Goal: Task Accomplishment & Management: Manage account settings

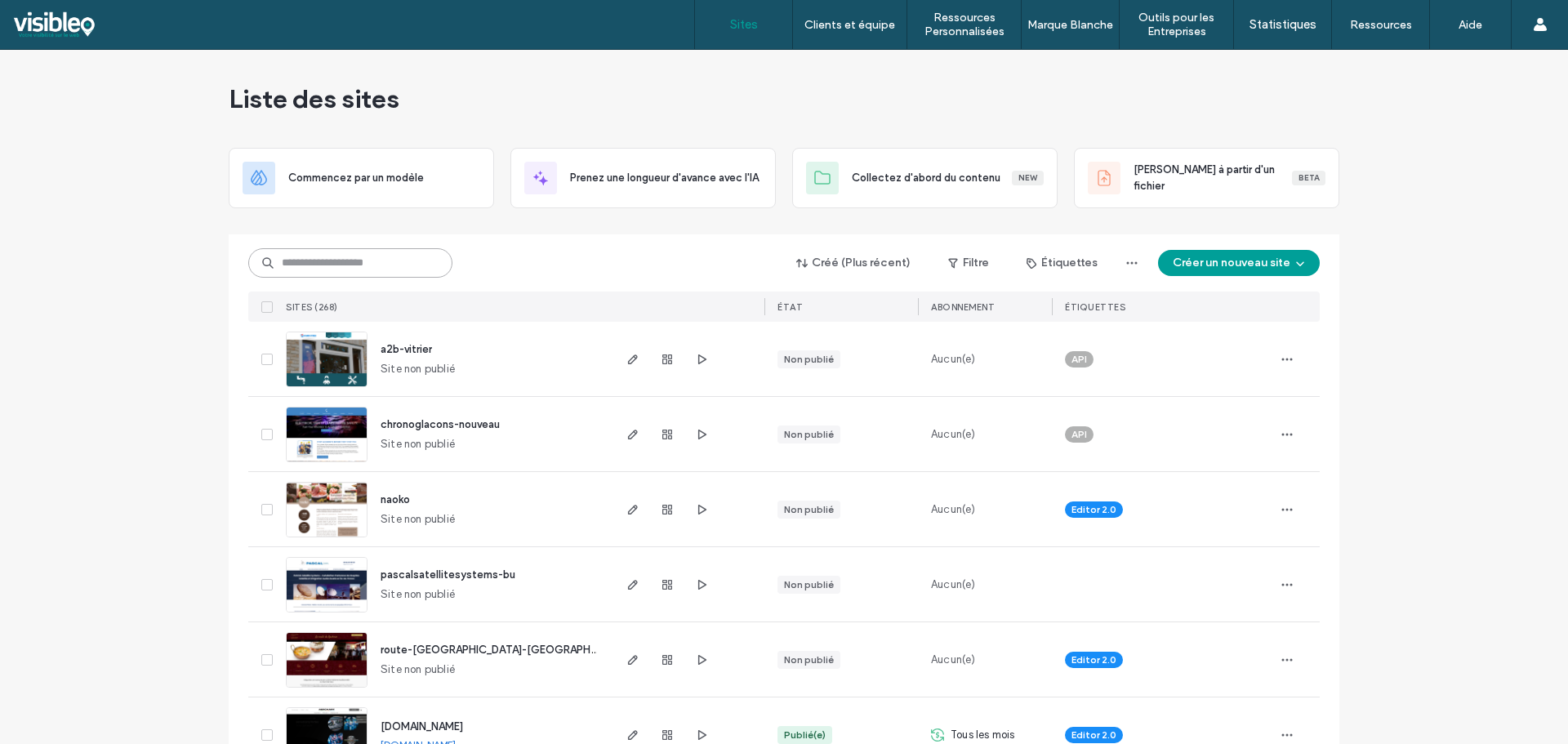
click at [331, 262] on input at bounding box center [349, 262] width 204 height 29
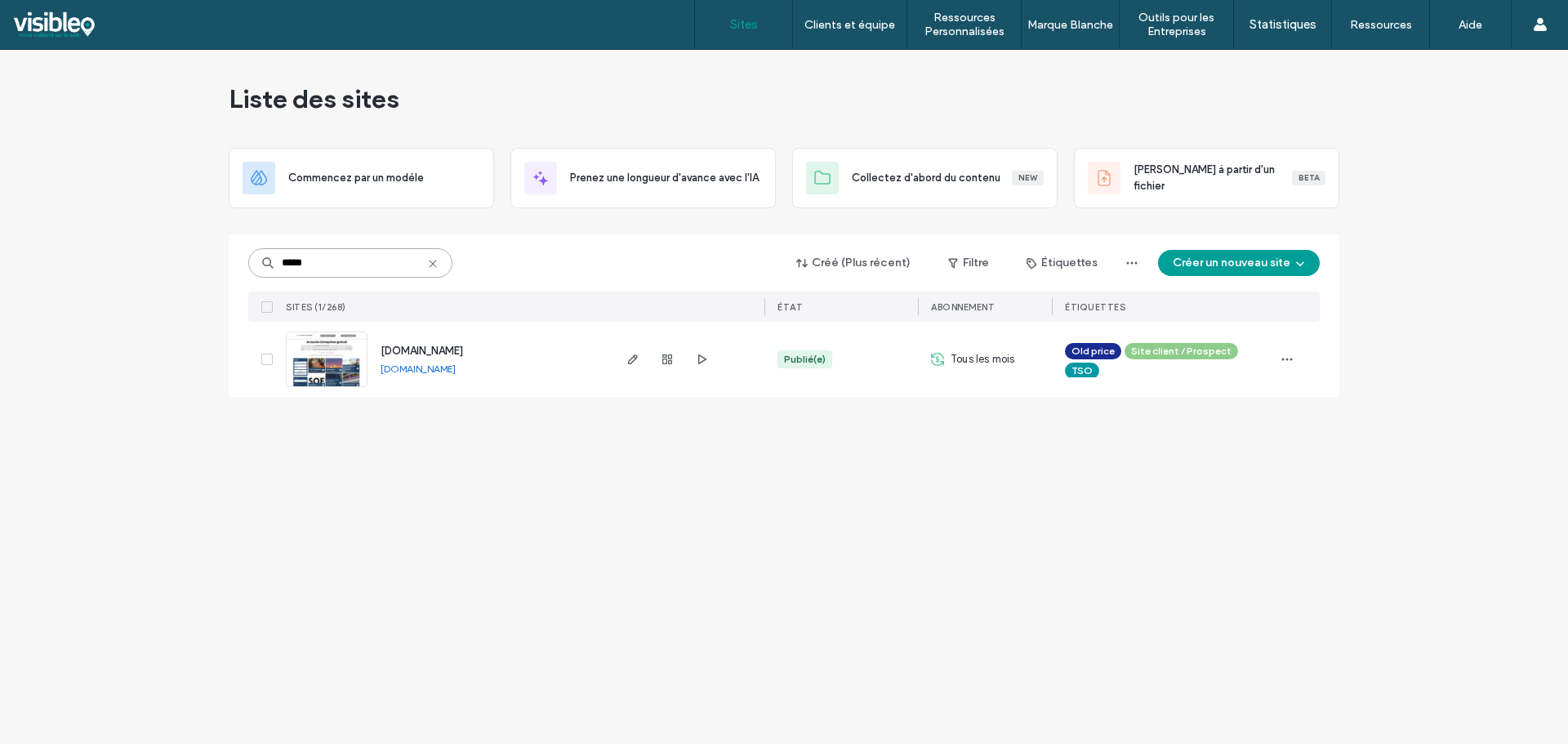
type input "*****"
click at [342, 356] on img at bounding box center [327, 388] width 80 height 111
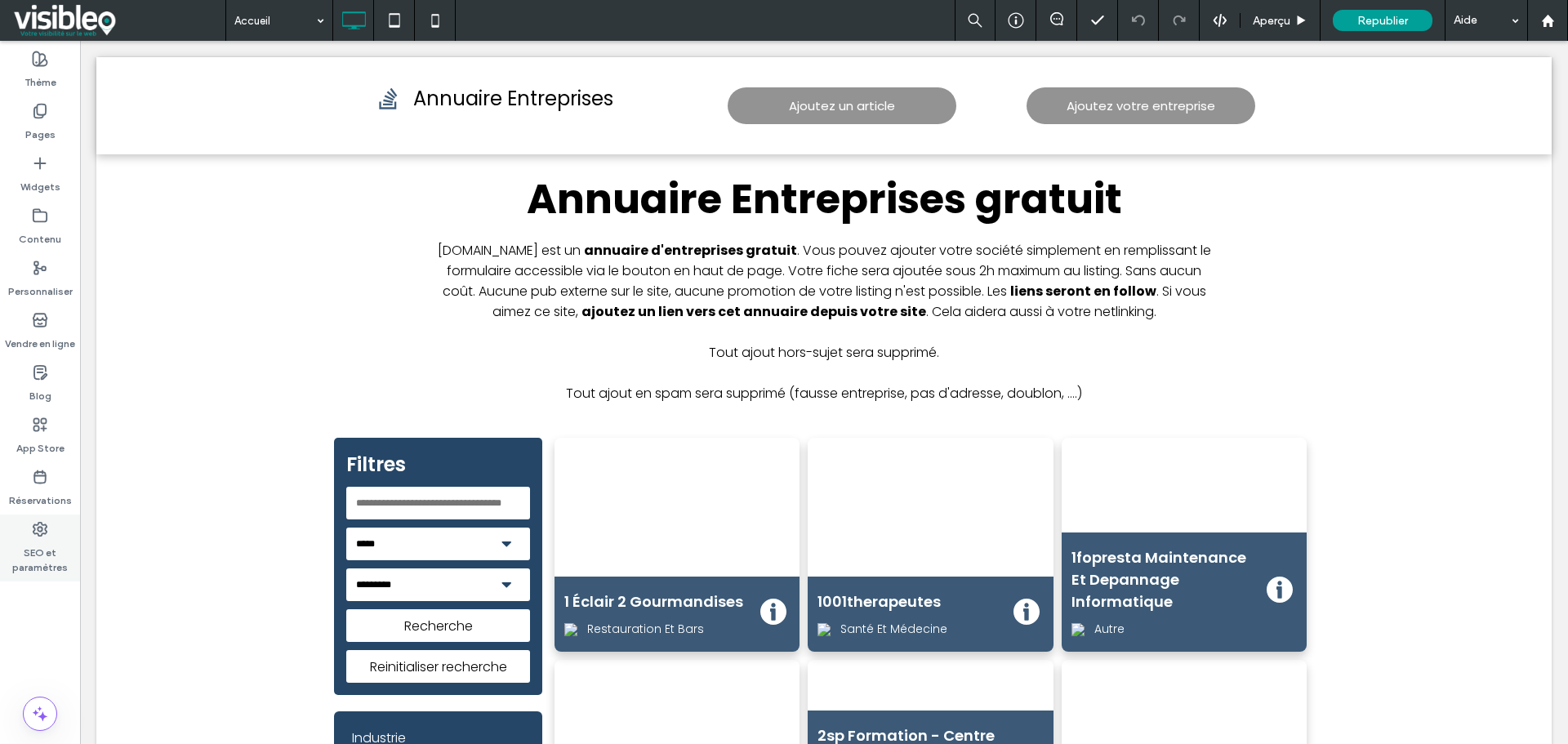
click at [42, 544] on label "SEO et paramètres" at bounding box center [40, 556] width 80 height 37
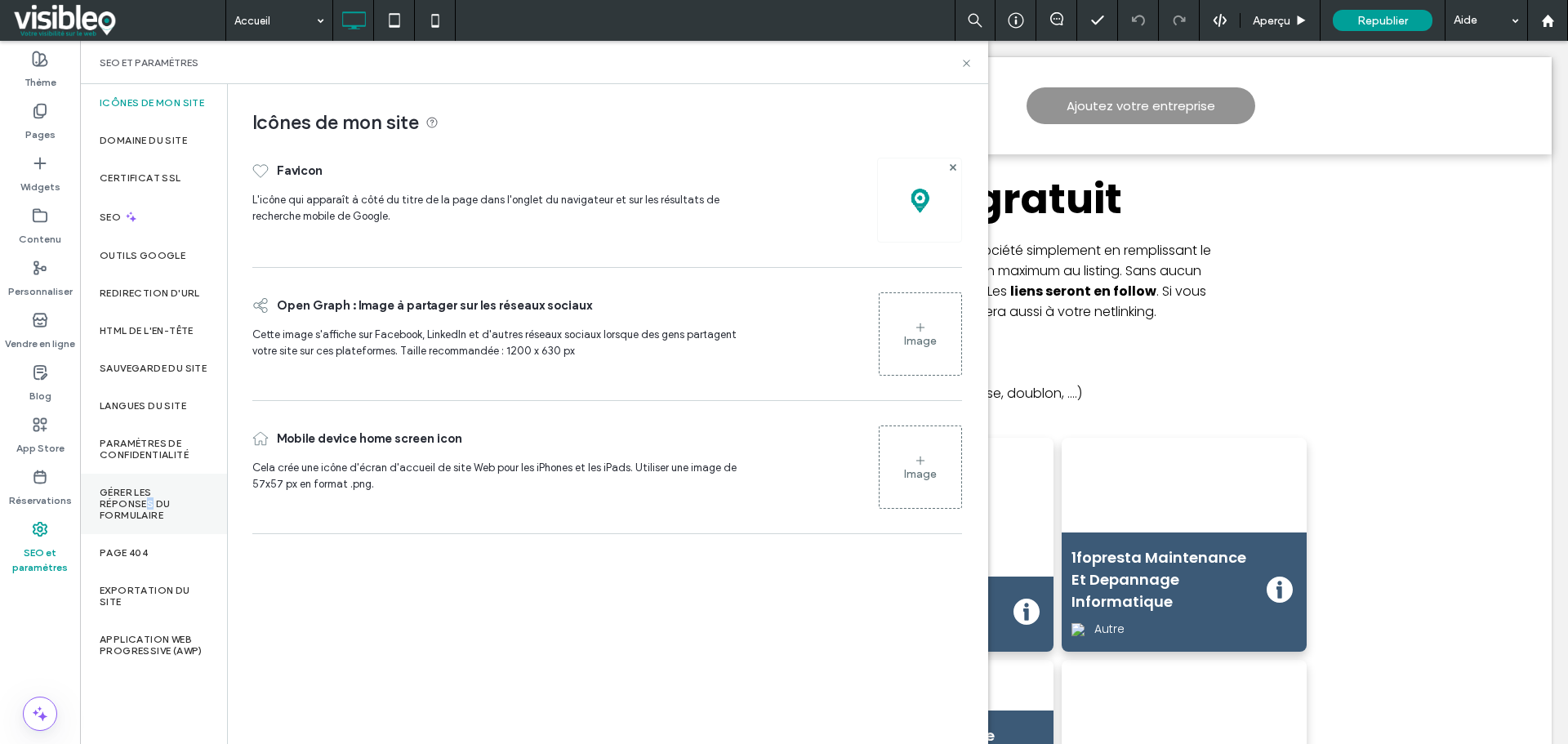
click at [151, 513] on label "Gérer les réponses du formulaire" at bounding box center [154, 503] width 108 height 34
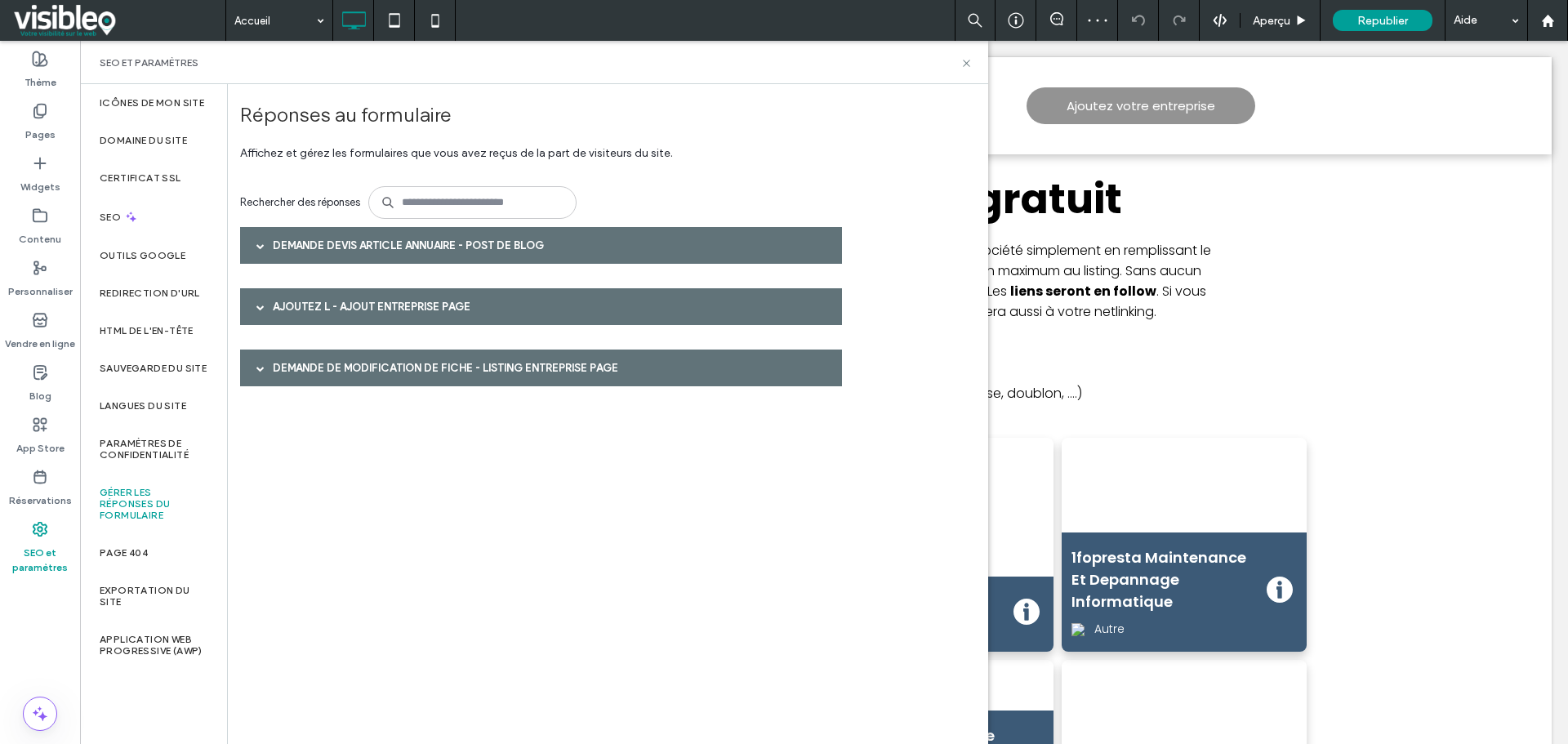
click at [245, 245] on div "demande devis article annuaire - Post de blog" at bounding box center [541, 246] width 601 height 37
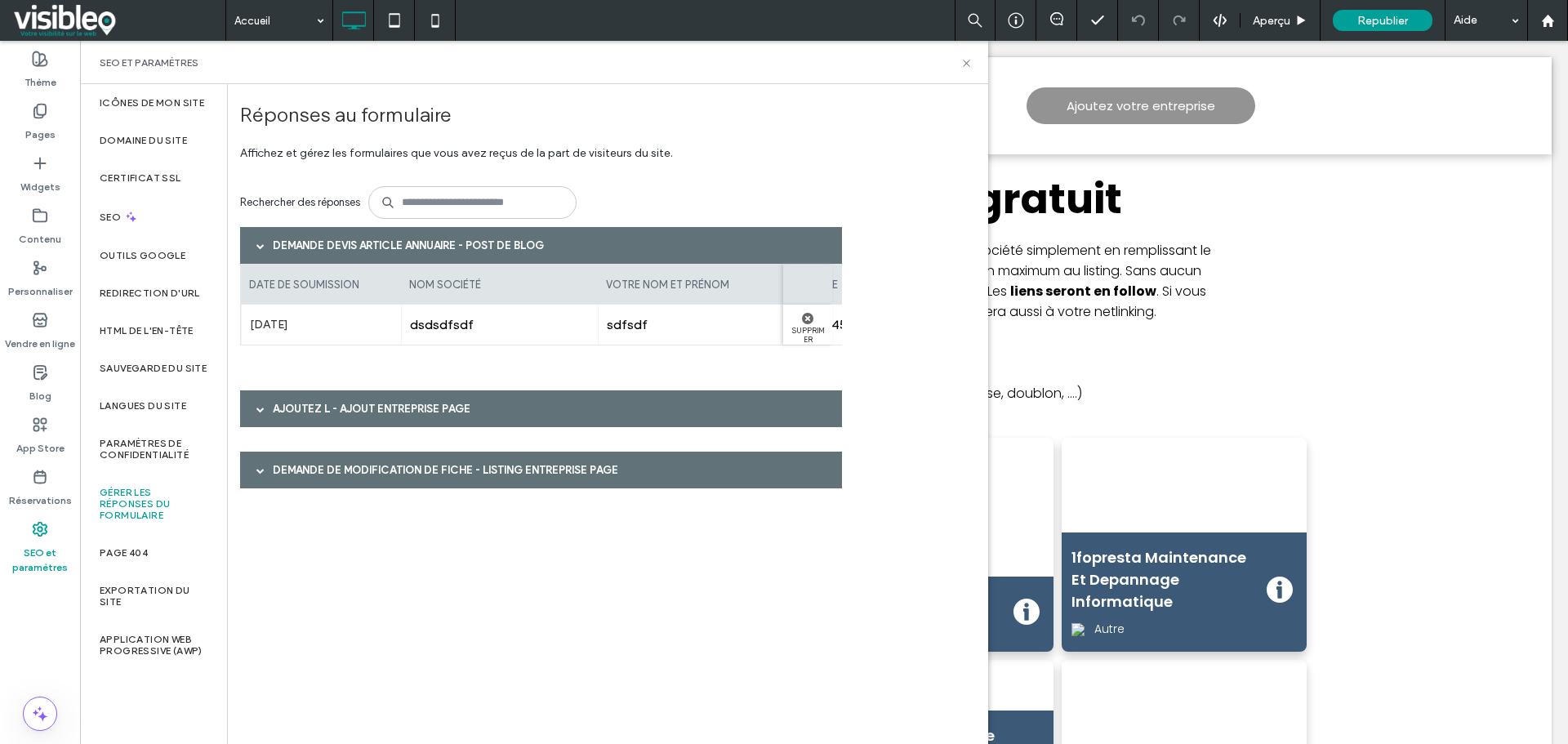
click at [260, 473] on span at bounding box center [260, 471] width 8 height 8
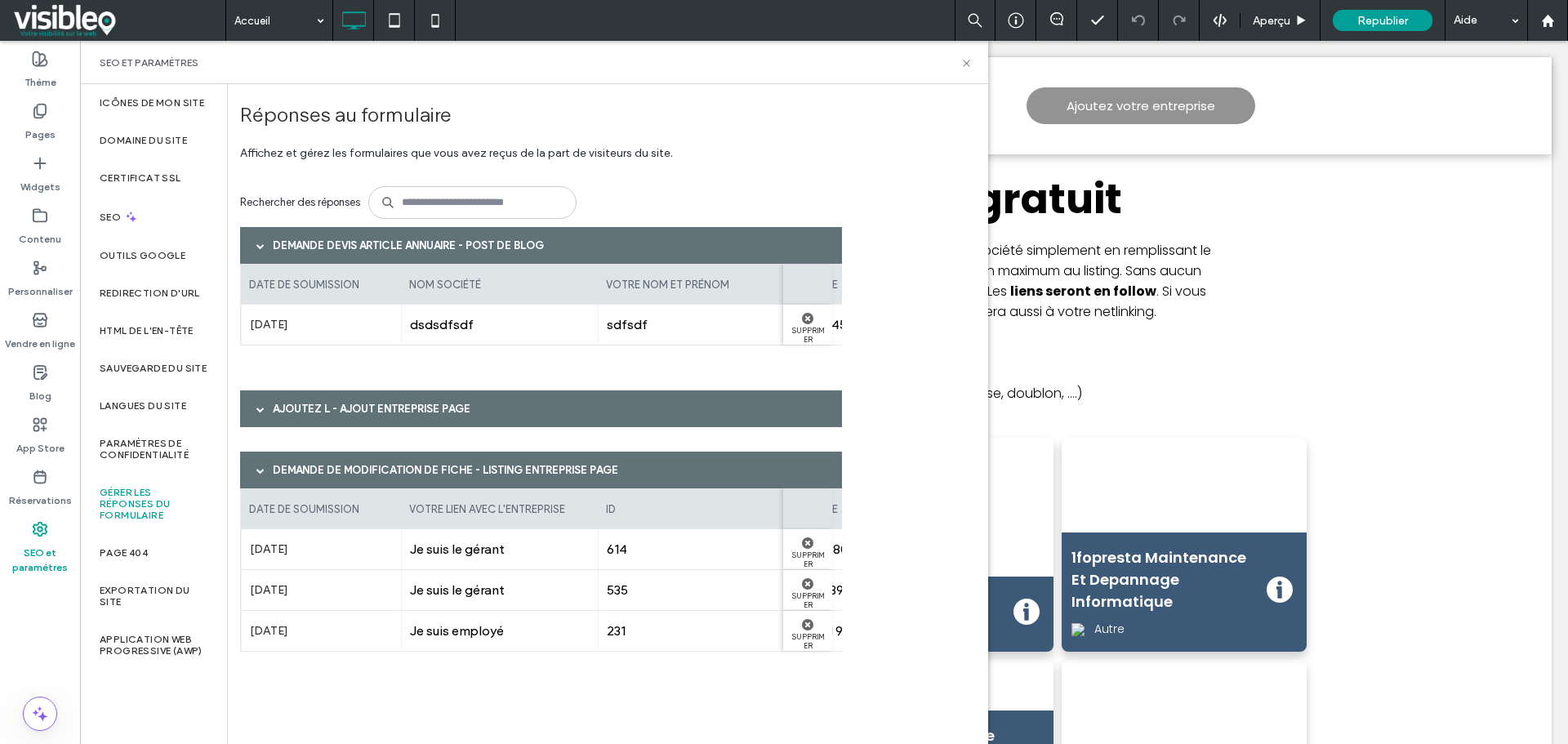
click at [259, 410] on span at bounding box center [260, 409] width 8 height 8
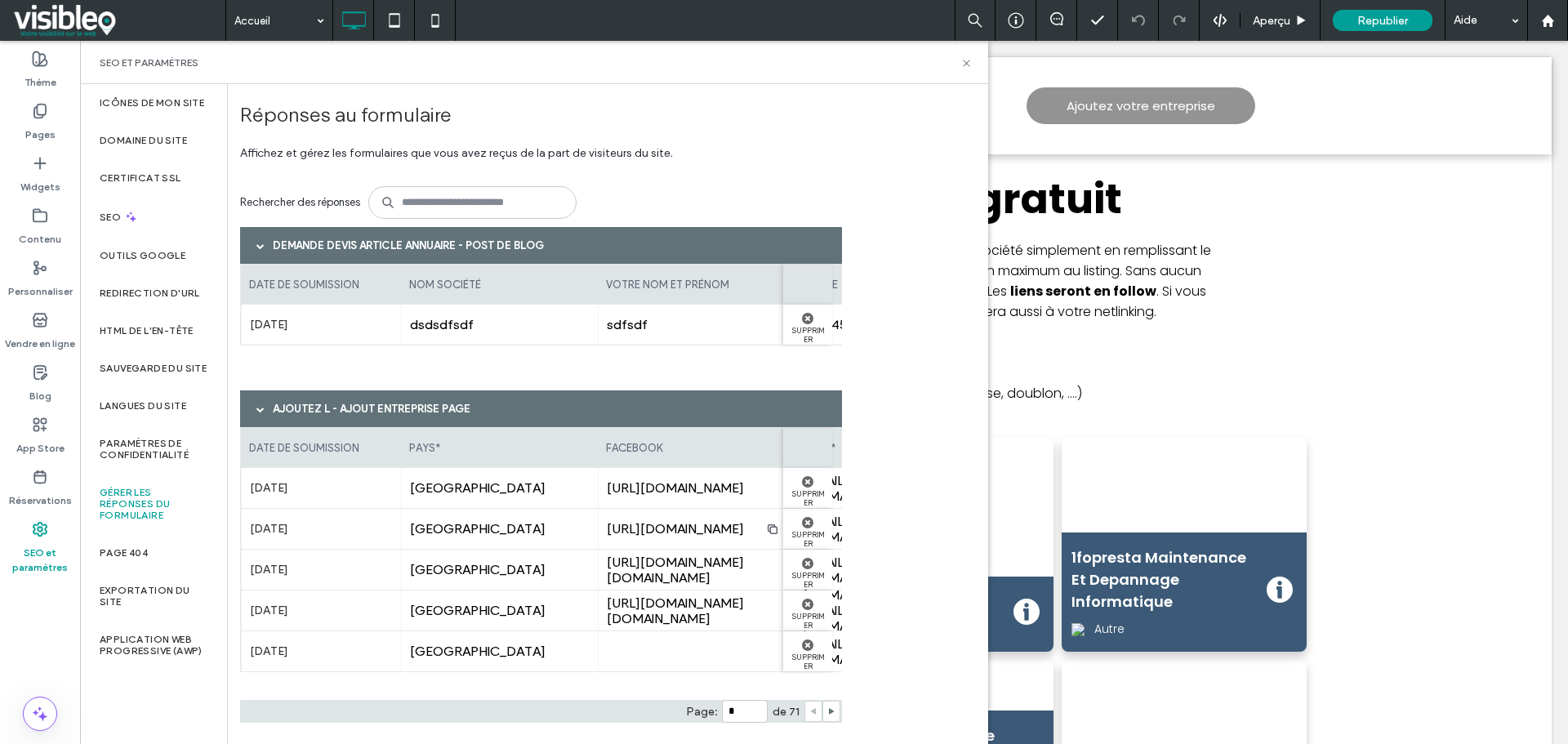
scroll to position [163, 0]
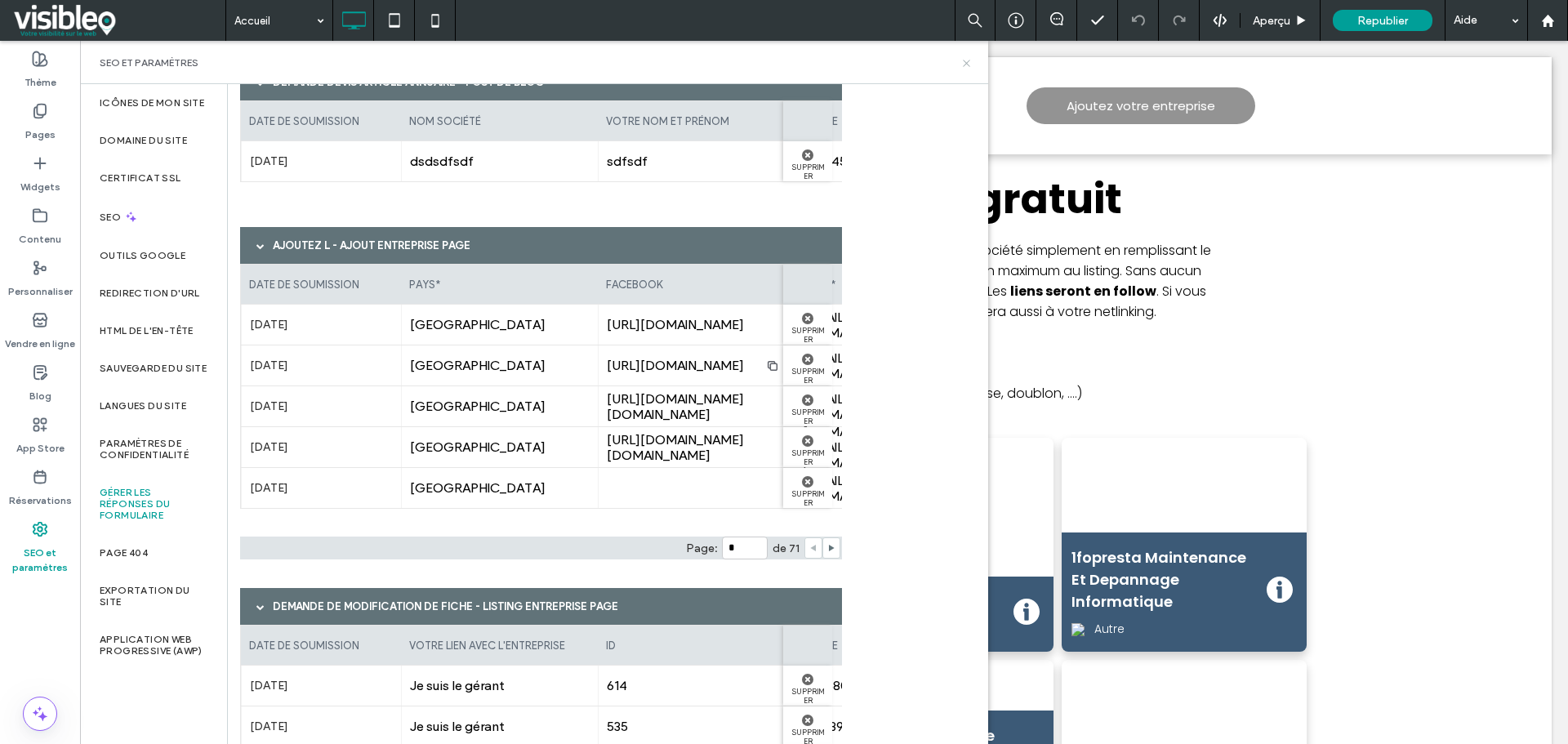
click at [964, 63] on icon at bounding box center [966, 63] width 12 height 12
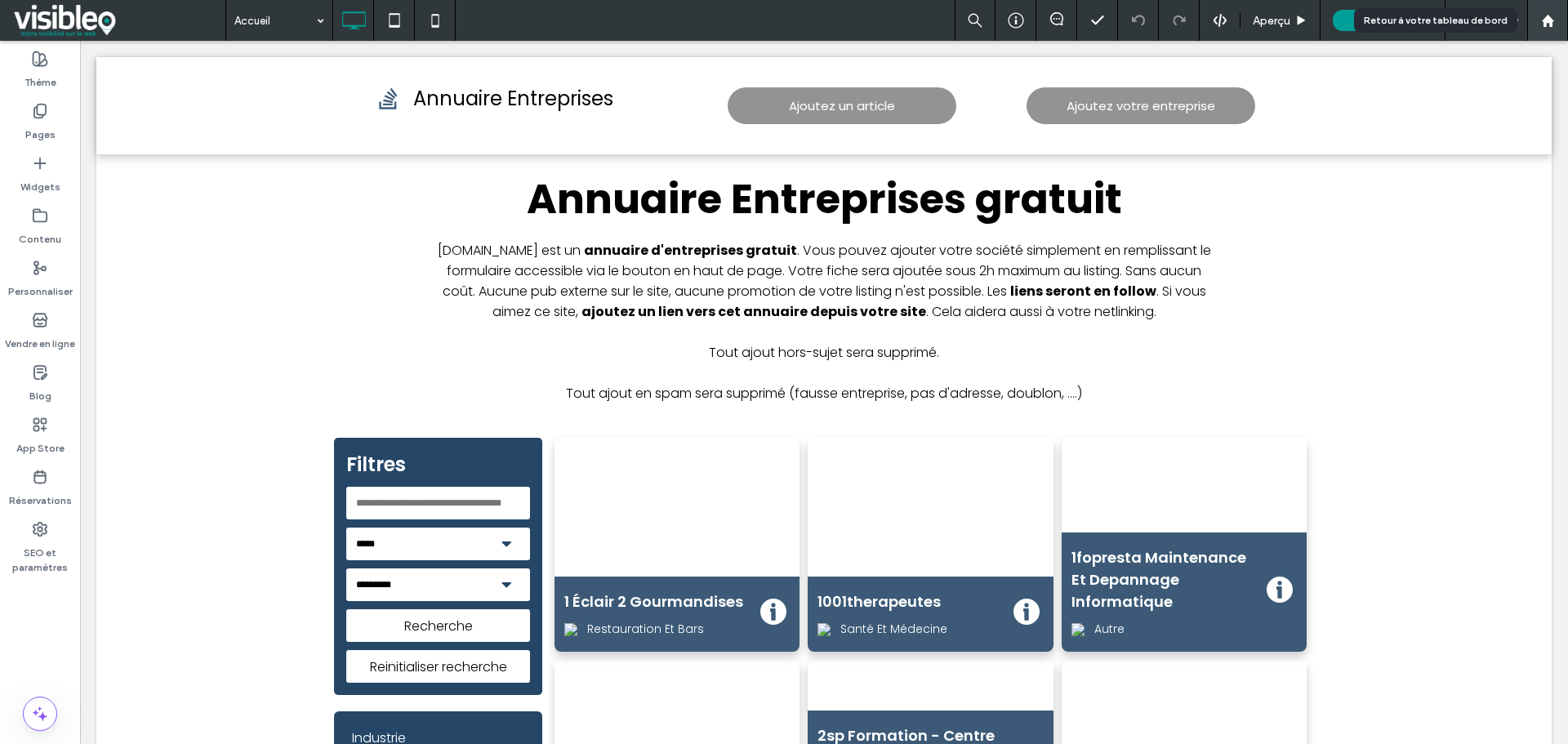
click at [1547, 22] on icon at bounding box center [1547, 21] width 14 height 14
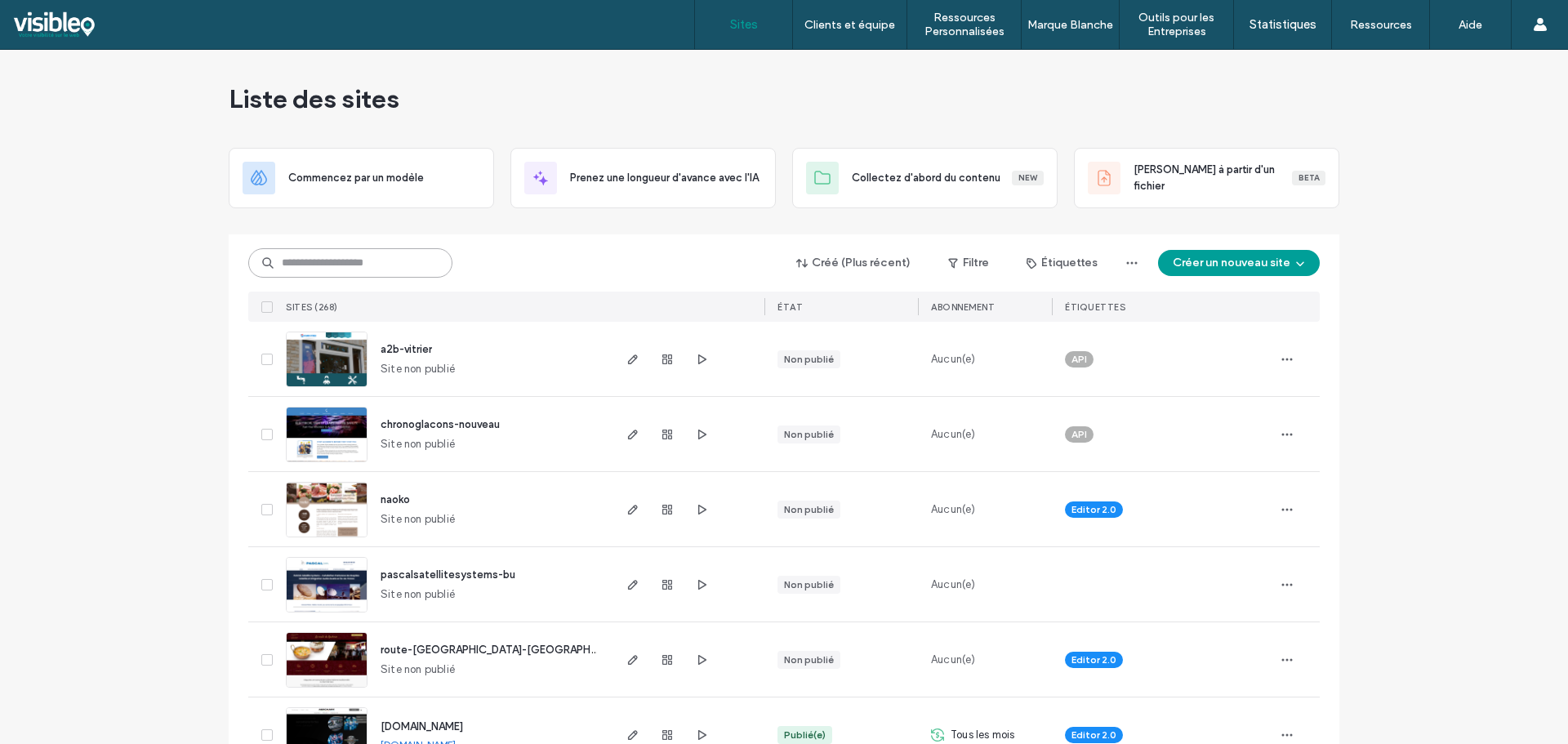
click at [311, 260] on input at bounding box center [349, 262] width 204 height 29
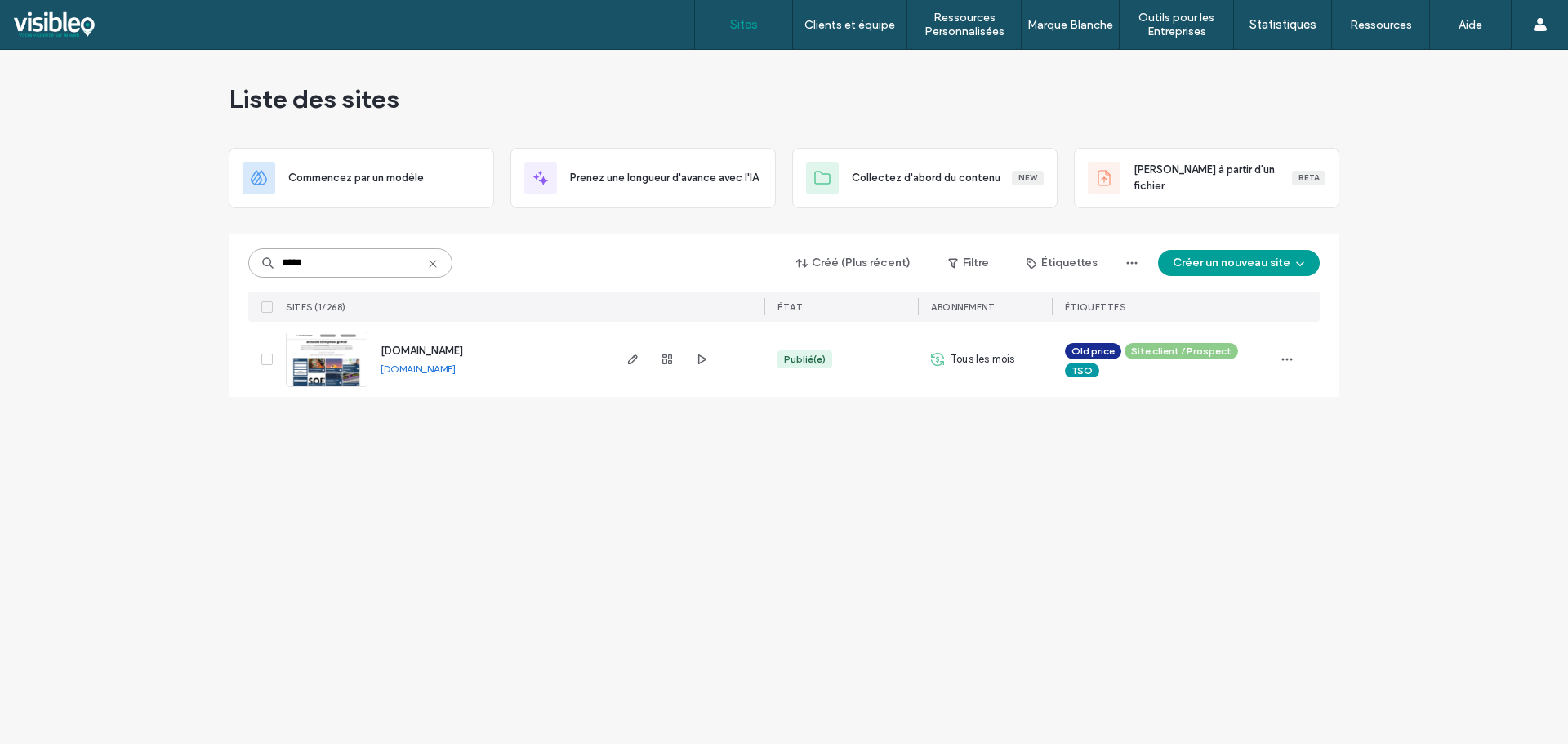
type input "*****"
click at [324, 355] on img at bounding box center [327, 388] width 80 height 111
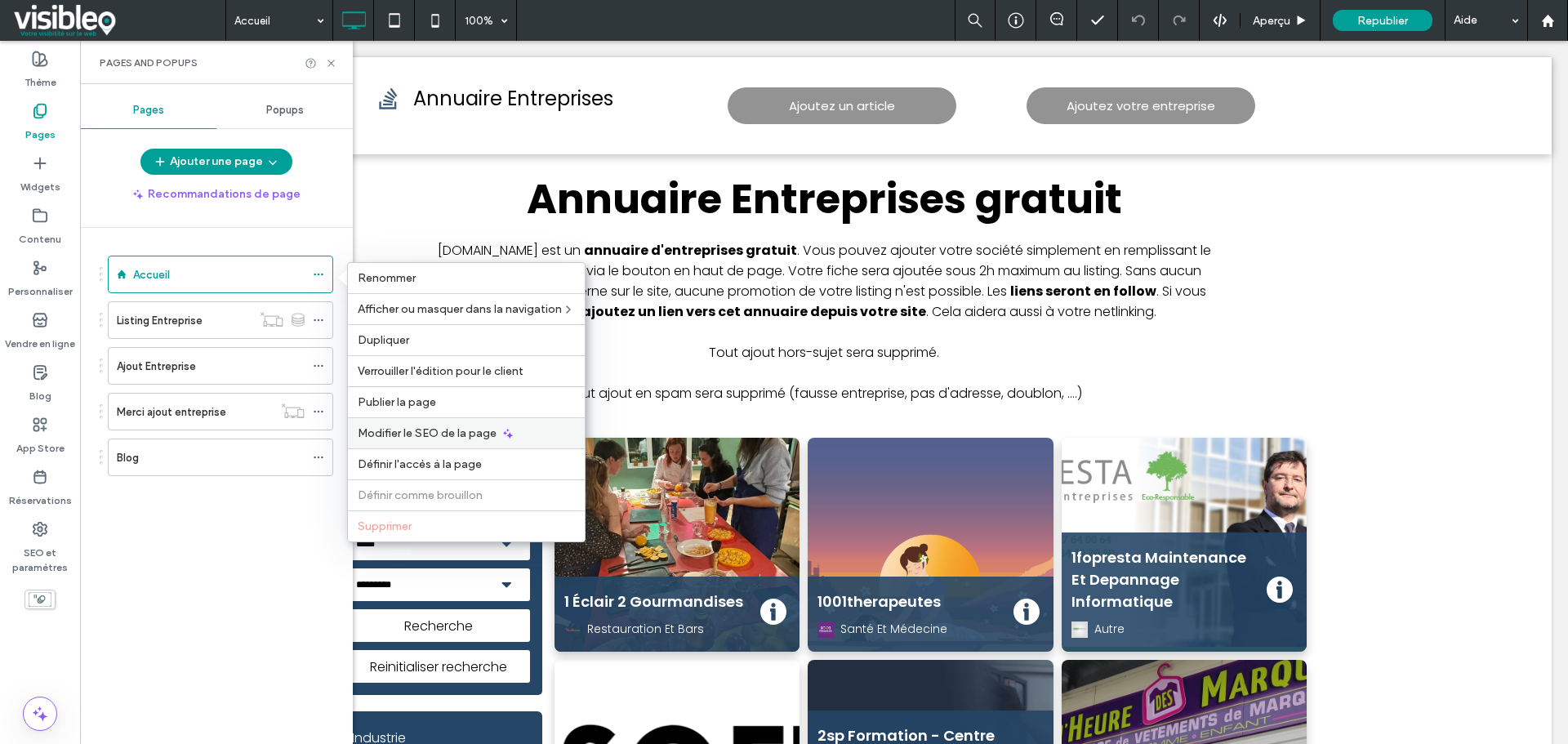
click at [433, 435] on span "Modifier le SEO de la page" at bounding box center [427, 433] width 139 height 14
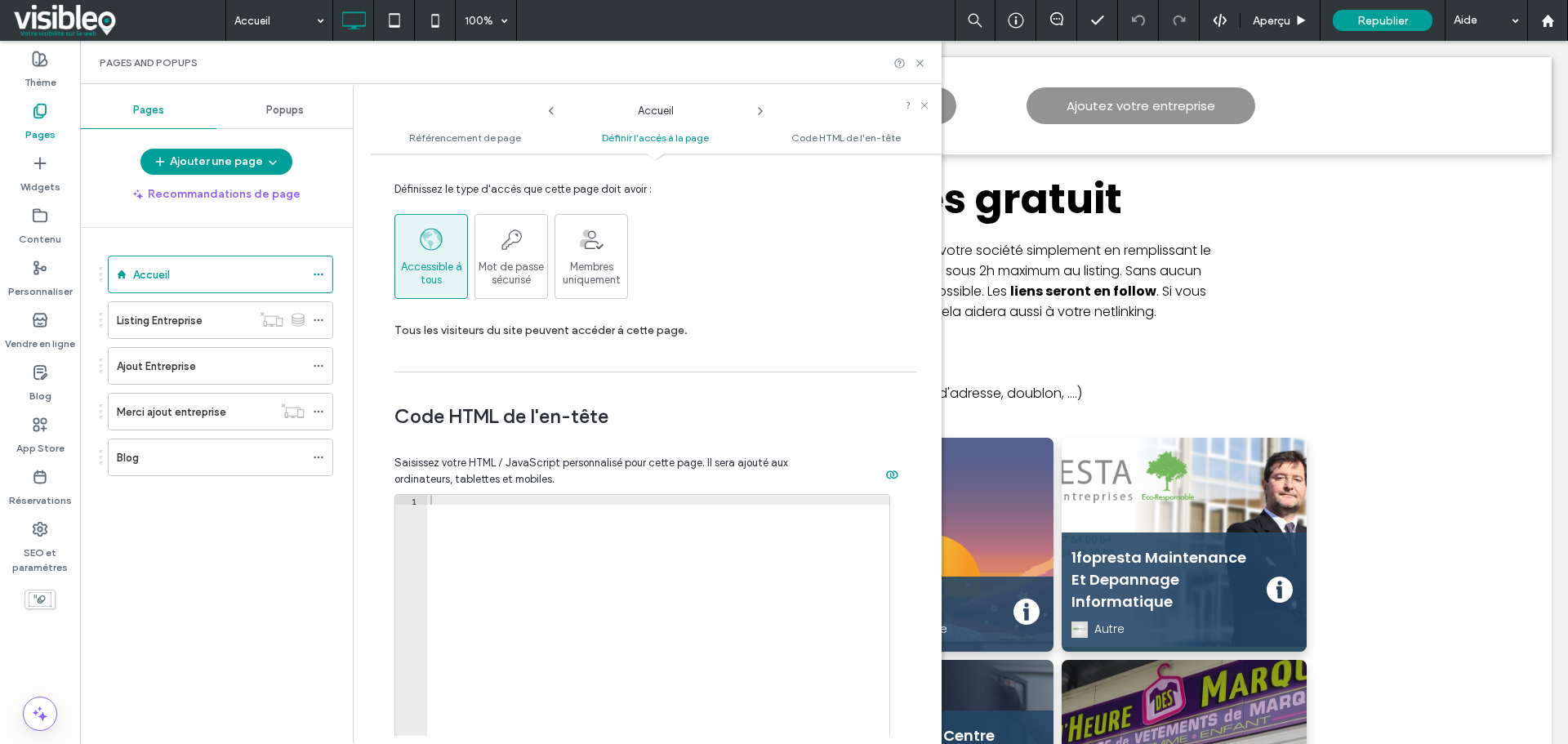
scroll to position [1389, 0]
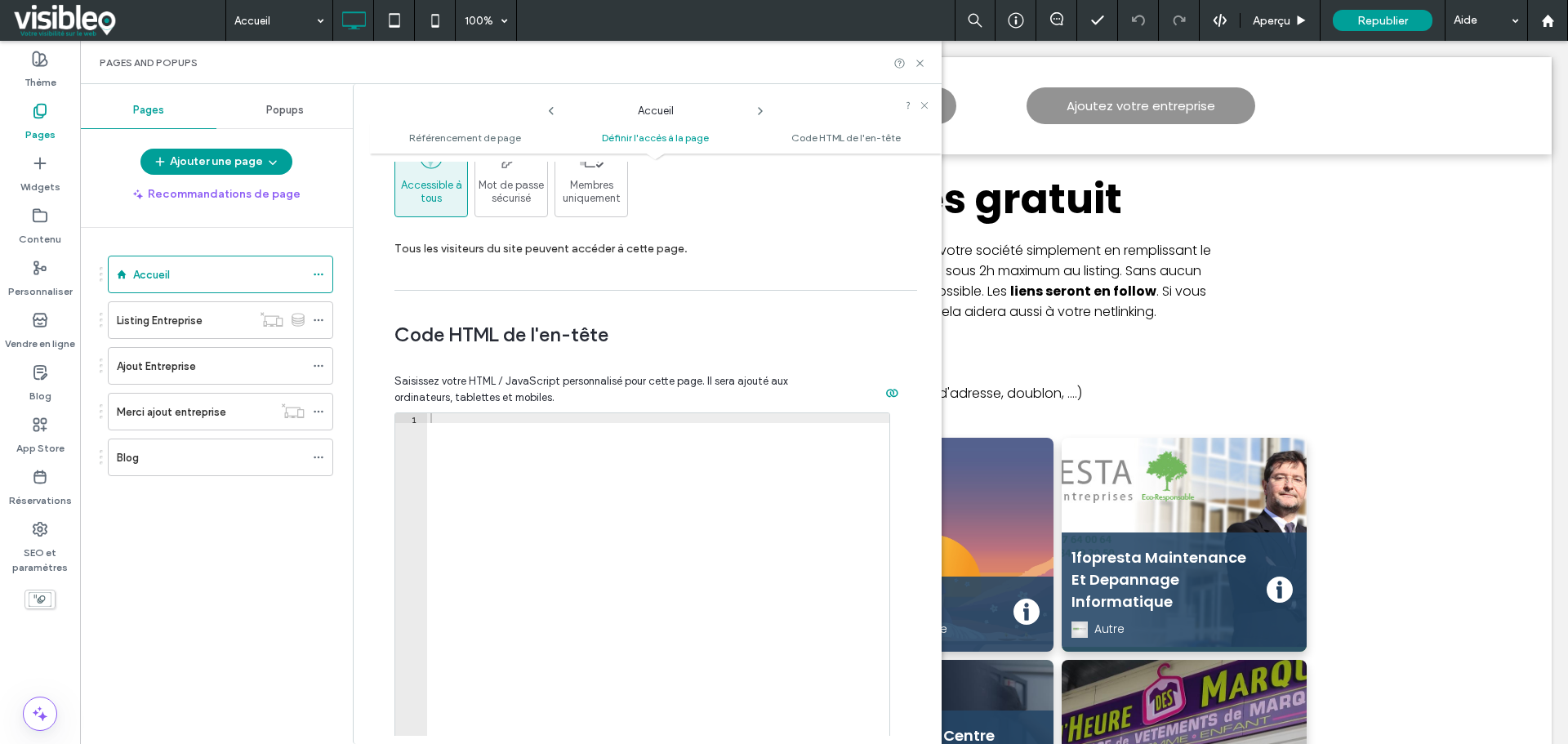
click at [458, 421] on div at bounding box center [658, 586] width 462 height 345
paste textarea "*********"
type textarea "*********"
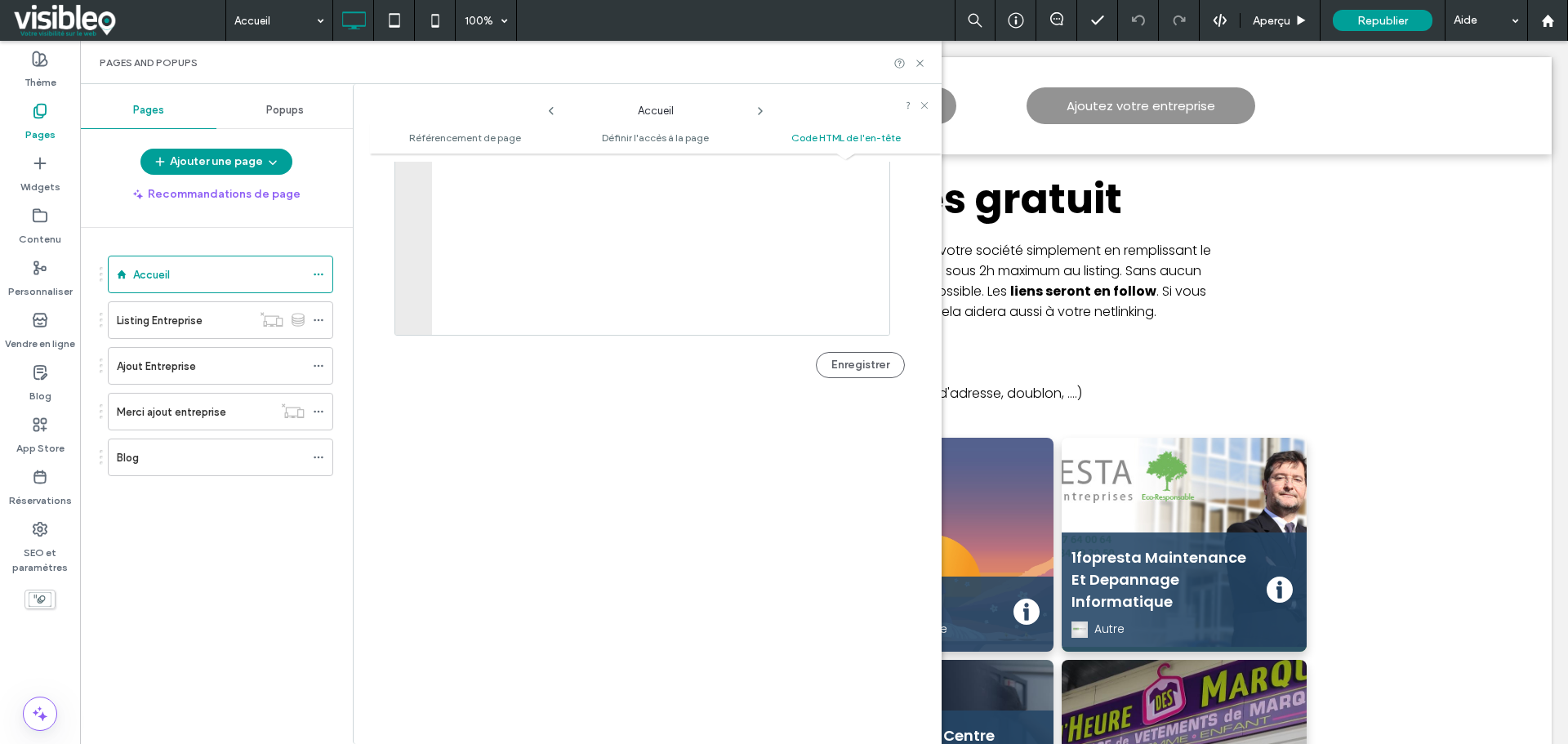
scroll to position [1798, 0]
click at [835, 362] on button "Enregistrer" at bounding box center [860, 360] width 89 height 26
click at [212, 319] on div "Listing Entreprise" at bounding box center [184, 320] width 135 height 17
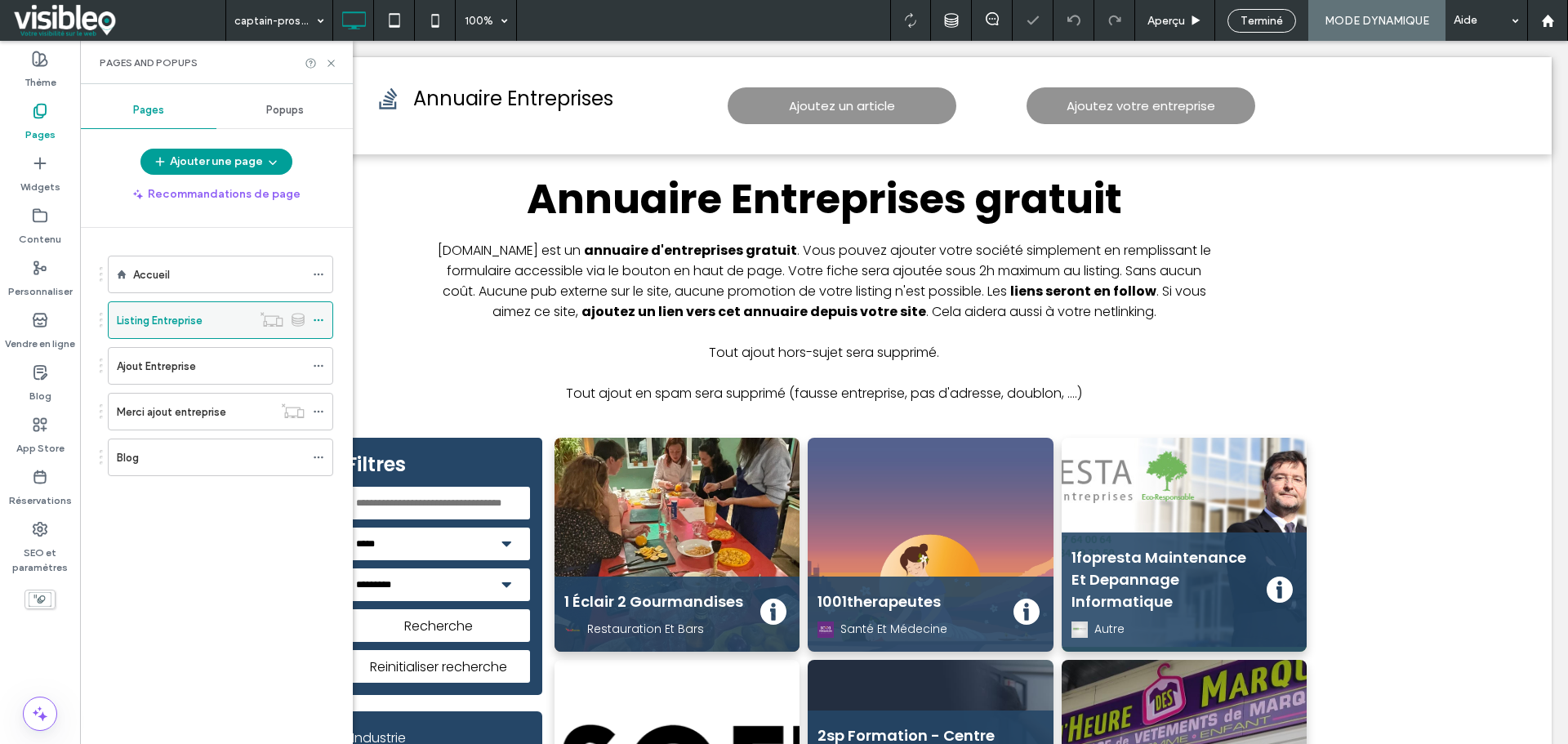
click at [319, 321] on icon at bounding box center [319, 320] width 12 height 12
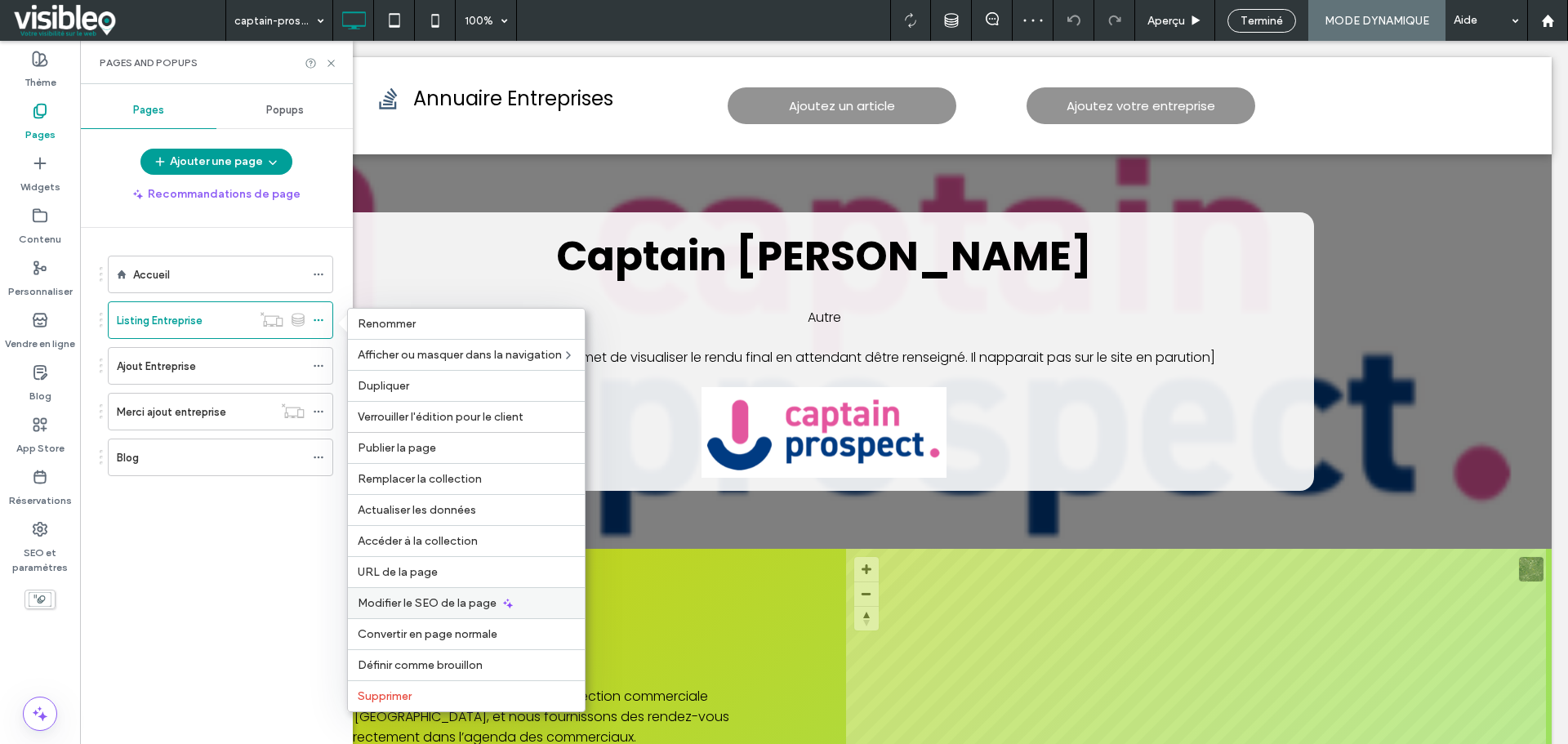
click at [432, 601] on span "Modifier le SEO de la page" at bounding box center [427, 603] width 139 height 14
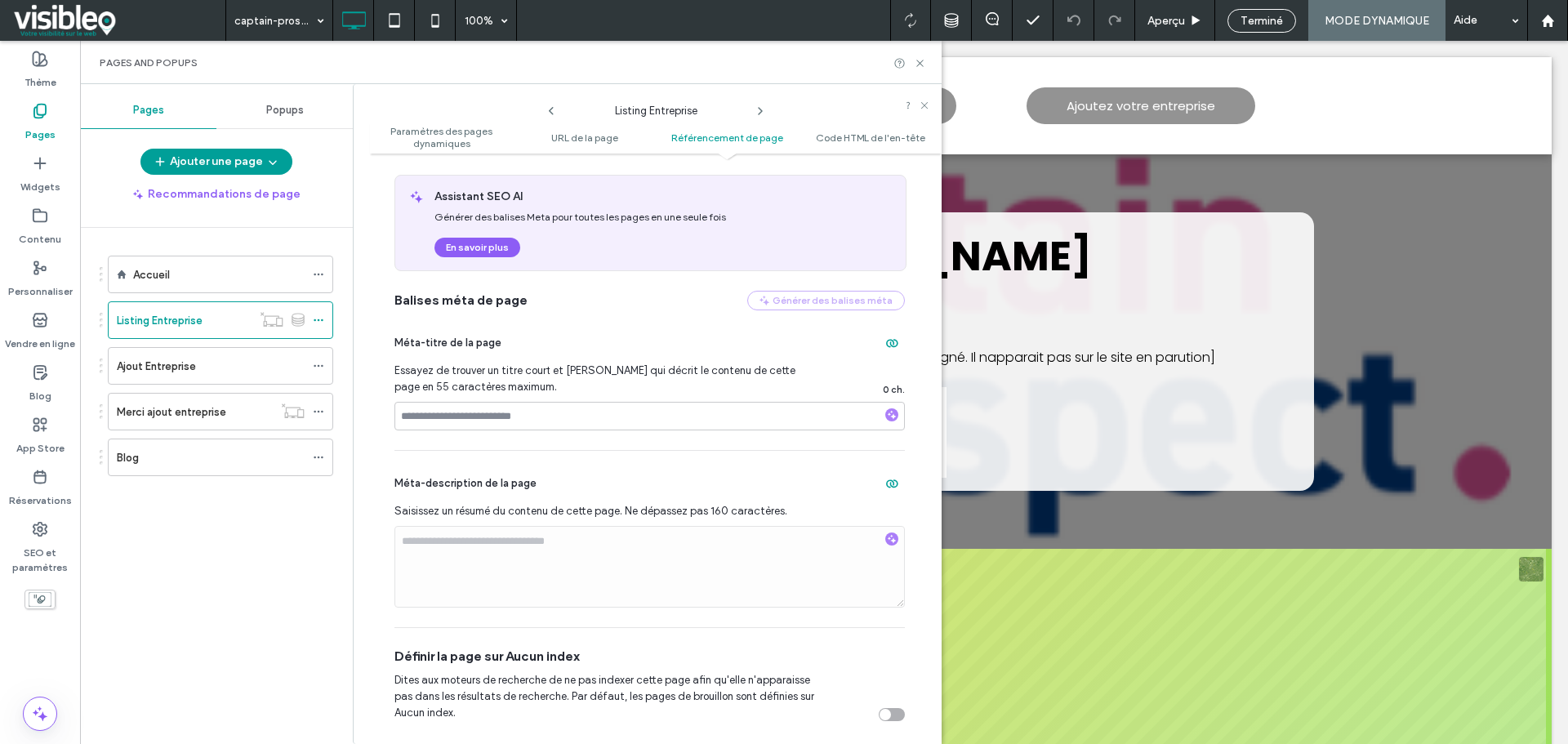
scroll to position [572, 0]
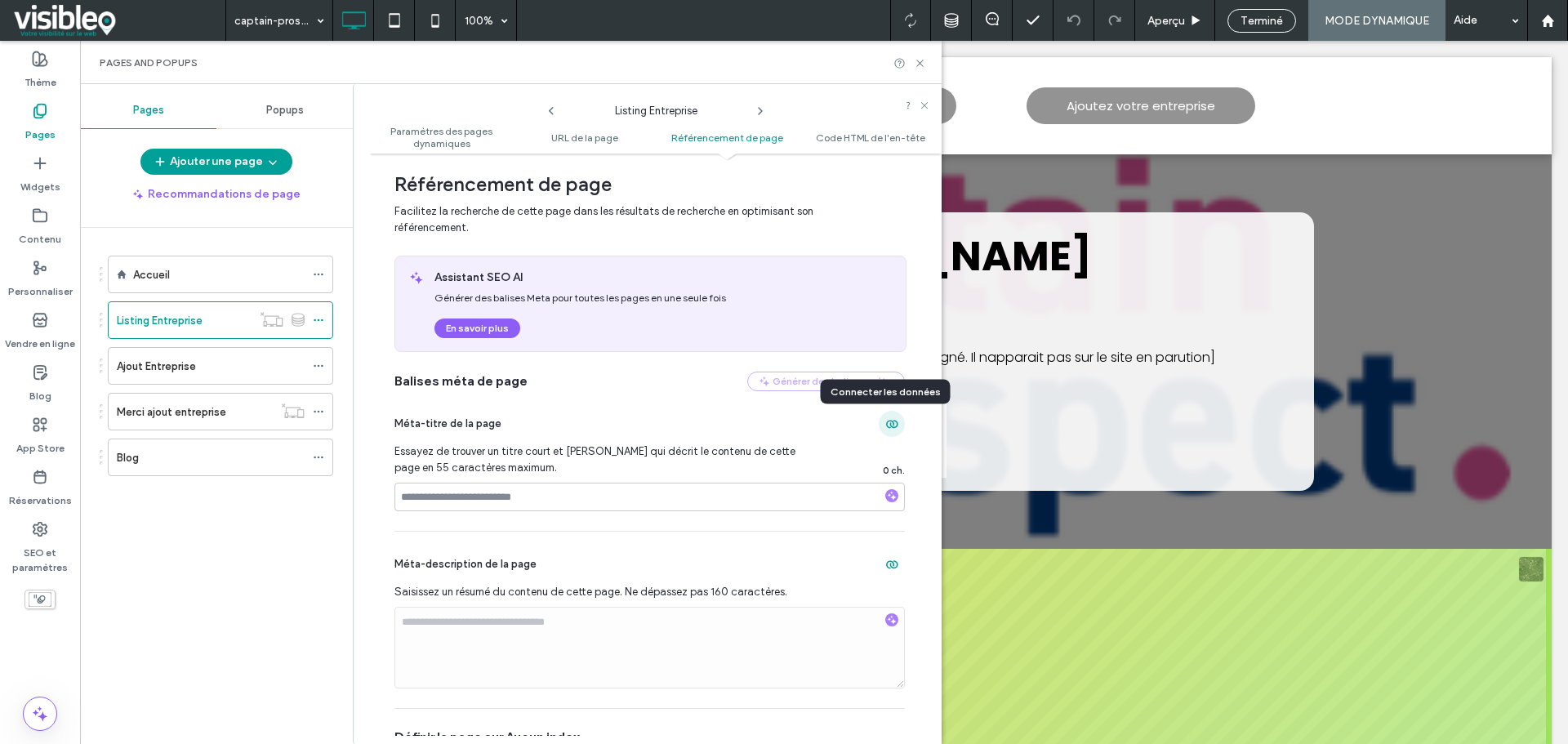
click at [885, 422] on icon "button" at bounding box center [892, 424] width 13 height 13
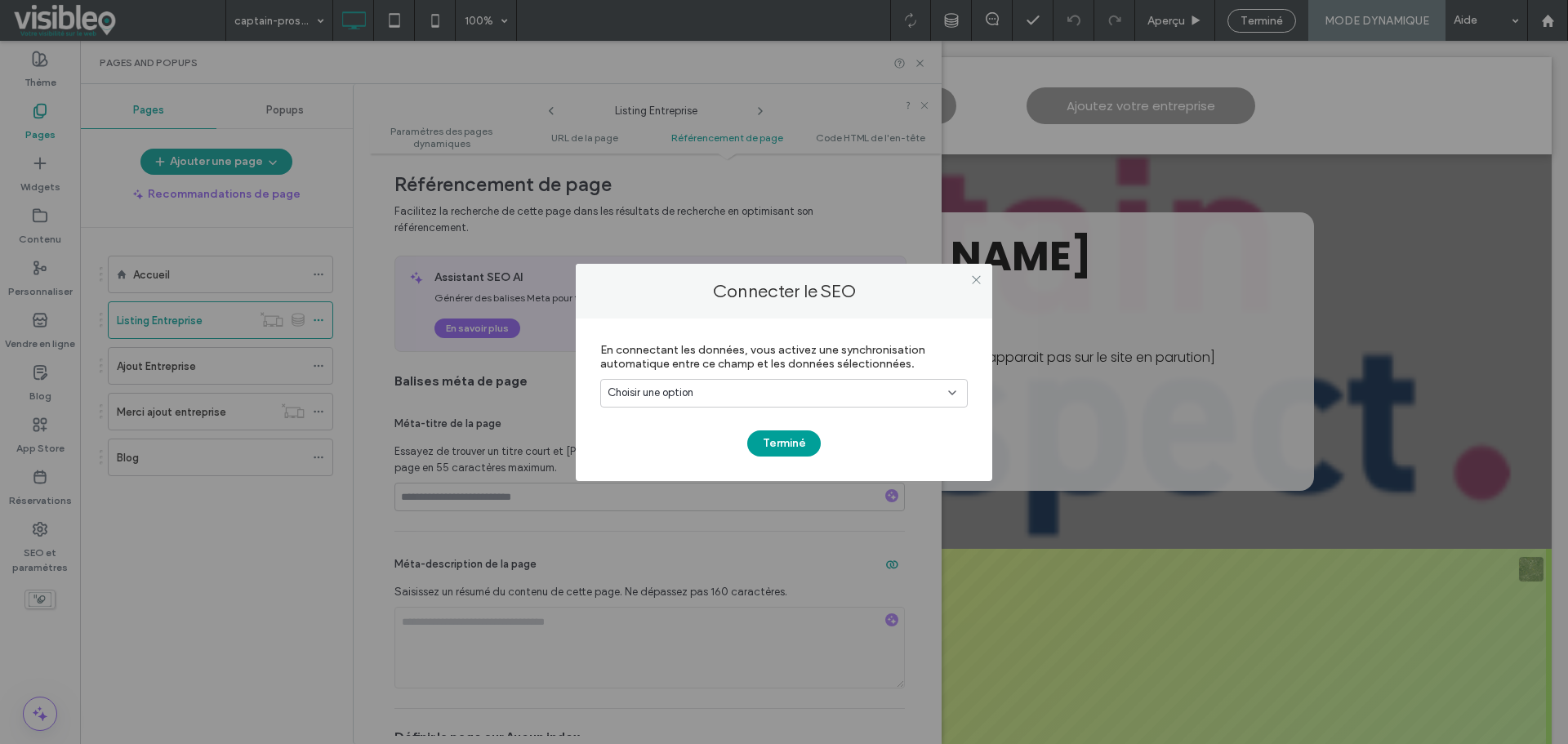
click at [777, 394] on div "Choisir une option" at bounding box center [774, 393] width 333 height 17
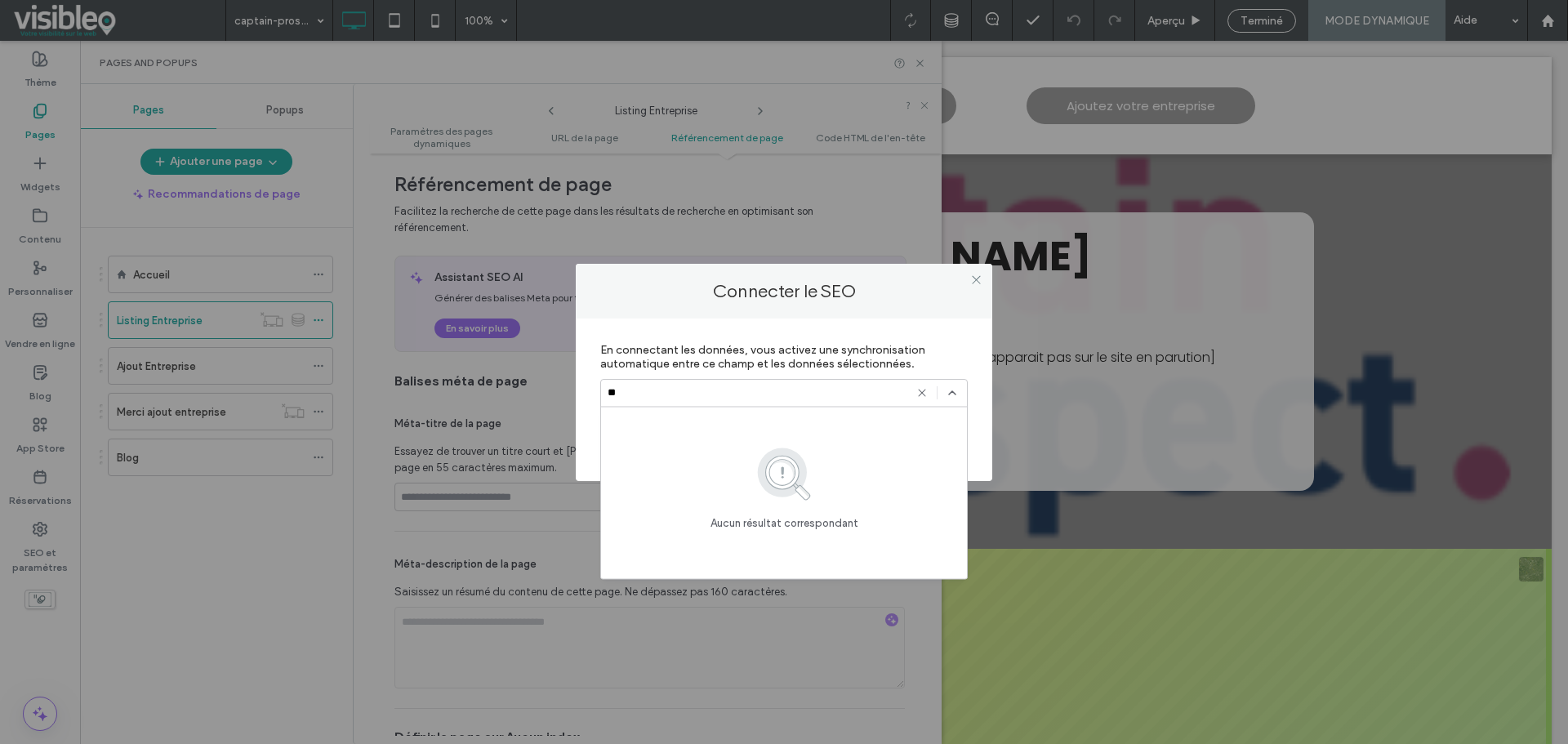
type input "*"
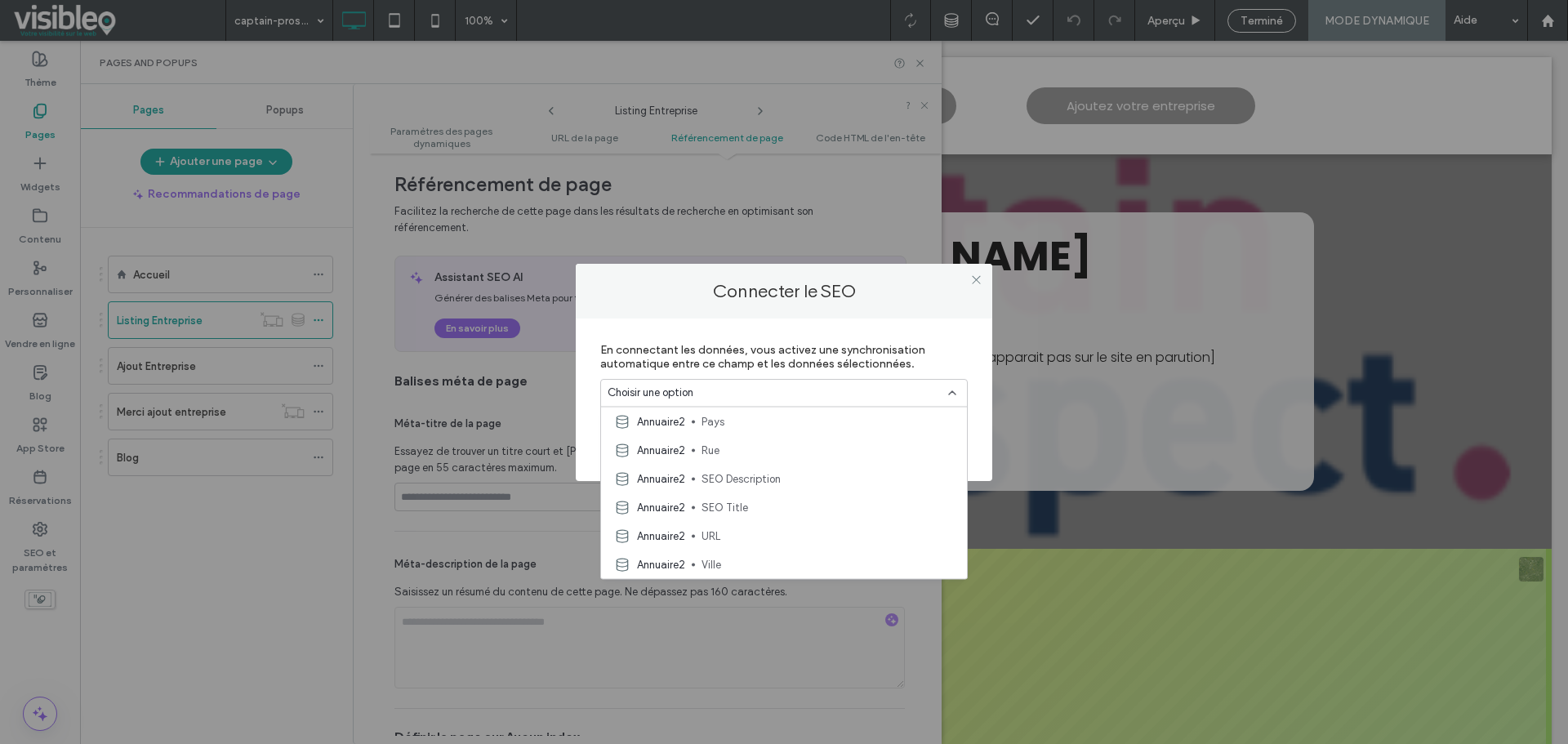
scroll to position [436, 0]
click at [734, 496] on span "SEO Title" at bounding box center [827, 500] width 252 height 17
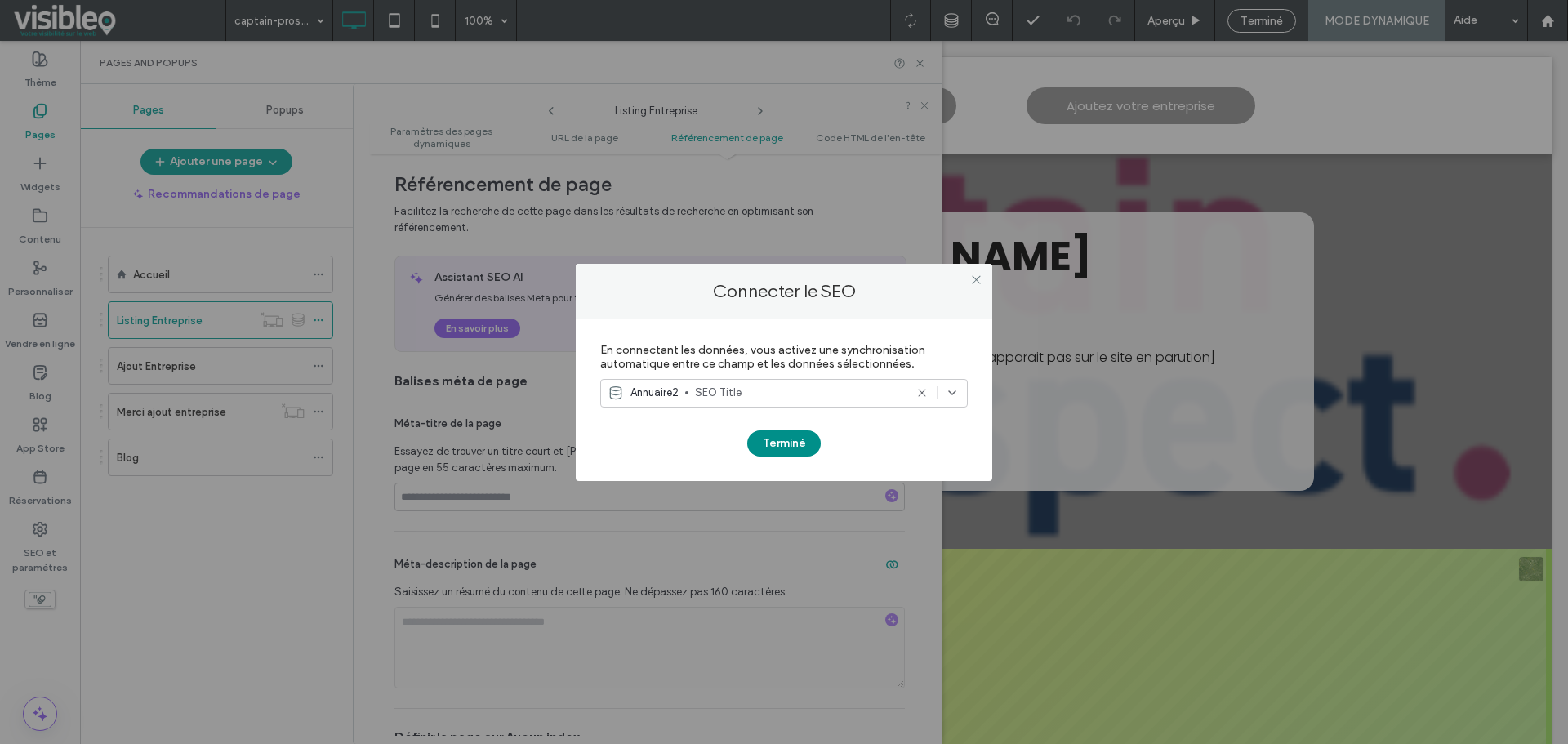
click at [794, 444] on button "Terminé" at bounding box center [784, 443] width 73 height 26
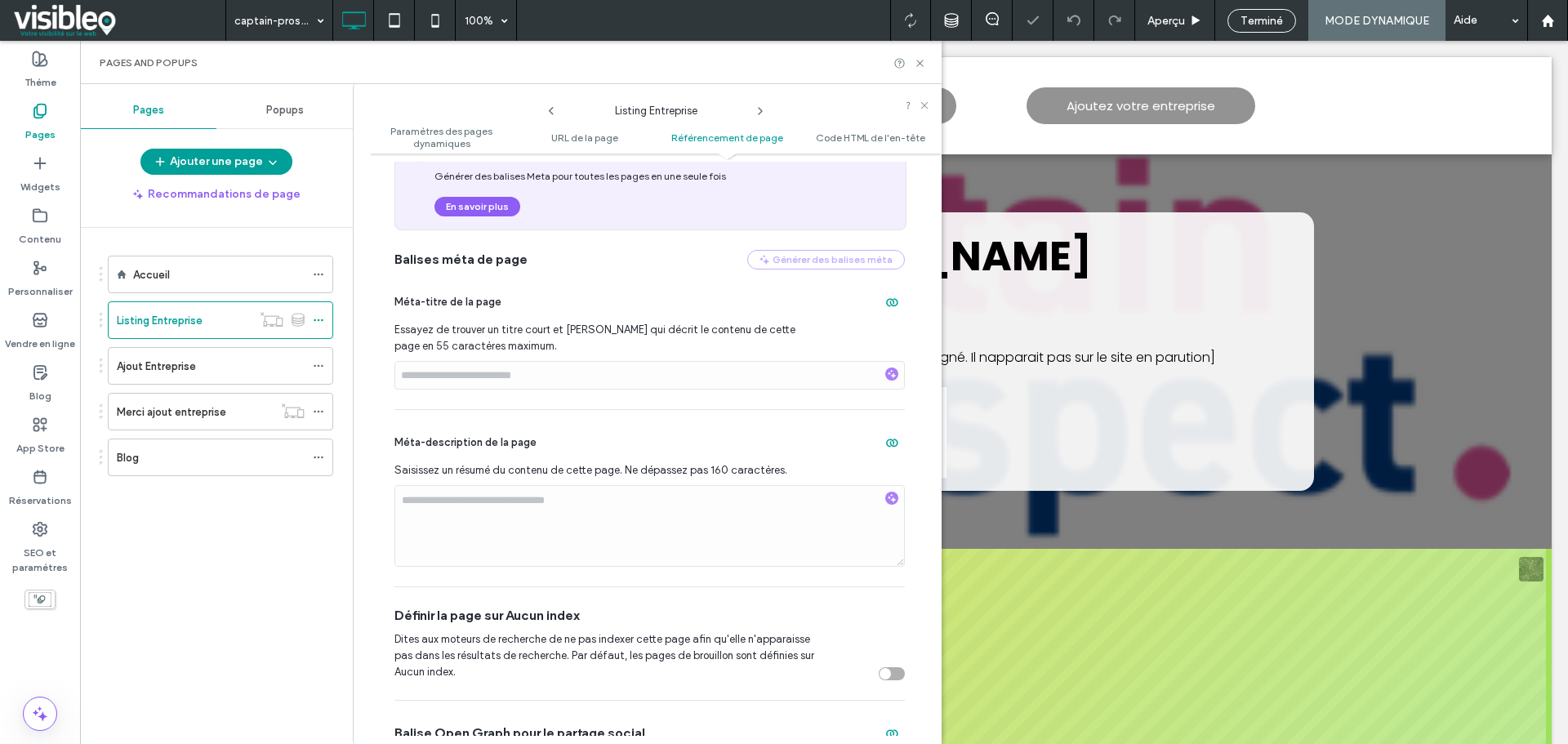
scroll to position [735, 0]
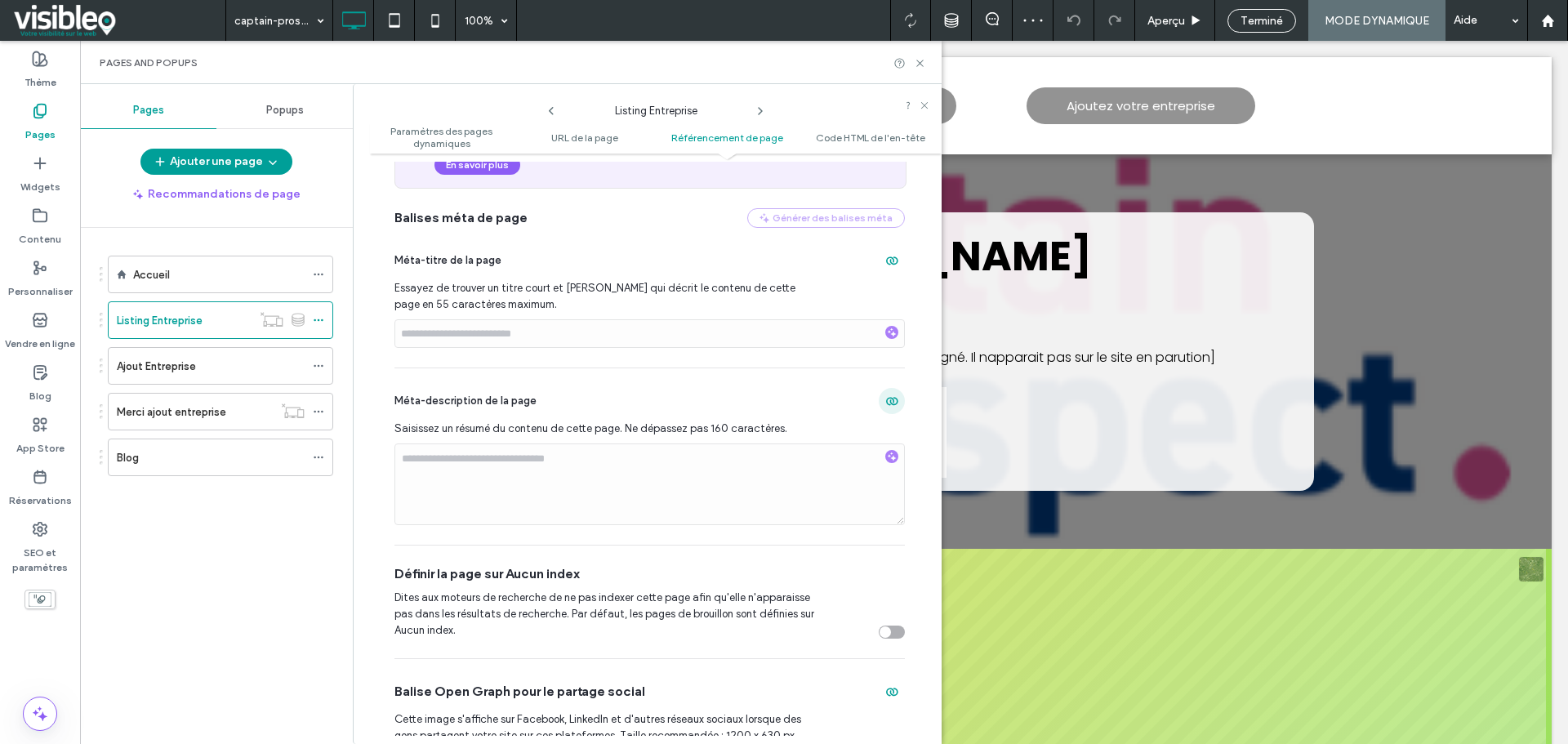
click at [886, 402] on use "button" at bounding box center [892, 402] width 12 height 8
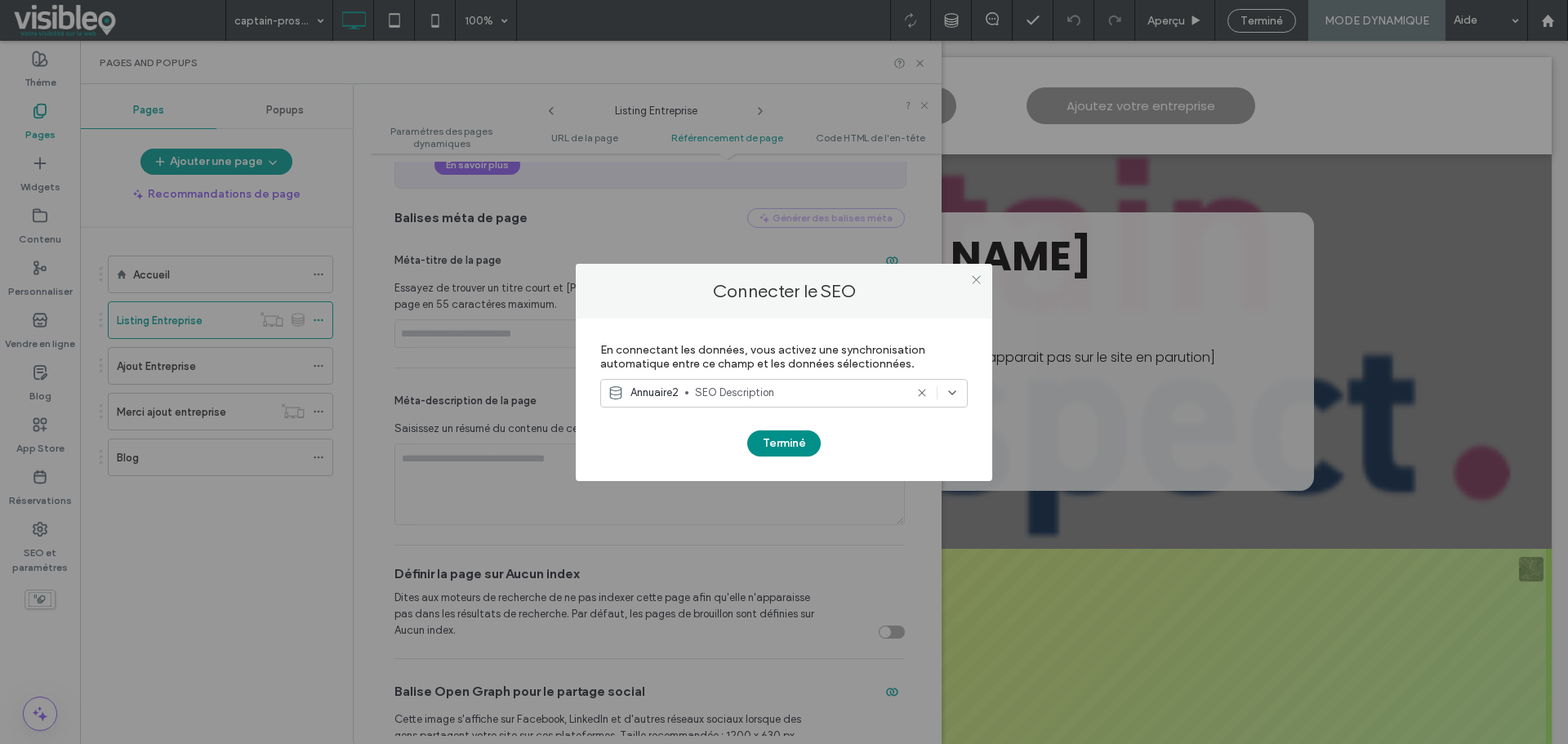
click at [796, 440] on button "Terminé" at bounding box center [784, 443] width 73 height 26
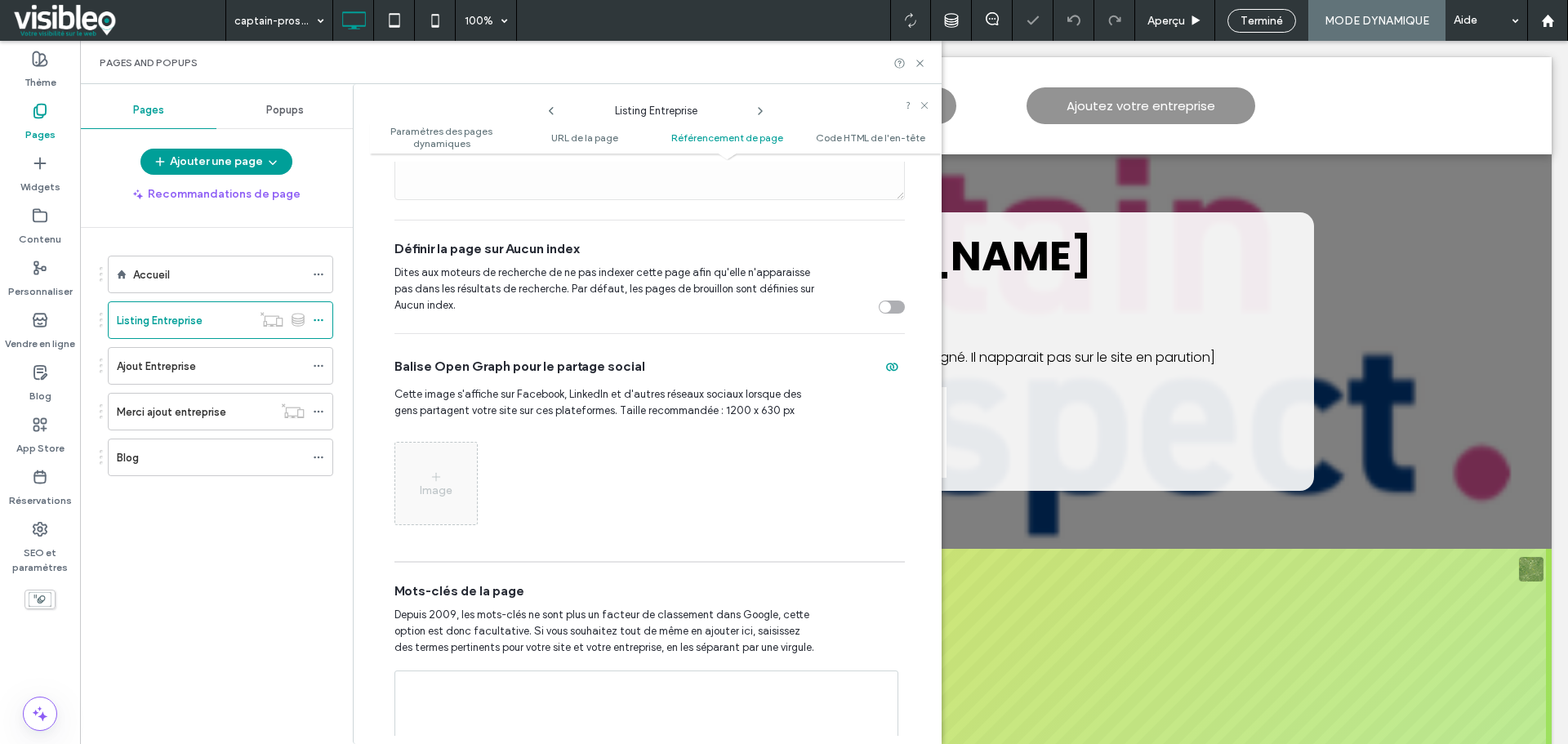
scroll to position [1062, 0]
click at [886, 370] on use "button" at bounding box center [892, 366] width 12 height 8
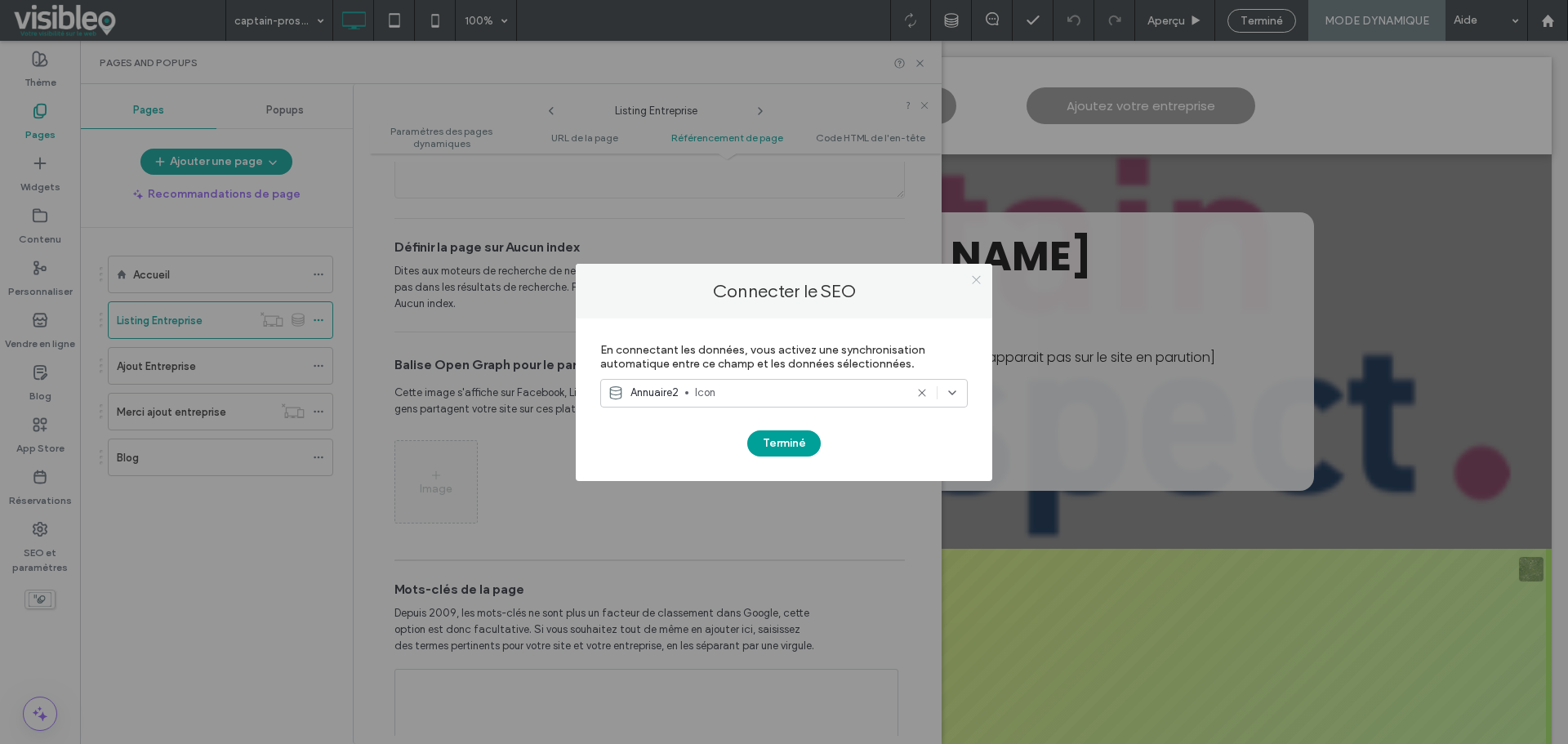
click at [982, 280] on icon at bounding box center [976, 280] width 12 height 12
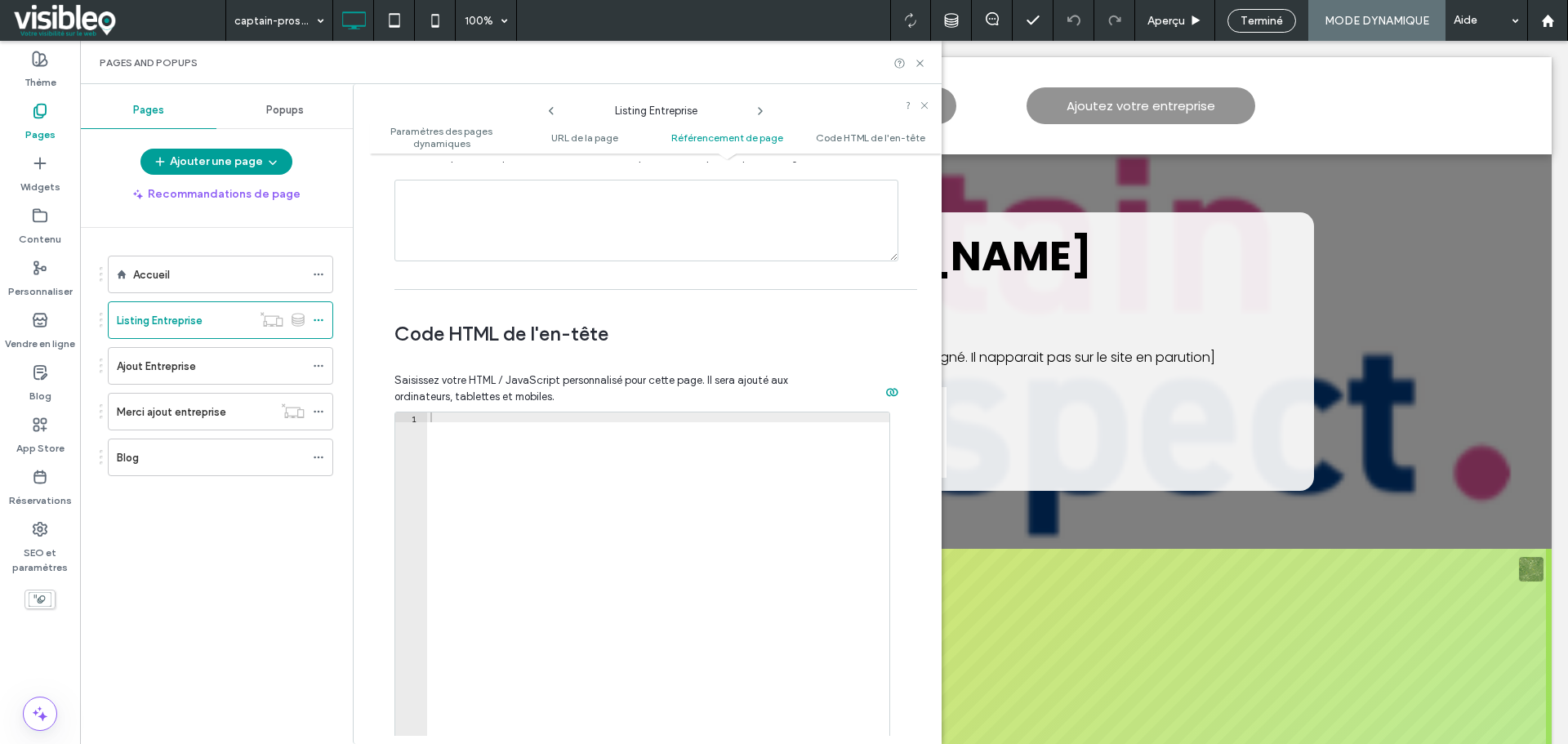
scroll to position [1634, 0]
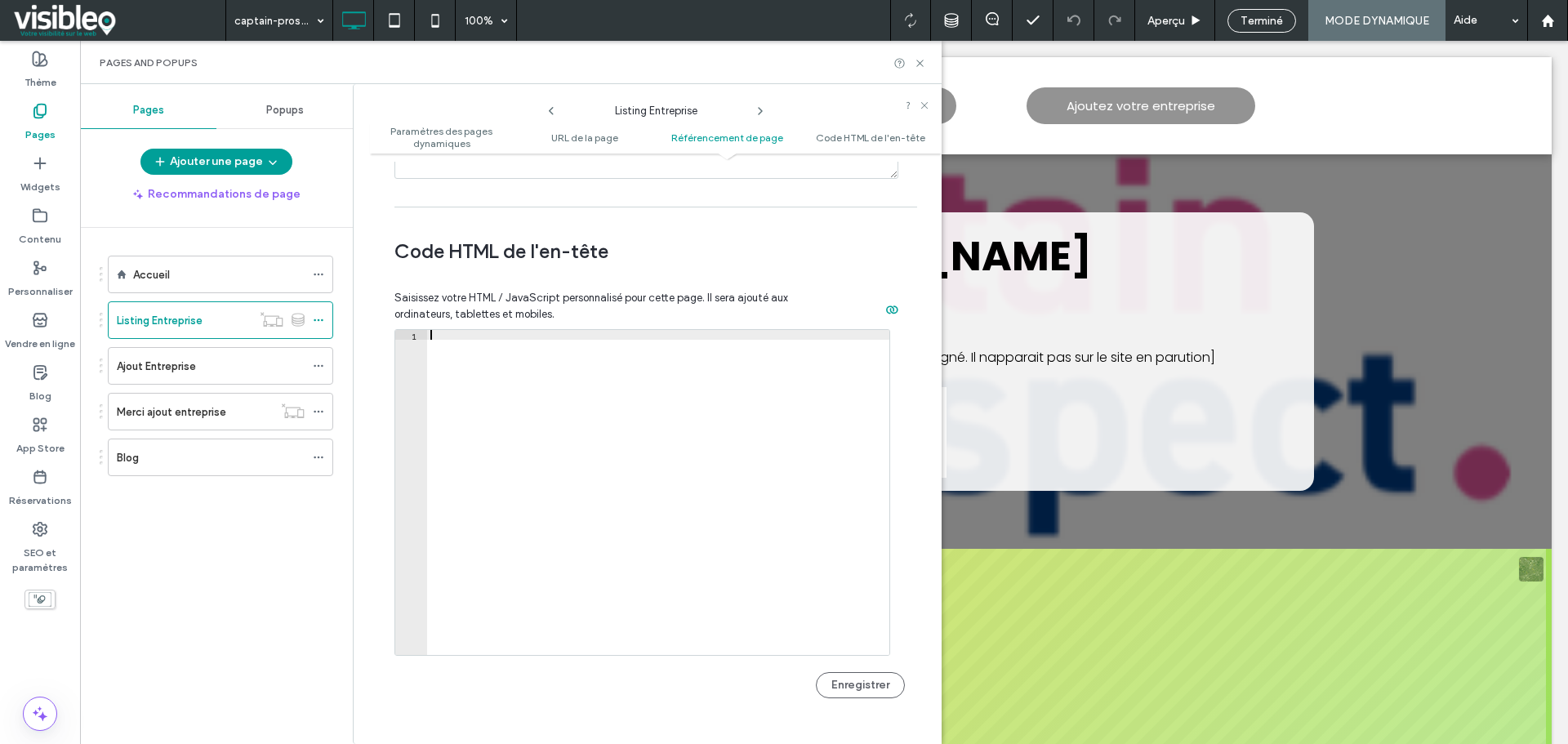
click at [529, 378] on div at bounding box center [658, 503] width 462 height 345
paste textarea "*********"
type textarea "*********"
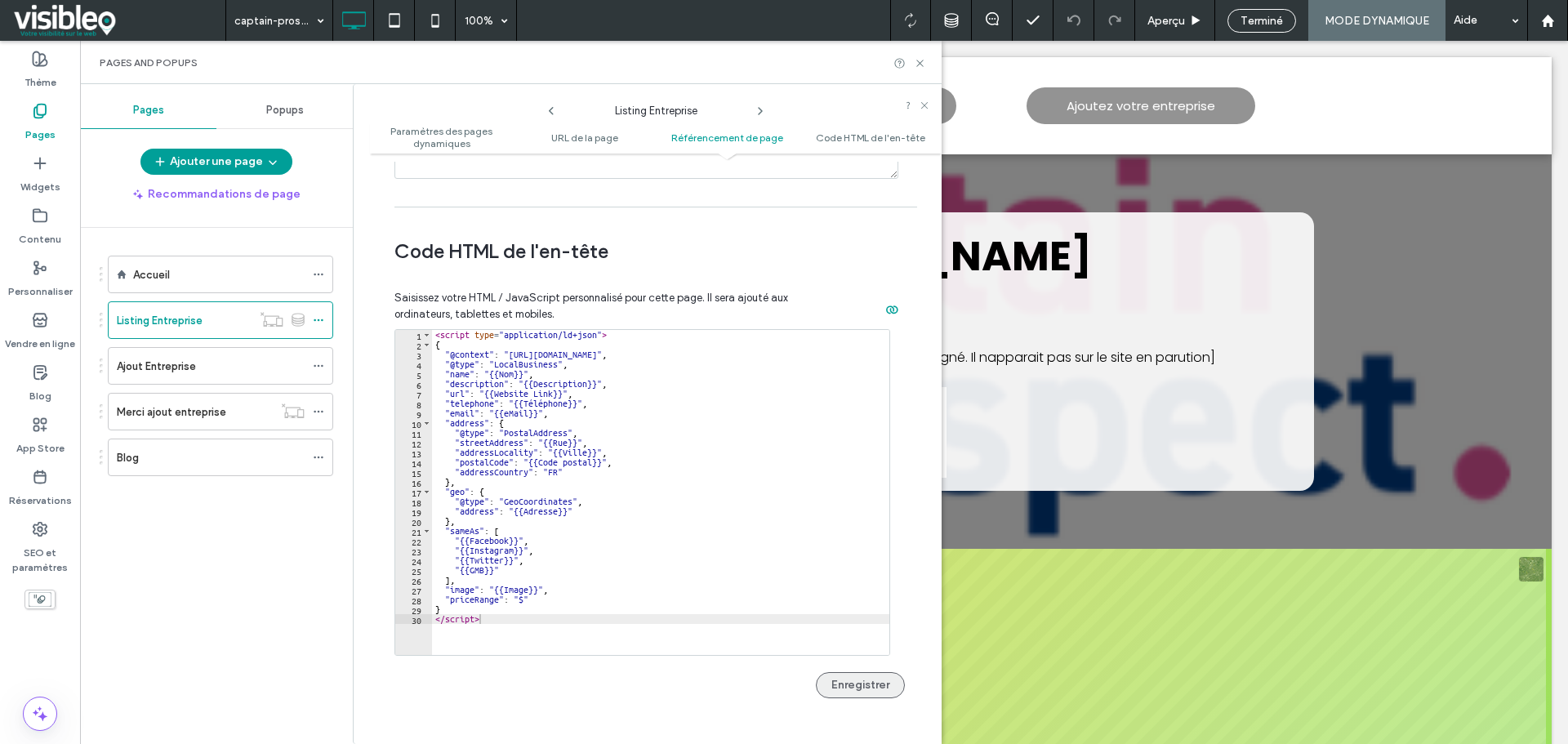
click at [845, 692] on button "Enregistrer" at bounding box center [860, 685] width 89 height 26
click at [918, 60] on icon at bounding box center [919, 63] width 12 height 12
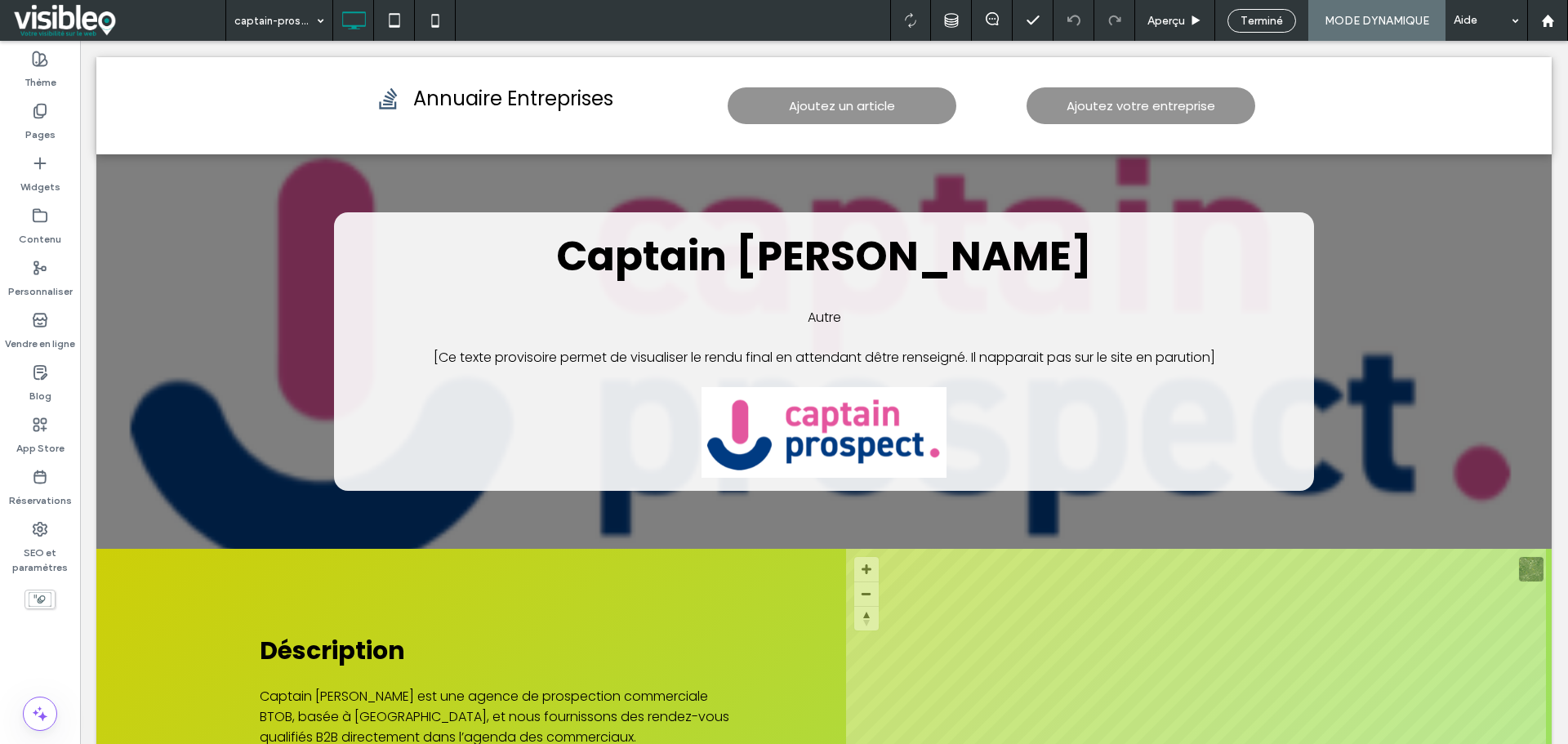
click at [1265, 22] on span "Terminé" at bounding box center [1261, 21] width 42 height 14
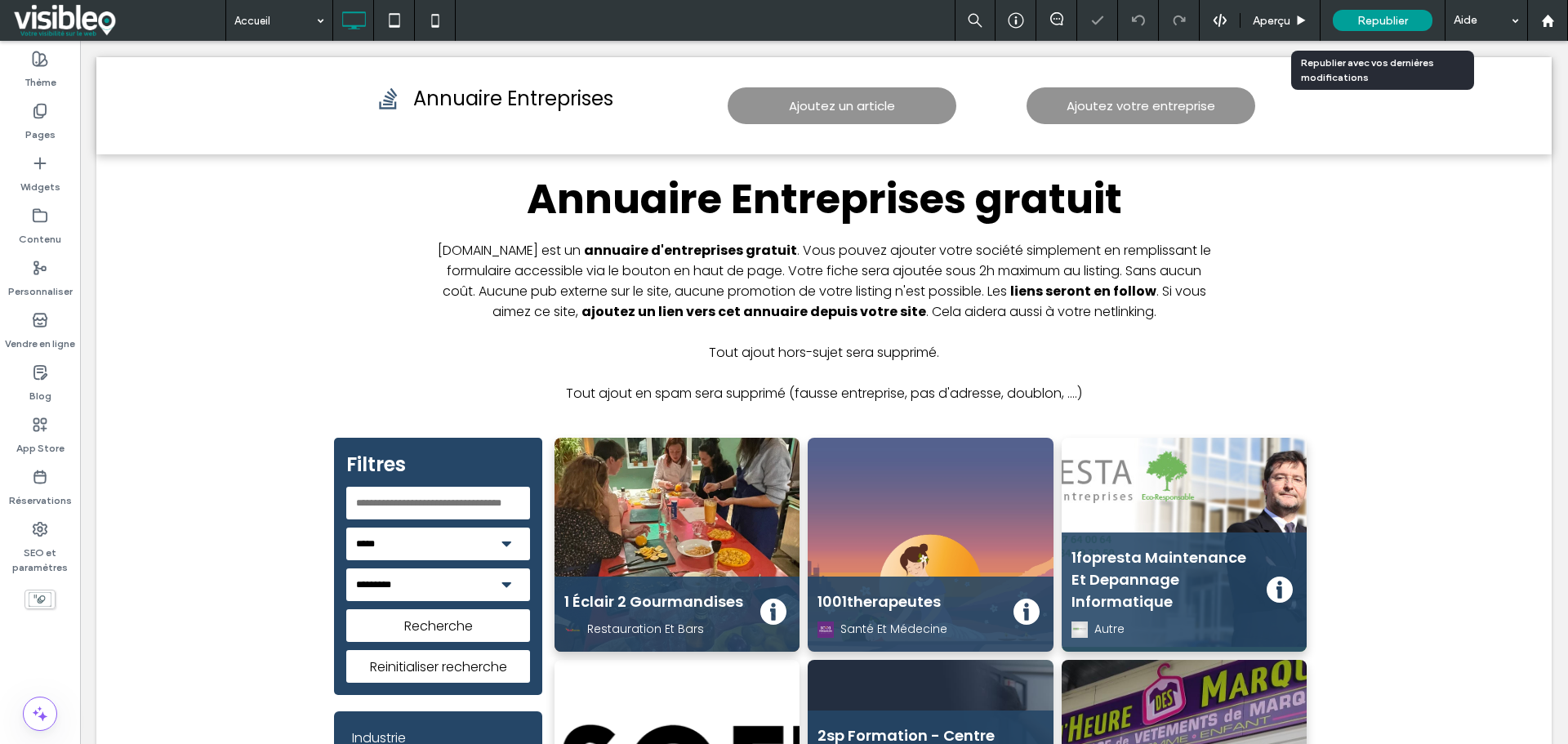
click at [1392, 21] on span "Republier" at bounding box center [1382, 21] width 51 height 14
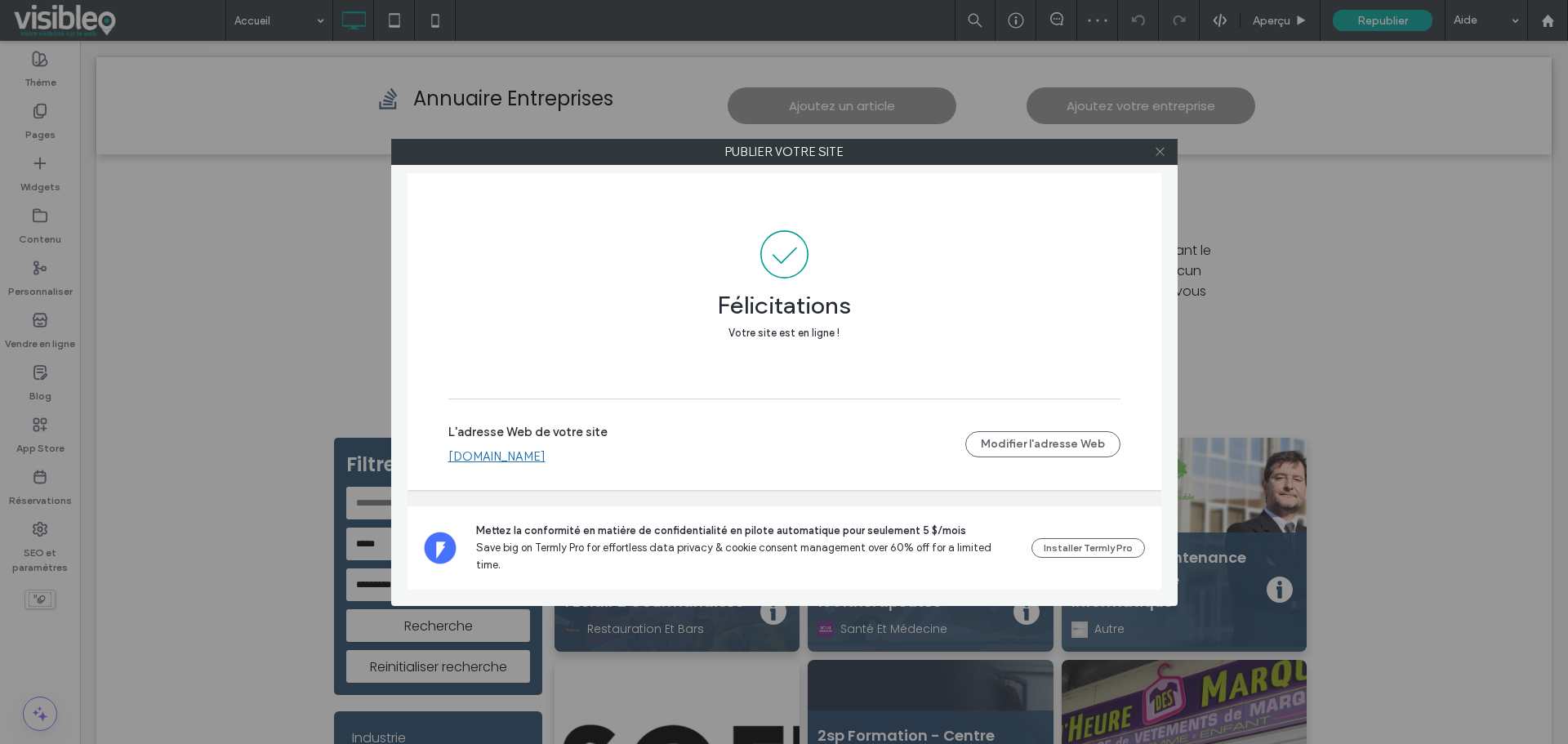
click at [1160, 153] on icon at bounding box center [1160, 151] width 12 height 12
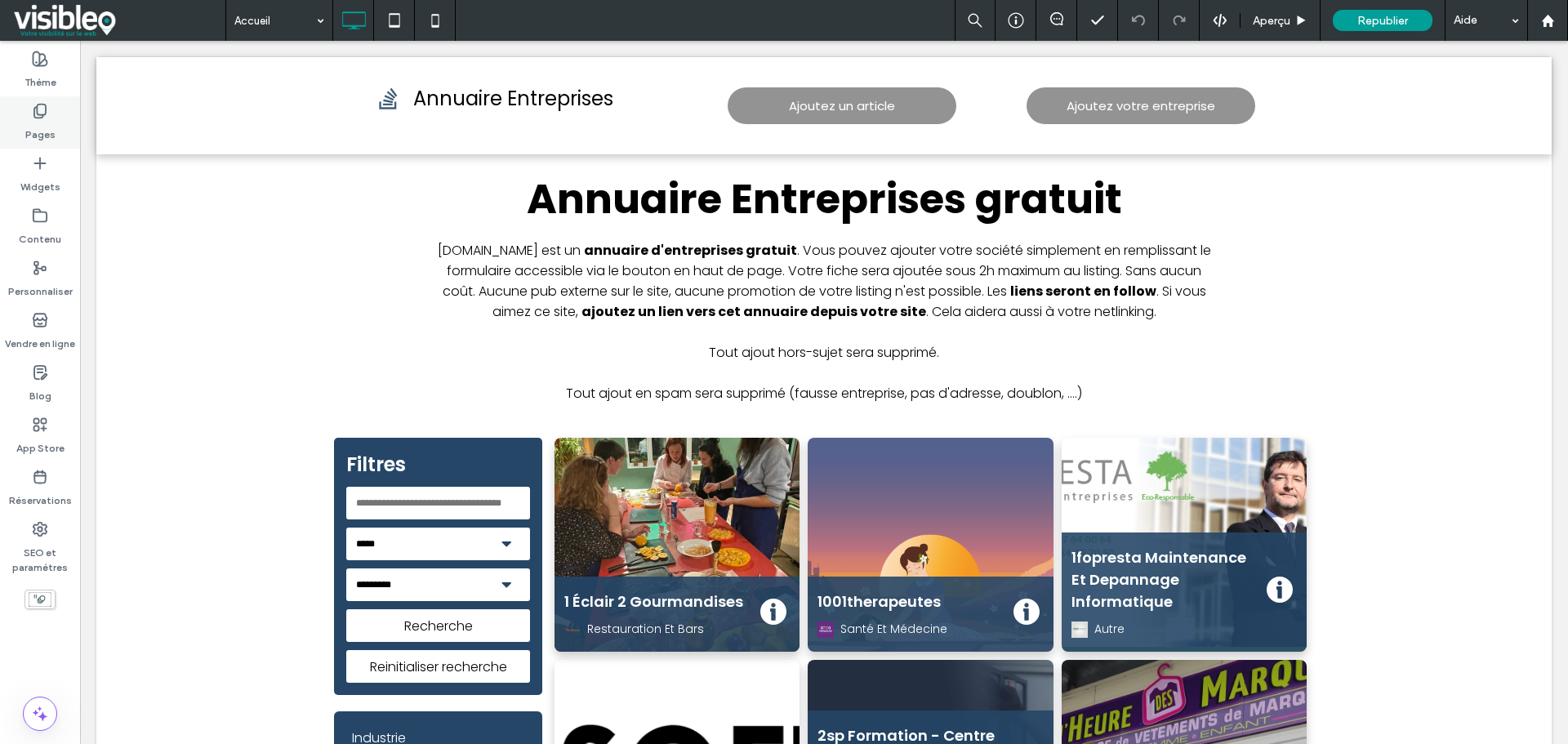
click at [54, 115] on div "Pages" at bounding box center [40, 122] width 80 height 52
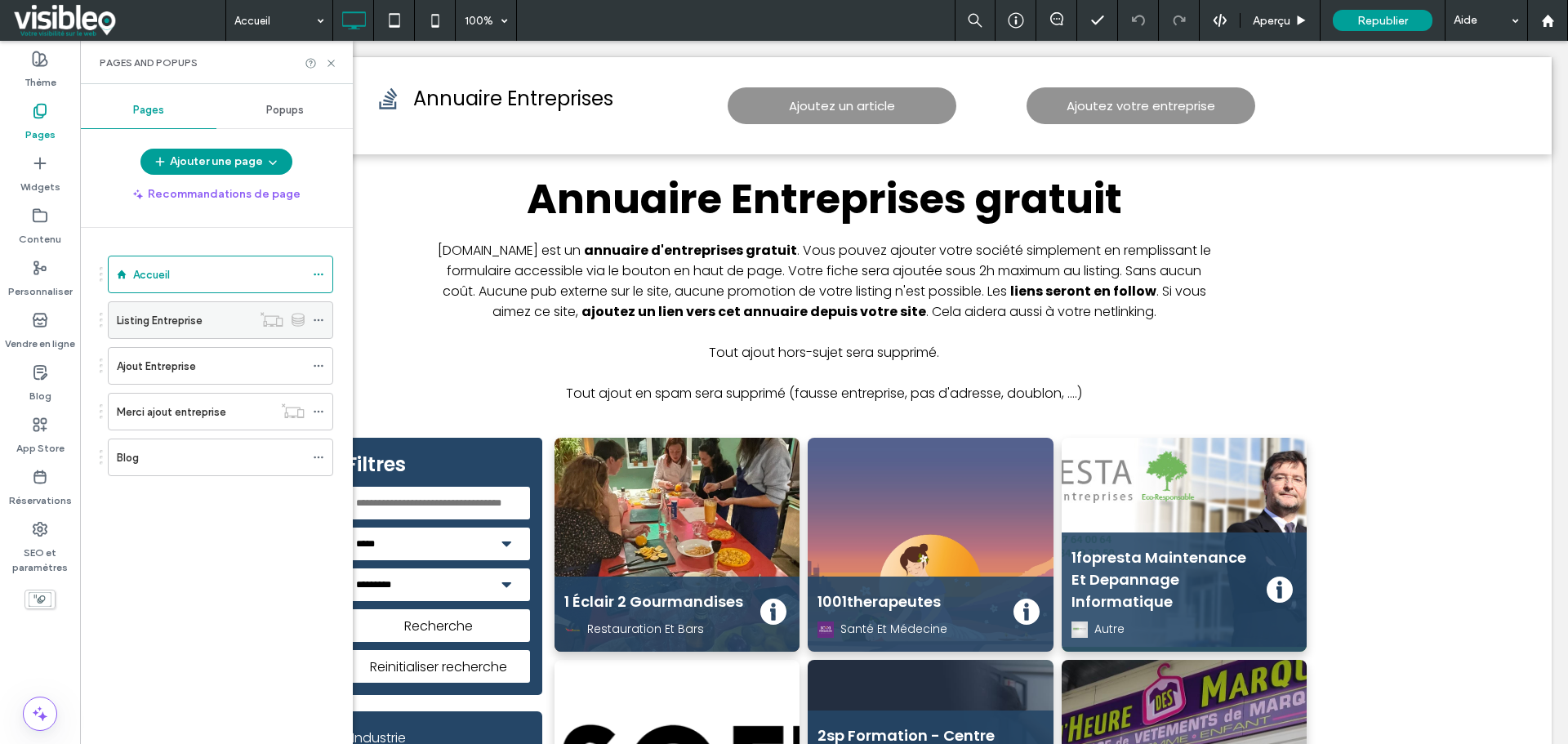
click at [320, 320] on icon at bounding box center [319, 320] width 12 height 12
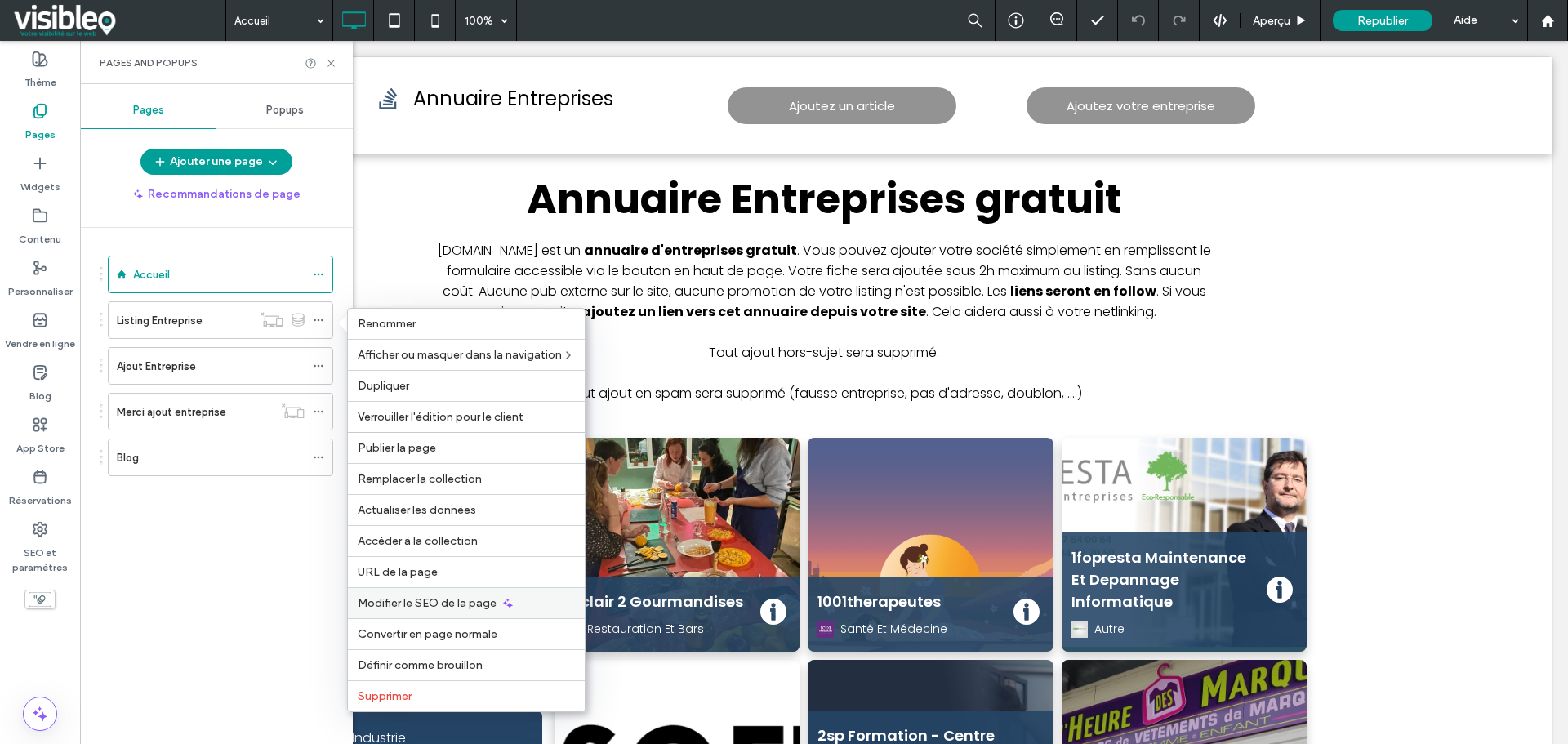
click at [431, 605] on span "Modifier le SEO de la page" at bounding box center [427, 603] width 139 height 14
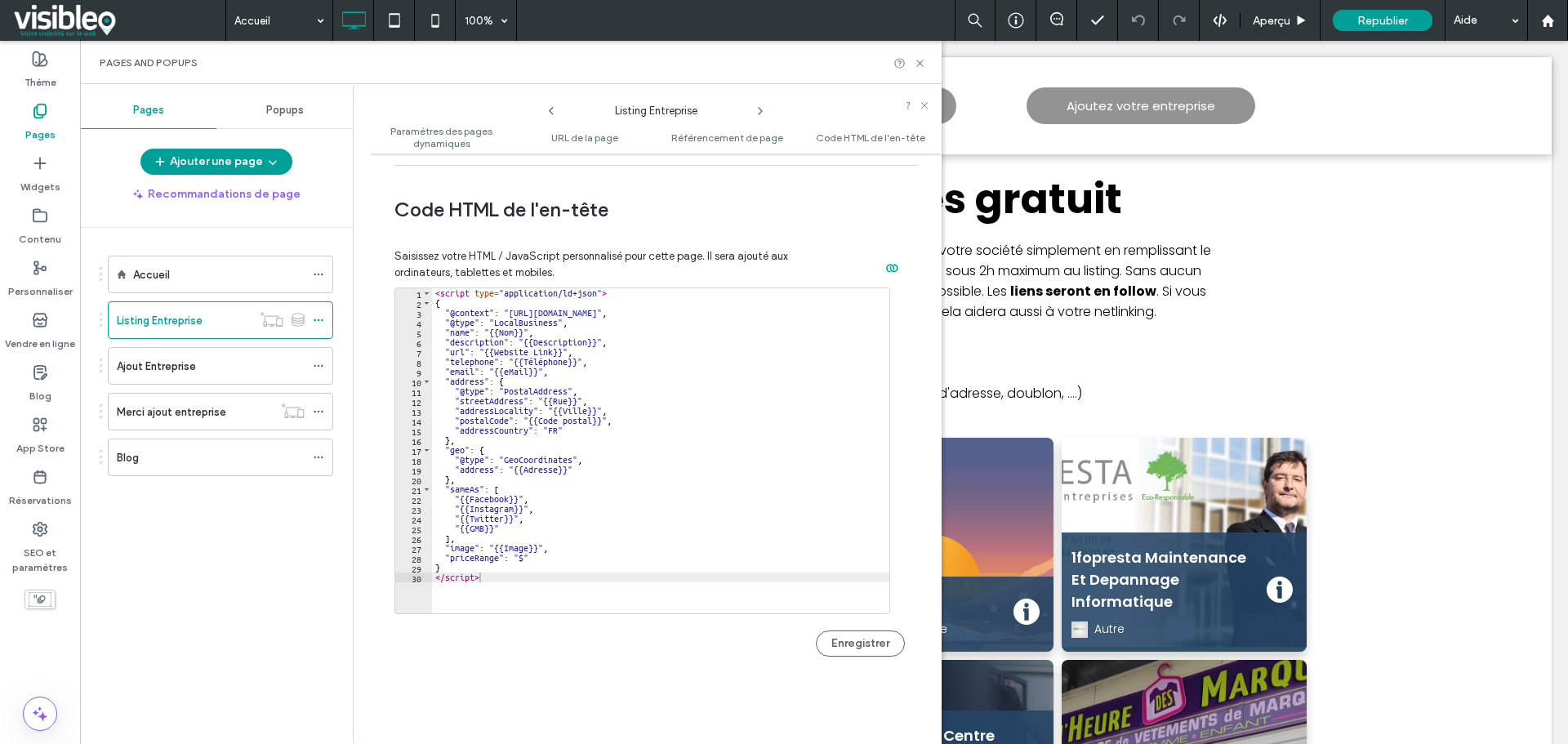
scroll to position [1694, 0]
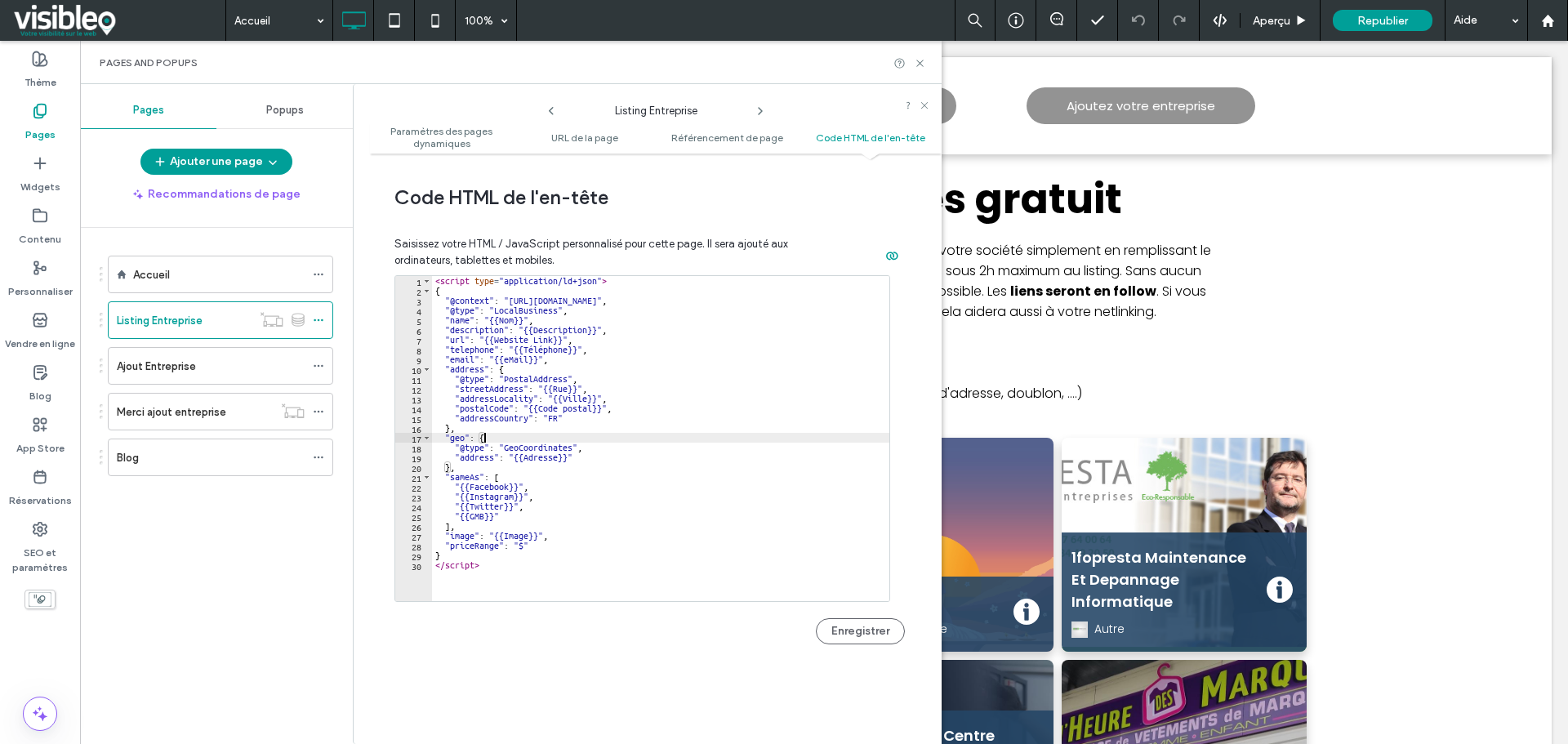
click at [607, 438] on div "< script type = "application/ld+json" > { "@context" : "https://schema.org" , "…" at bounding box center [660, 449] width 458 height 345
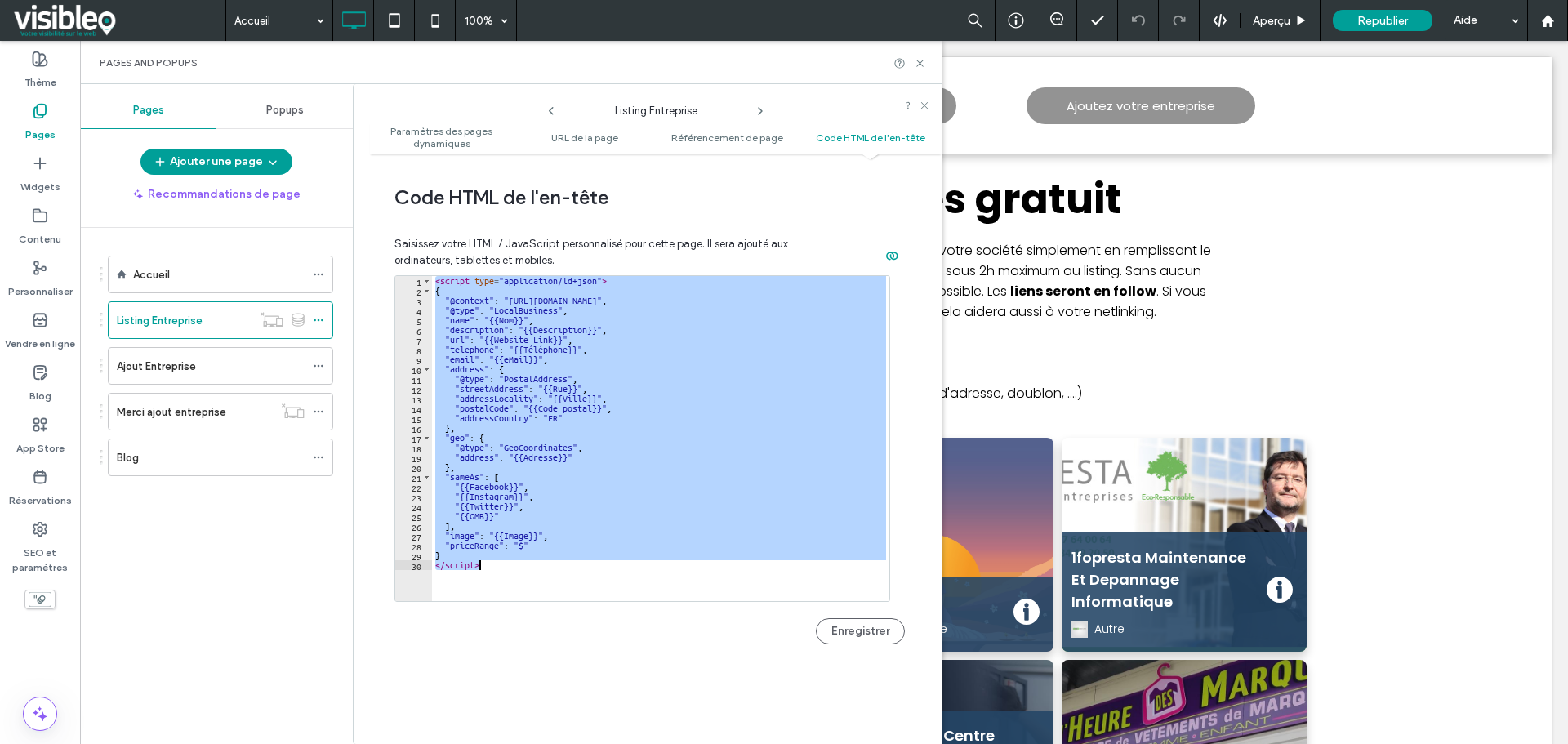
paste textarea "Cursor at row 30"
type textarea "*********"
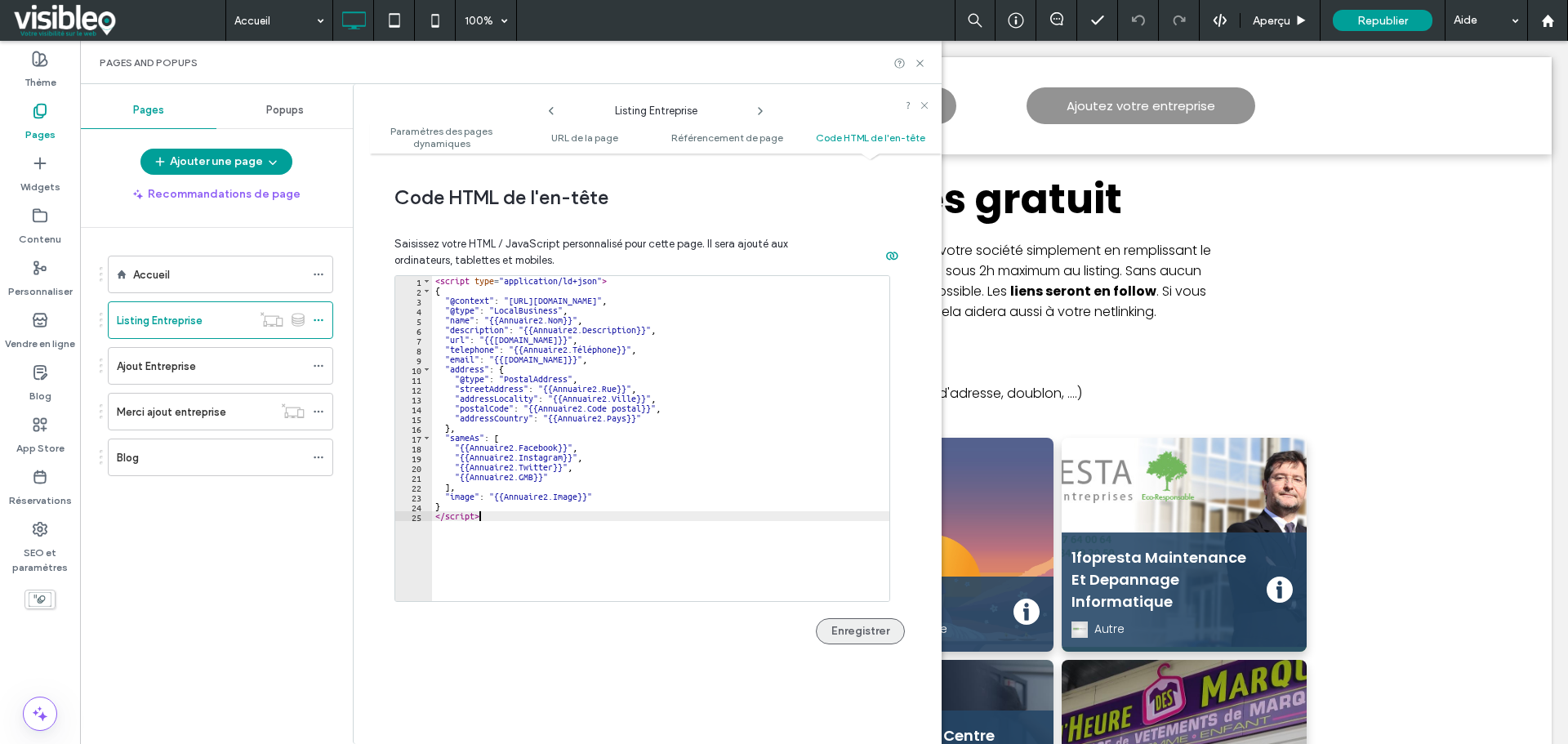
click at [860, 623] on button "Enregistrer" at bounding box center [860, 631] width 89 height 26
click at [914, 64] on icon at bounding box center [919, 63] width 12 height 12
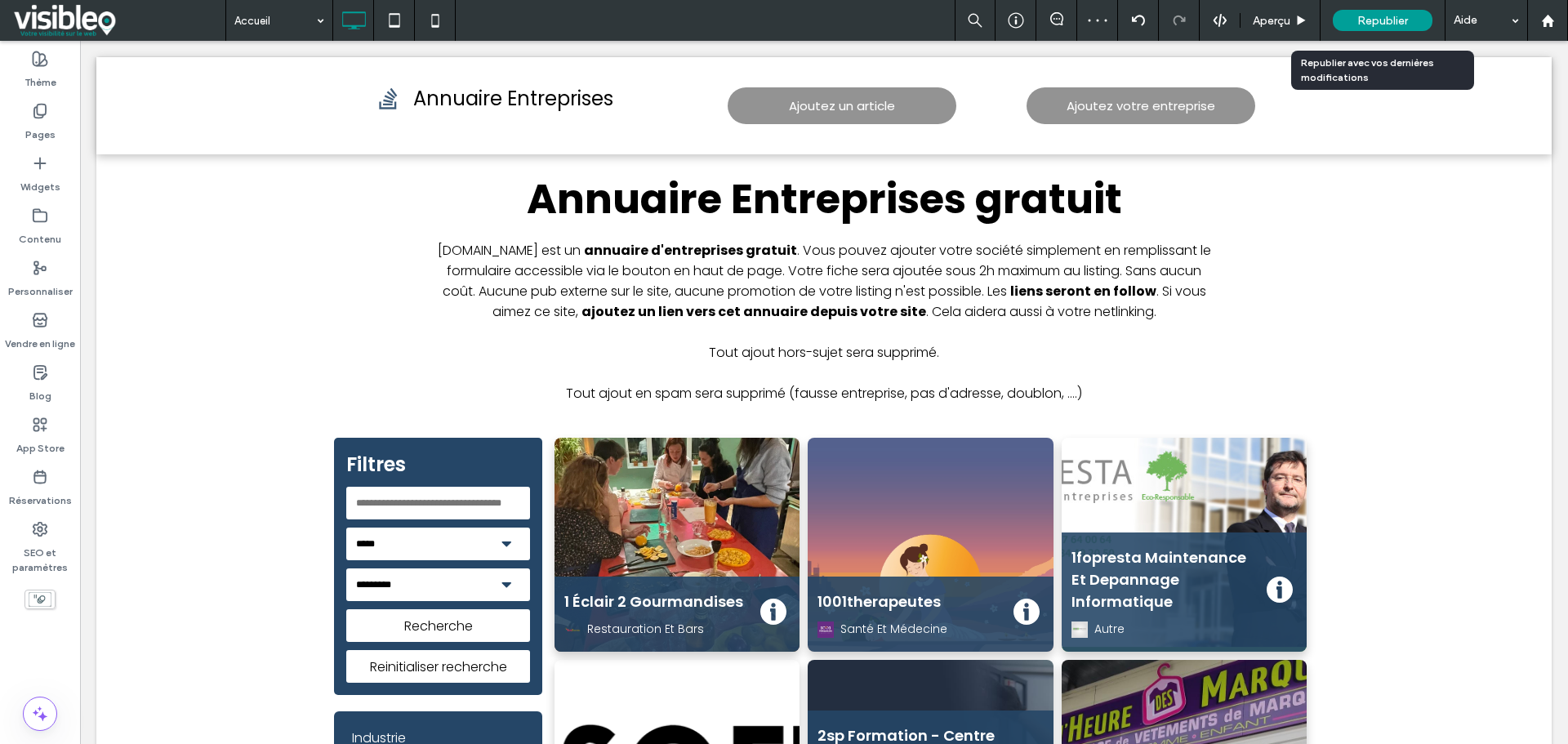
click at [1394, 22] on span "Republier" at bounding box center [1382, 21] width 51 height 14
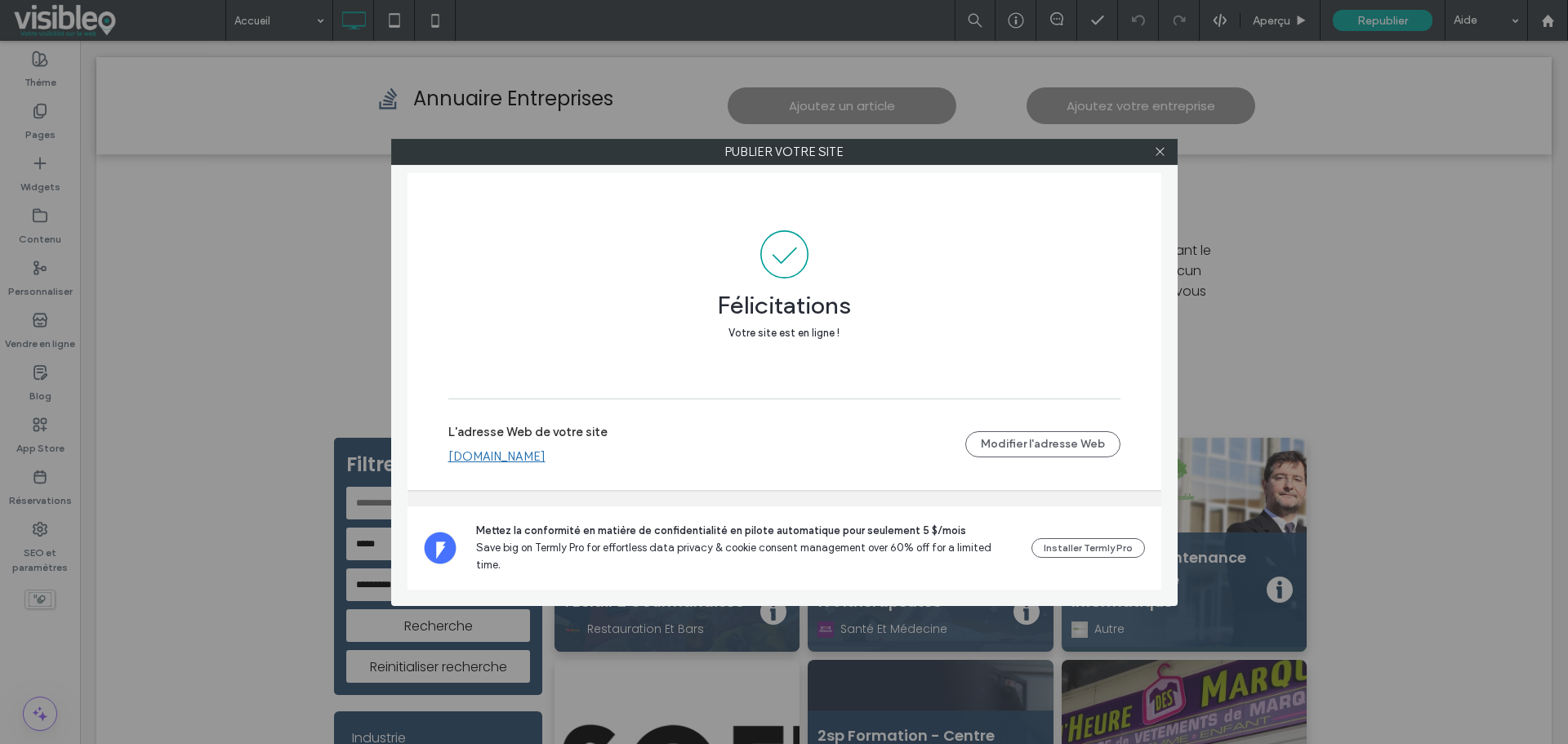
click at [546, 464] on link "www.annuaire-entreprise.co" at bounding box center [497, 457] width 97 height 15
click at [1160, 153] on icon at bounding box center [1160, 151] width 12 height 12
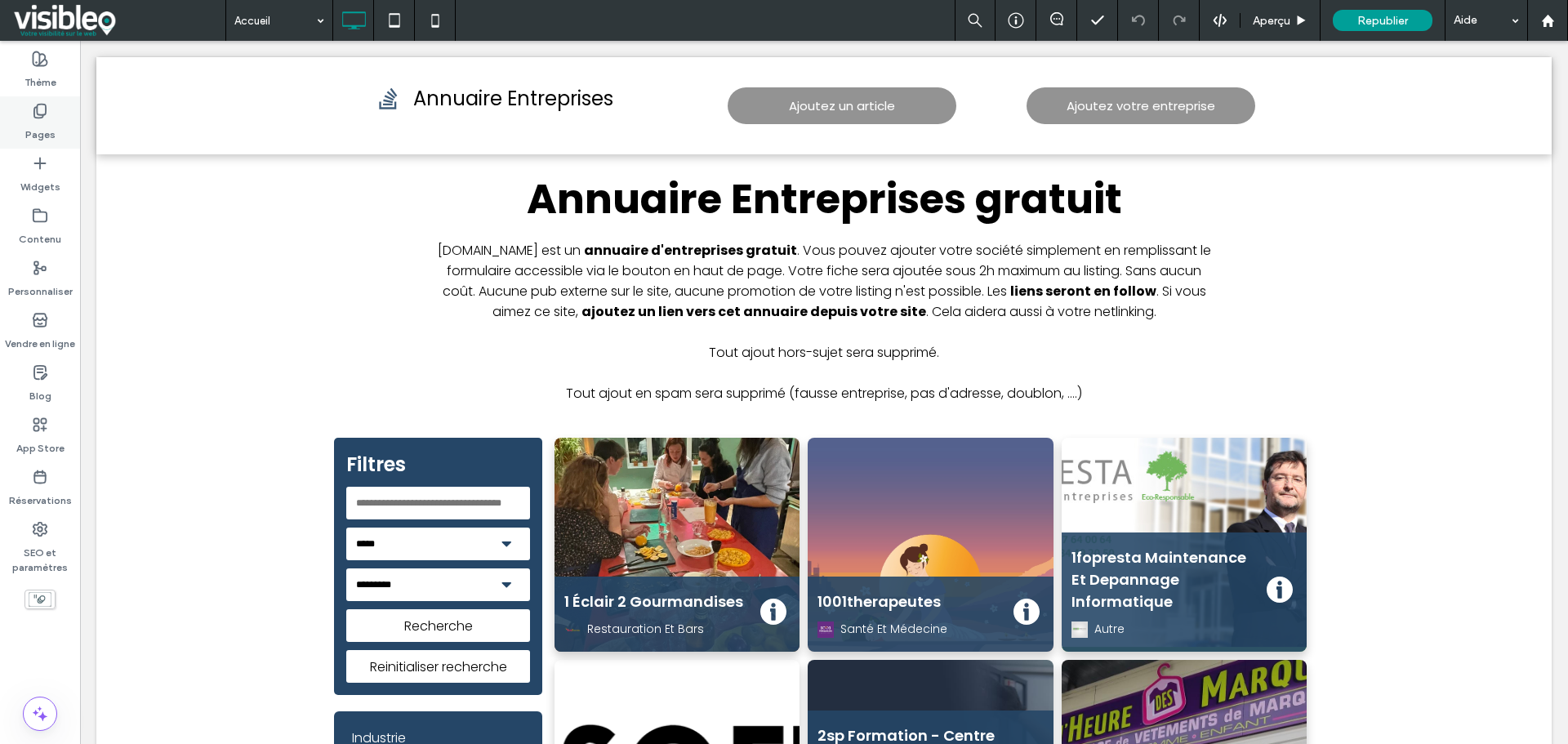
click at [47, 111] on icon at bounding box center [40, 112] width 17 height 17
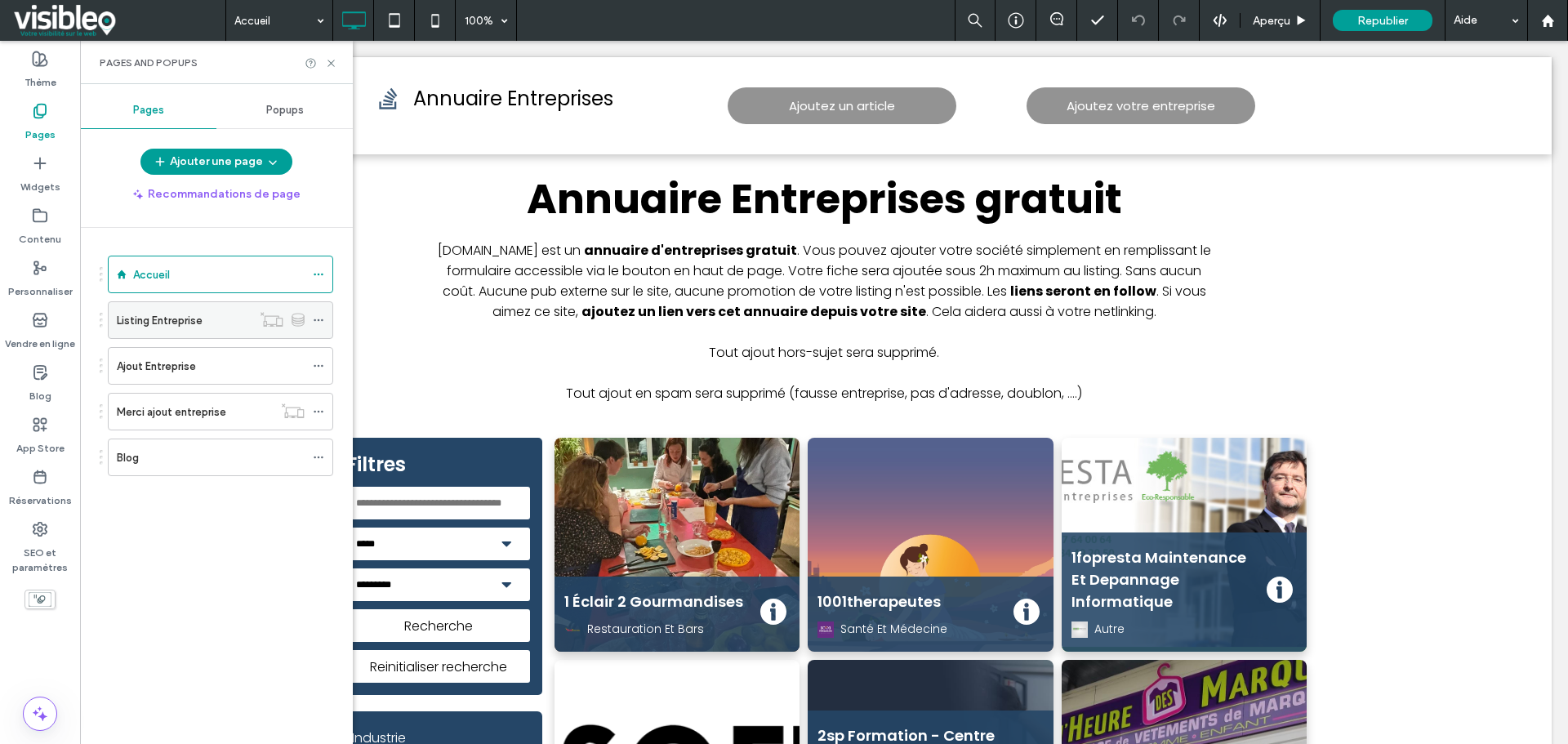
click at [322, 318] on icon at bounding box center [319, 320] width 12 height 12
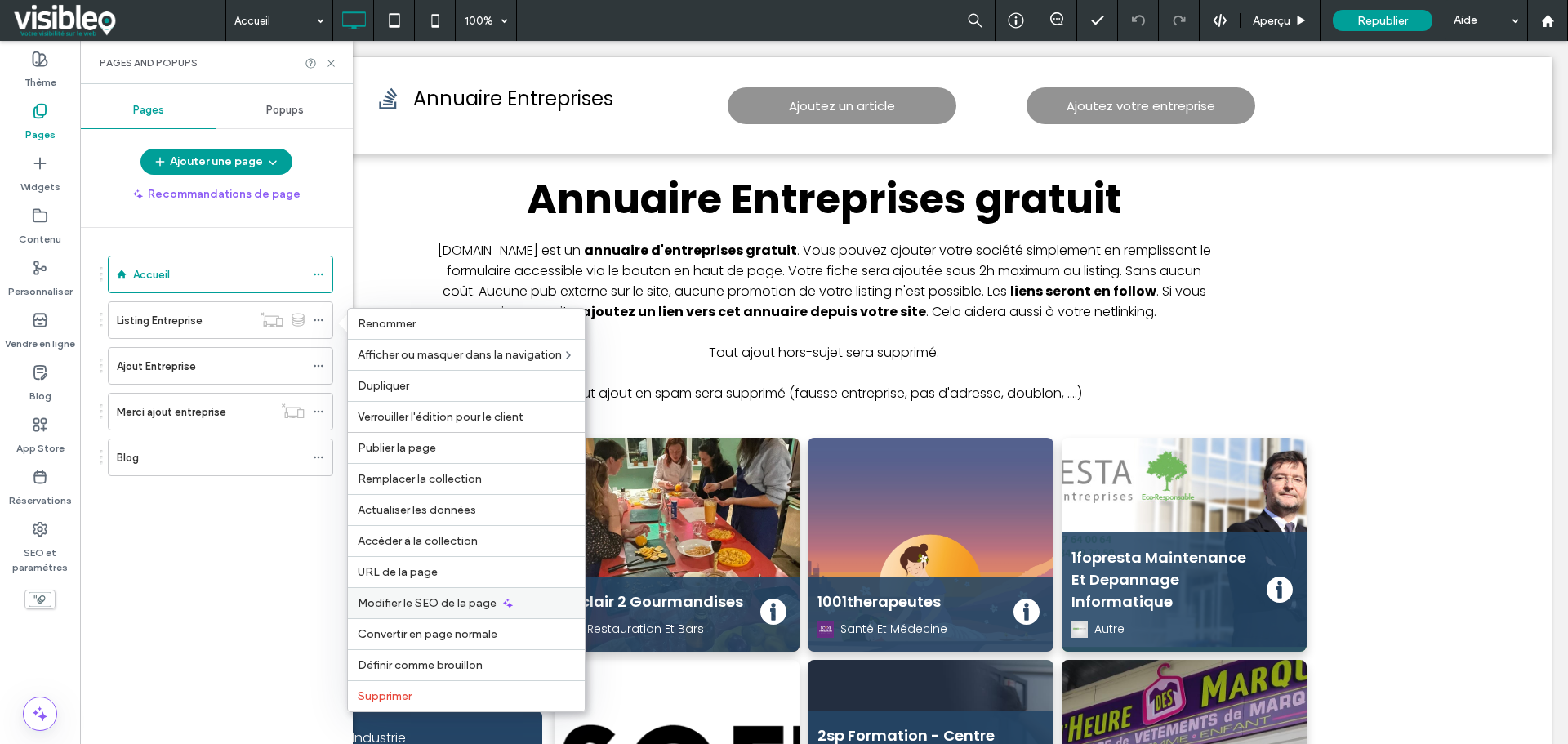
click at [446, 598] on span "Modifier le SEO de la page" at bounding box center [427, 603] width 139 height 14
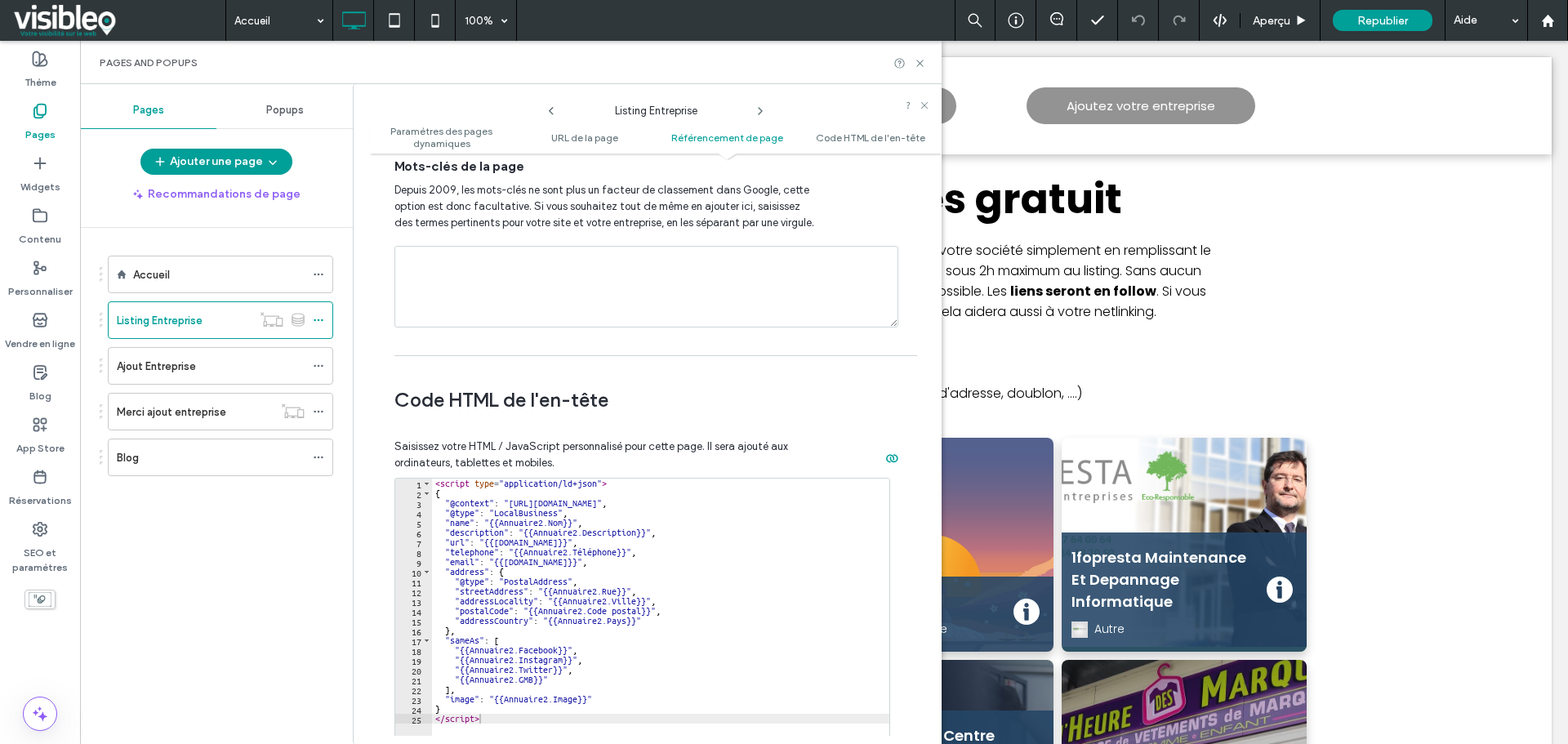
scroll to position [1552, 0]
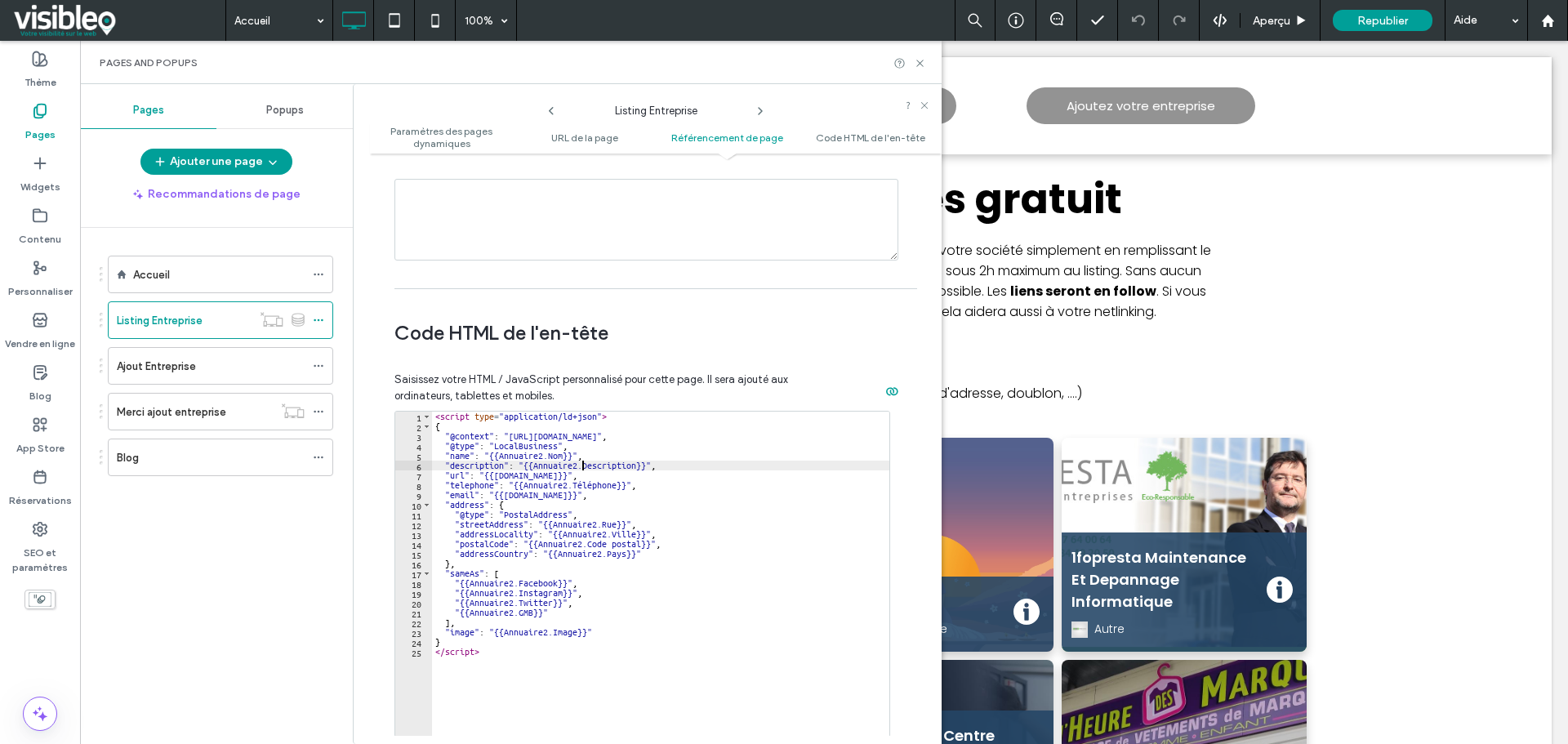
click at [584, 469] on div "< script type = "application/ld+json" > { "@context" : "https://schema.org" , "…" at bounding box center [660, 584] width 458 height 345
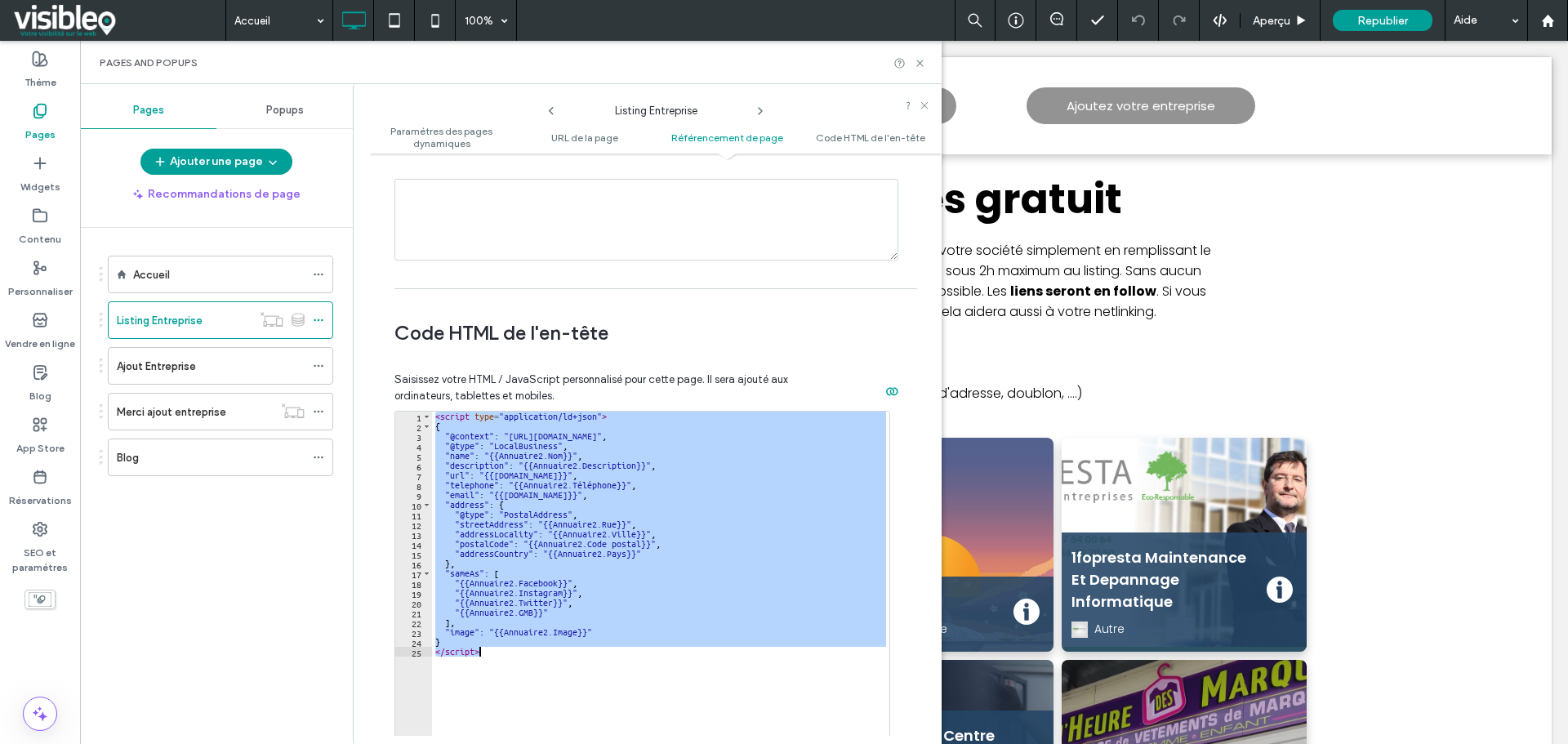
paste textarea "Cursor at row 25"
type textarea "*********"
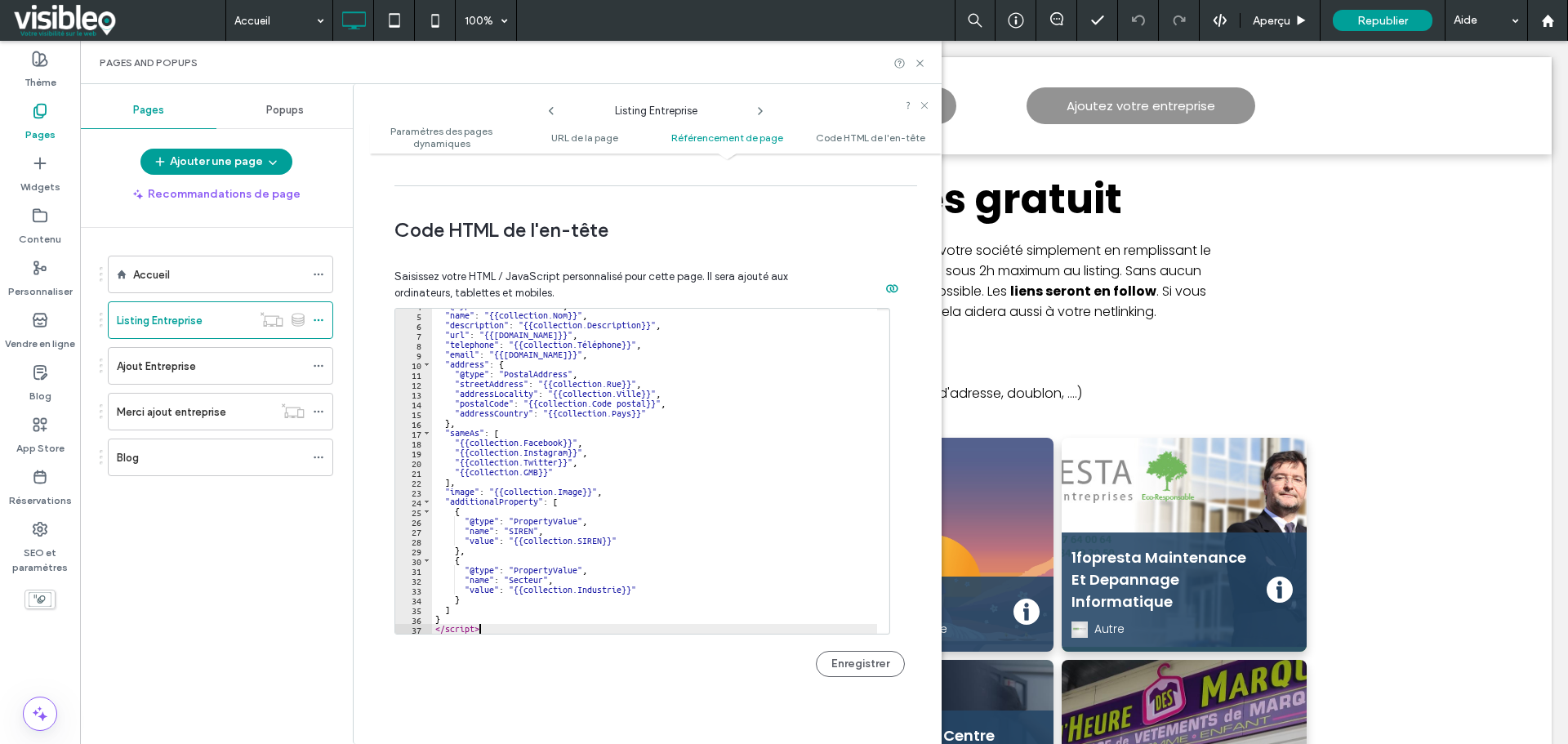
scroll to position [1694, 0]
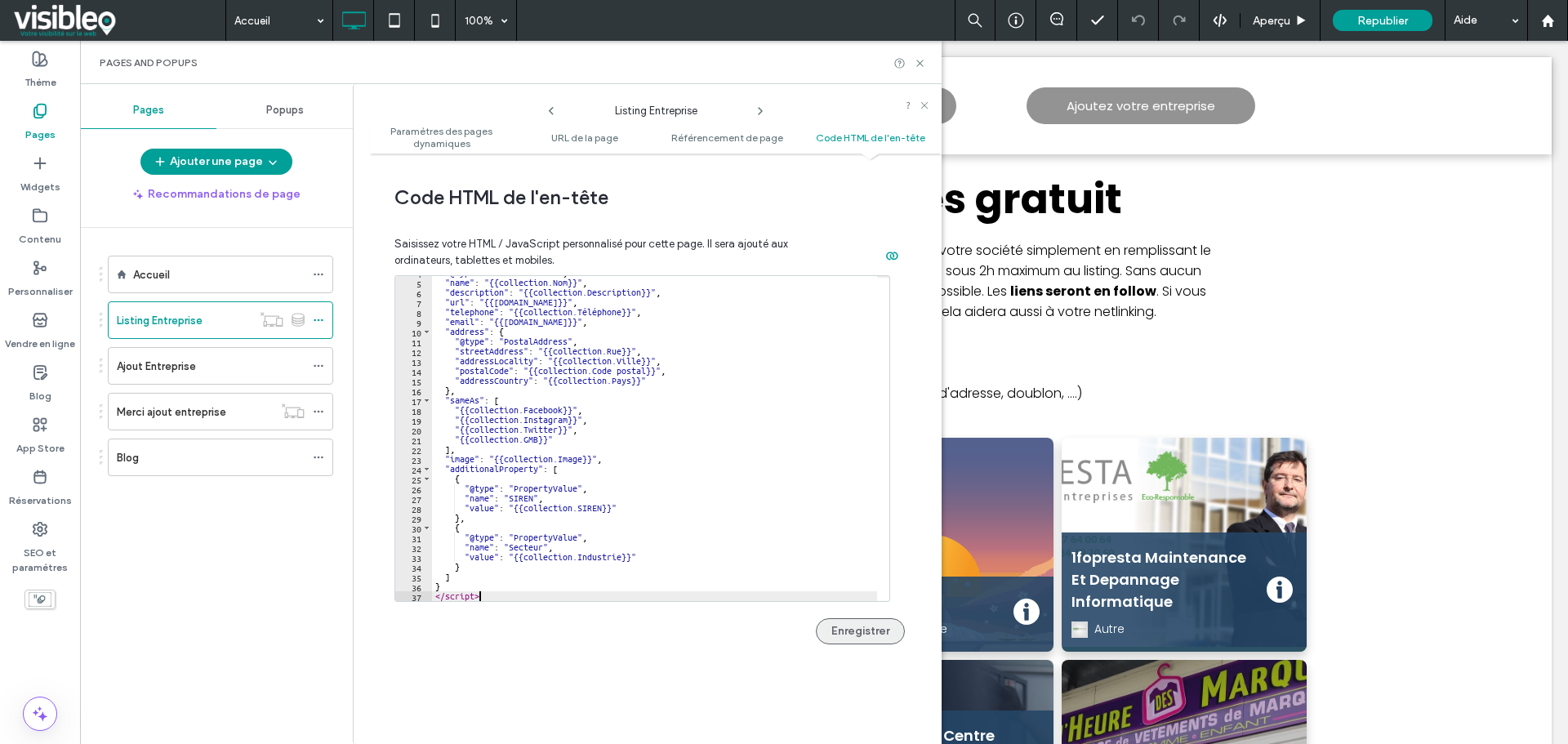
click at [867, 635] on button "Enregistrer" at bounding box center [860, 631] width 89 height 26
click at [918, 66] on icon at bounding box center [919, 63] width 12 height 12
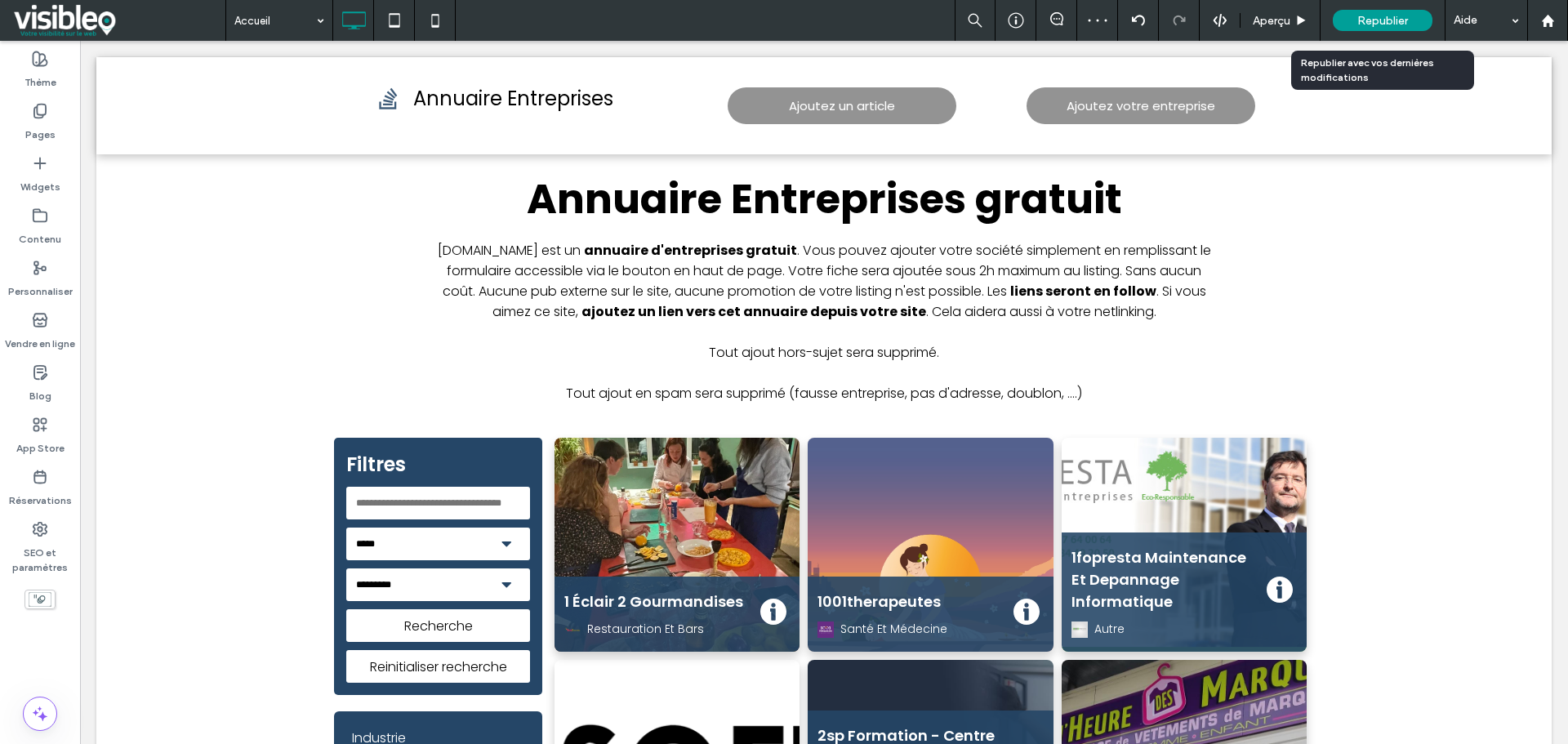
click at [1373, 22] on span "Republier" at bounding box center [1382, 21] width 51 height 14
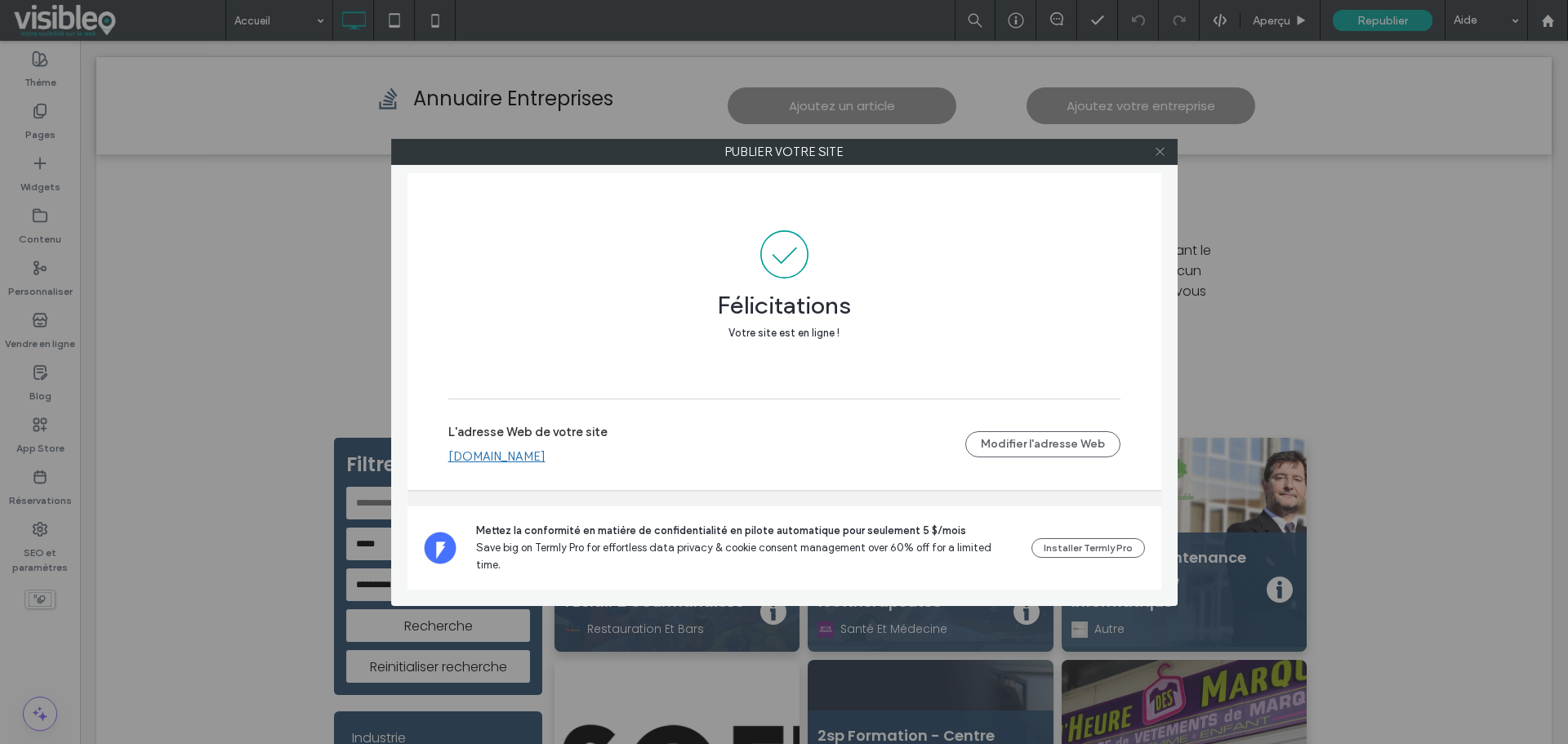
click at [1161, 151] on use at bounding box center [1160, 152] width 8 height 8
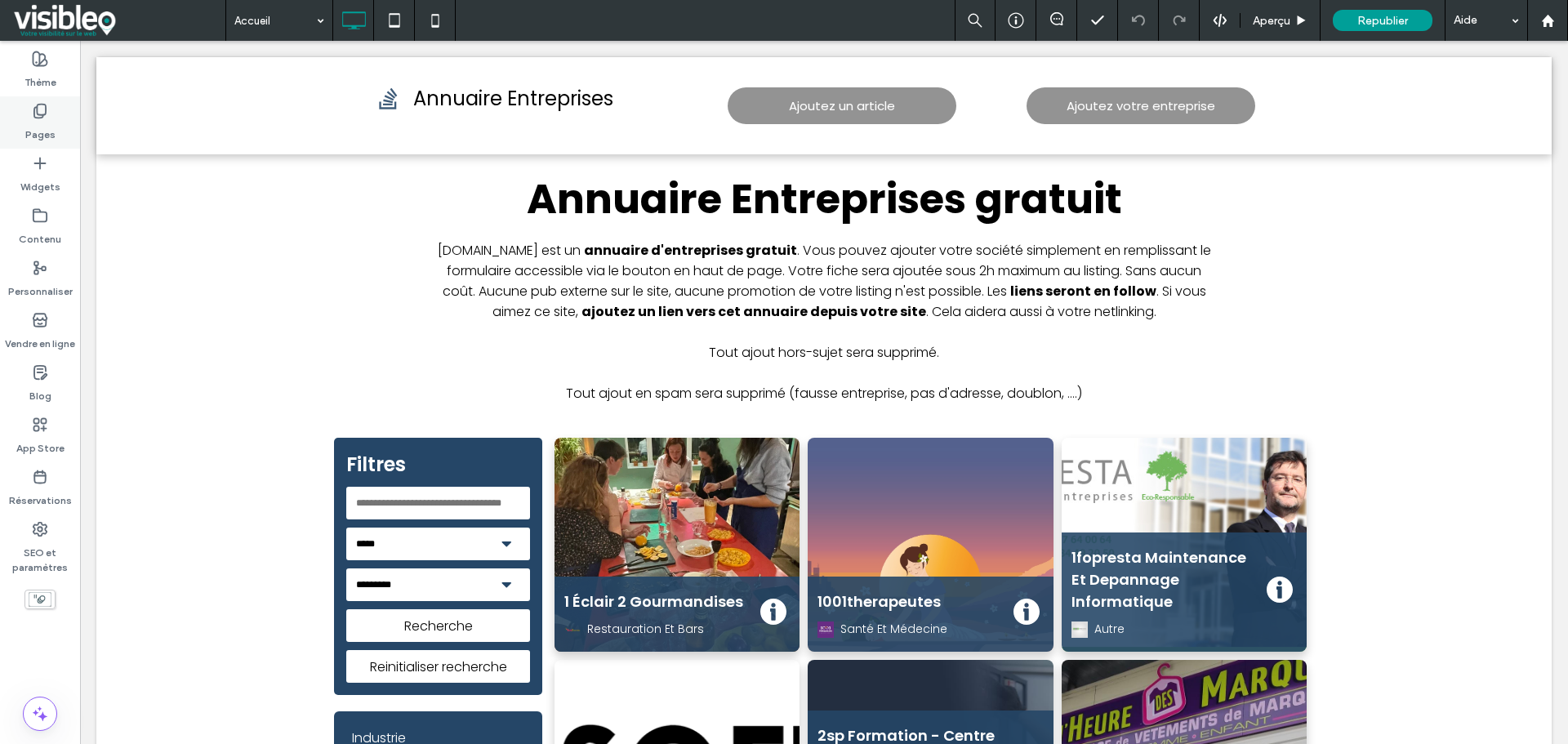
click at [40, 112] on icon at bounding box center [40, 112] width 17 height 17
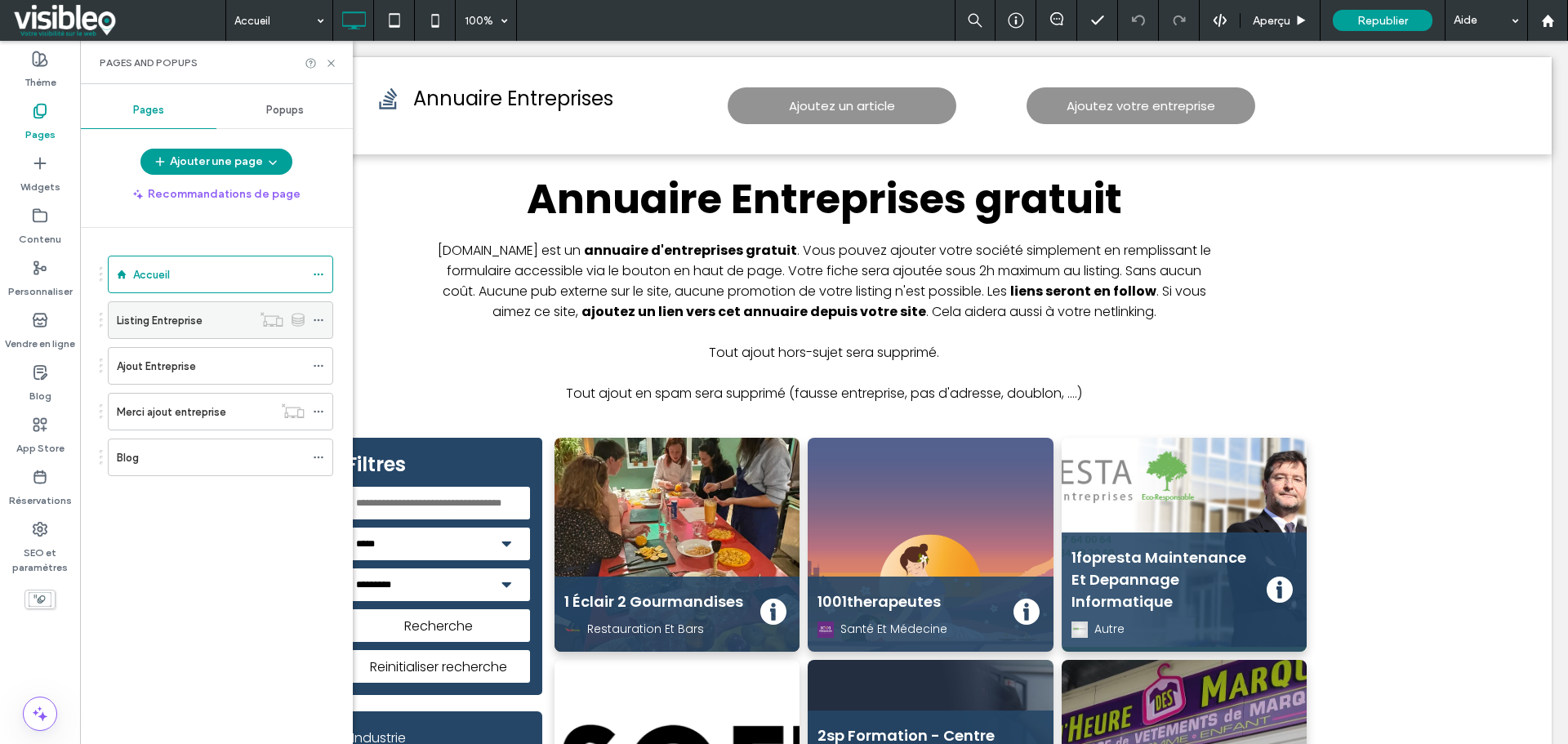
click at [205, 320] on div "Listing Entreprise" at bounding box center [184, 320] width 135 height 17
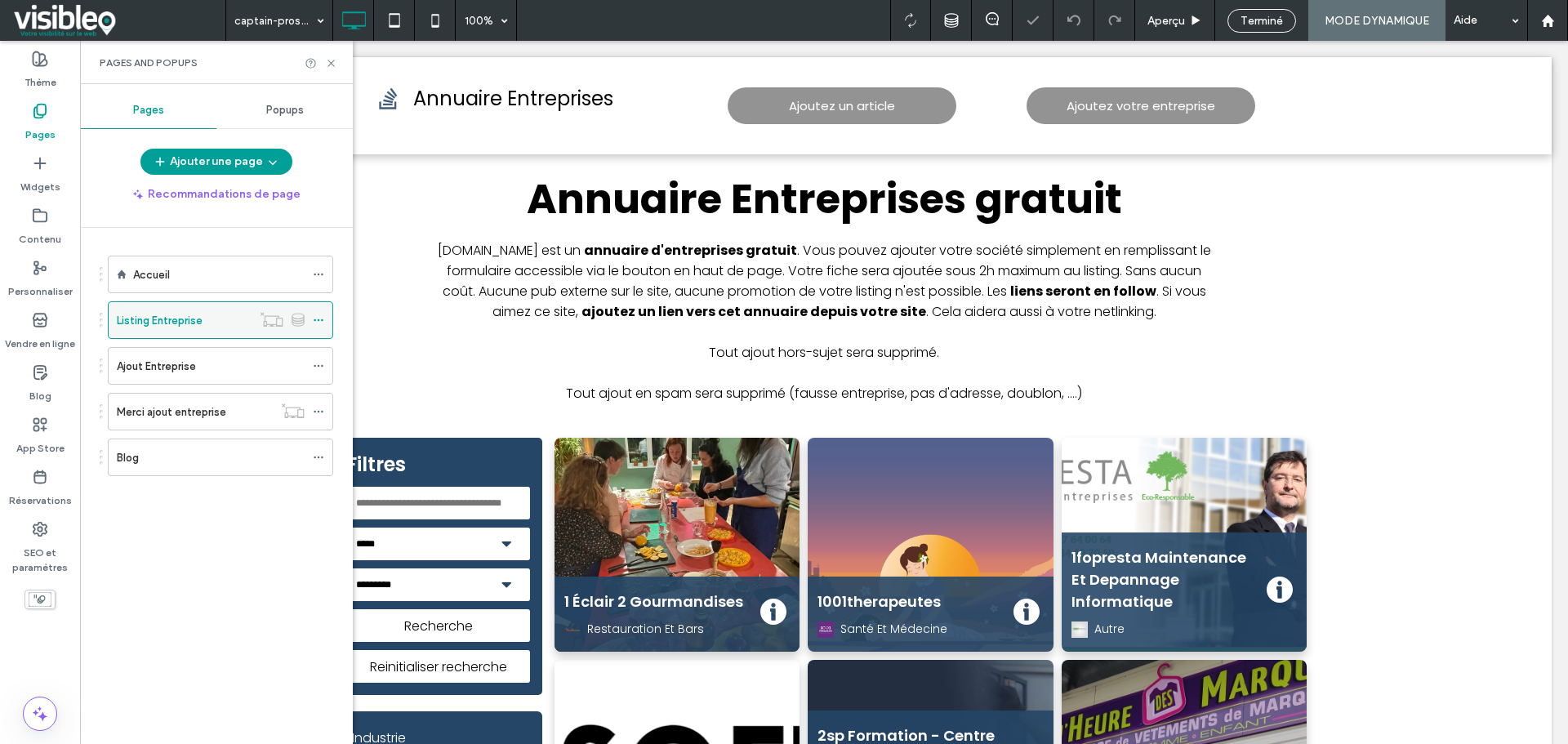
click at [316, 321] on icon at bounding box center [319, 320] width 12 height 12
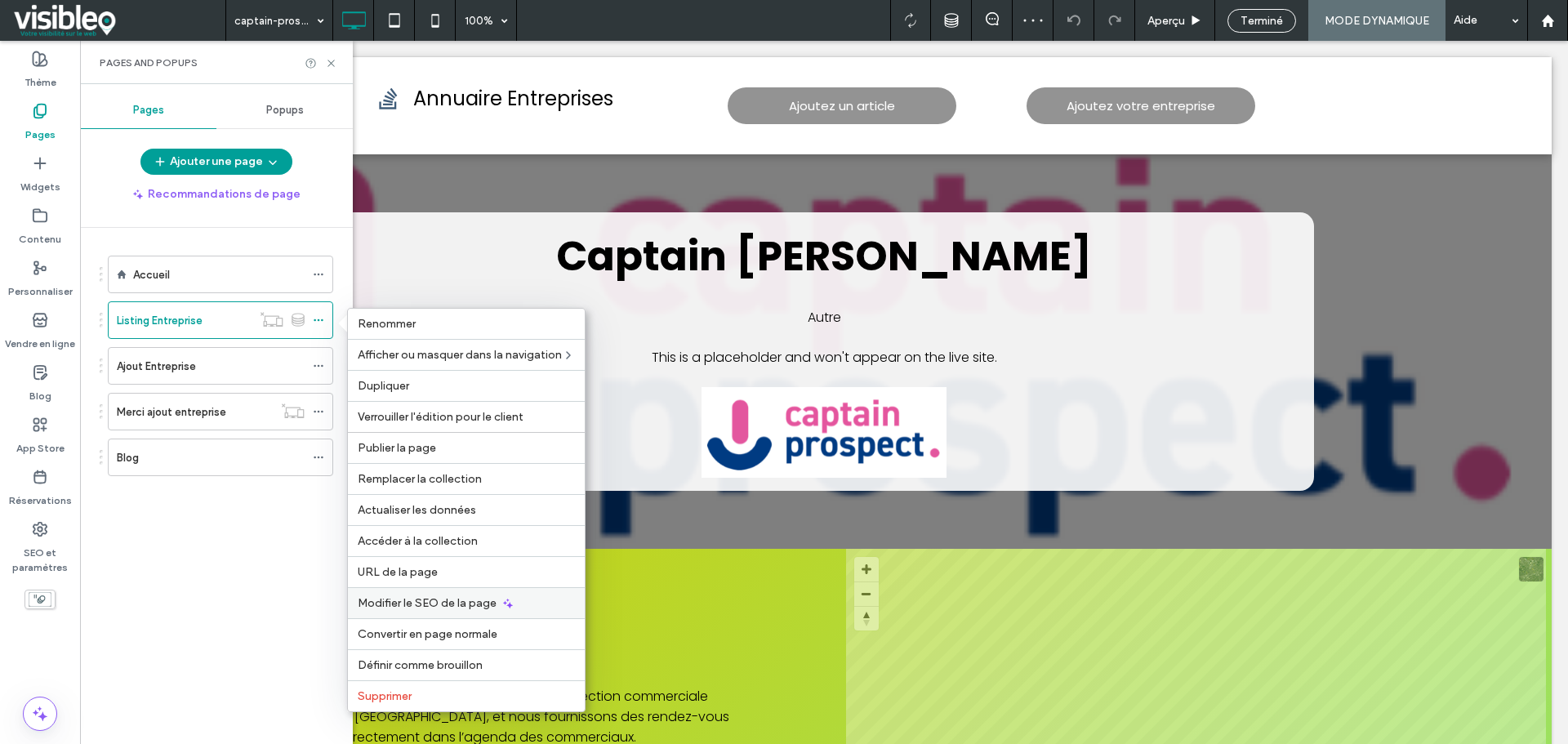
click at [471, 603] on span "Modifier le SEO de la page" at bounding box center [427, 603] width 139 height 14
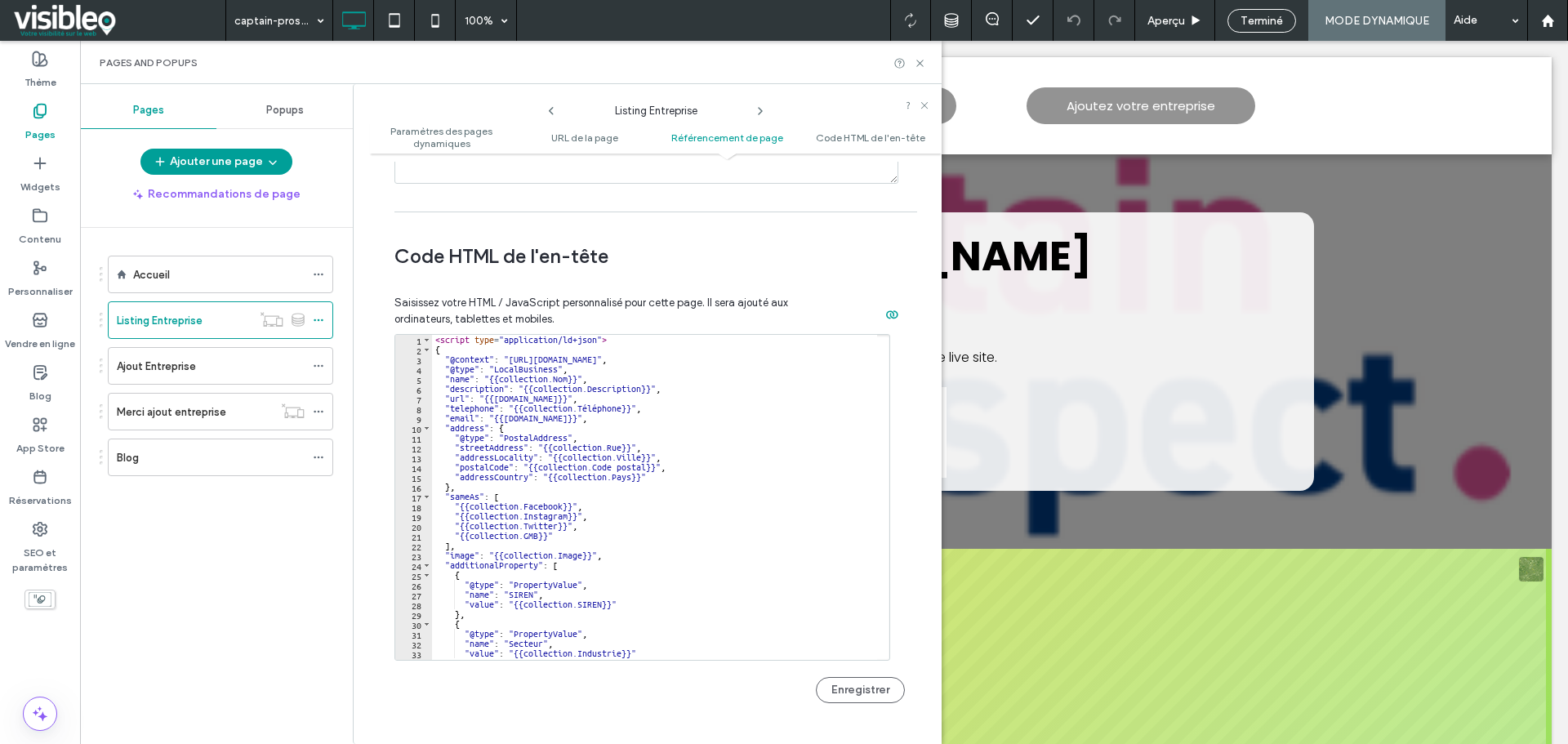
scroll to position [1634, 0]
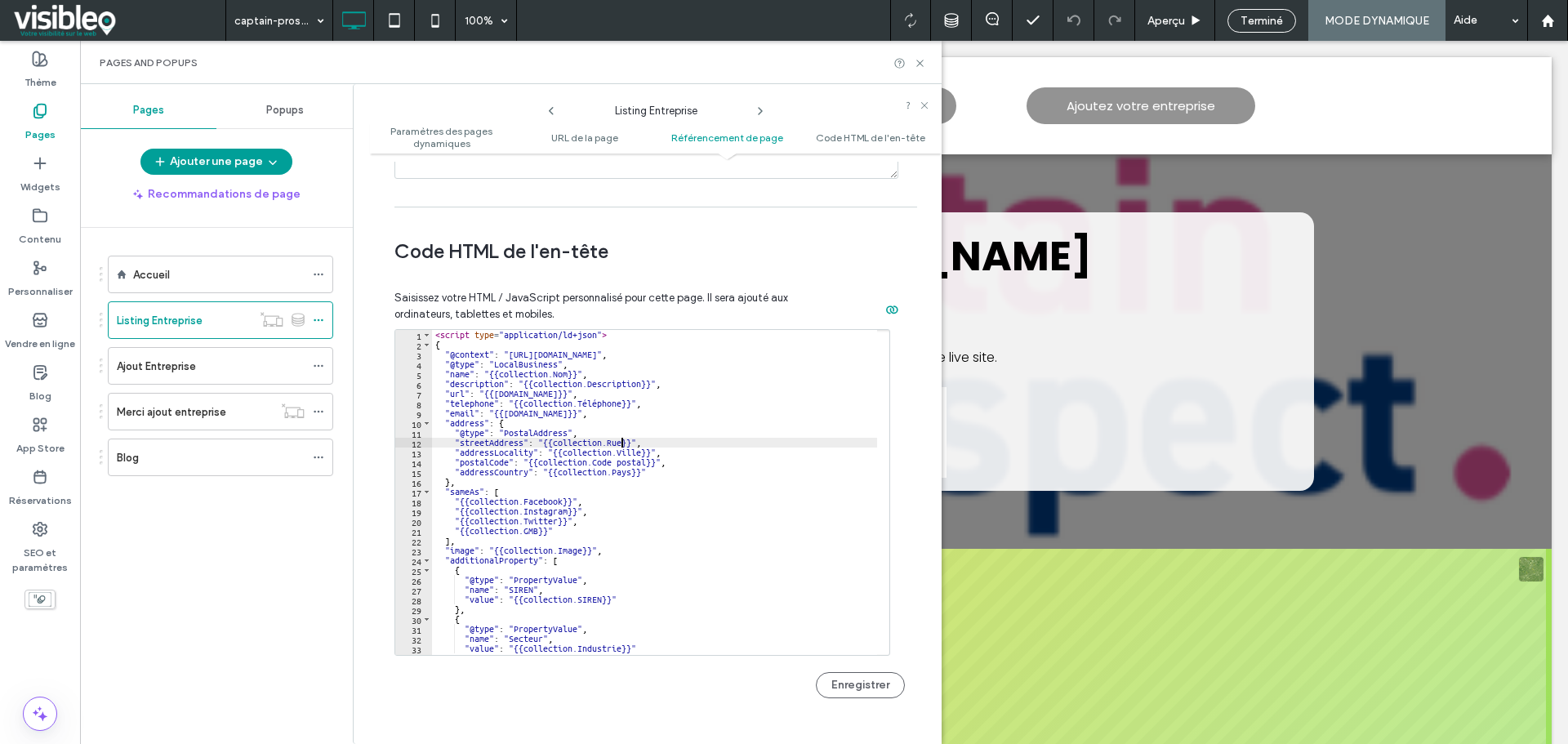
click at [623, 449] on div "< script type = "application/ld+json" > { "@context" : "https://schema.org" , "…" at bounding box center [654, 503] width 445 height 345
type textarea "* *********"
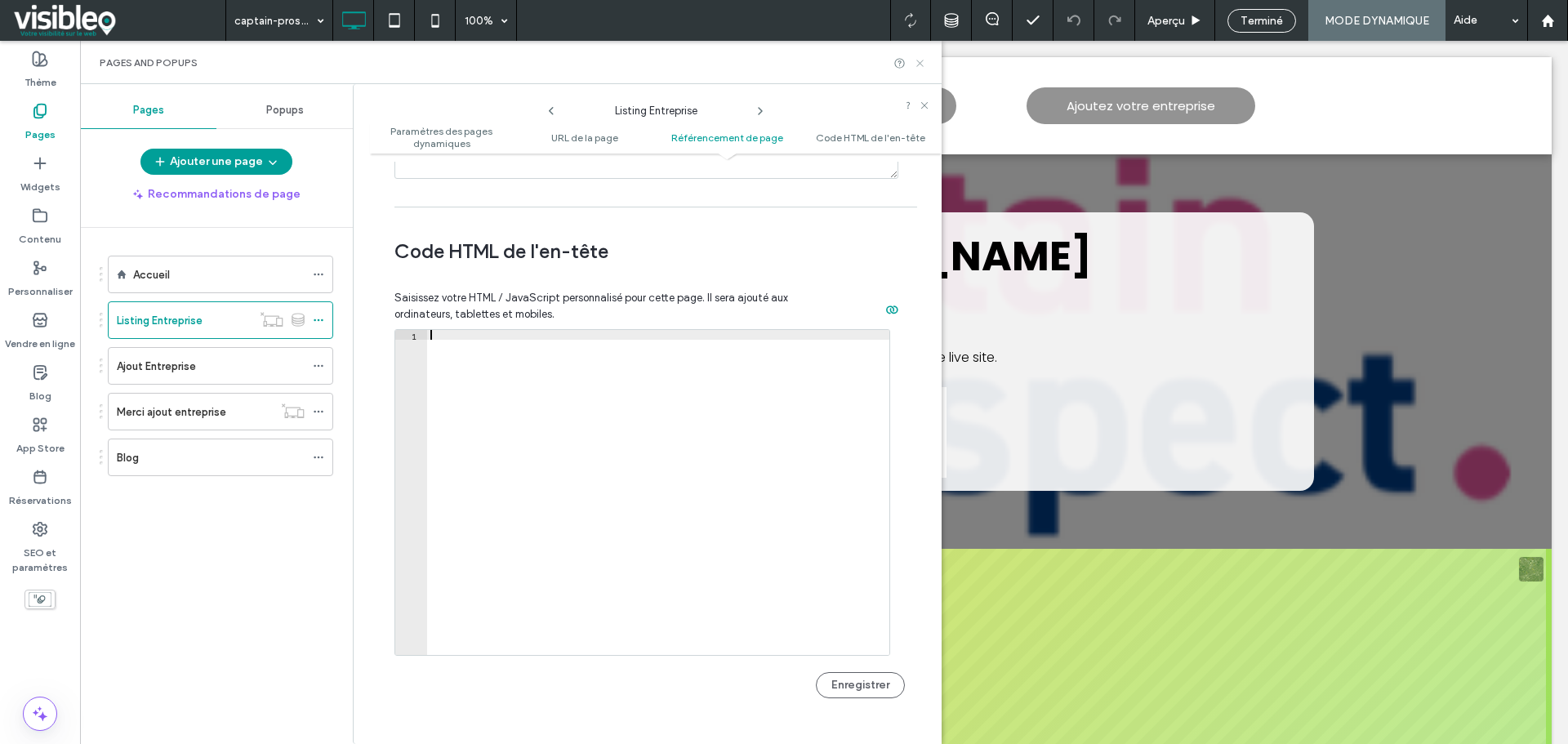
click at [918, 59] on icon at bounding box center [919, 63] width 12 height 12
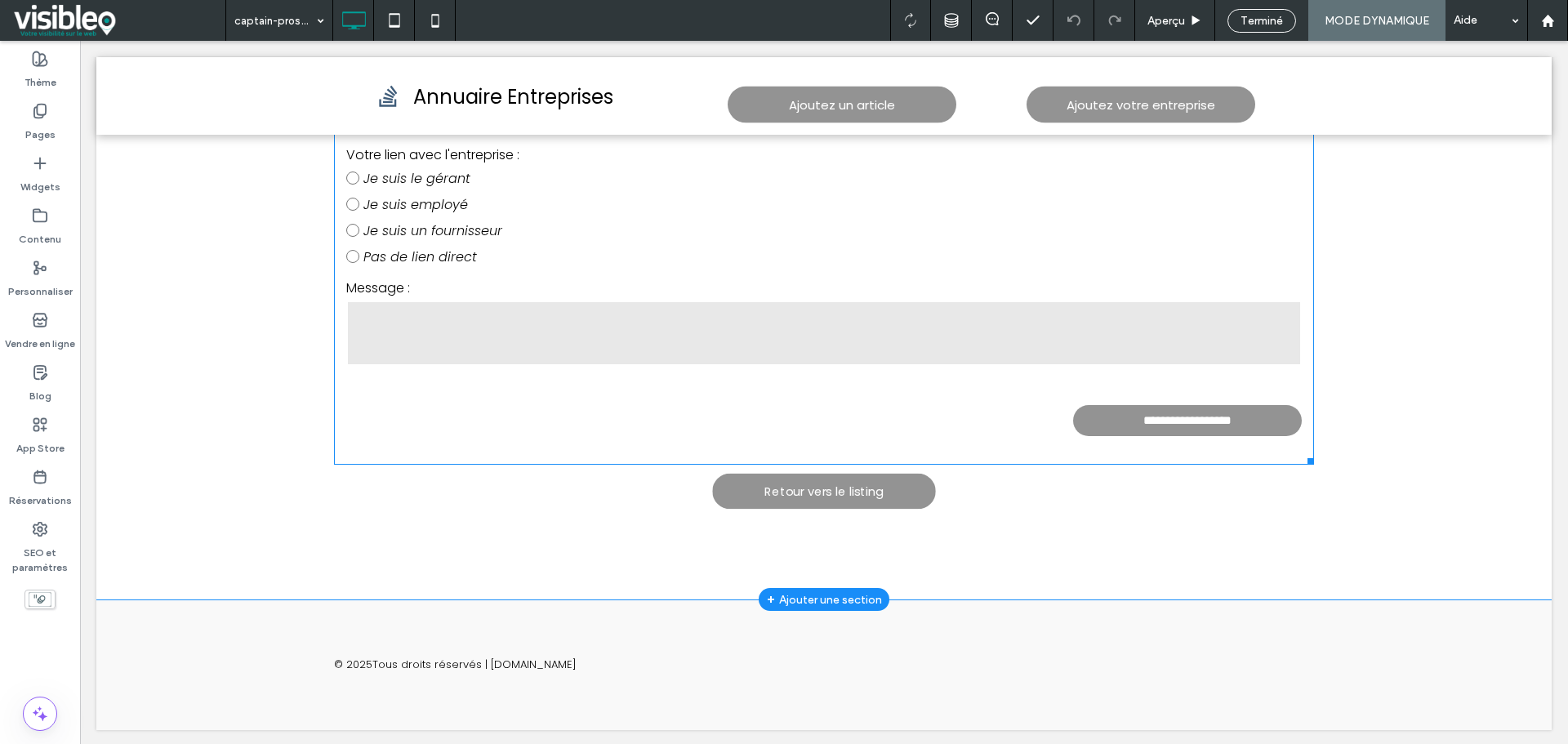
scroll to position [1342, 0]
click at [778, 543] on div "**********" at bounding box center [824, 260] width 1455 height 677
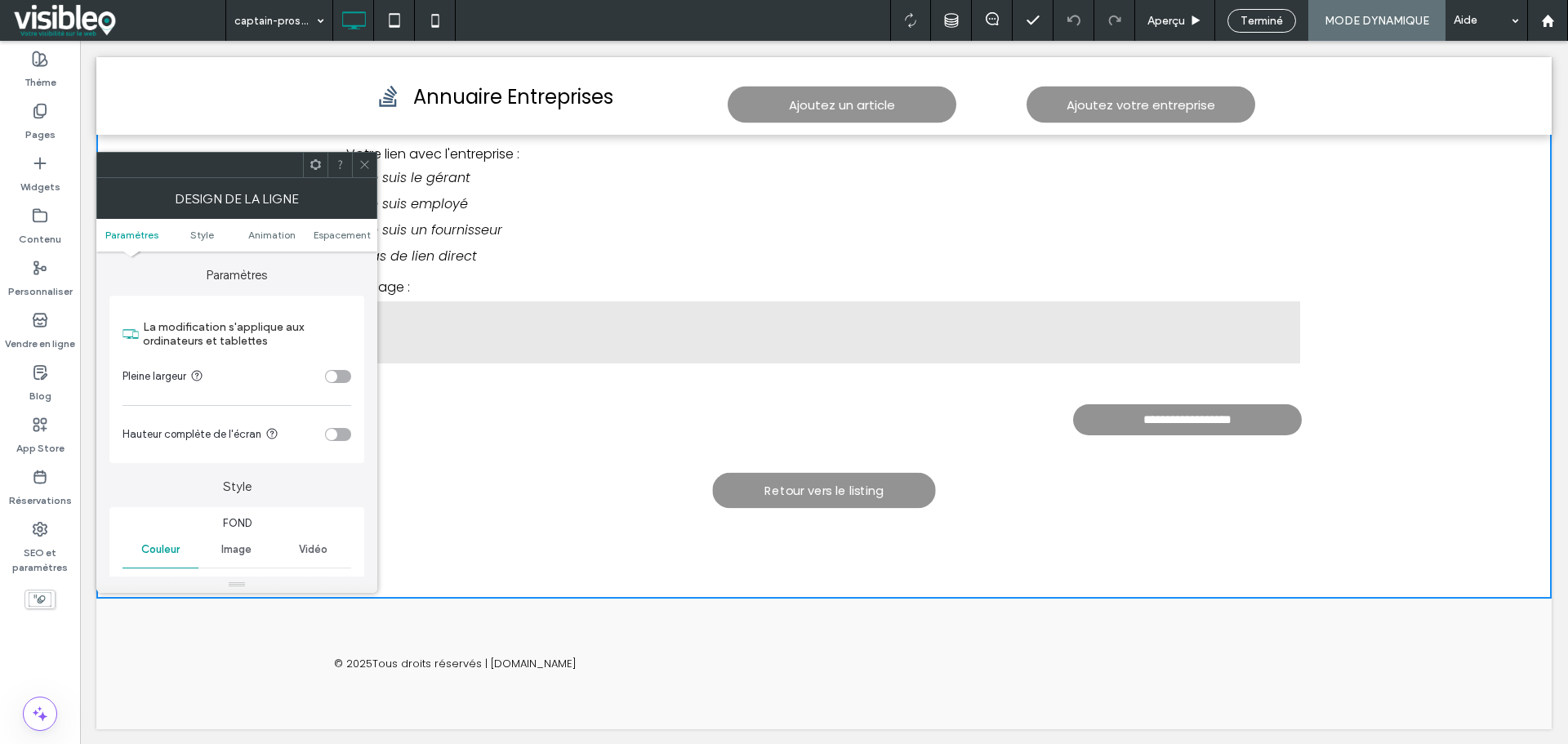
click at [363, 159] on icon at bounding box center [364, 164] width 12 height 12
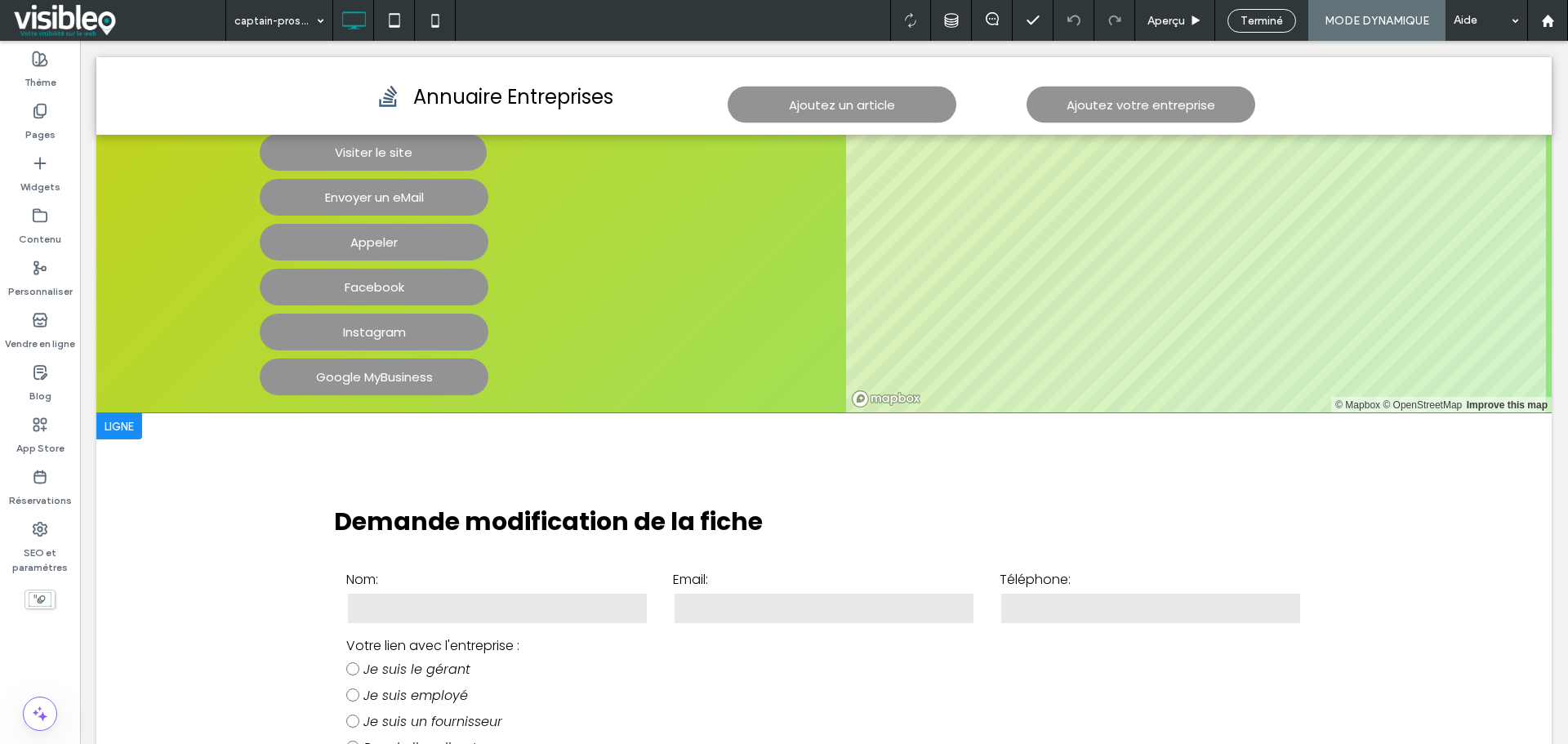
scroll to position [771, 0]
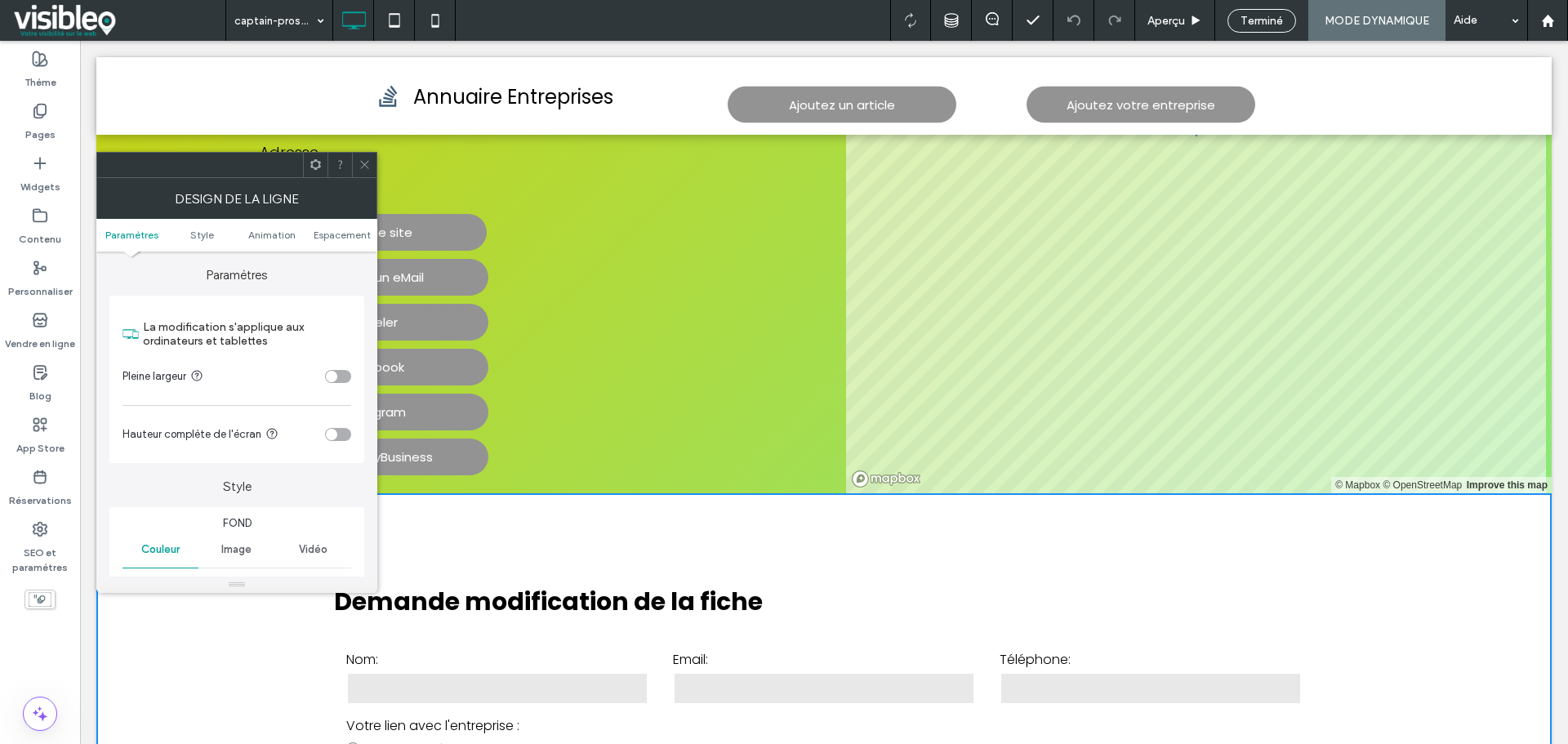
click at [365, 159] on icon at bounding box center [364, 164] width 12 height 12
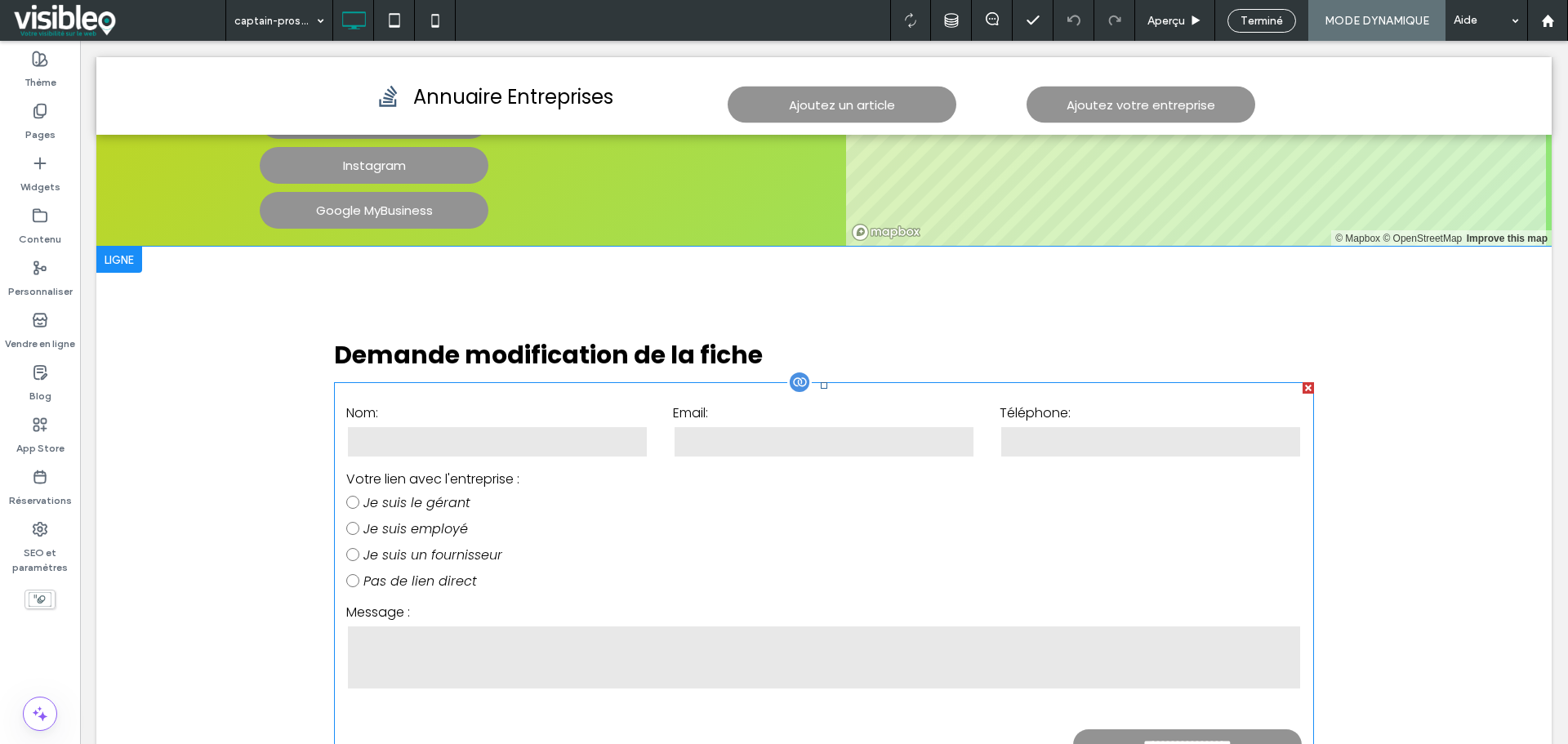
scroll to position [1097, 0]
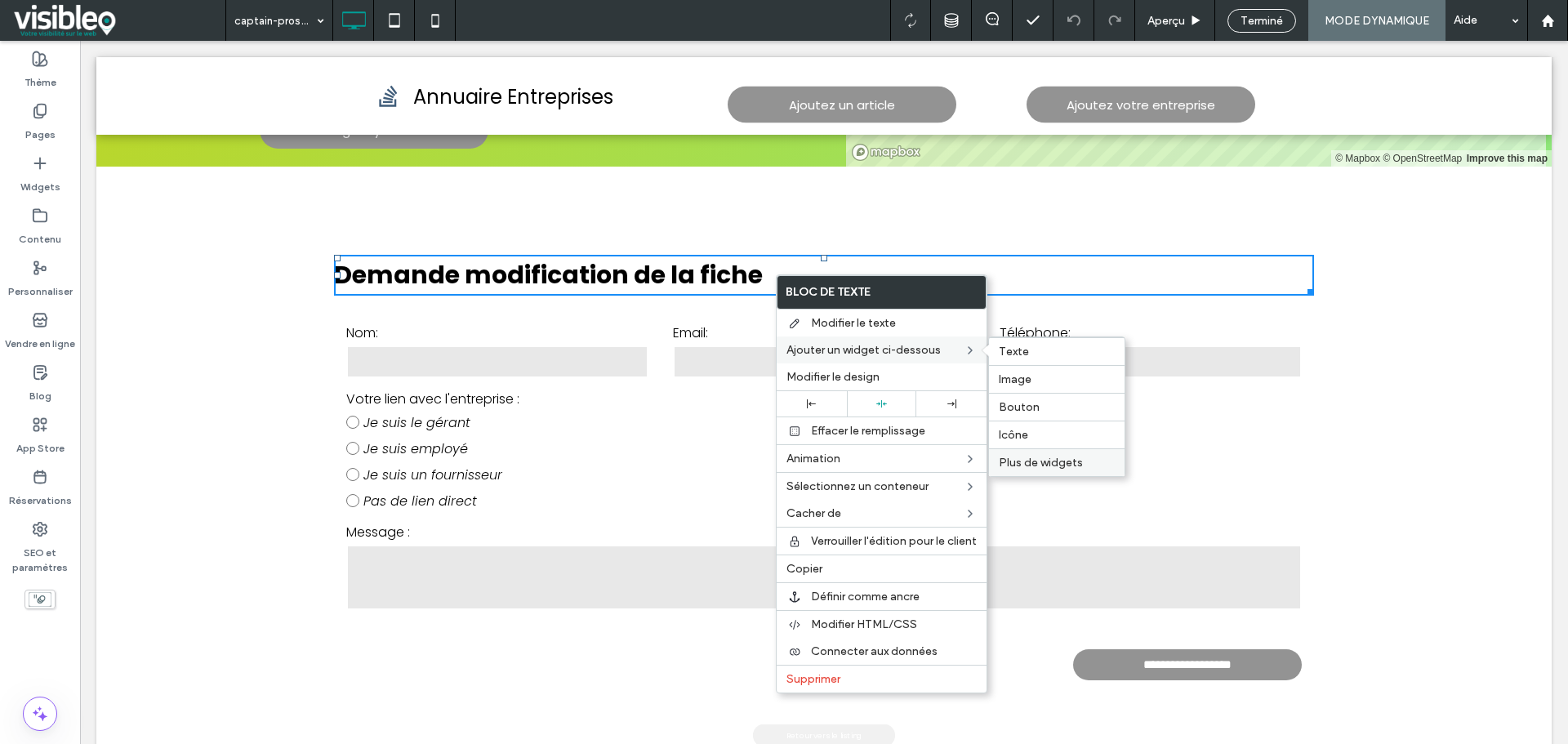
click at [1045, 464] on span "Plus de widgets" at bounding box center [1041, 463] width 84 height 14
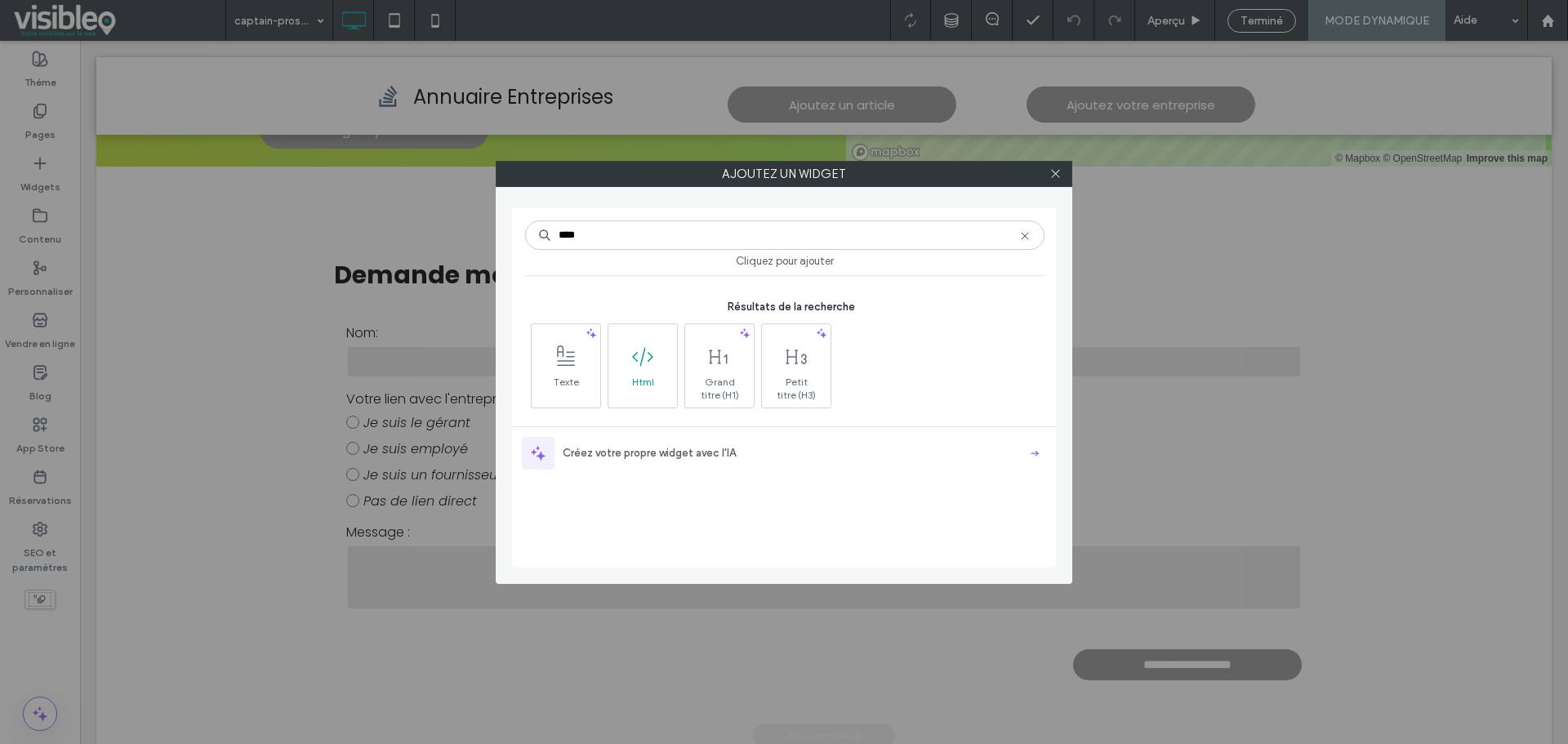
type input "****"
click at [639, 373] on span at bounding box center [642, 357] width 68 height 37
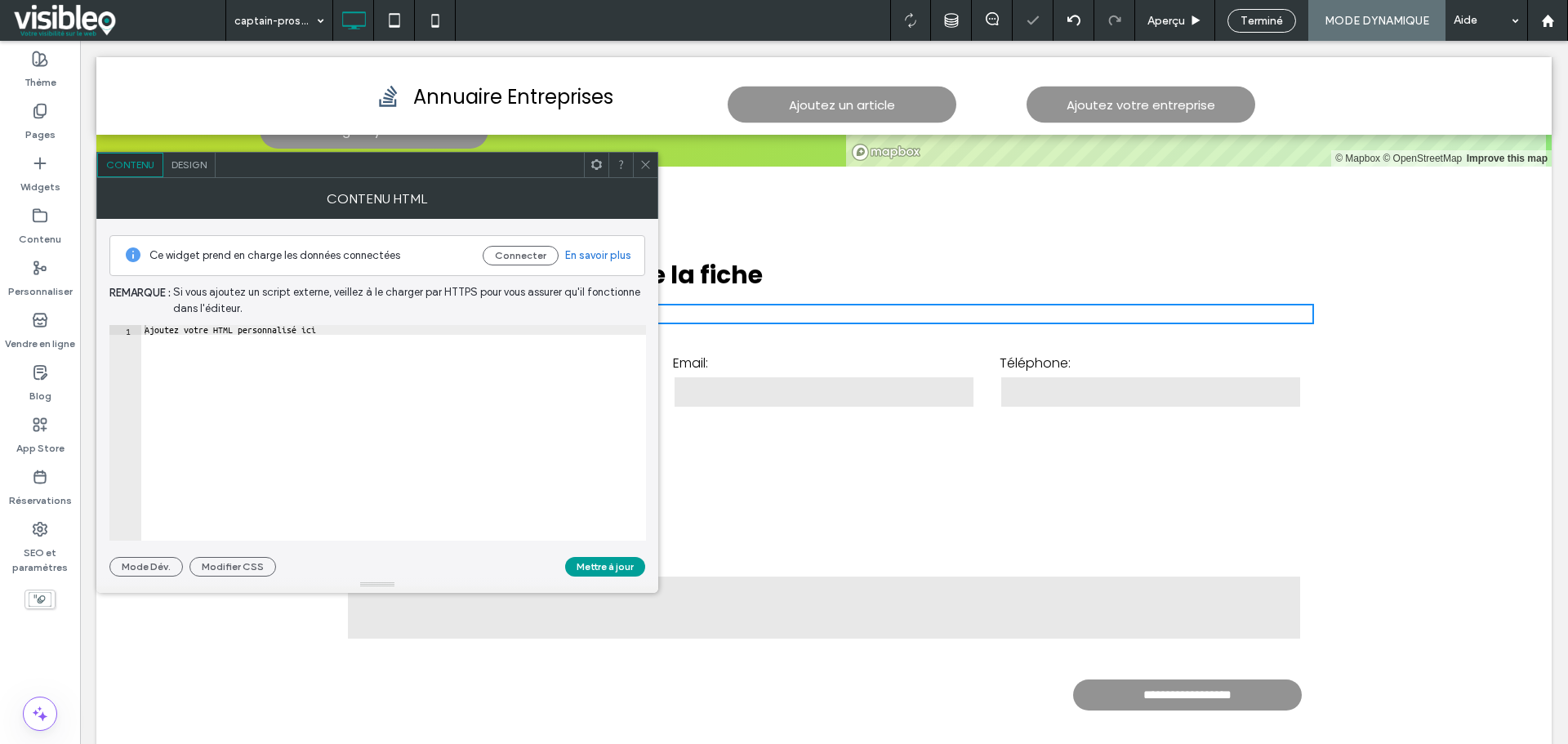
type textarea "**********"
click at [378, 326] on div "Ajoutez votre HTML personnalisé ici" at bounding box center [393, 443] width 505 height 236
paste textarea "*********"
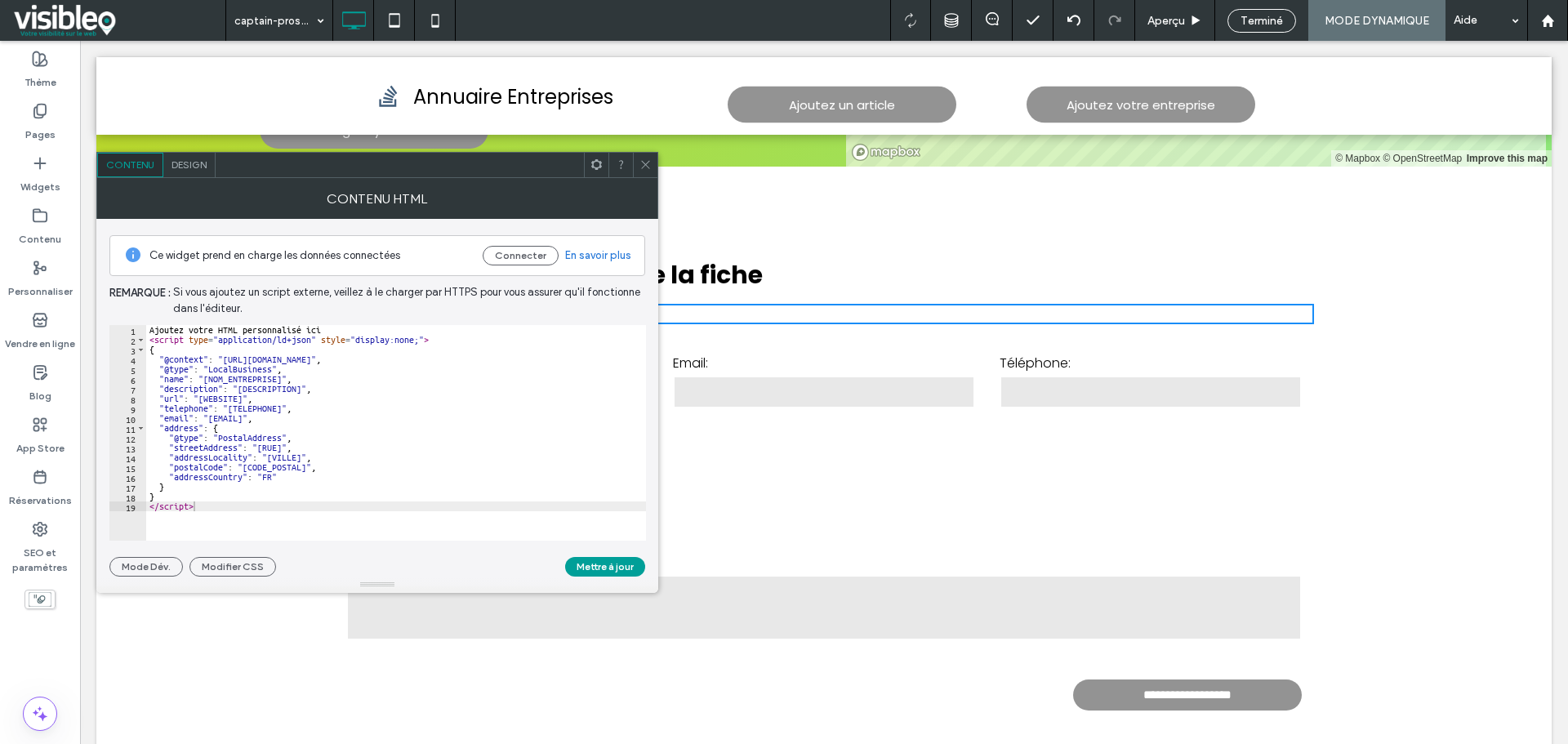
click at [600, 165] on use at bounding box center [596, 164] width 11 height 11
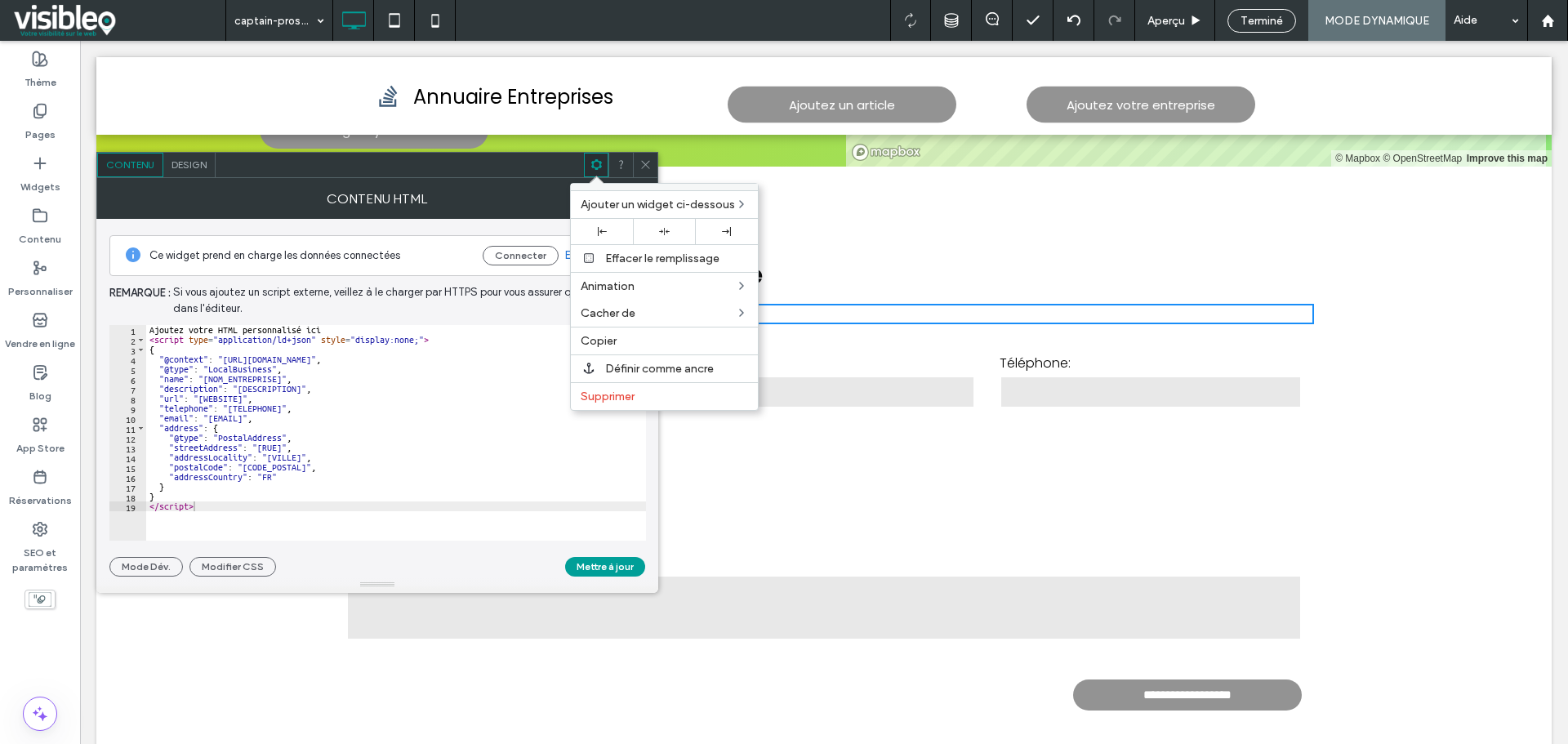
type textarea "**********"
click at [473, 399] on div "Ajoutez votre HTML personnalisé ici < script type = "application/ld+json" style…" at bounding box center [396, 443] width 500 height 236
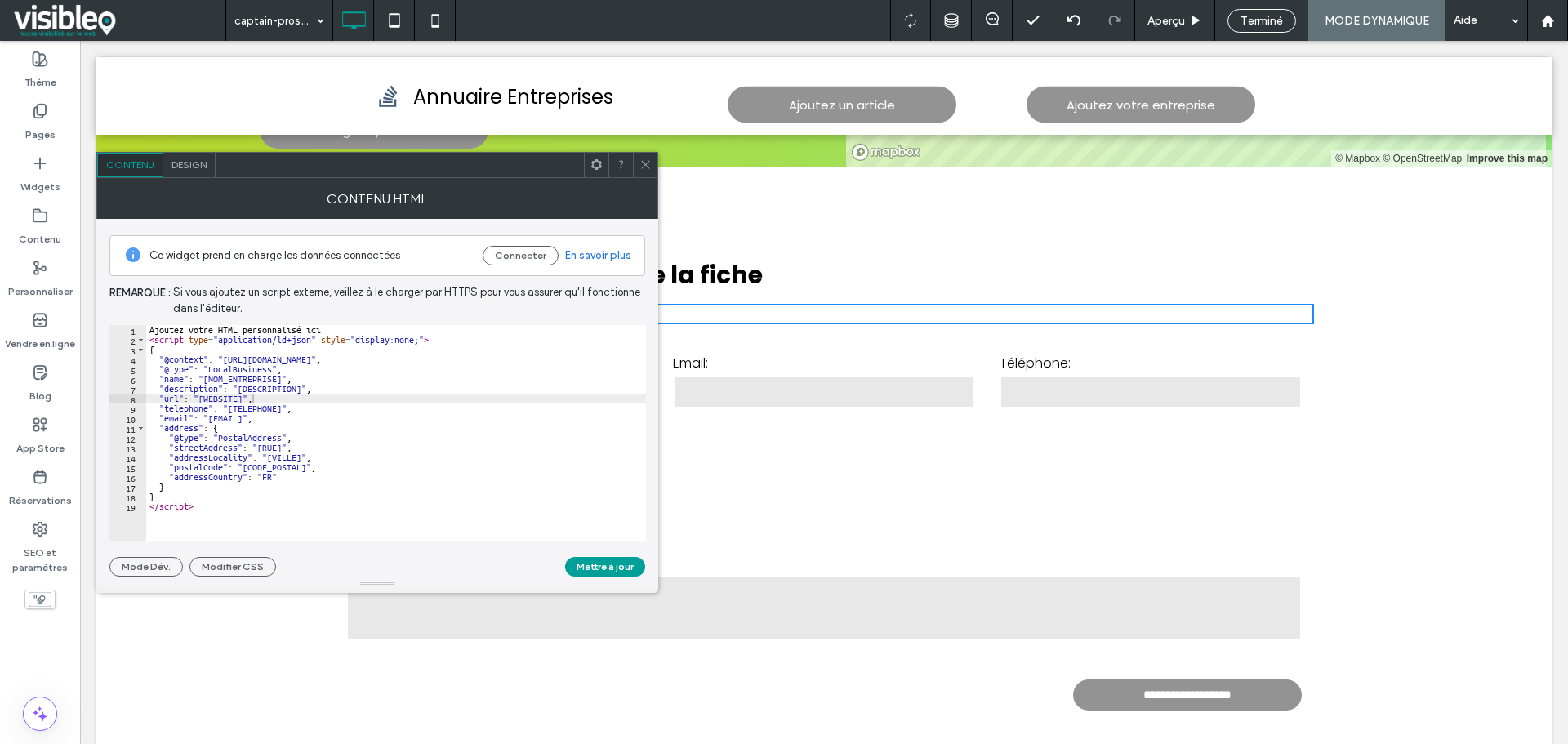
click at [648, 166] on icon at bounding box center [646, 164] width 12 height 12
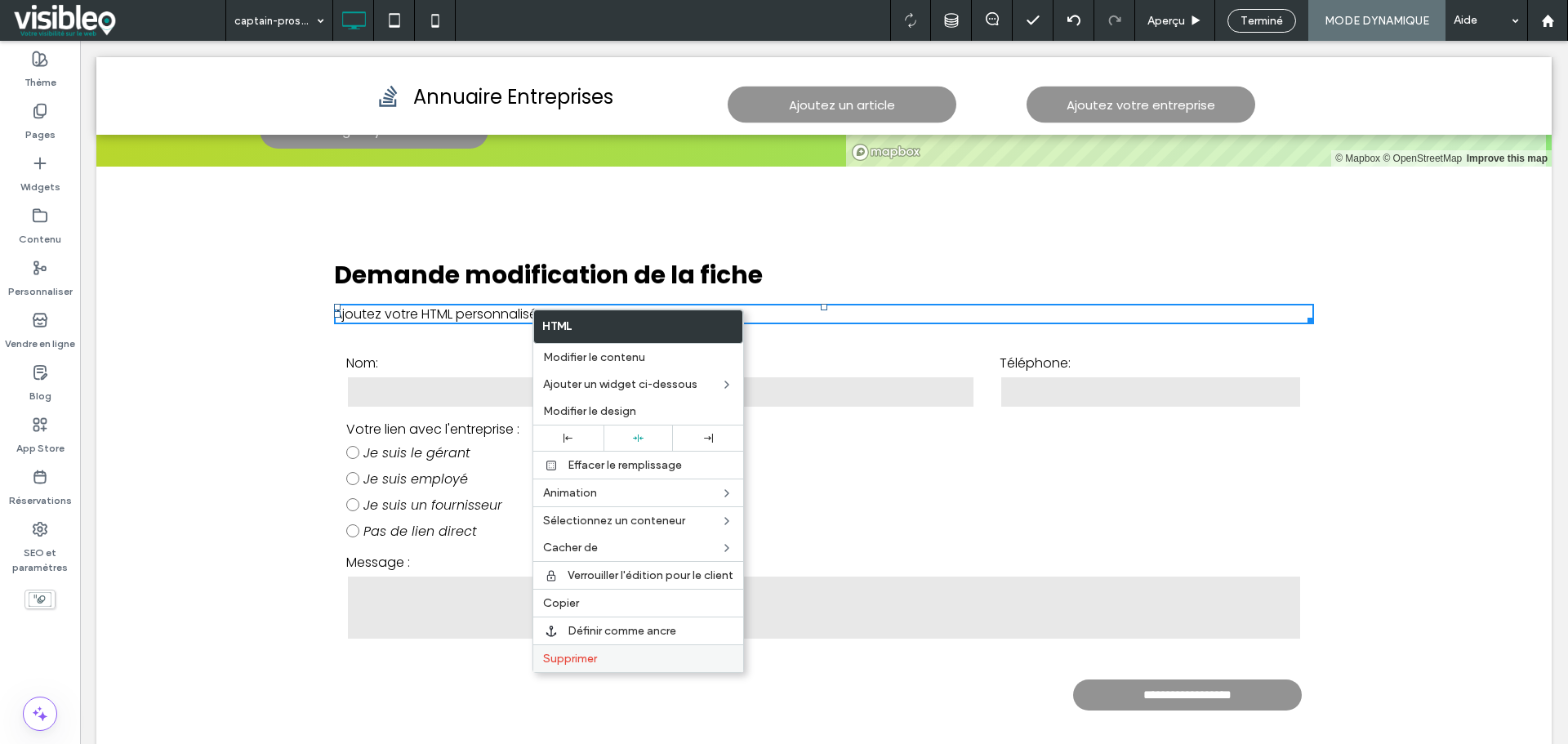
click at [591, 663] on span "Supprimer" at bounding box center [570, 658] width 54 height 14
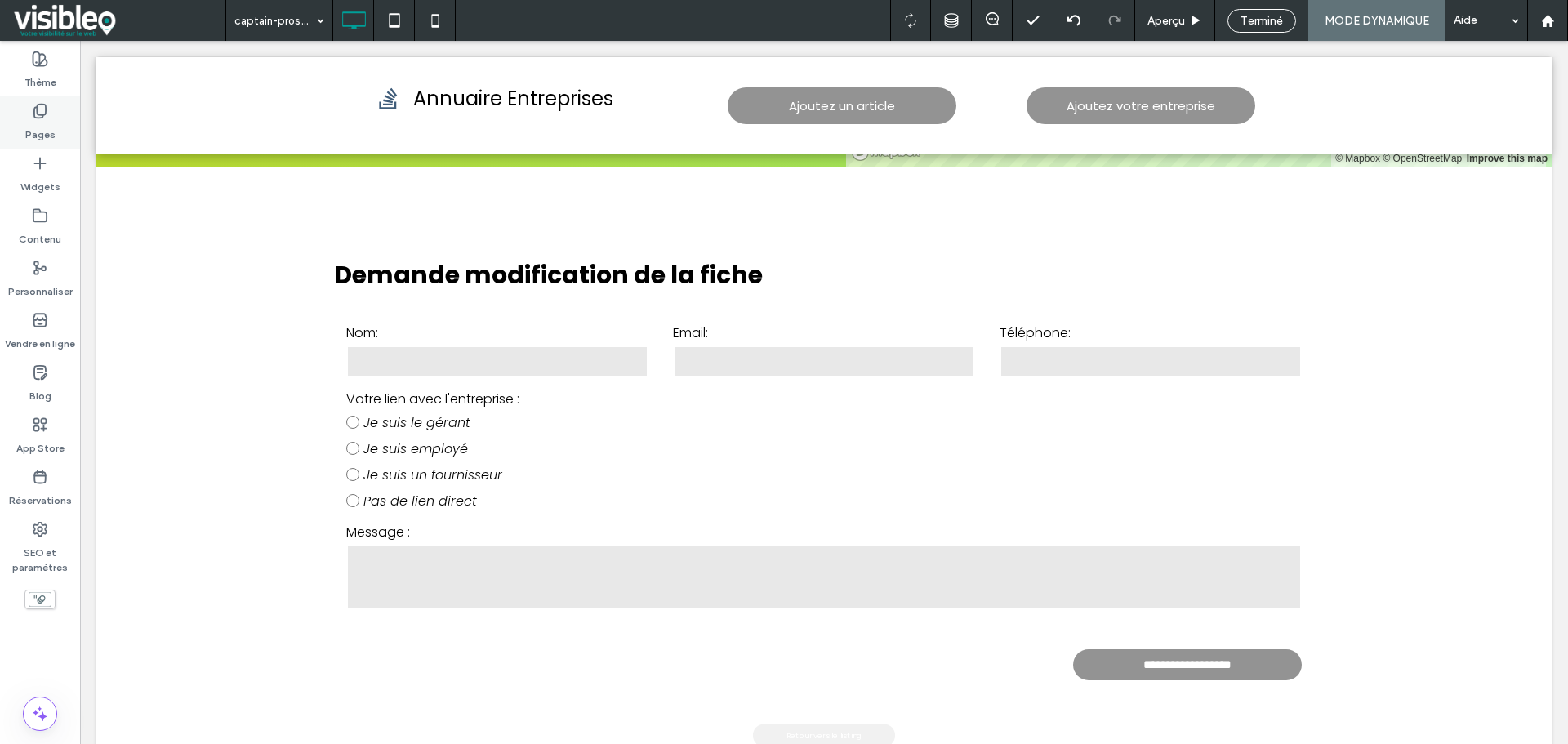
click at [46, 112] on use at bounding box center [40, 112] width 12 height 14
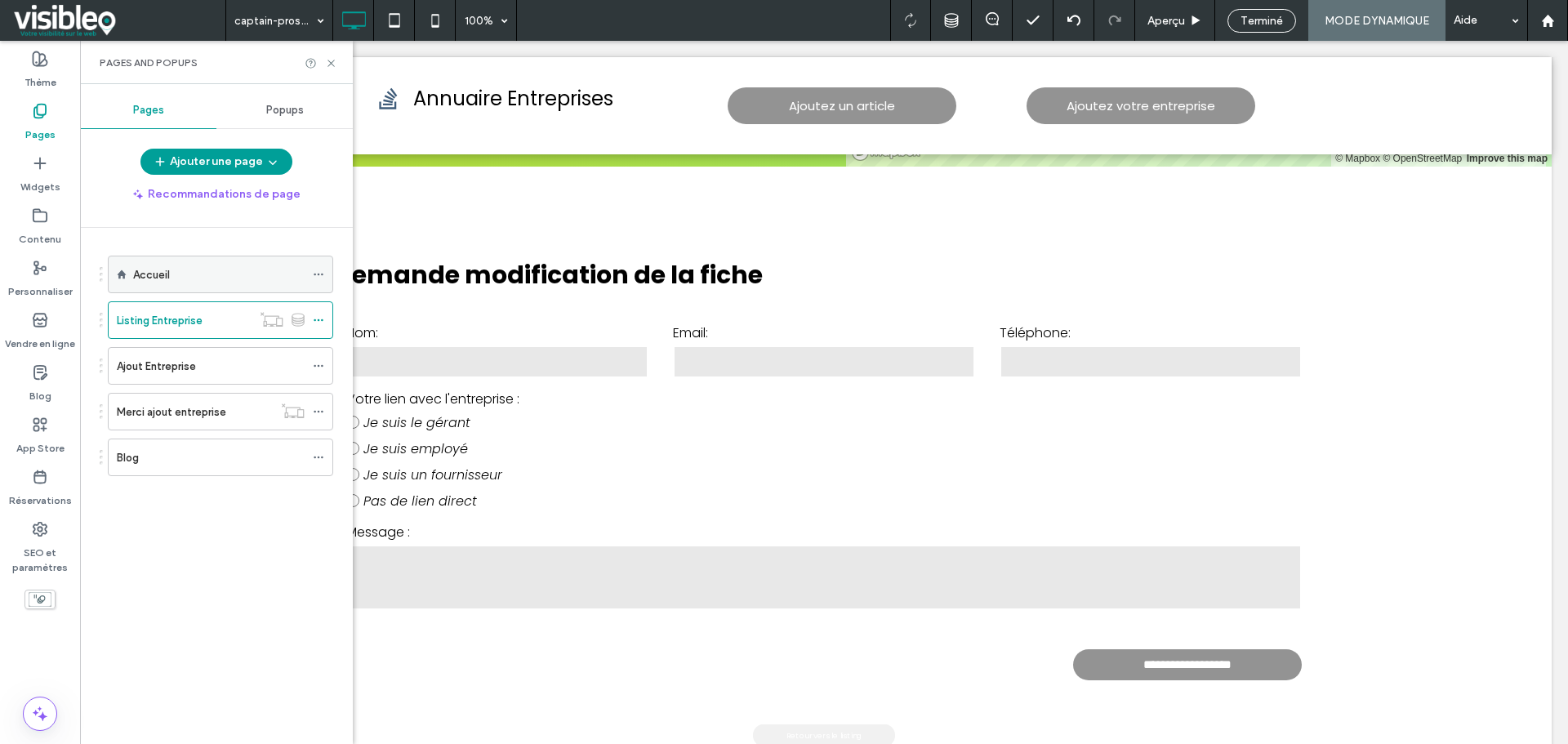
click at [178, 270] on div "Accueil" at bounding box center [219, 275] width 171 height 17
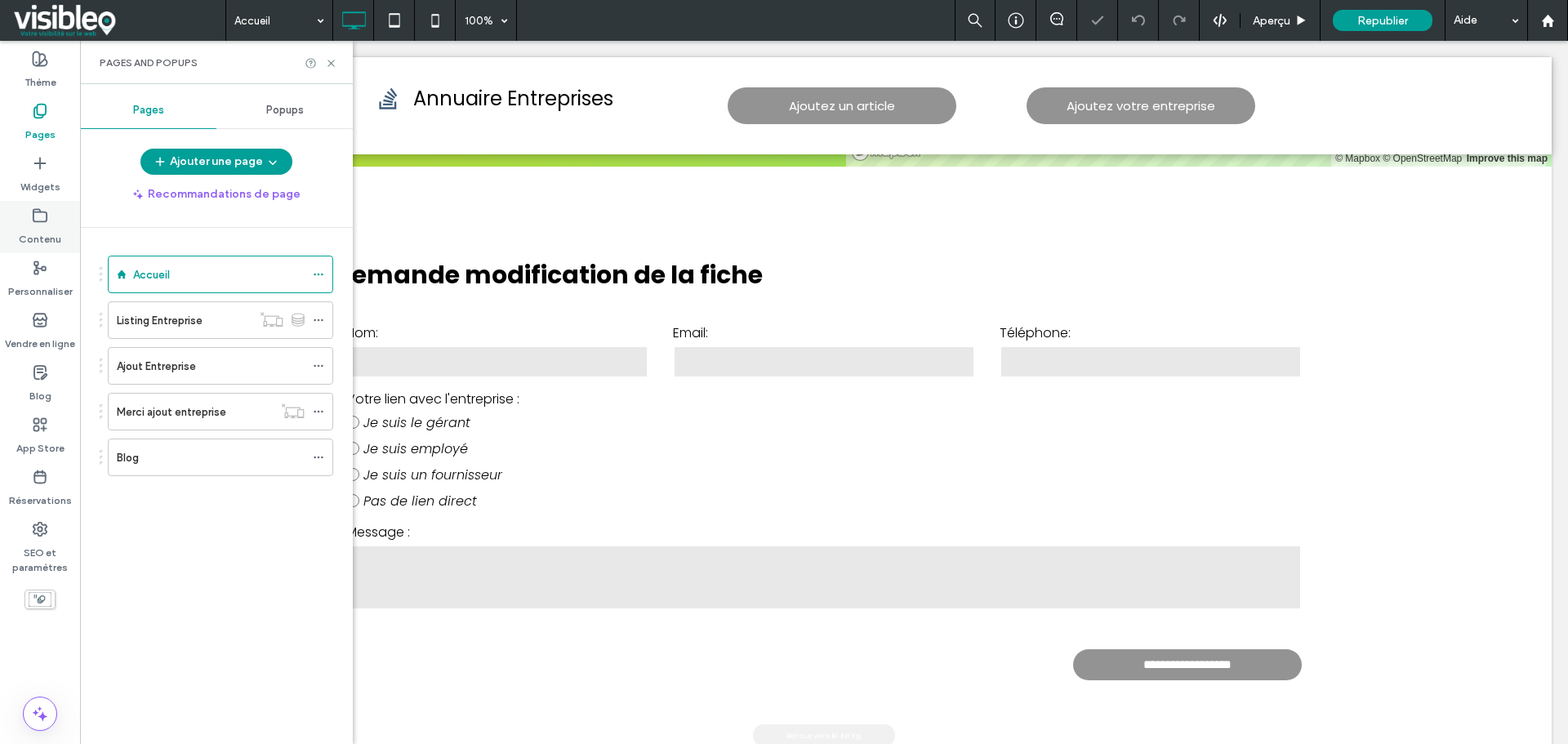
click at [35, 223] on icon at bounding box center [40, 216] width 17 height 17
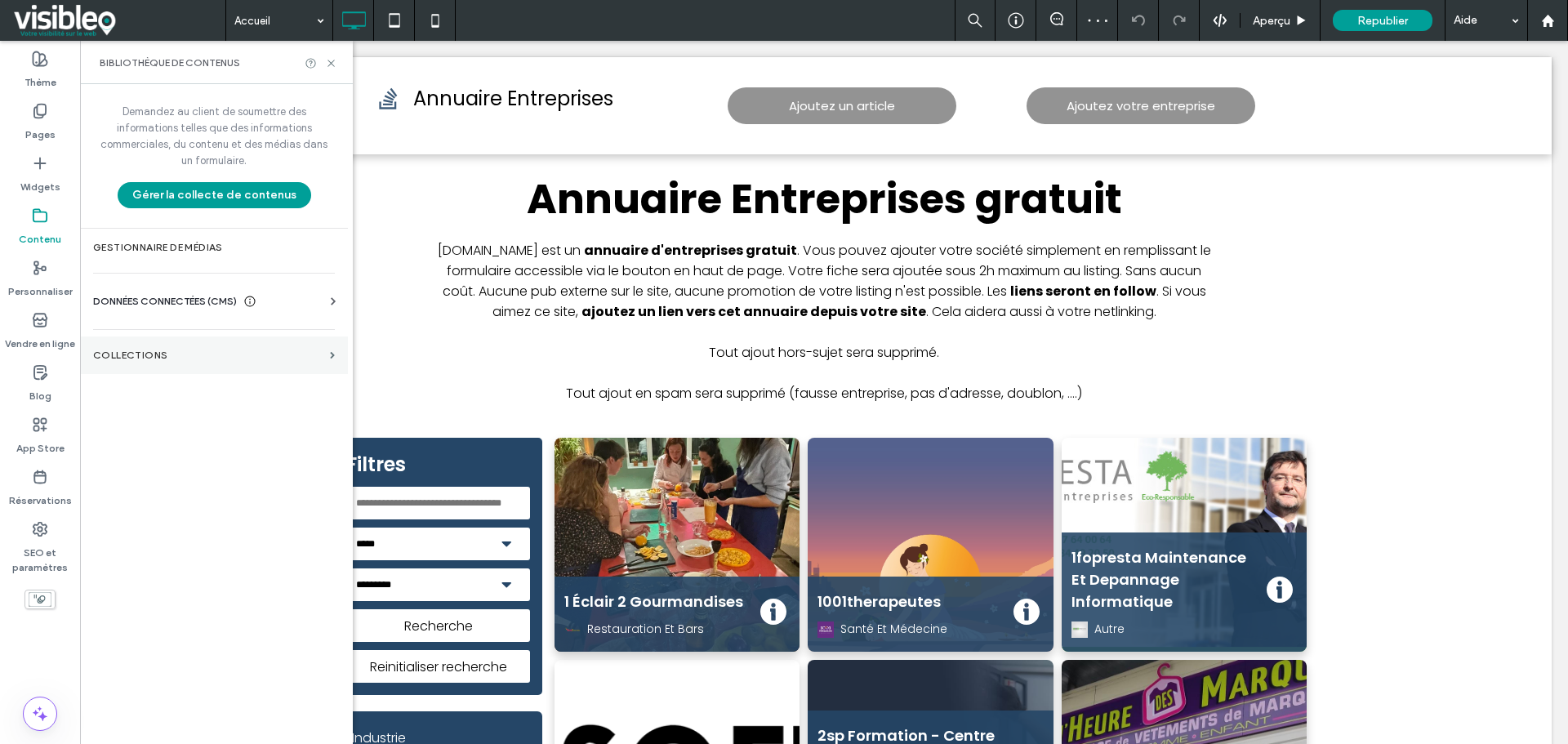
click at [175, 355] on label "COLLECTIONS" at bounding box center [208, 355] width 230 height 12
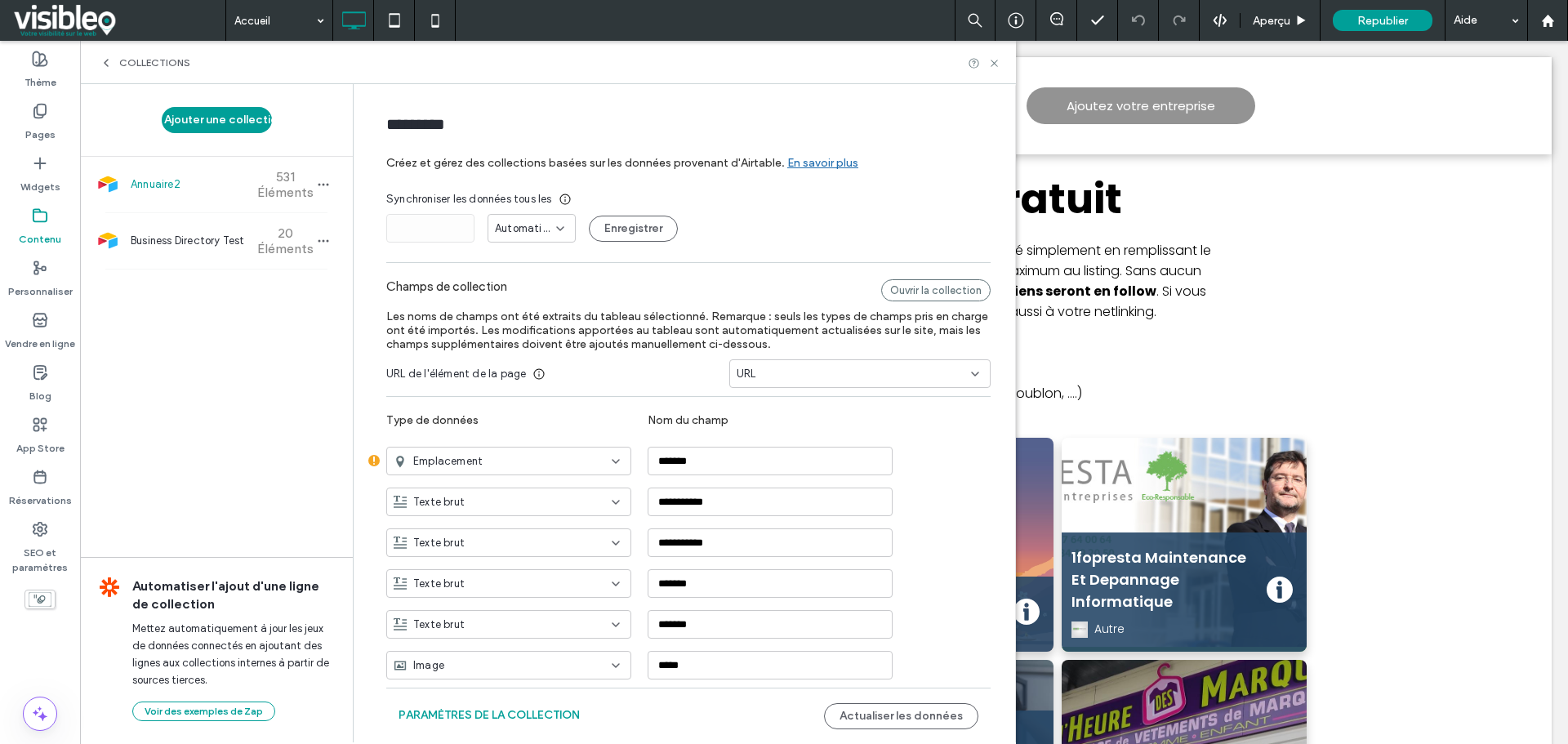
click at [109, 62] on icon at bounding box center [106, 63] width 13 height 13
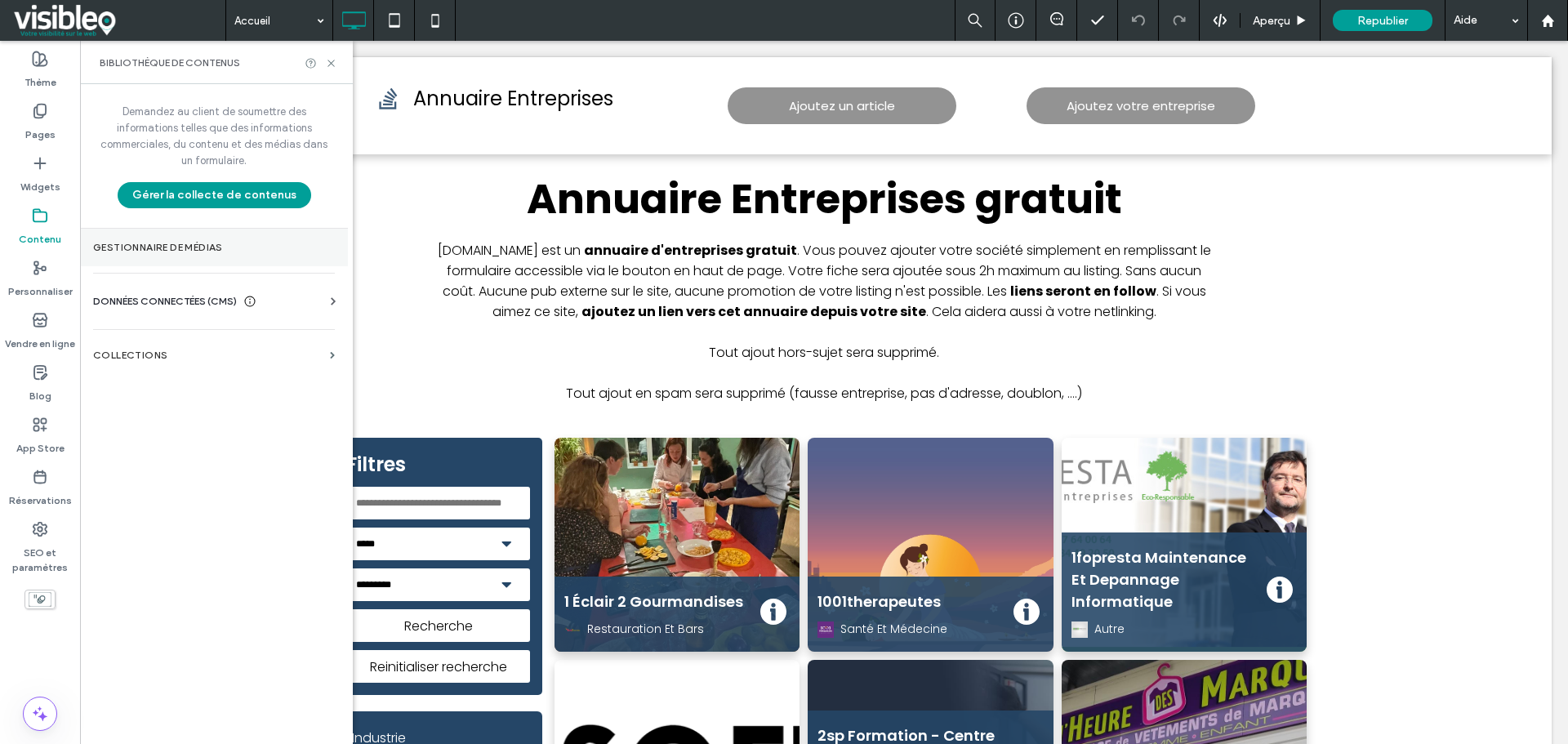
click at [189, 255] on section "Gestionnaire de médias" at bounding box center [214, 247] width 268 height 37
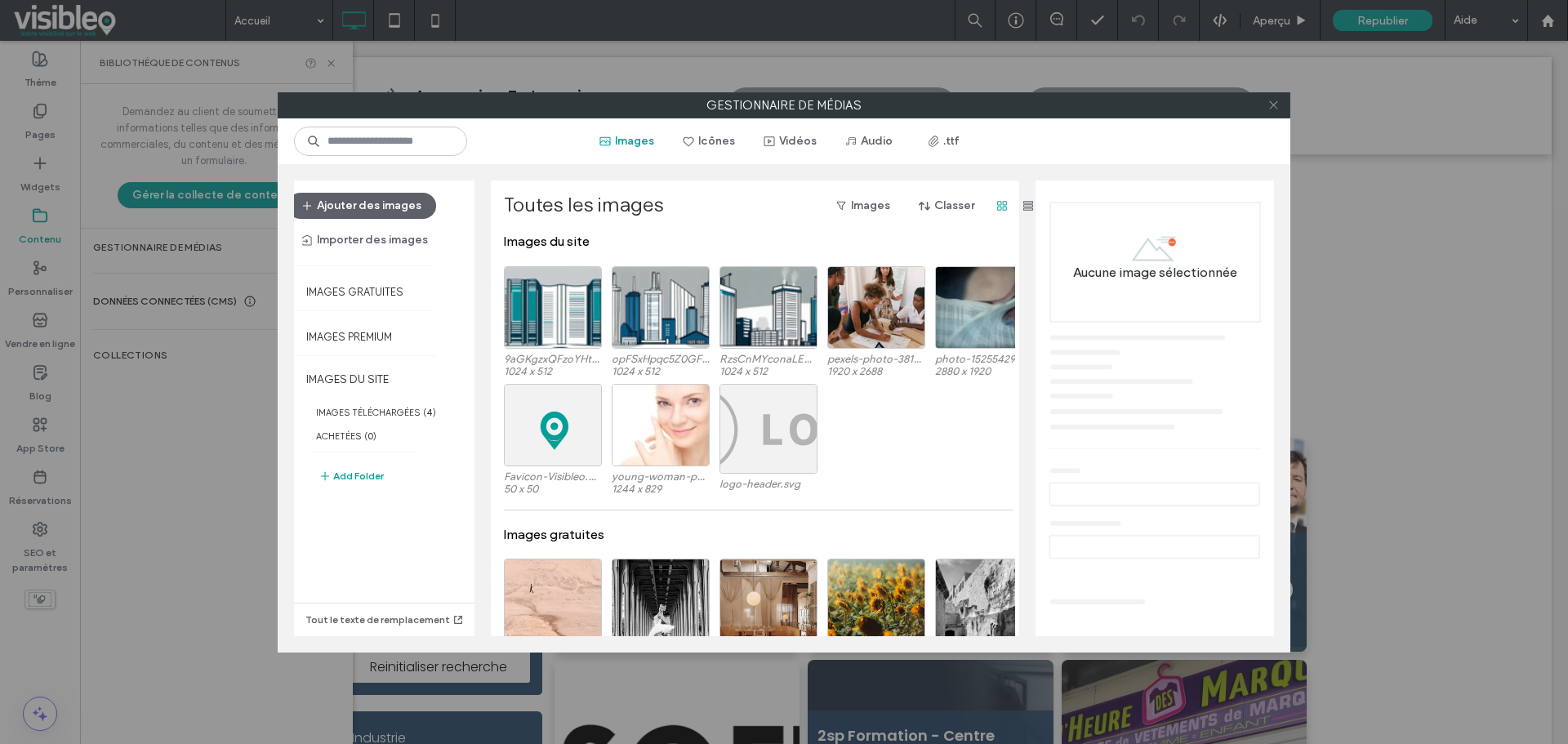
click at [1273, 106] on icon at bounding box center [1273, 105] width 12 height 12
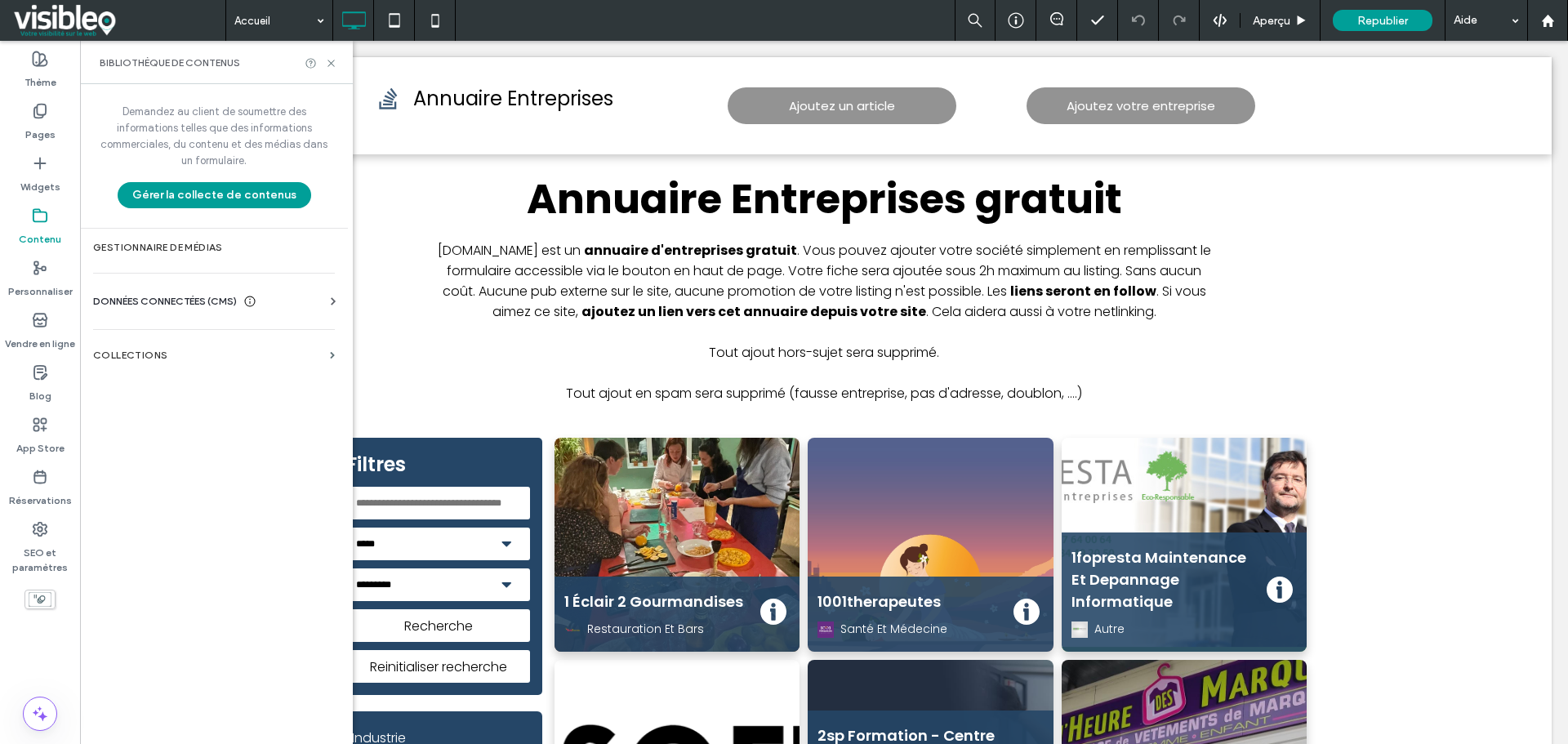
click at [333, 301] on icon at bounding box center [334, 301] width 17 height 17
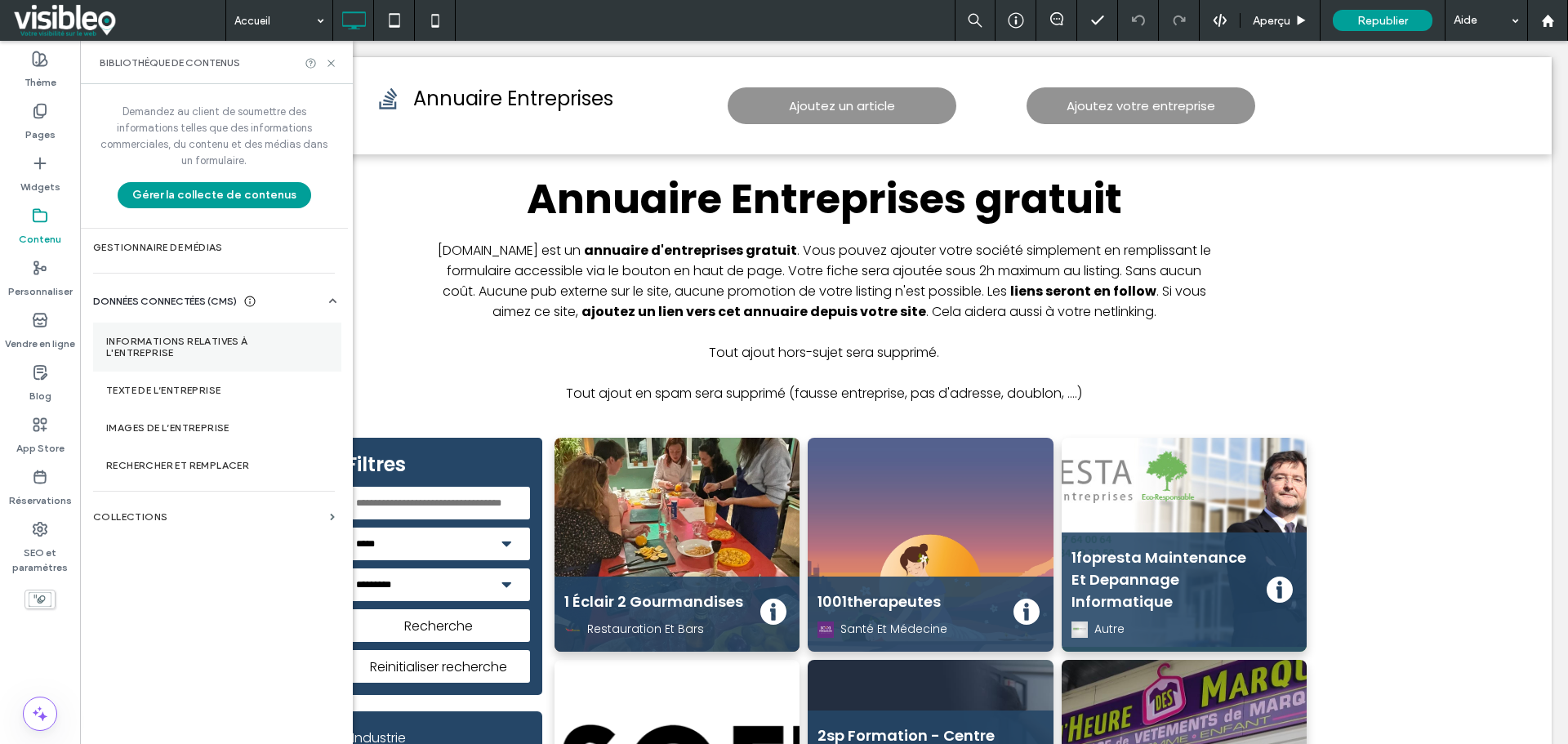
click at [161, 339] on label "Informations relatives à l'entreprise" at bounding box center [217, 346] width 222 height 22
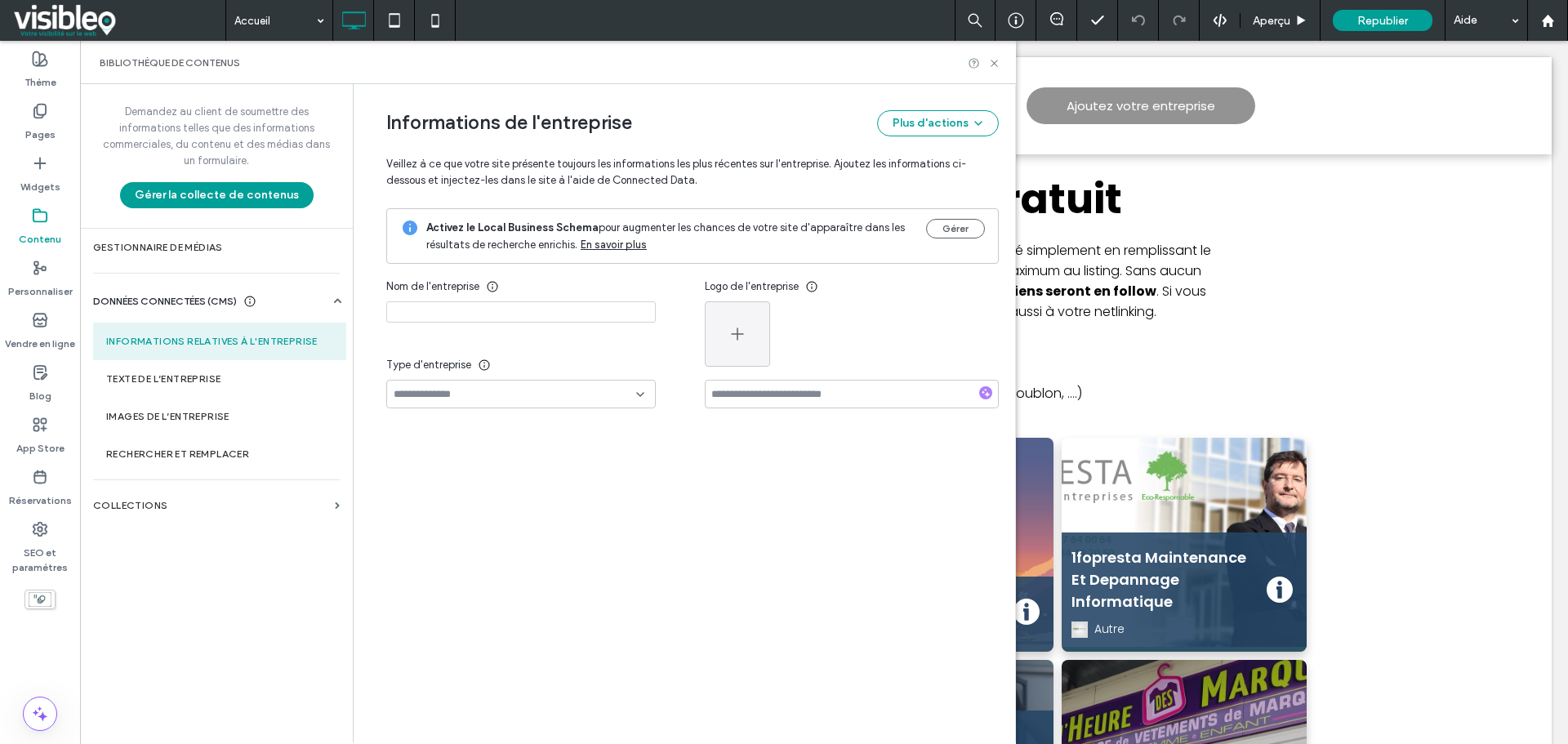
type input "**********"
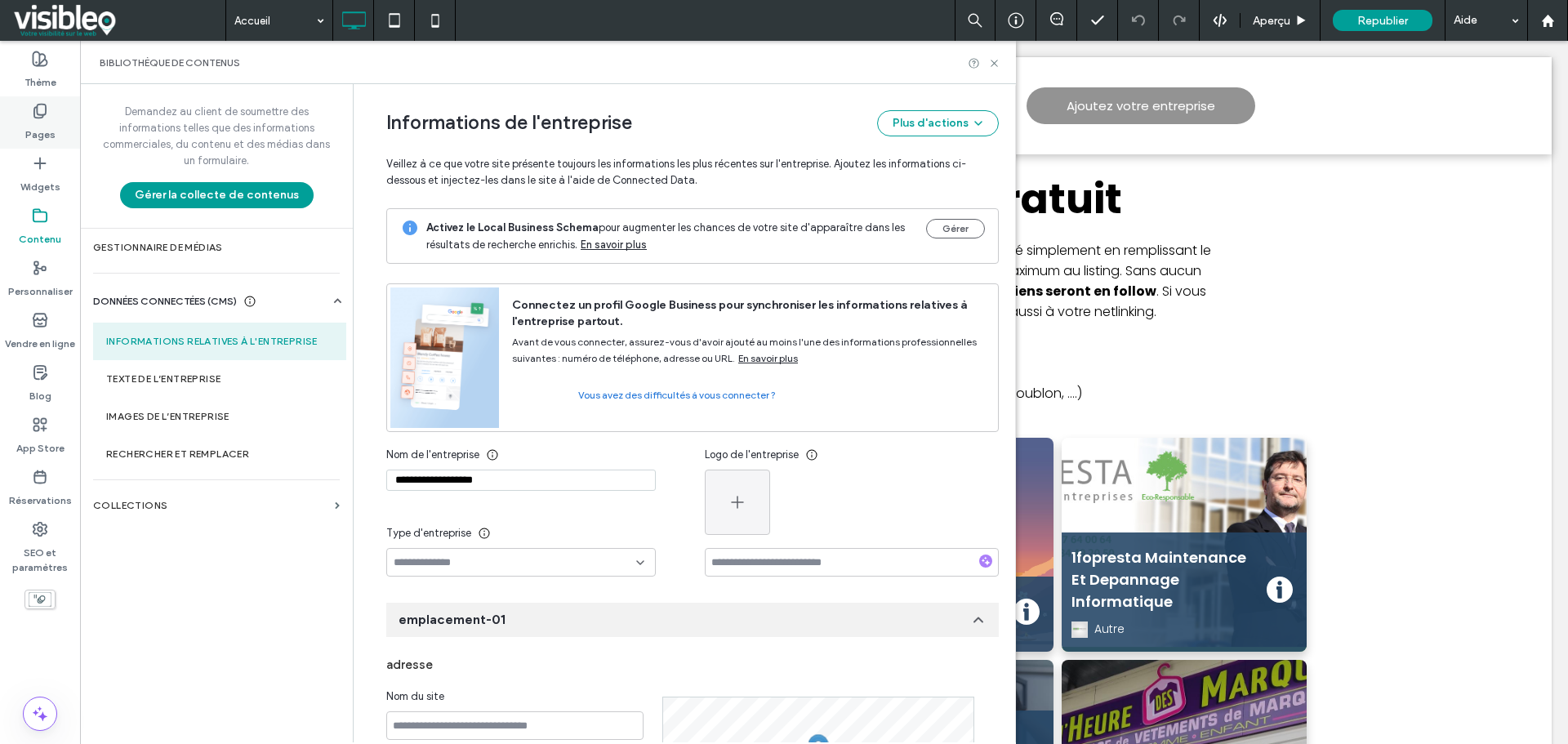
click at [38, 112] on icon at bounding box center [40, 112] width 17 height 17
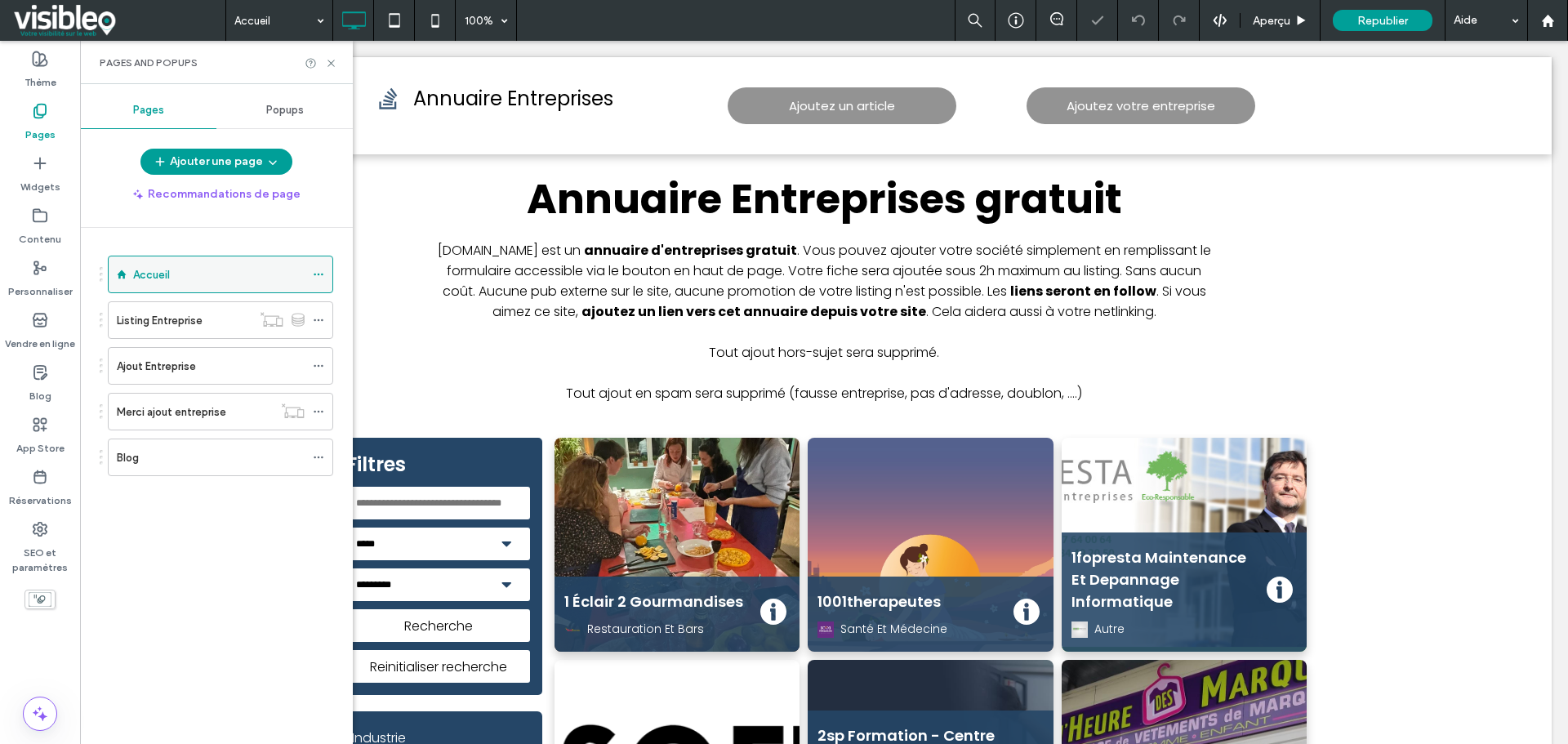
click at [319, 276] on icon at bounding box center [319, 275] width 12 height 12
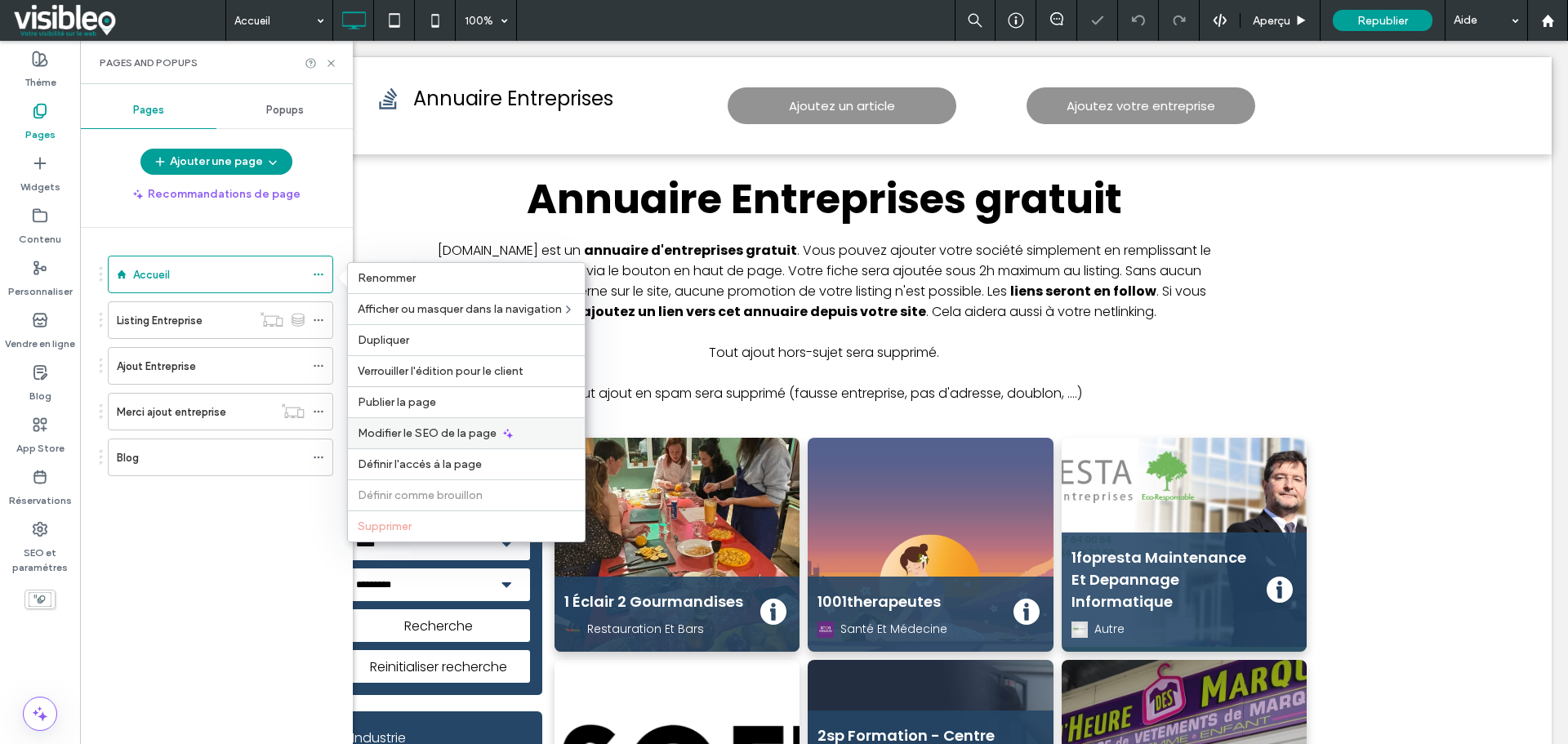
click at [430, 429] on span "Modifier le SEO de la page" at bounding box center [427, 433] width 139 height 14
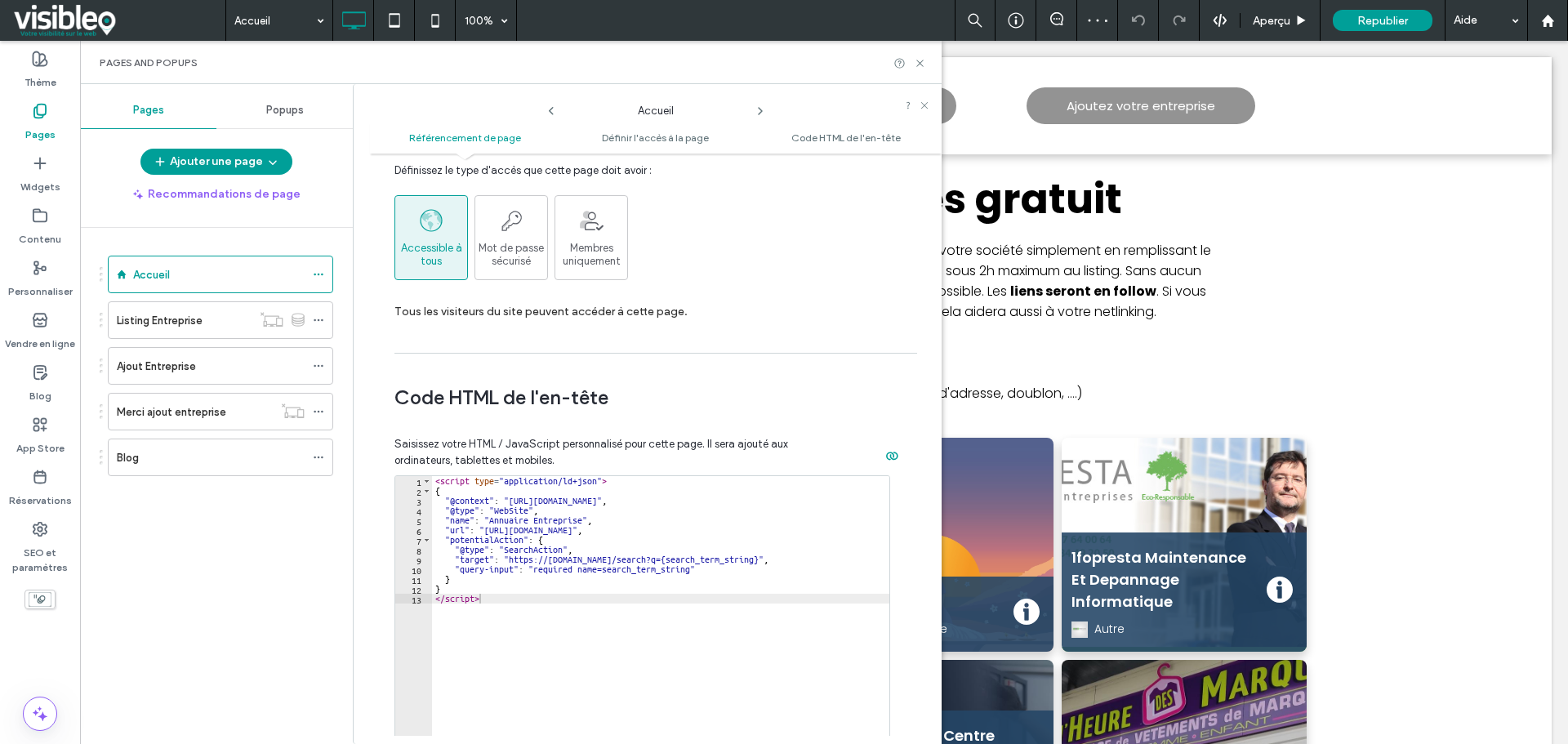
scroll to position [1471, 0]
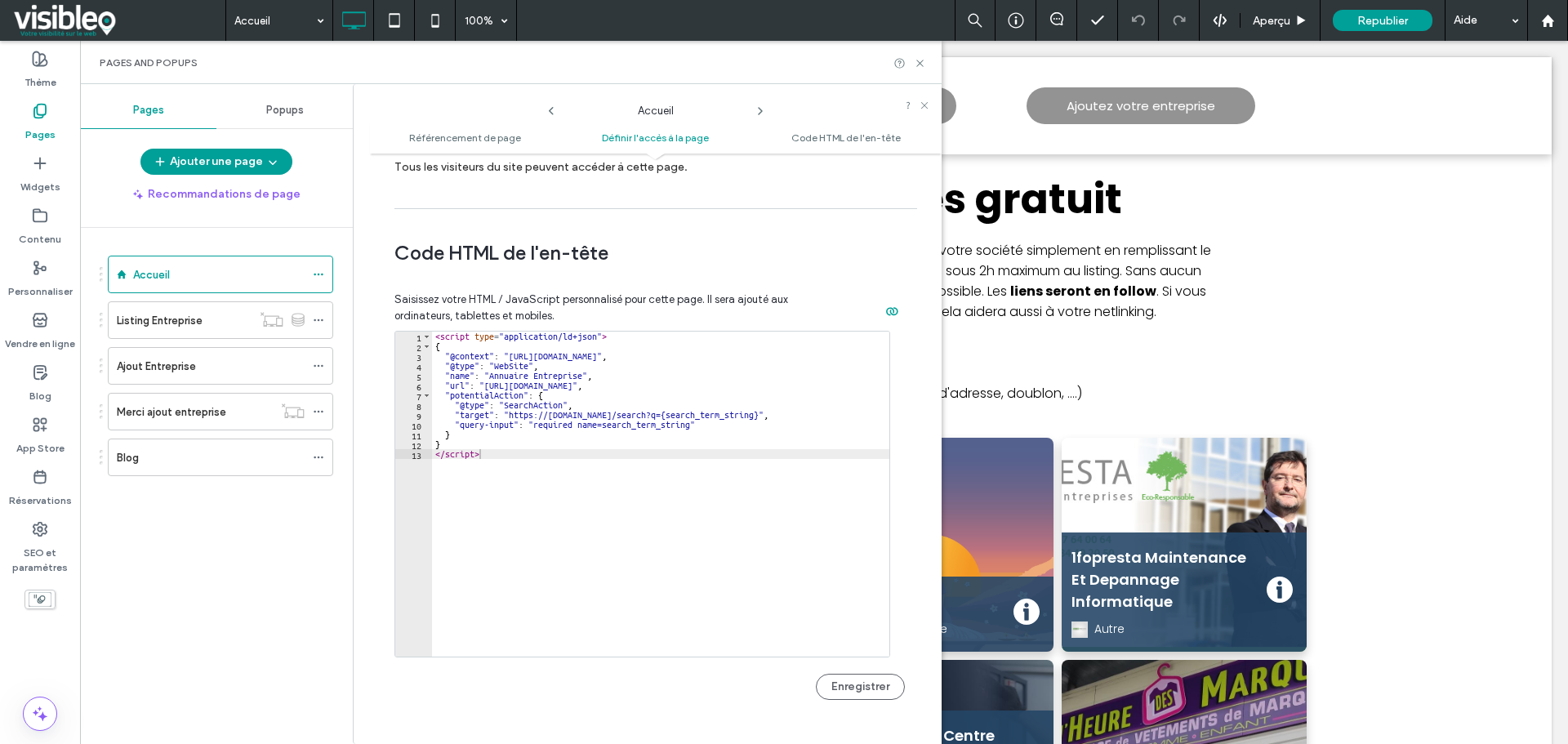
click at [576, 444] on div "< script type = "application/ld+json" > { "@context" : "https://schema.org" , "…" at bounding box center [660, 504] width 458 height 345
click at [570, 398] on div "< script type = "application/ld+json" > { "@context" : "https://schema.org" , "…" at bounding box center [660, 504] width 458 height 345
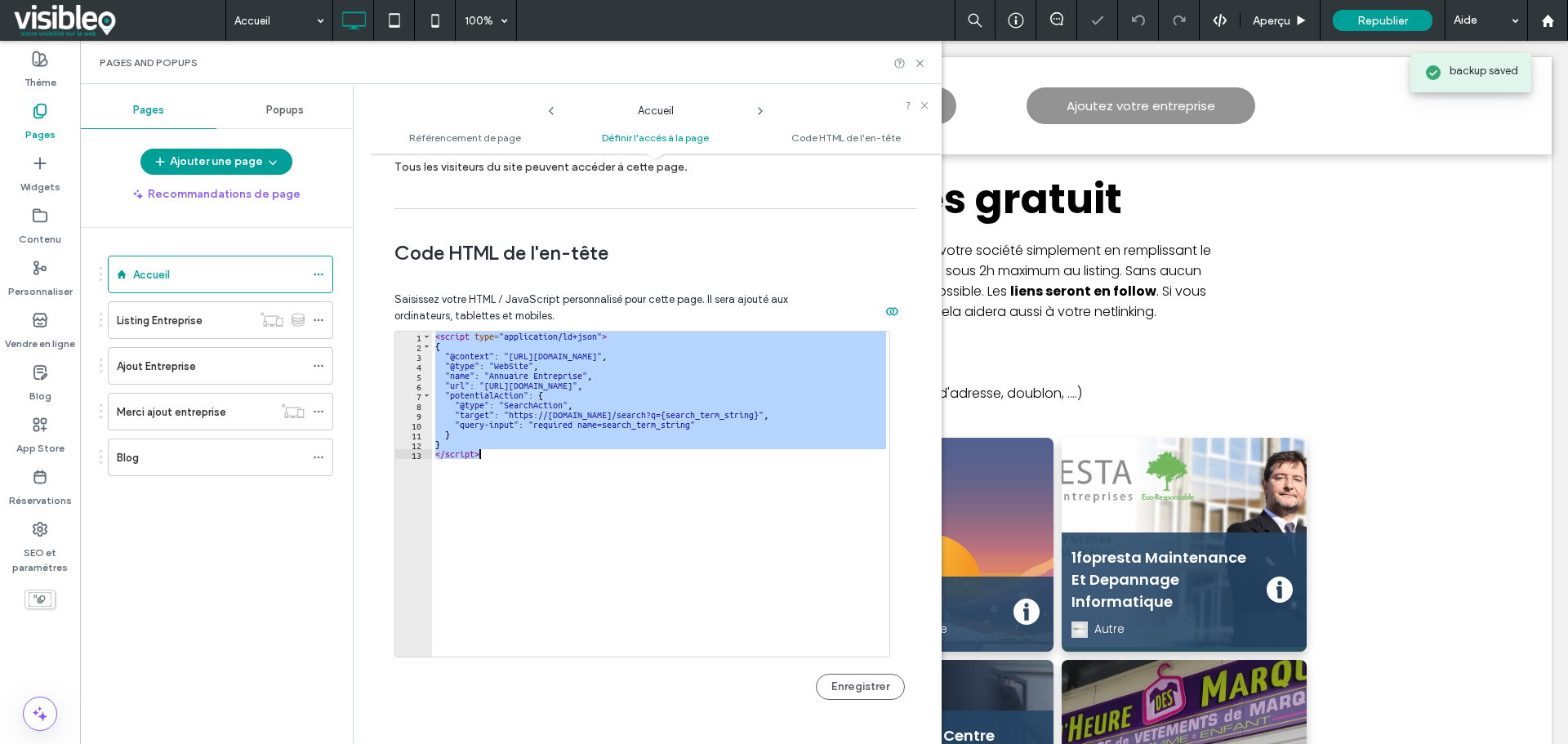
paste textarea "Cursor at row 13"
type textarea "*********"
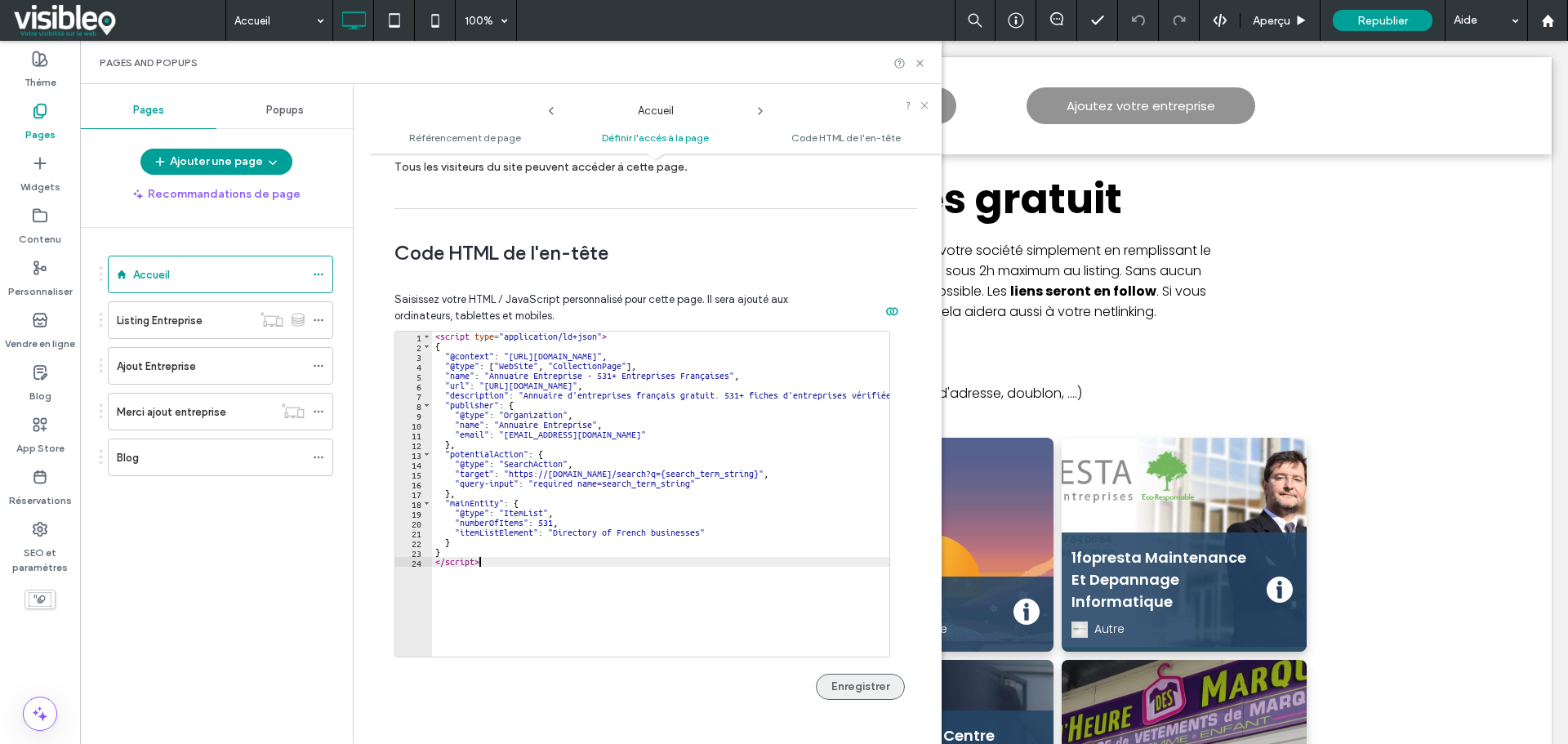
click at [864, 685] on button "Enregistrer" at bounding box center [860, 687] width 89 height 26
click at [919, 64] on icon at bounding box center [919, 63] width 12 height 12
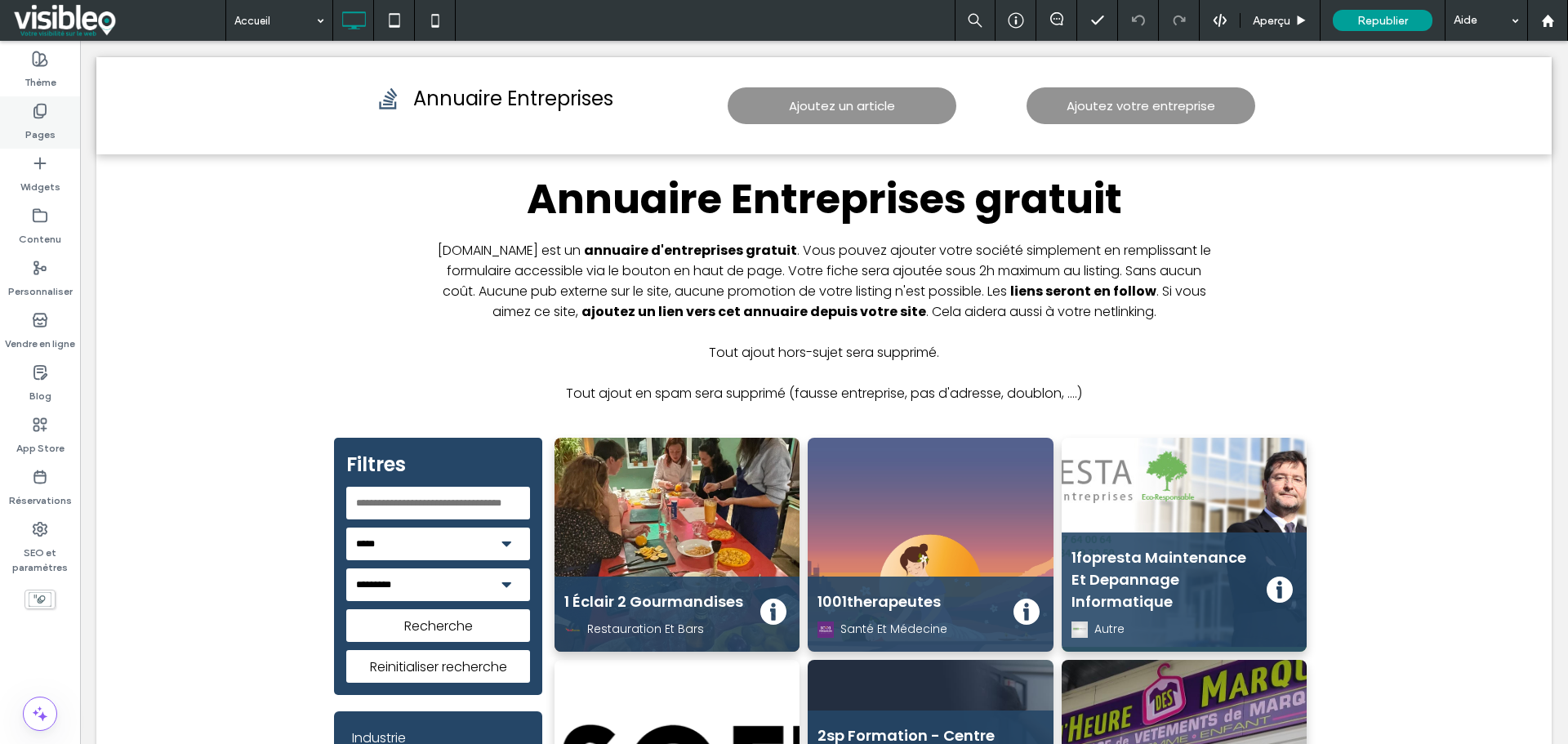
click at [43, 101] on div "Pages" at bounding box center [40, 122] width 80 height 52
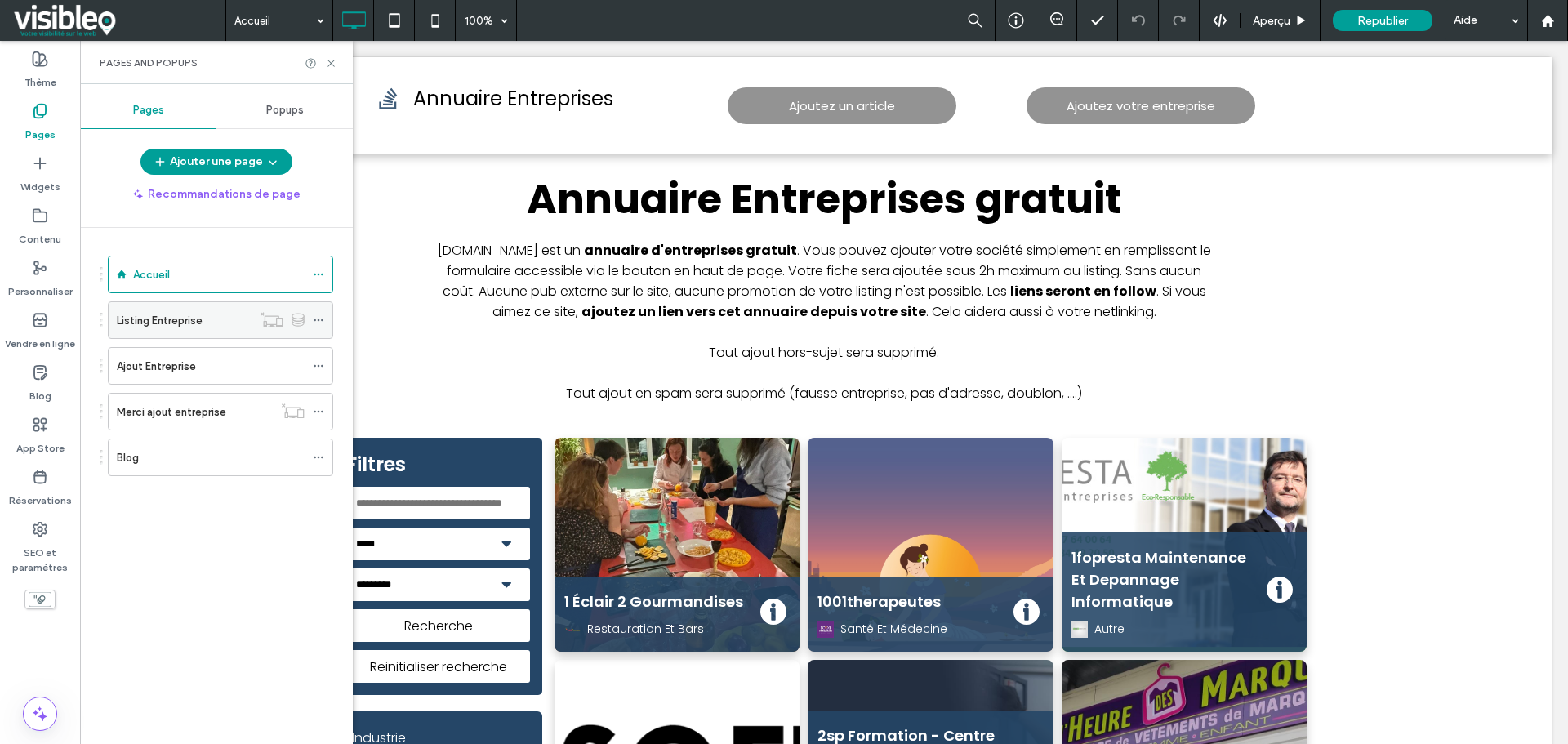
click at [319, 323] on icon at bounding box center [319, 320] width 12 height 12
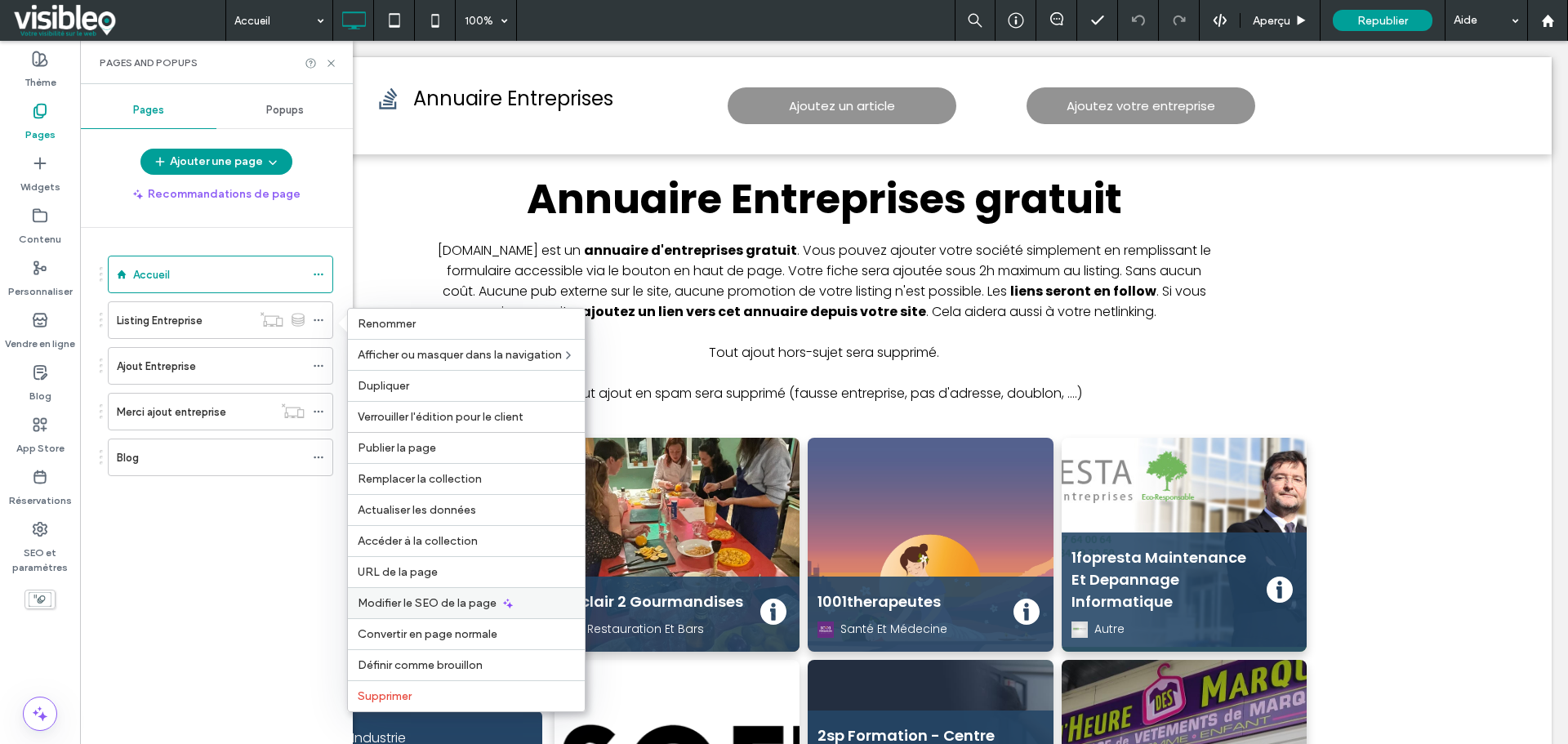
click at [434, 602] on span "Modifier le SEO de la page" at bounding box center [427, 603] width 139 height 14
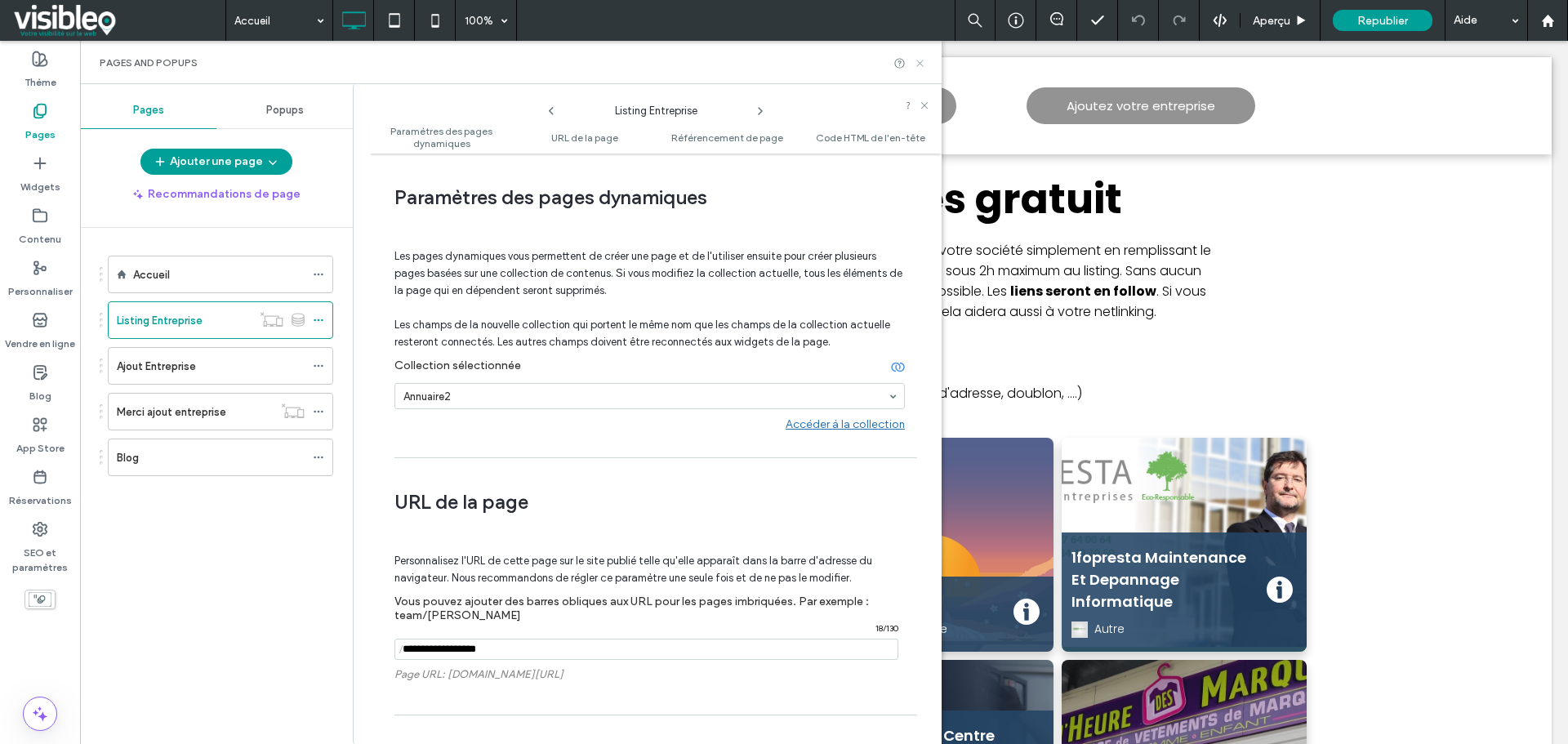
click at [922, 62] on icon at bounding box center [919, 63] width 12 height 12
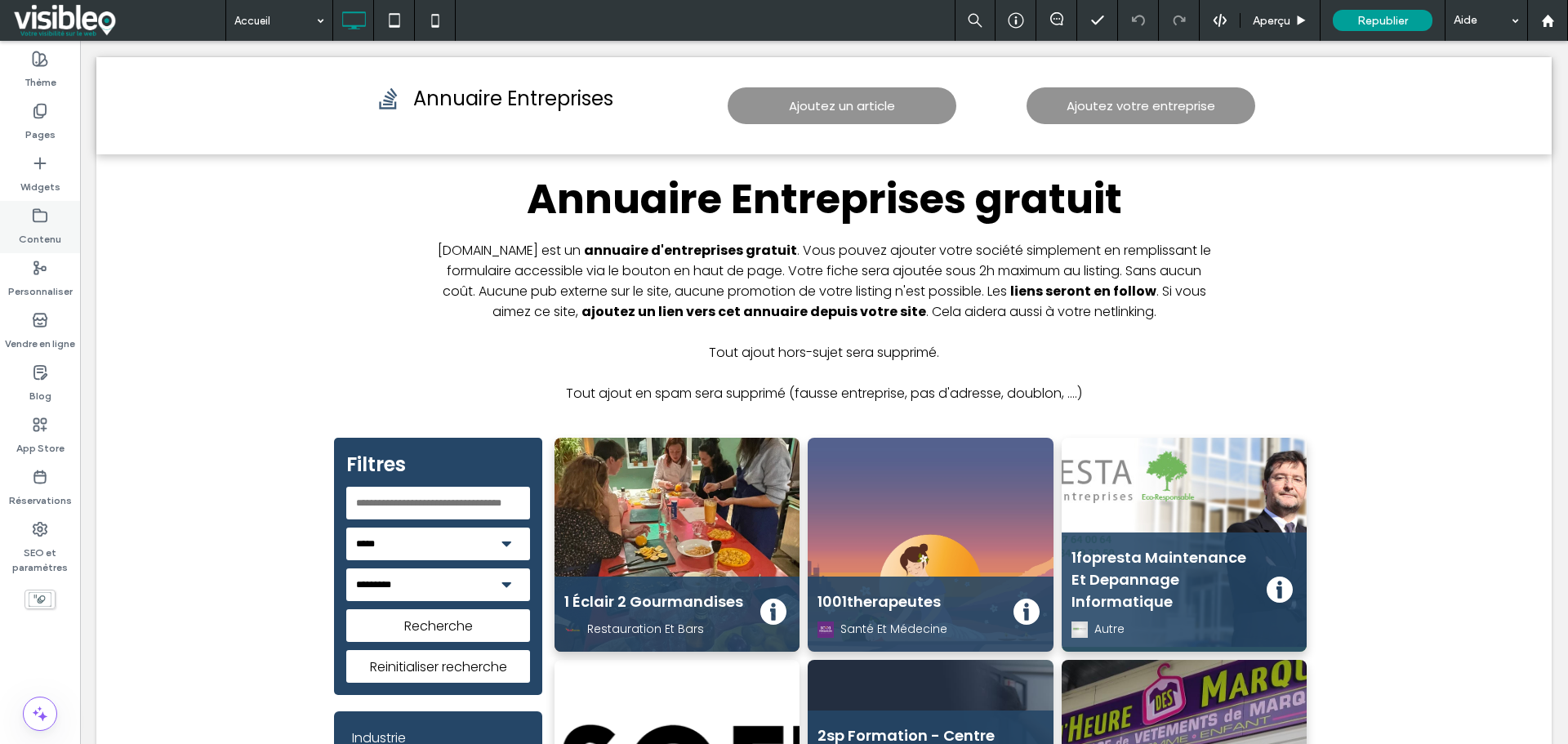
click at [37, 227] on label "Contenu" at bounding box center [40, 235] width 42 height 22
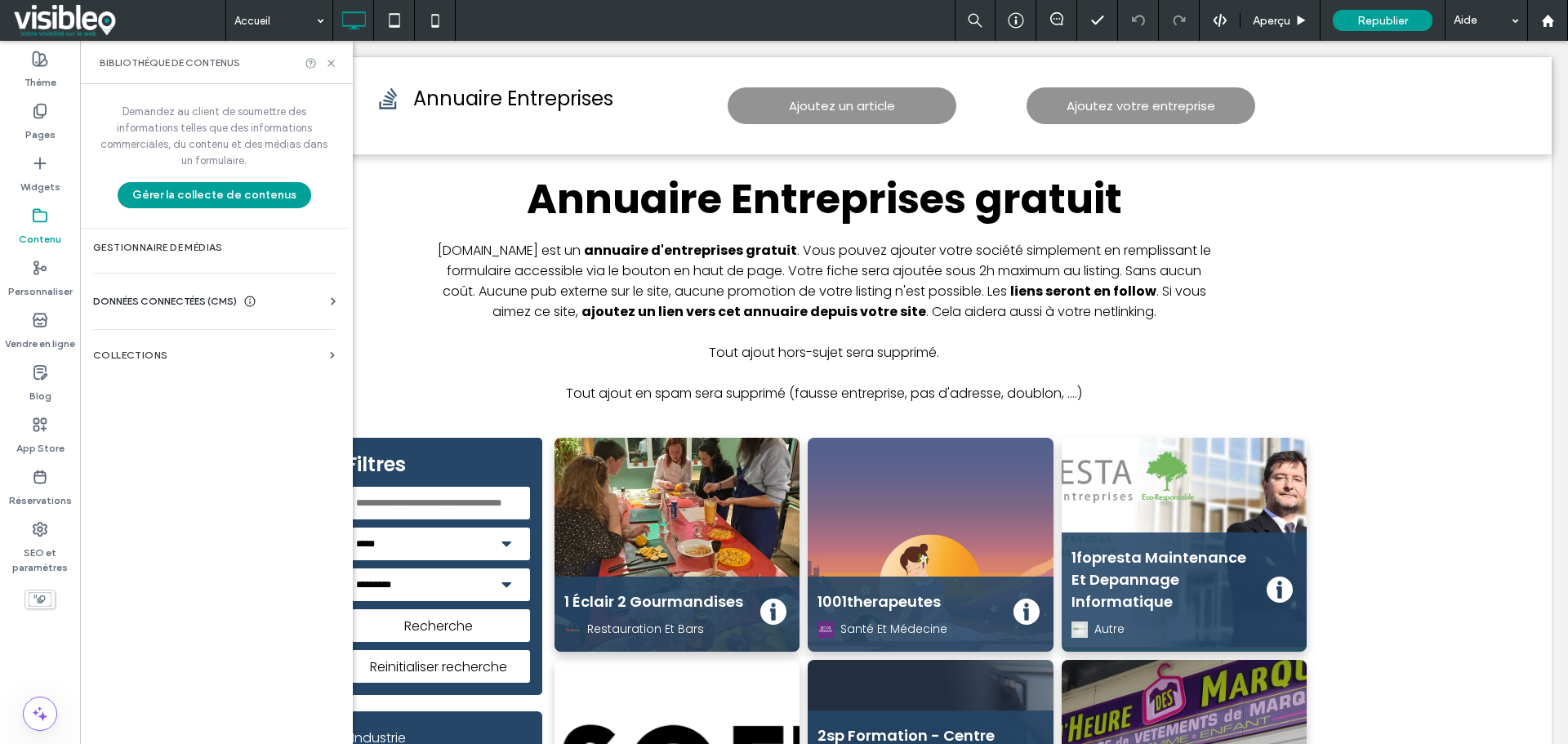
click at [293, 298] on div "DONNÉES CONNECTÉES (CMS)" at bounding box center [217, 301] width 248 height 17
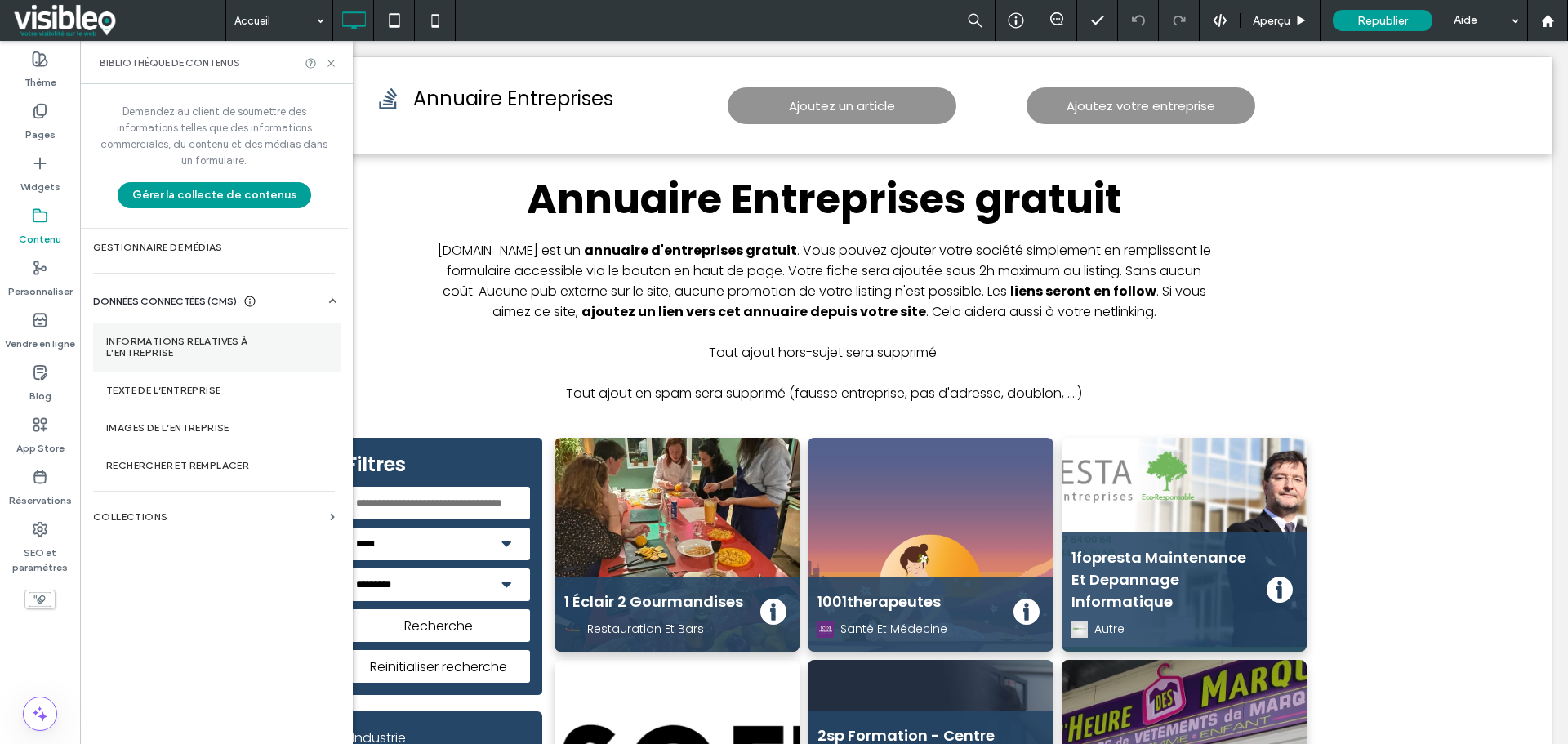
click at [208, 337] on label "Informations relatives à l'entreprise" at bounding box center [217, 346] width 222 height 22
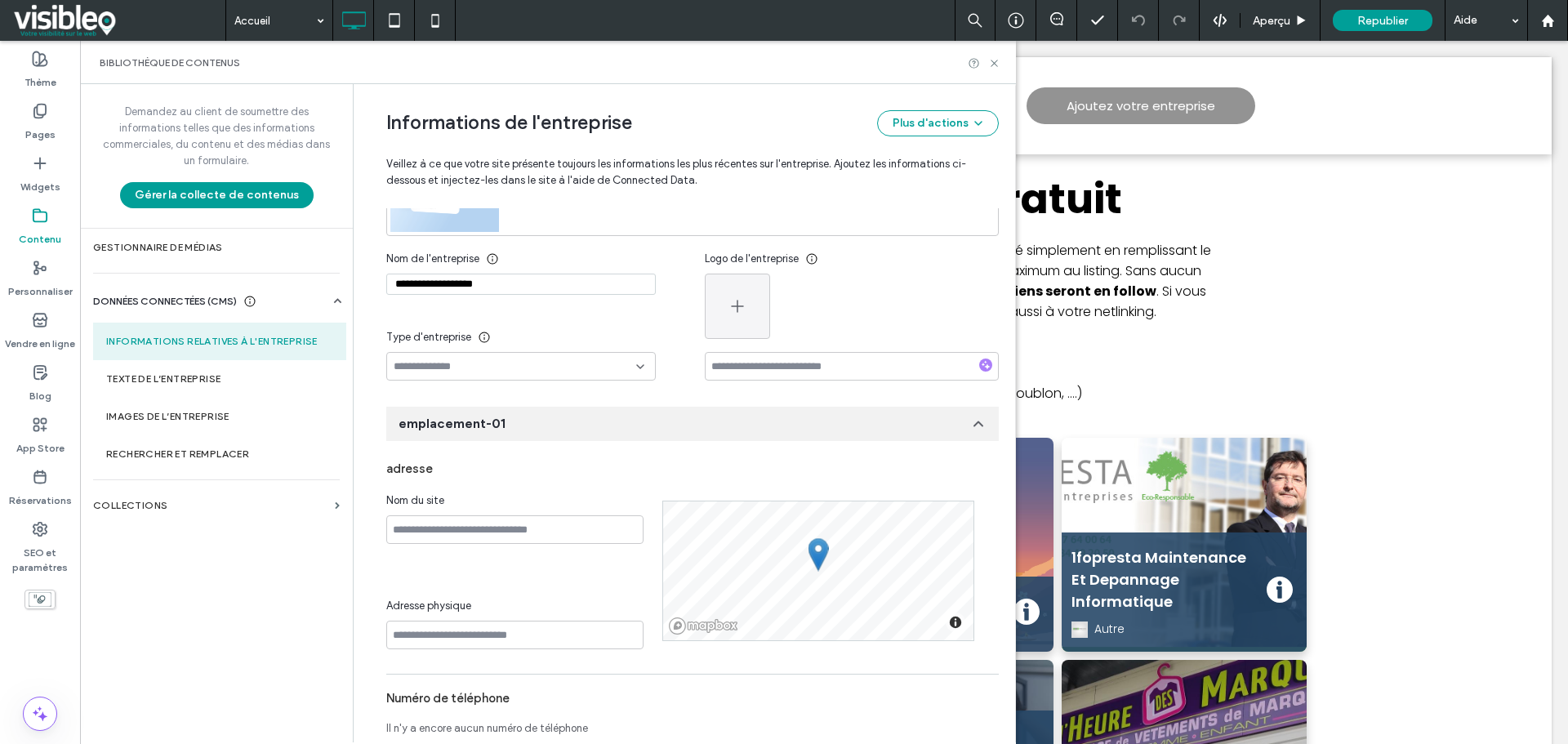
scroll to position [0, 0]
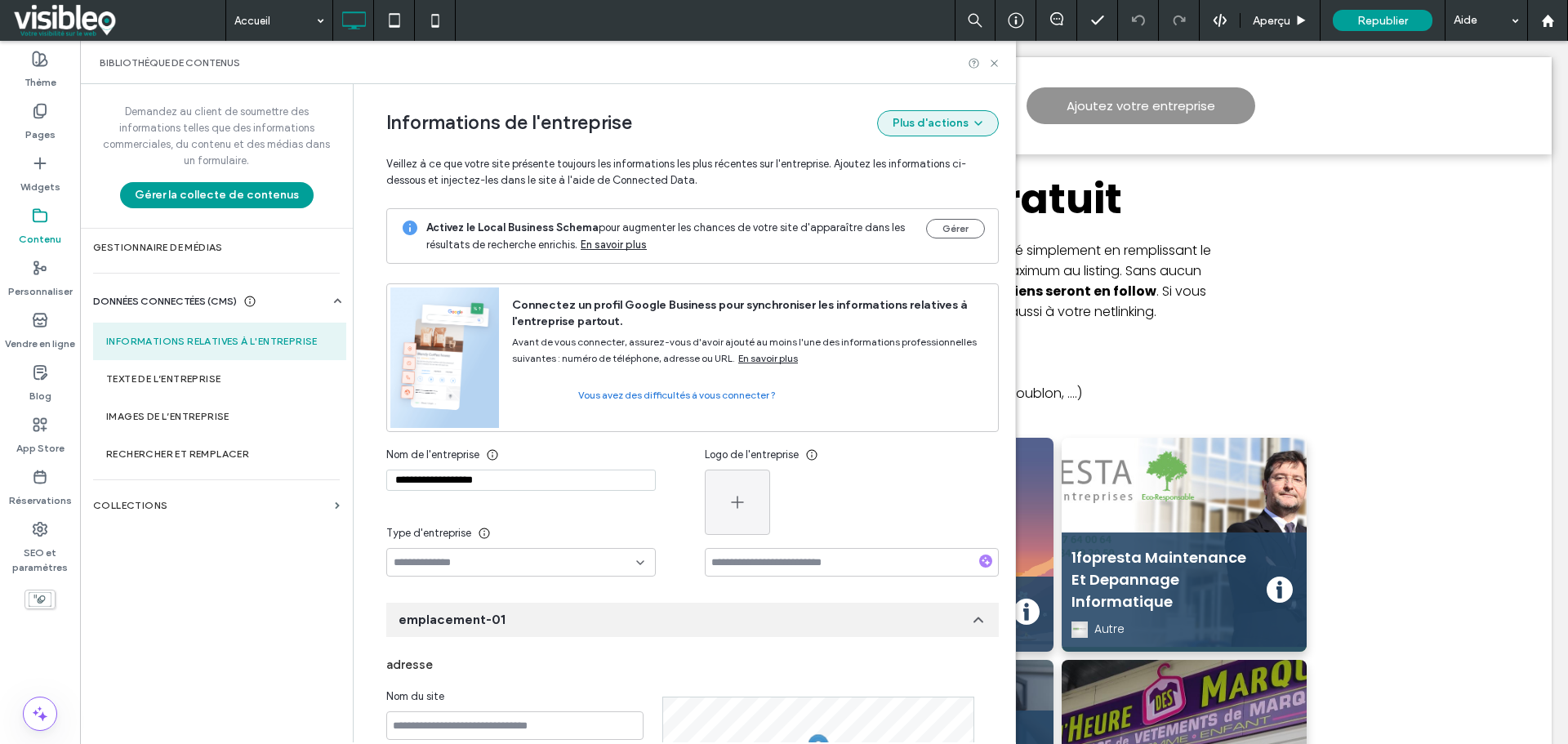
click at [973, 124] on icon "button" at bounding box center [978, 123] width 13 height 13
click at [744, 102] on div "Informations de l'entreprise Plus d'actions Veillez à ce que votre site présent…" at bounding box center [692, 146] width 612 height 124
click at [1001, 63] on div "Bibliothèque de contenus" at bounding box center [547, 62] width 936 height 43
click at [993, 64] on use at bounding box center [994, 63] width 7 height 7
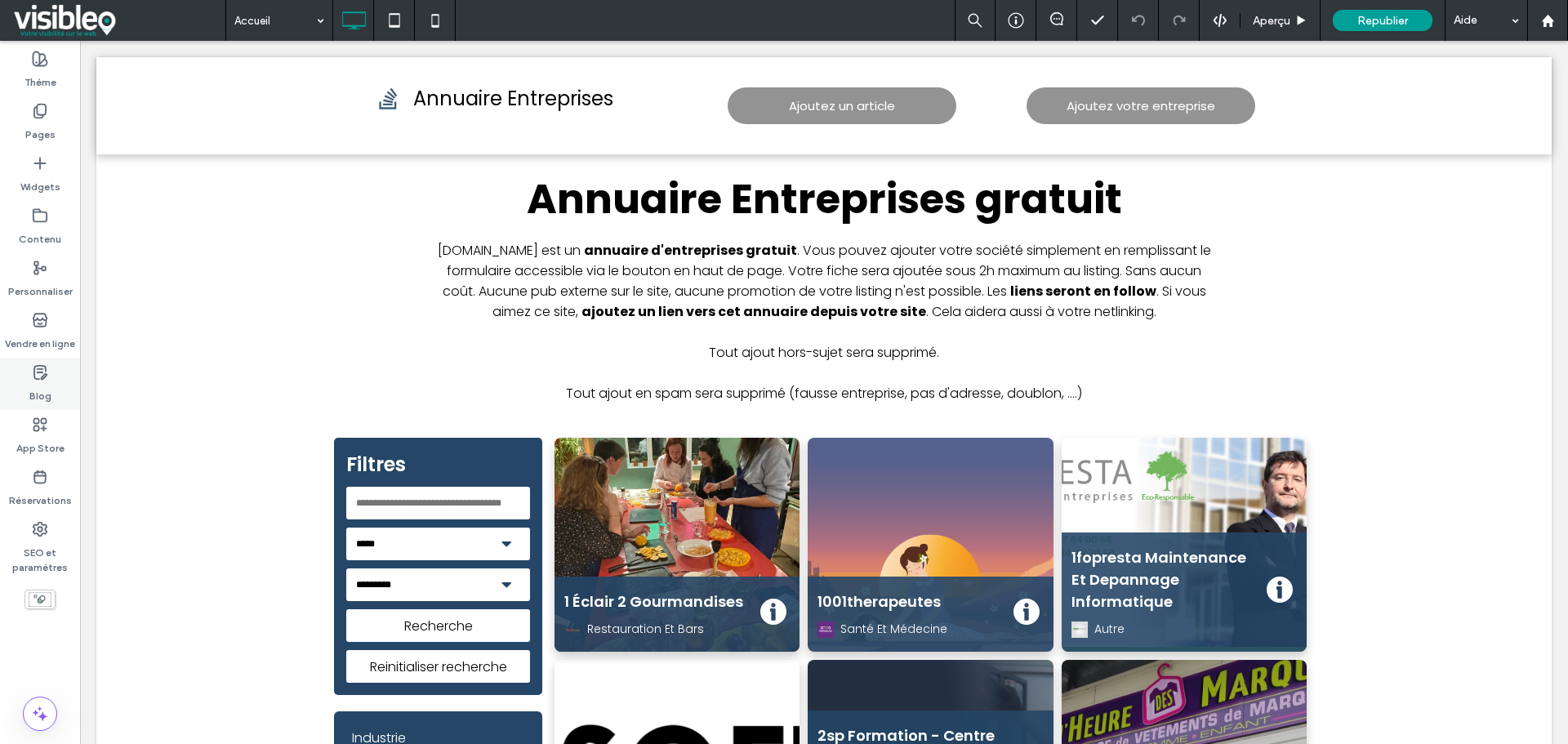
click at [42, 373] on use at bounding box center [40, 373] width 12 height 13
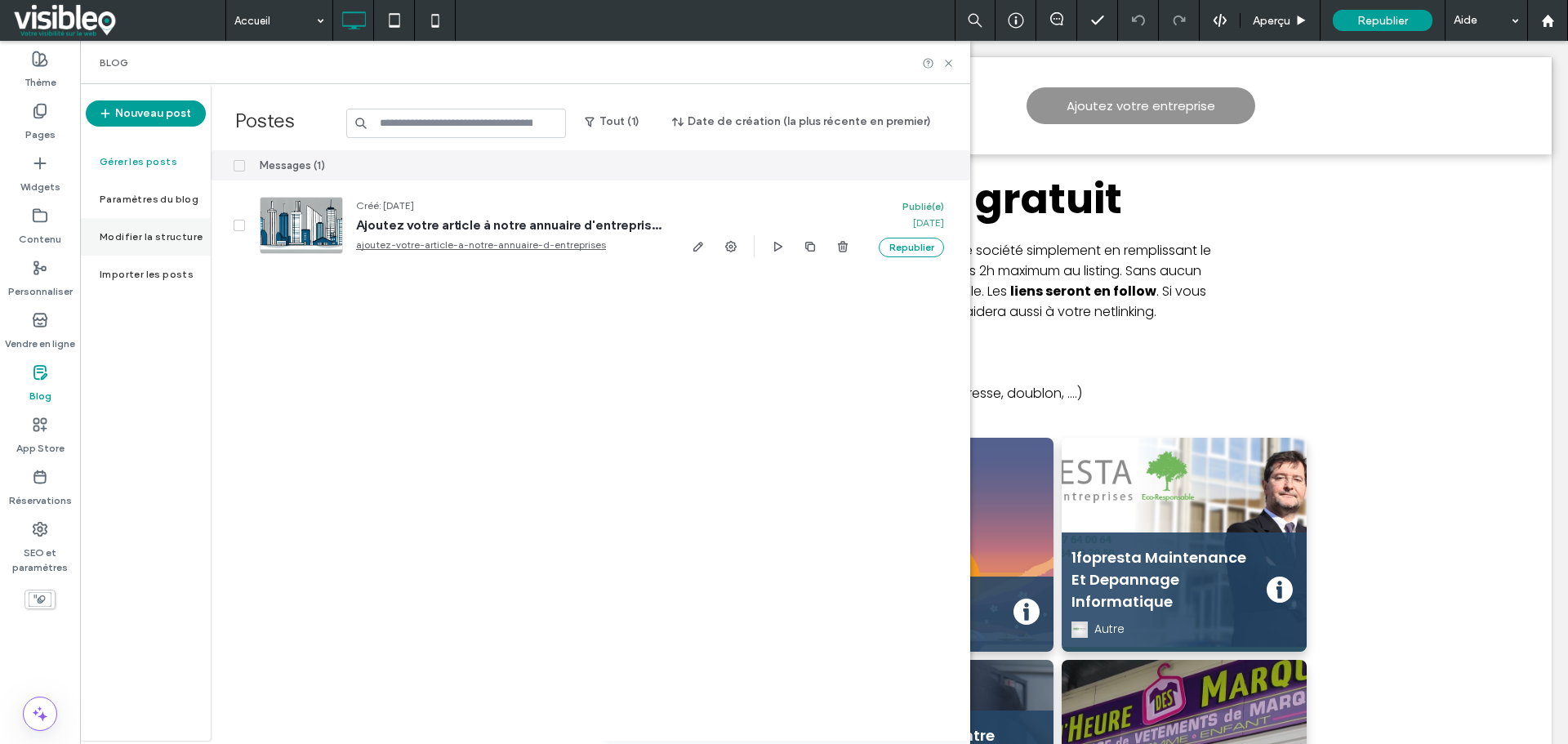
click at [164, 237] on label "Modifier la structure" at bounding box center [151, 237] width 103 height 12
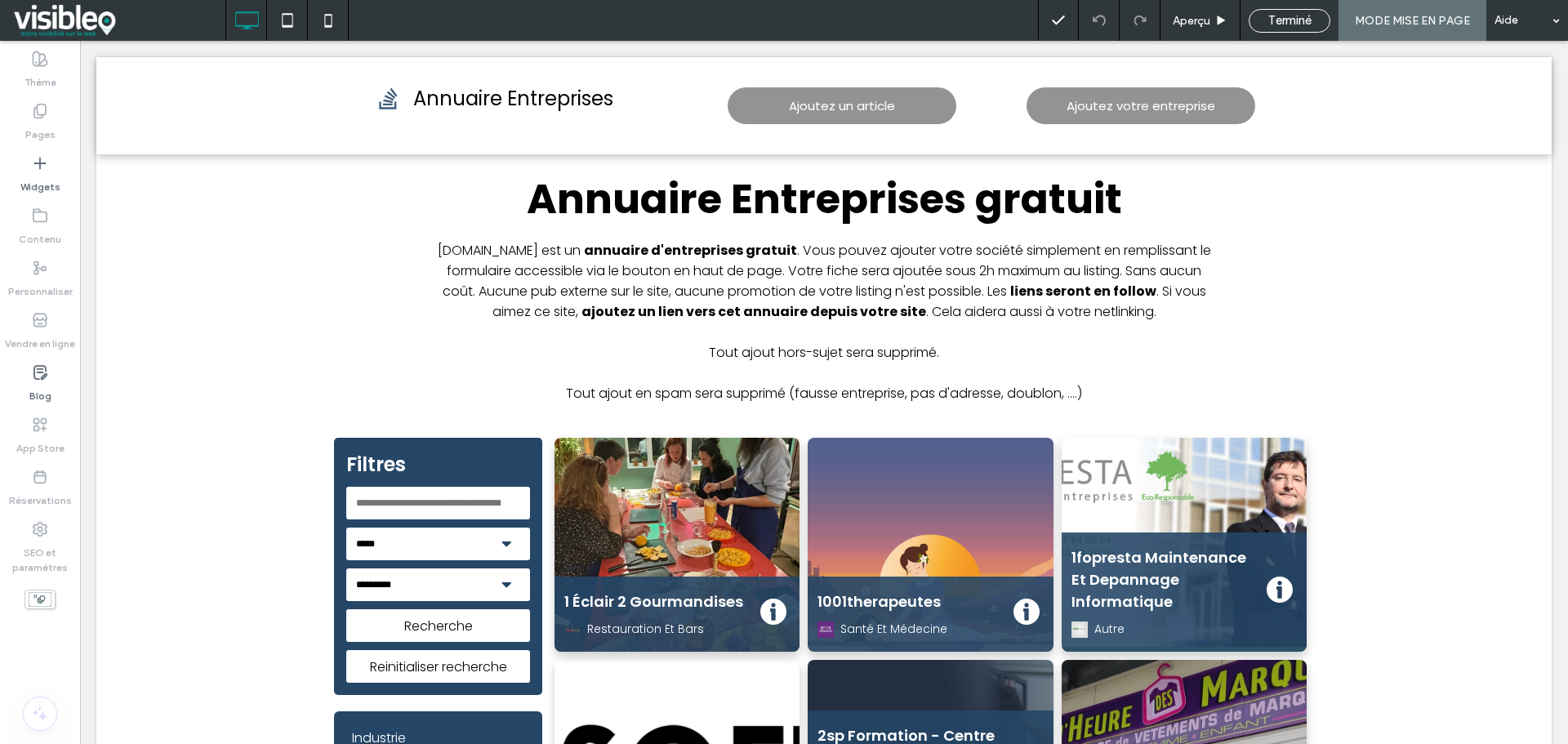
click at [1284, 26] on span "Terminé" at bounding box center [1289, 21] width 43 height 15
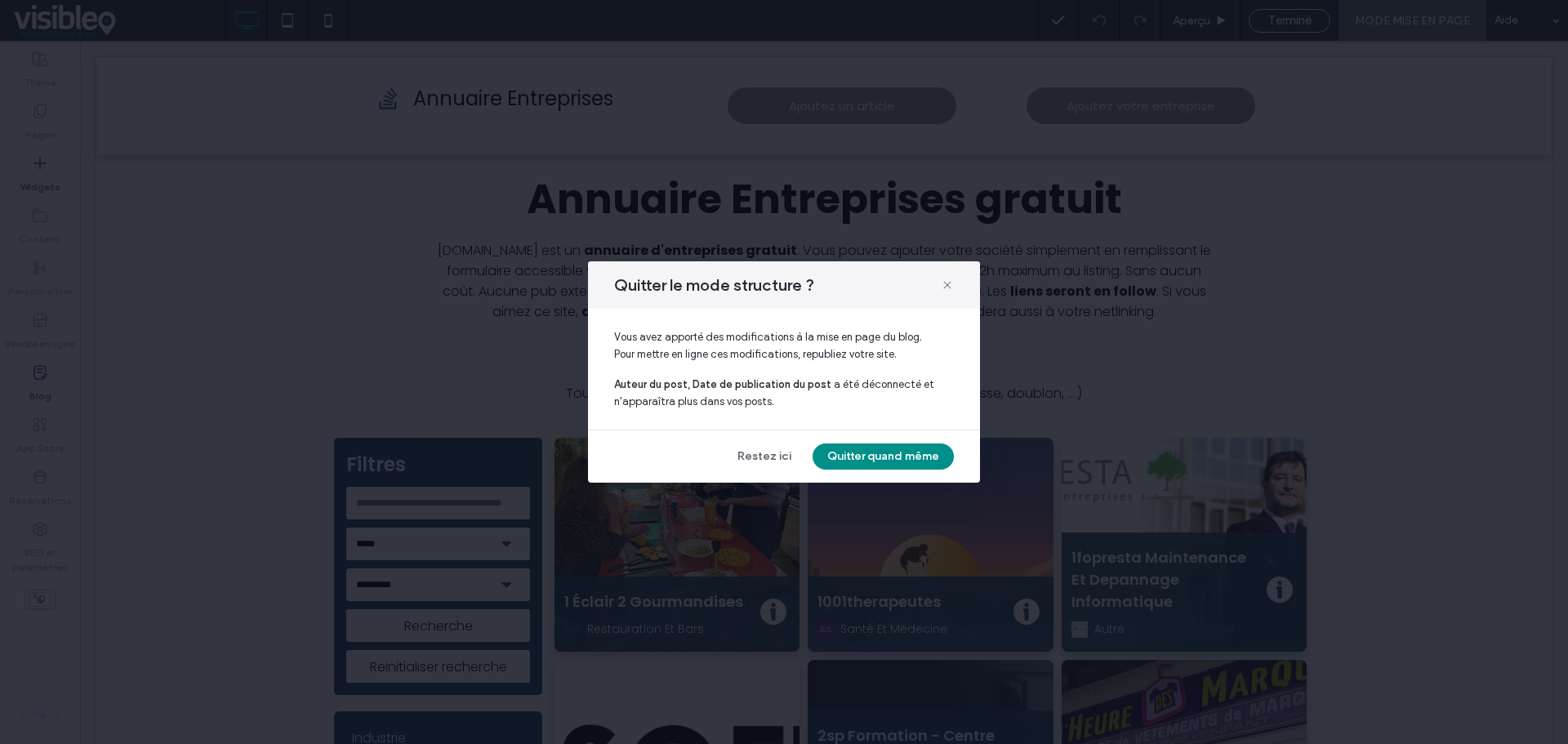
click at [887, 455] on button "Quitter quand même" at bounding box center [883, 456] width 141 height 26
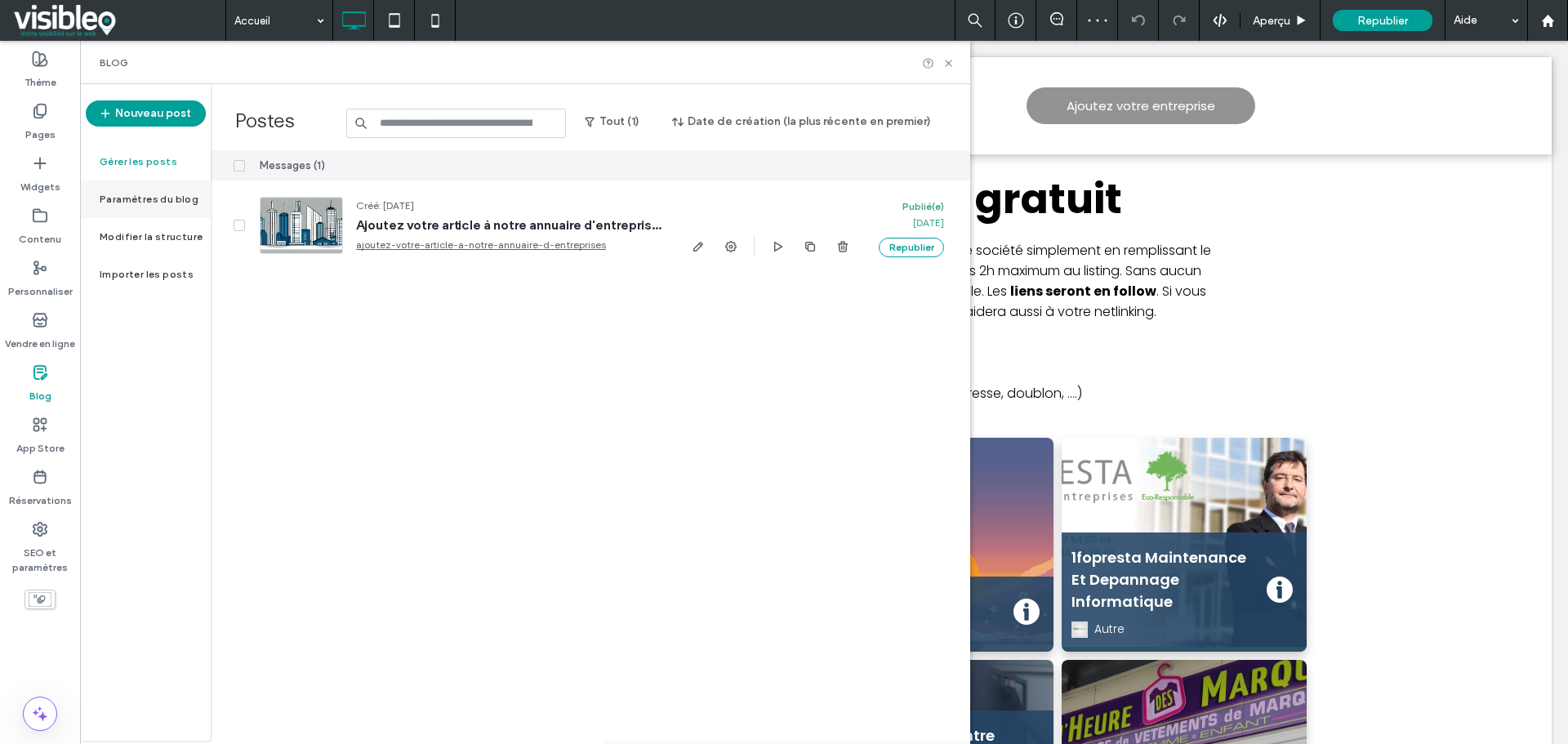
click at [150, 200] on label "Paramètres du blog" at bounding box center [149, 200] width 99 height 12
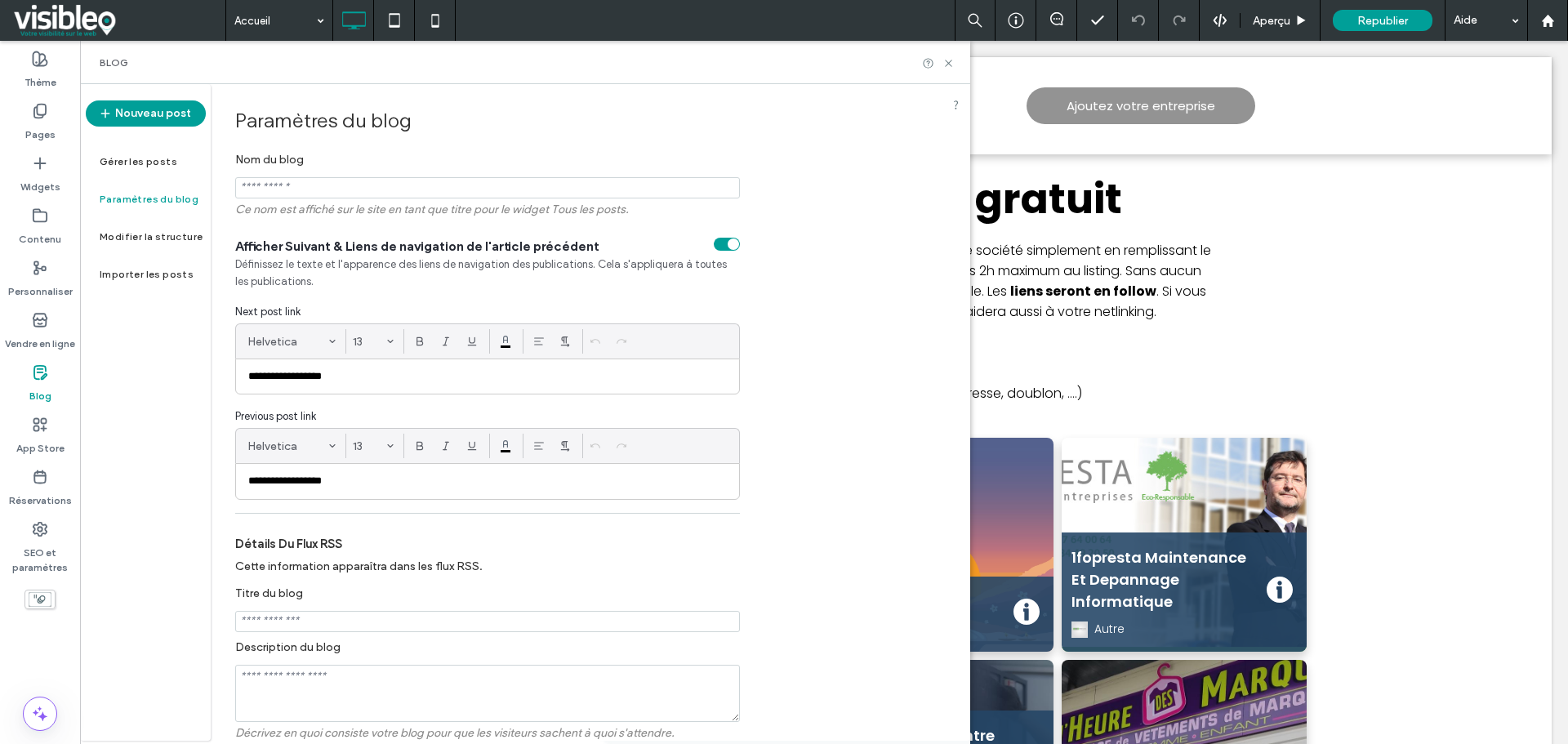
click at [297, 378] on p "**********" at bounding box center [487, 377] width 478 height 15
click at [356, 378] on p "**********" at bounding box center [487, 377] width 478 height 15
click at [145, 166] on label "Gérer les posts" at bounding box center [138, 161] width 77 height 12
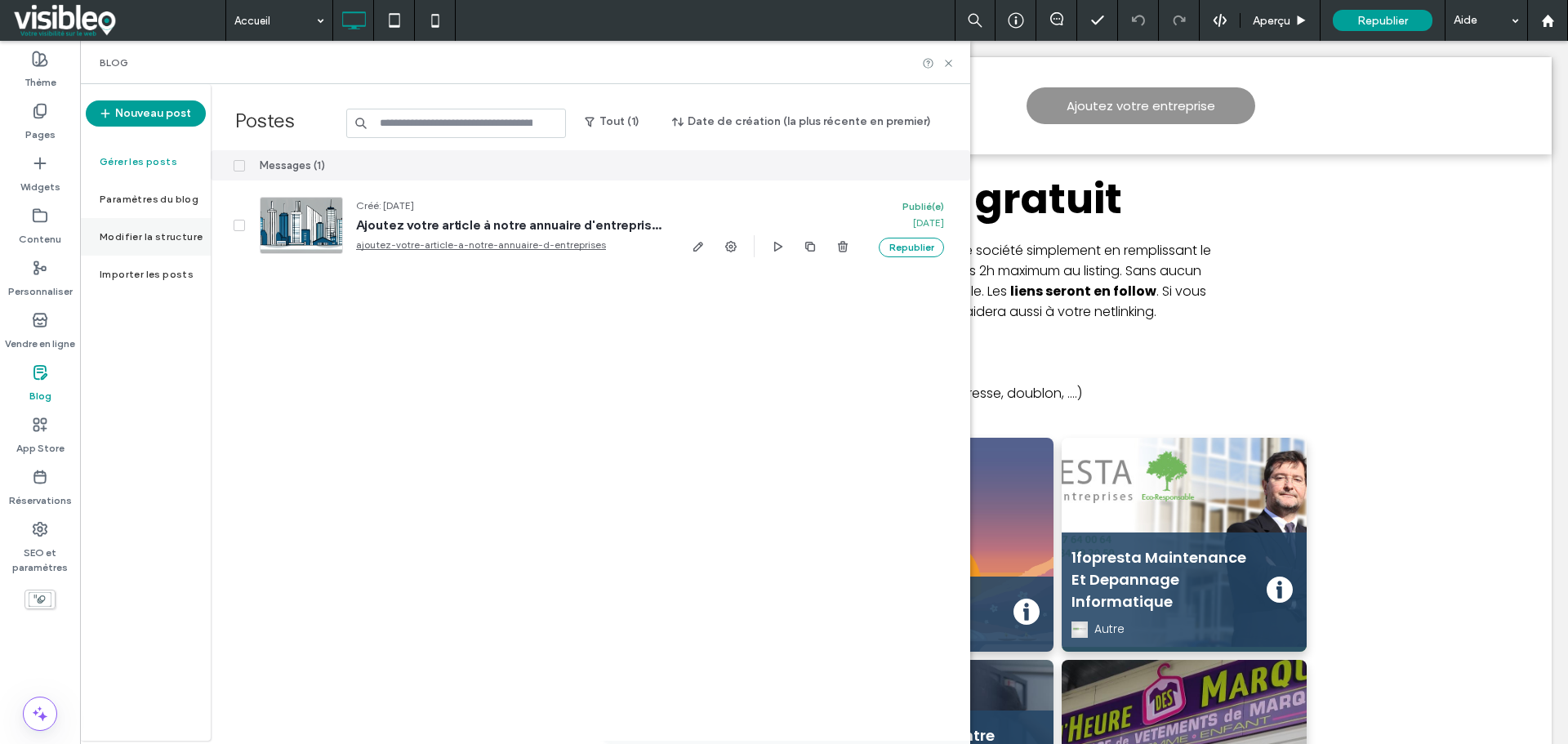
click at [163, 233] on label "Modifier la structure" at bounding box center [151, 237] width 103 height 12
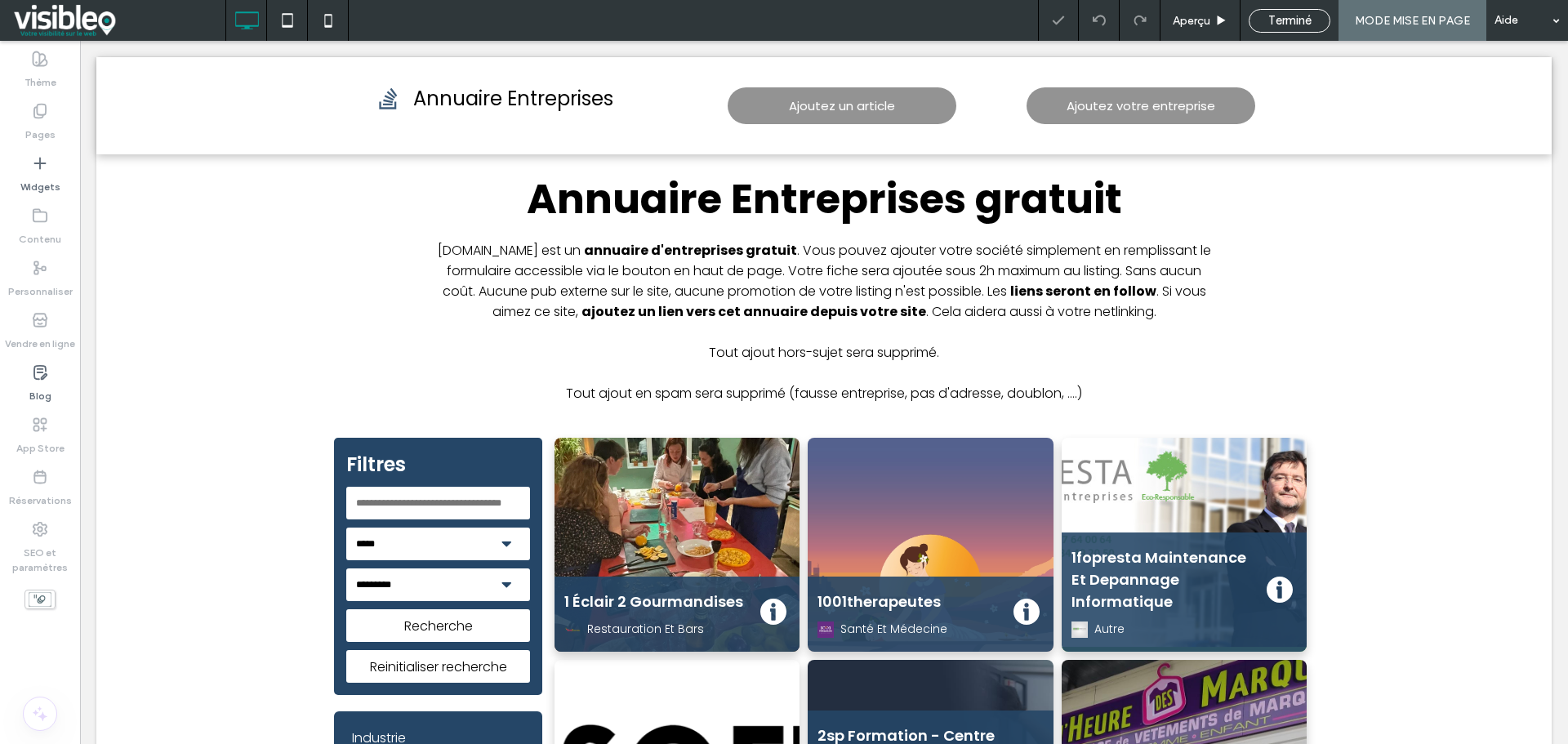
click at [1302, 22] on span "Terminé" at bounding box center [1289, 21] width 43 height 15
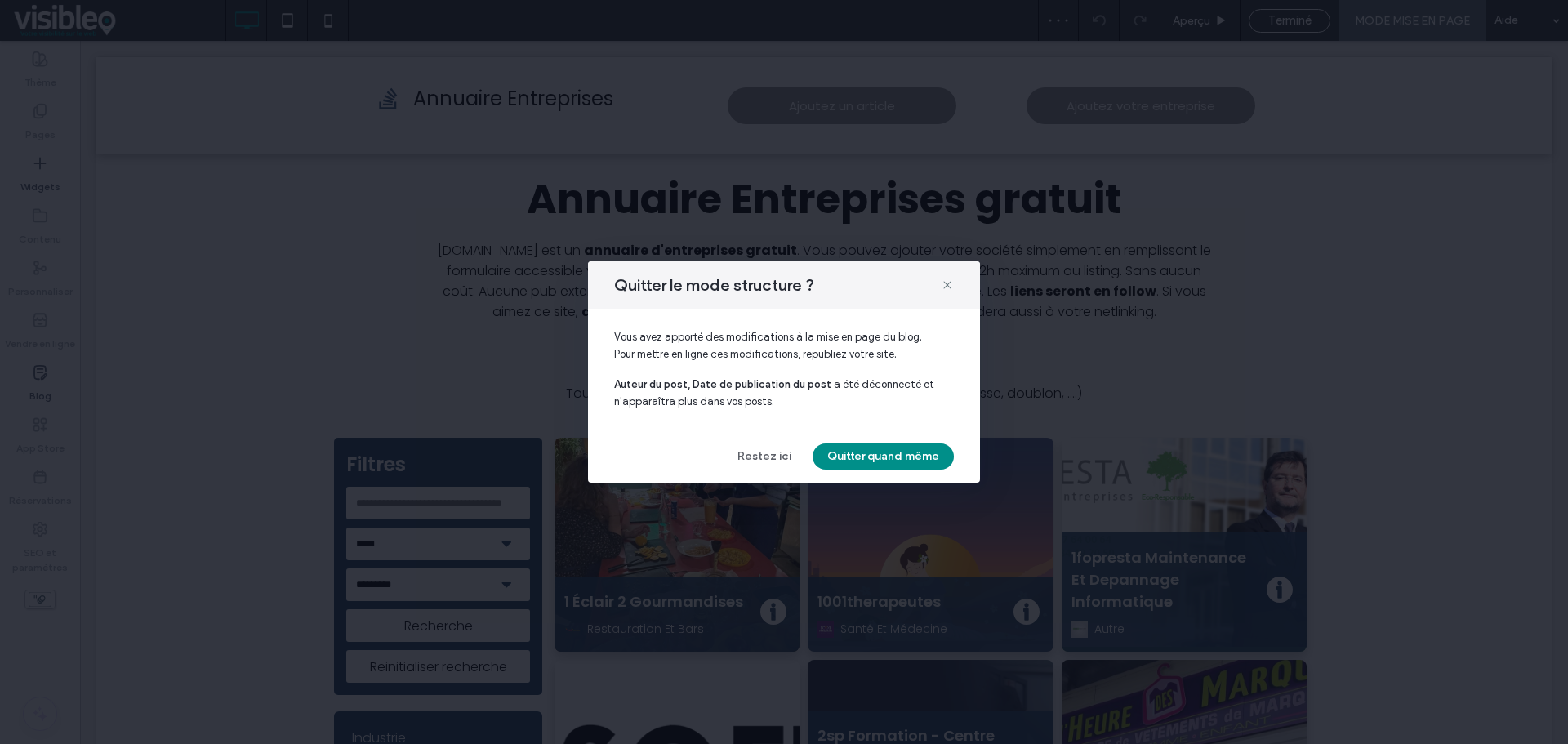
click at [902, 450] on button "Quitter quand même" at bounding box center [883, 456] width 141 height 26
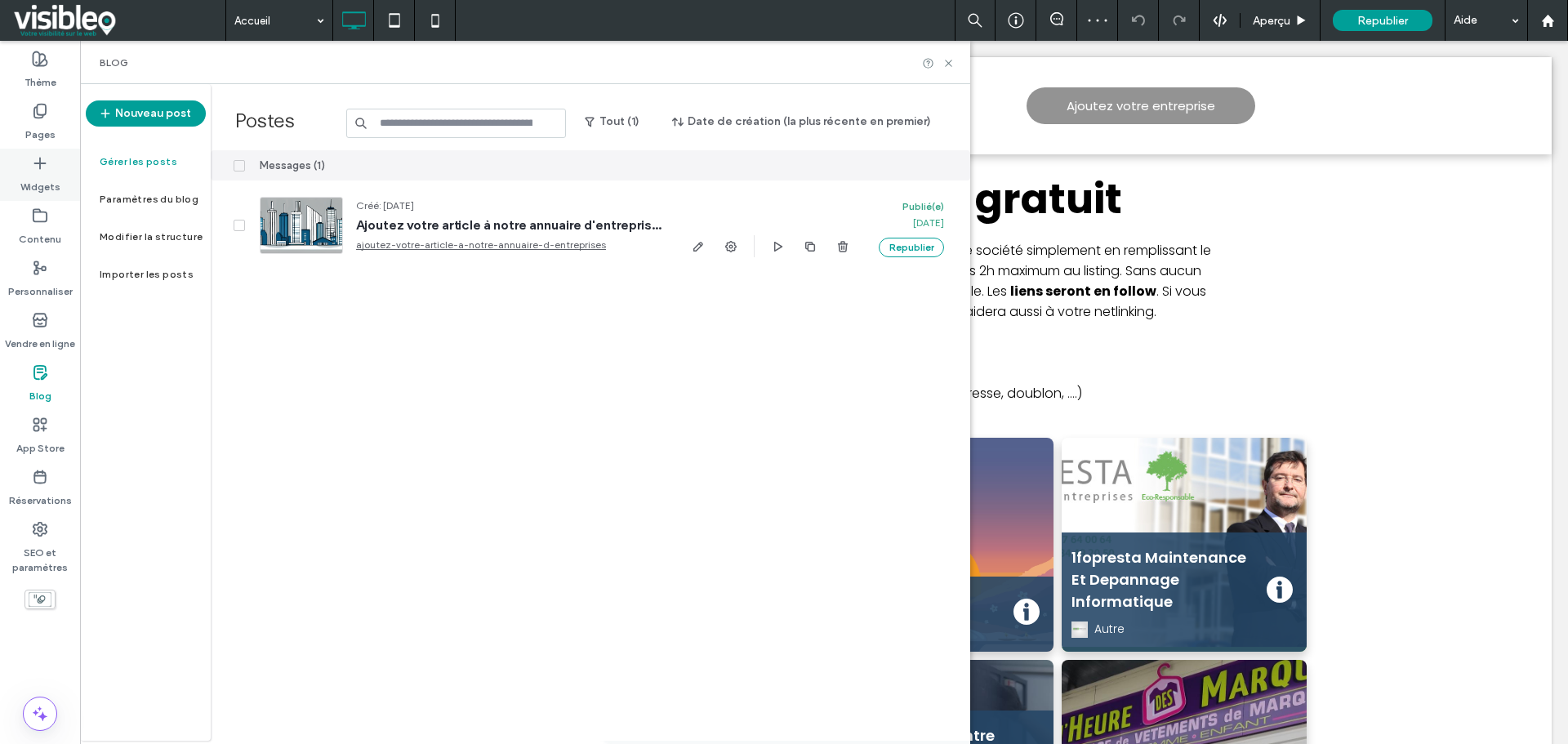
click at [49, 180] on label "Widgets" at bounding box center [41, 182] width 40 height 22
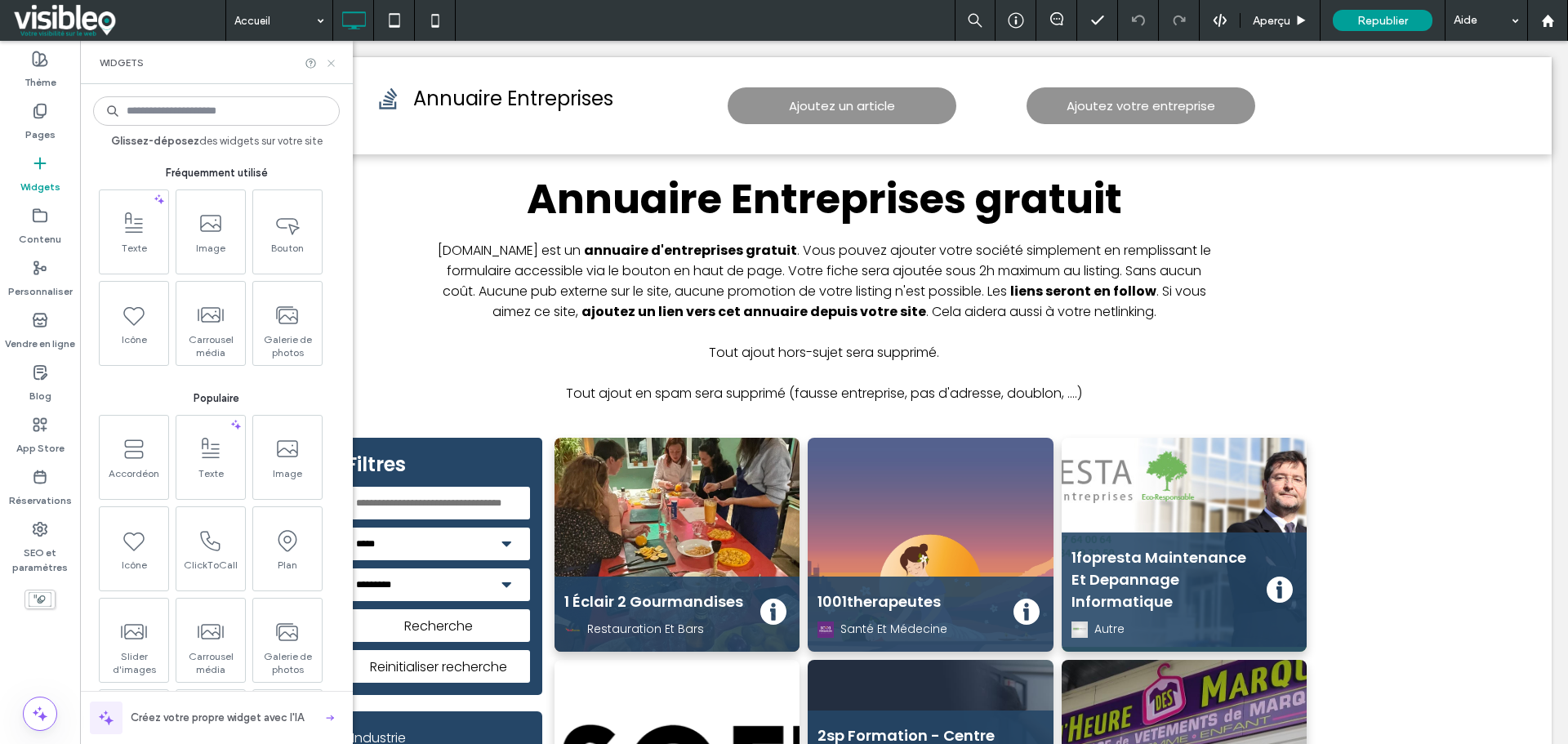
click at [332, 61] on icon at bounding box center [331, 63] width 12 height 12
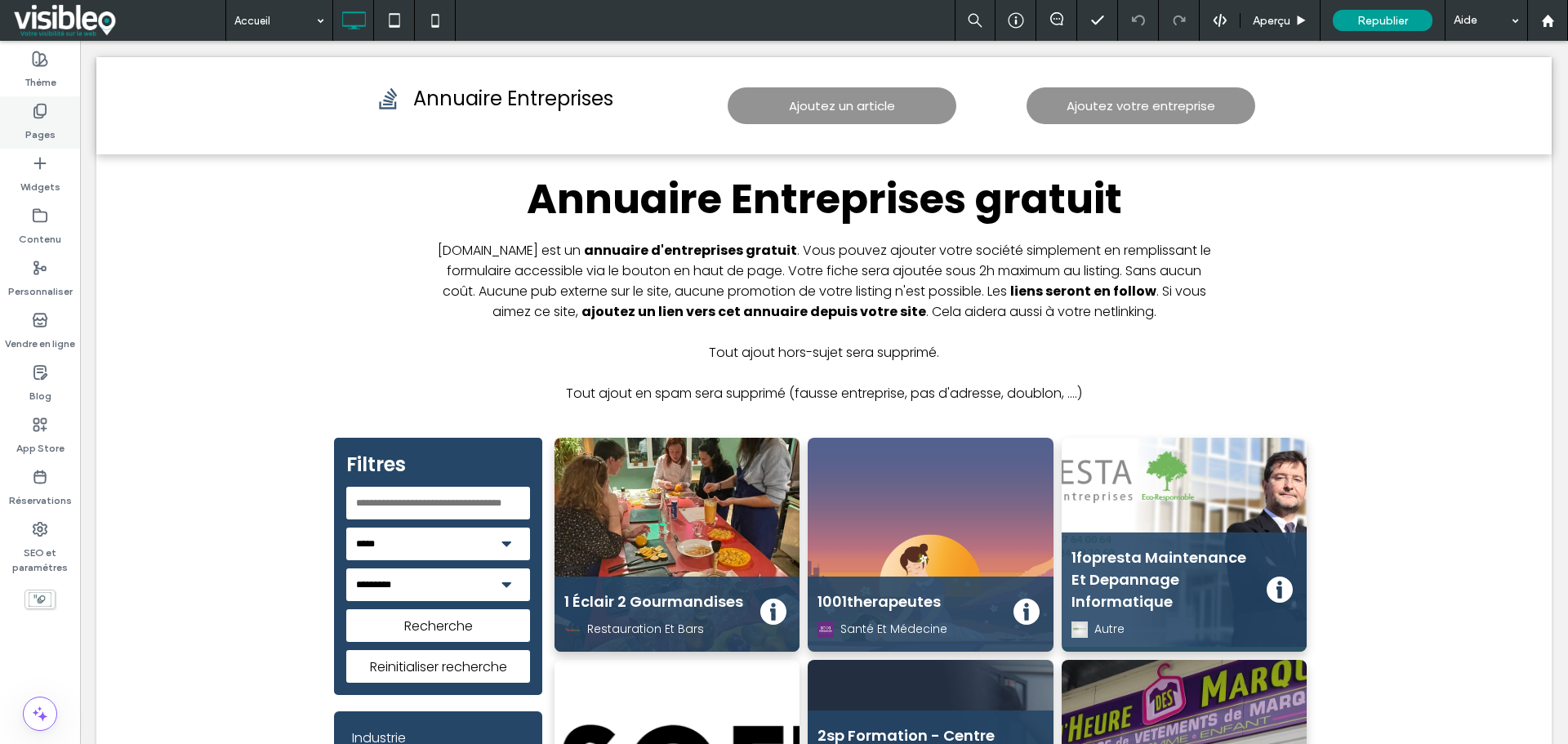
click at [34, 111] on use at bounding box center [40, 112] width 12 height 14
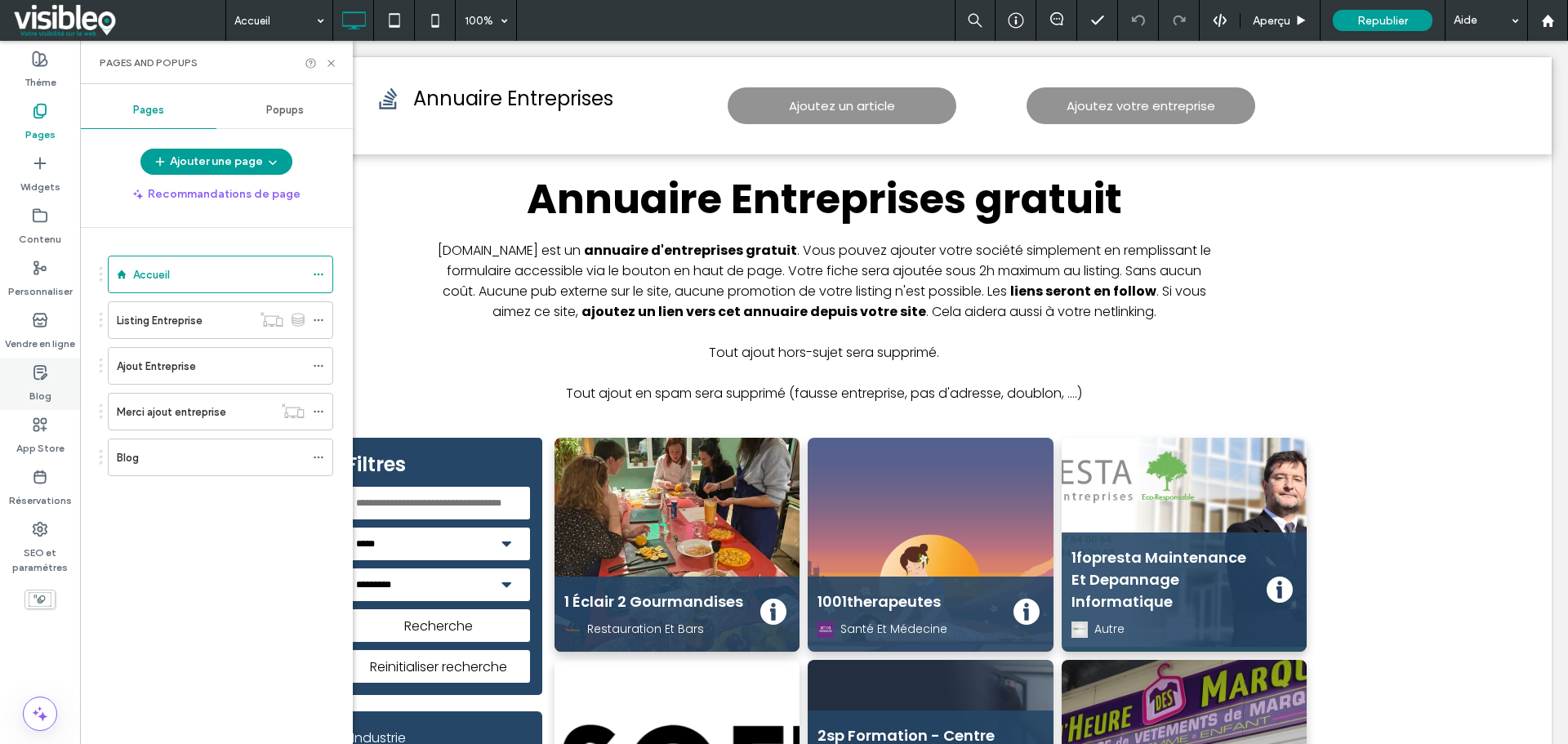
click at [33, 377] on icon at bounding box center [40, 373] width 17 height 17
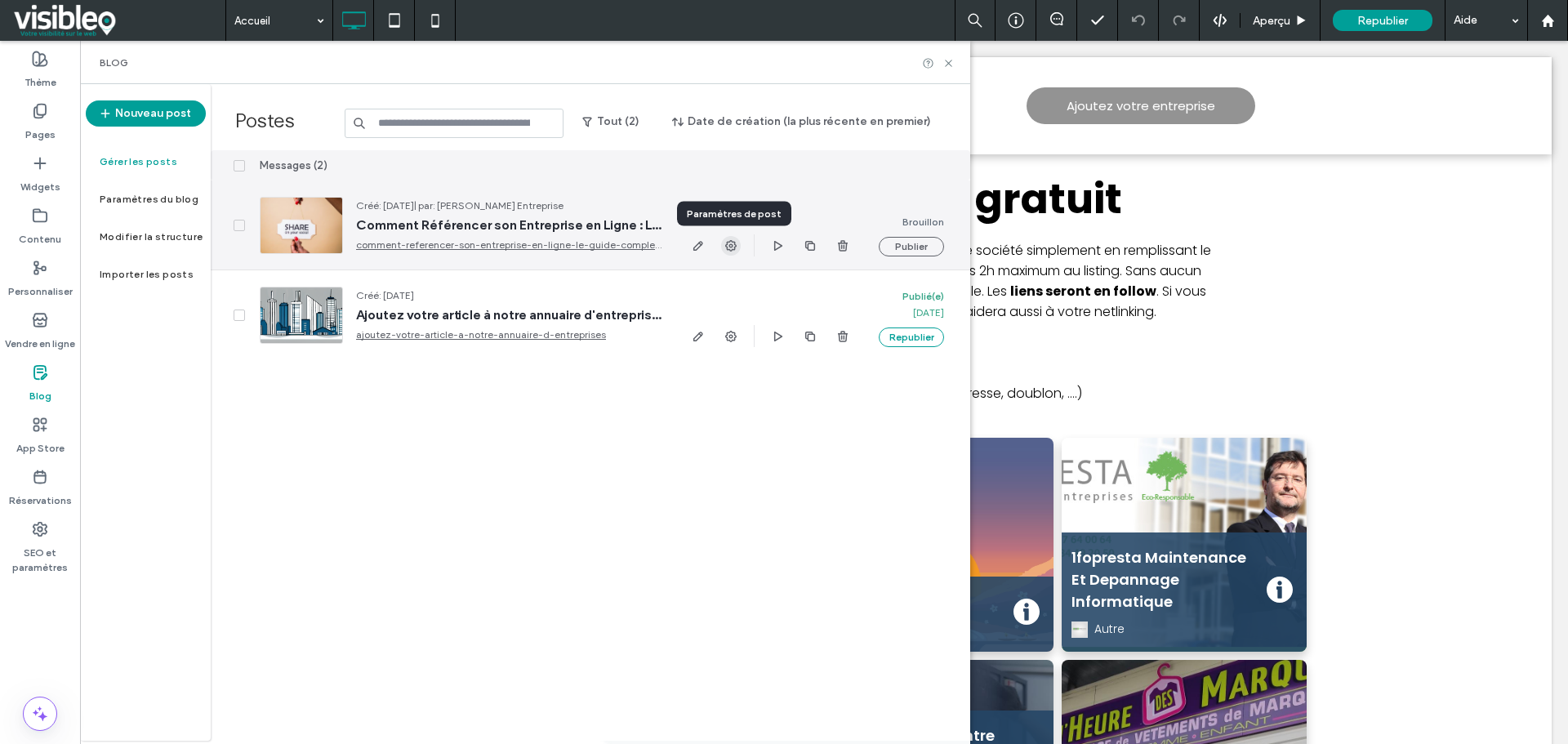
click at [733, 245] on icon "button" at bounding box center [731, 246] width 13 height 13
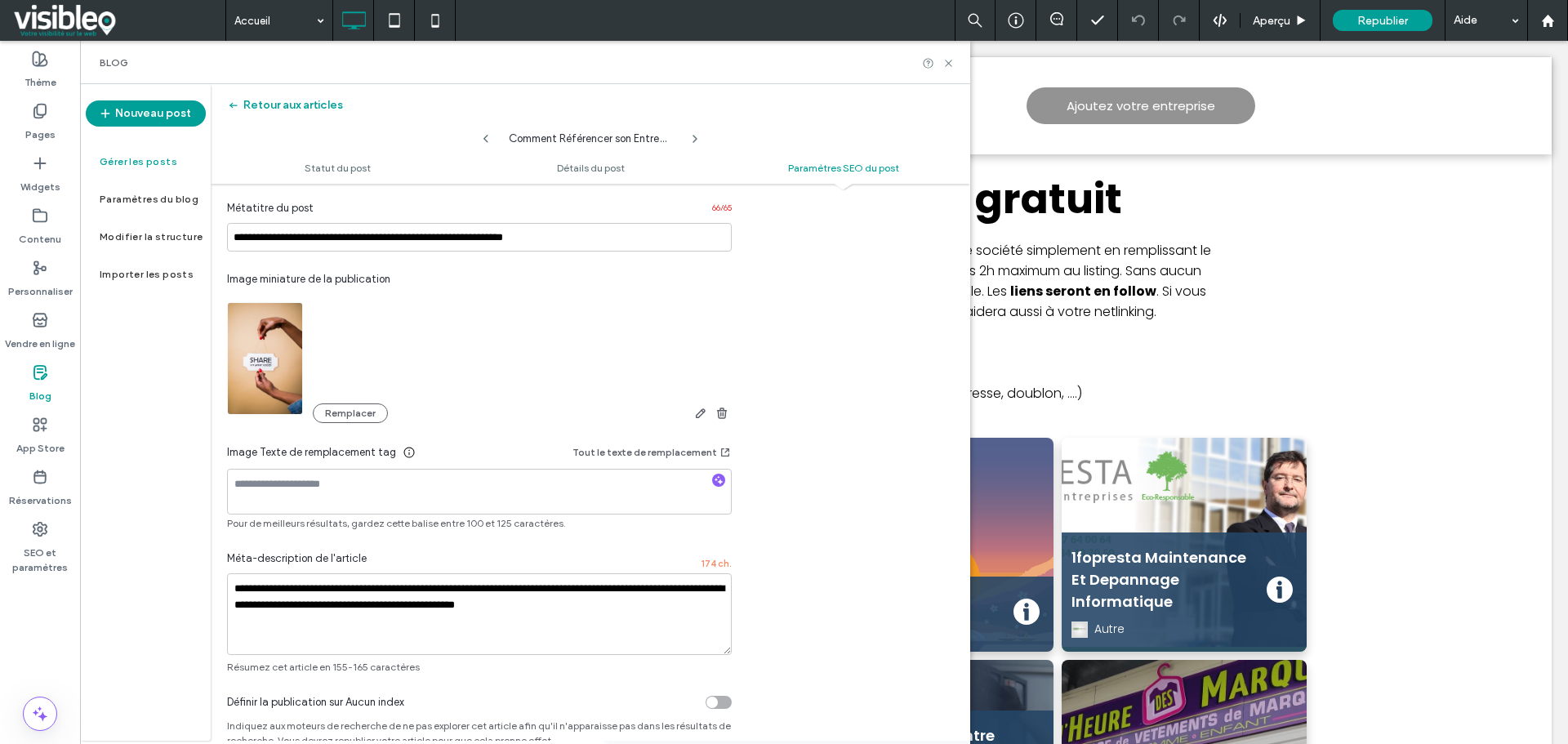
scroll to position [875, 0]
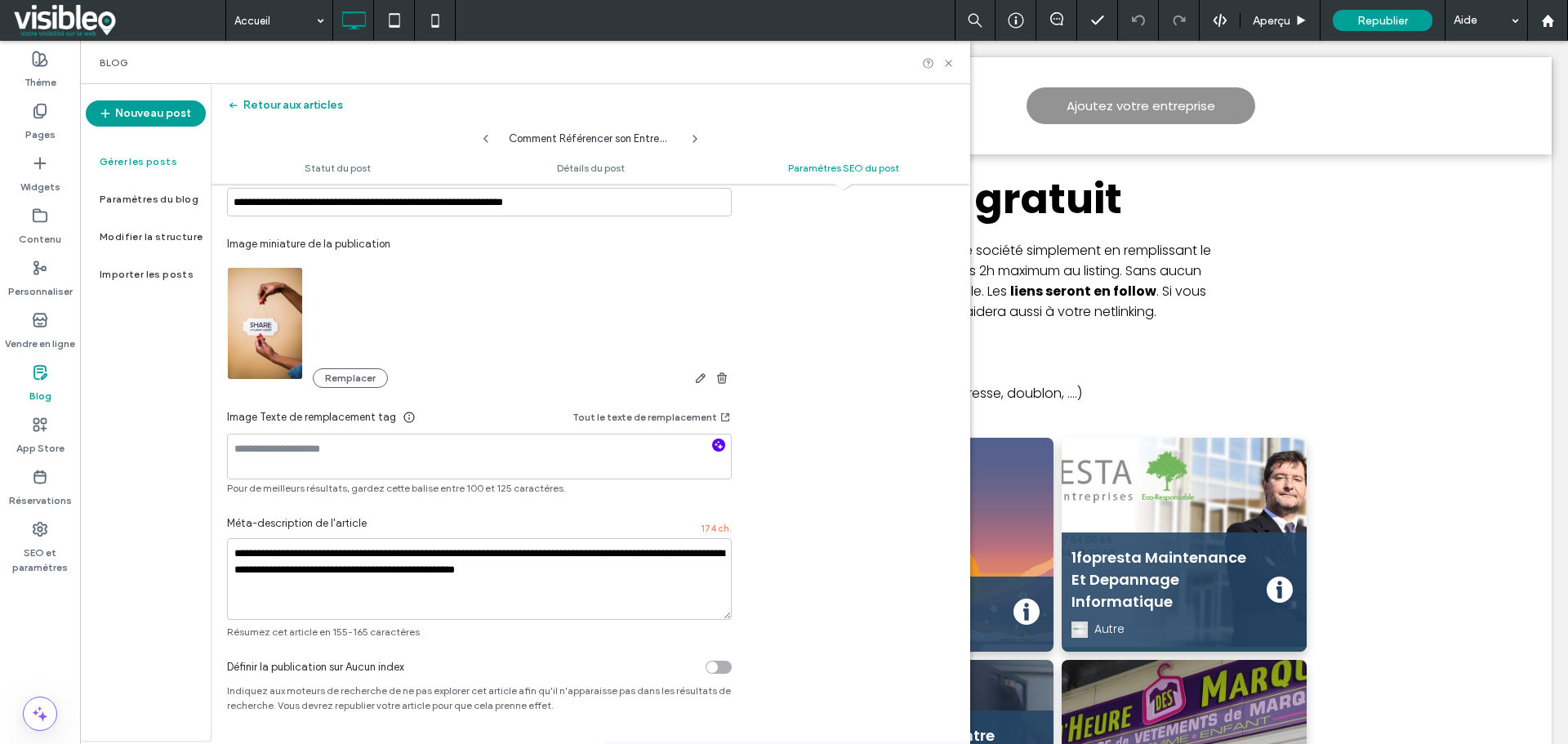
click at [715, 443] on icon "button" at bounding box center [719, 445] width 12 height 12
type textarea "**********"
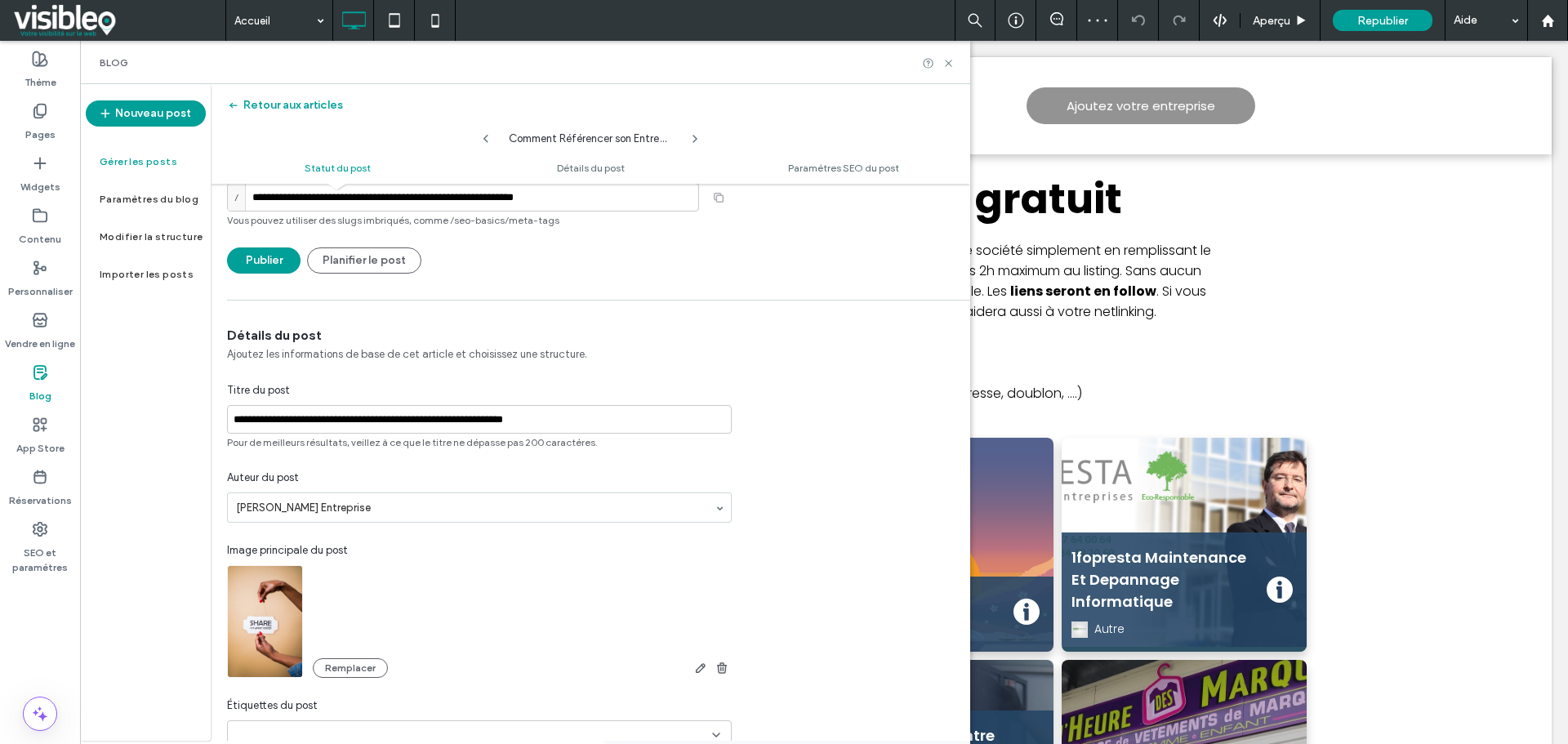
scroll to position [0, 0]
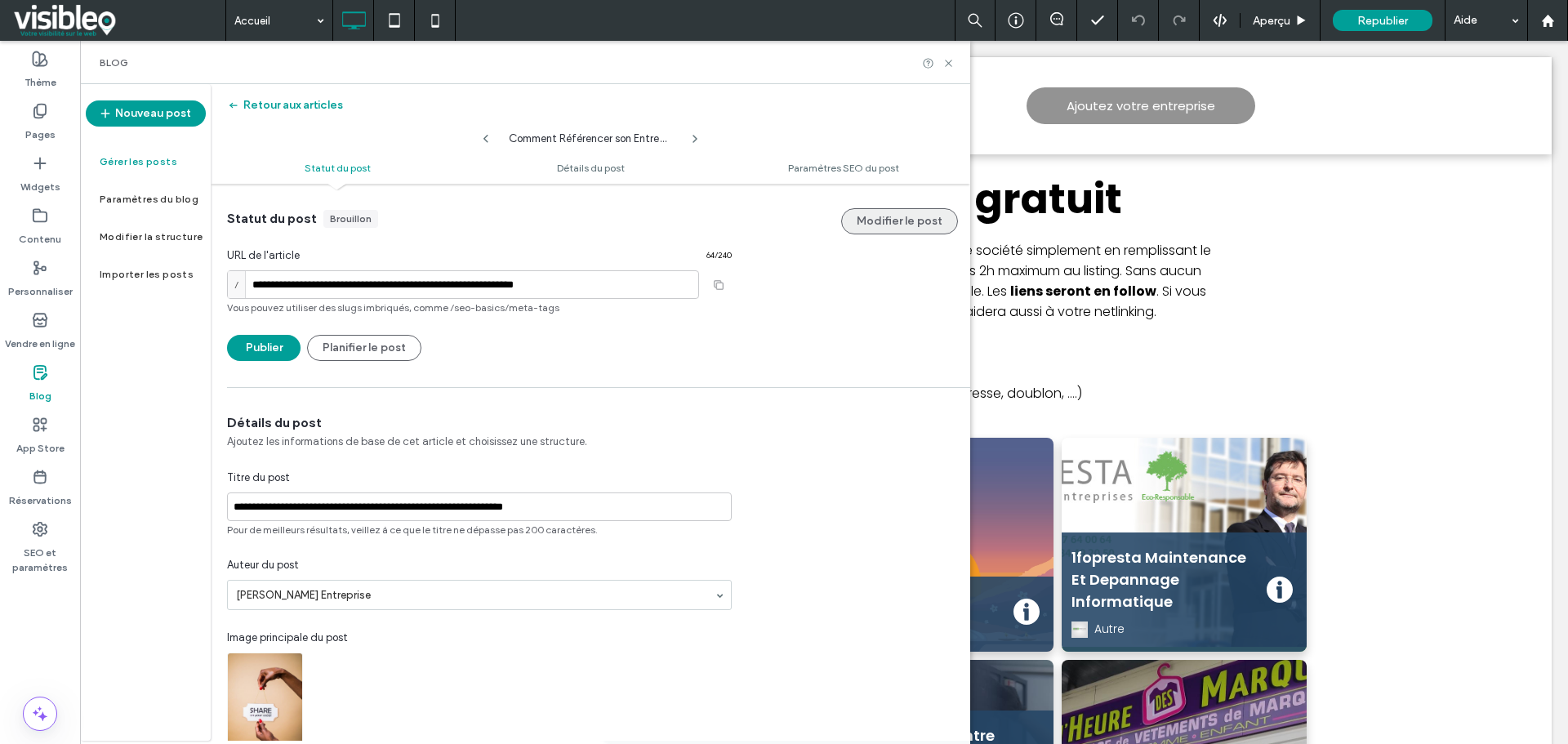
click at [901, 217] on button "Modifier le post" at bounding box center [899, 221] width 116 height 26
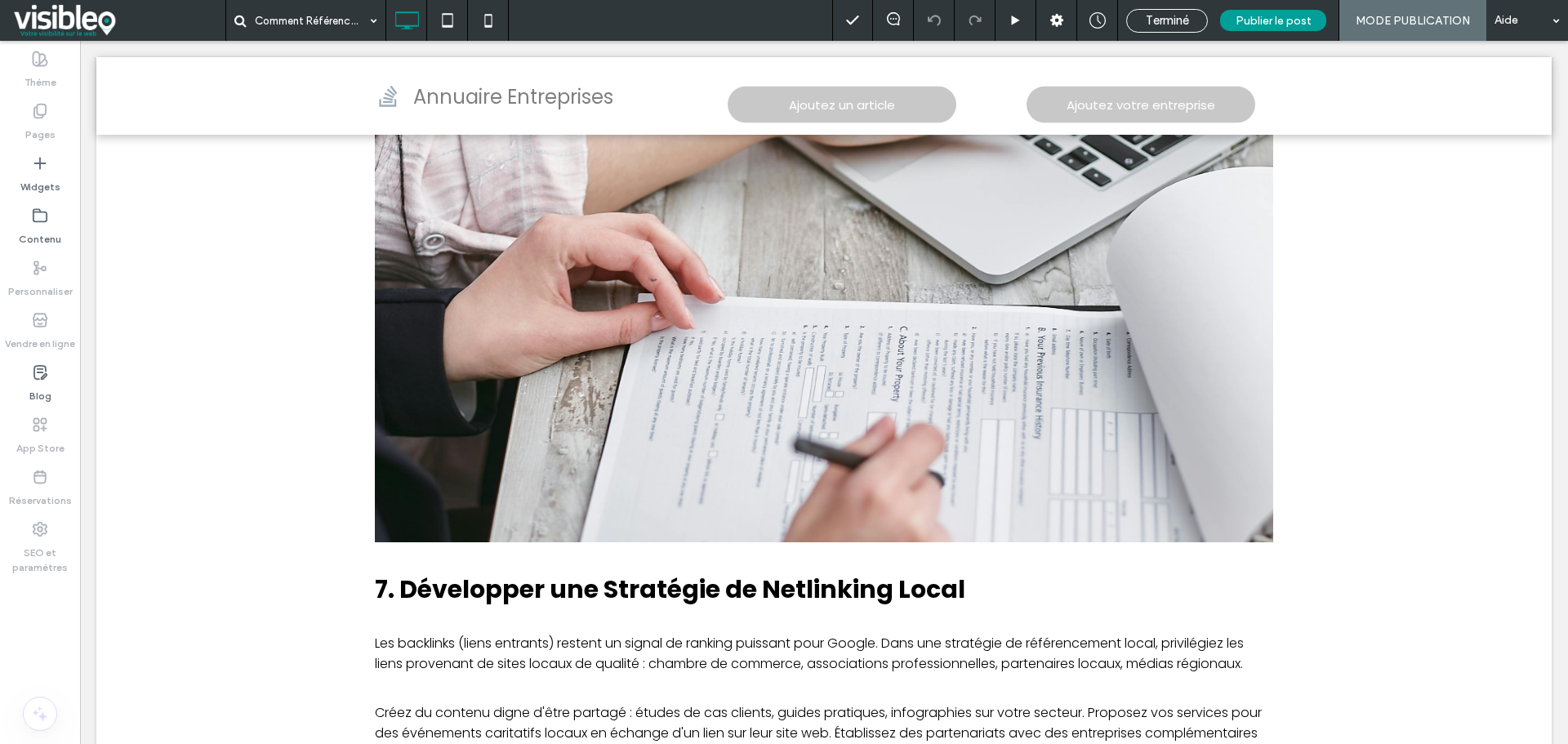
scroll to position [3553, 0]
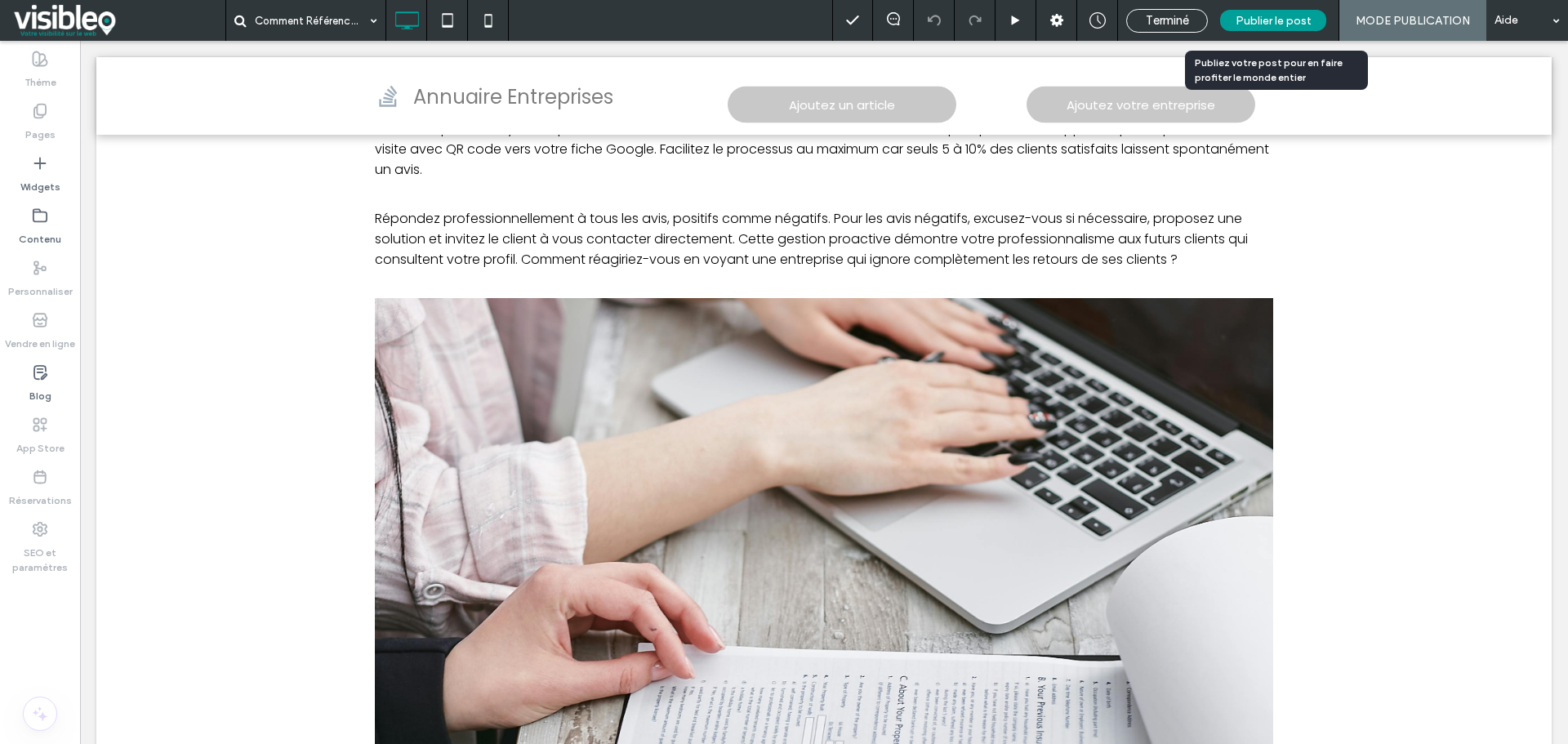
click at [1270, 22] on span "Publier le post" at bounding box center [1273, 21] width 76 height 14
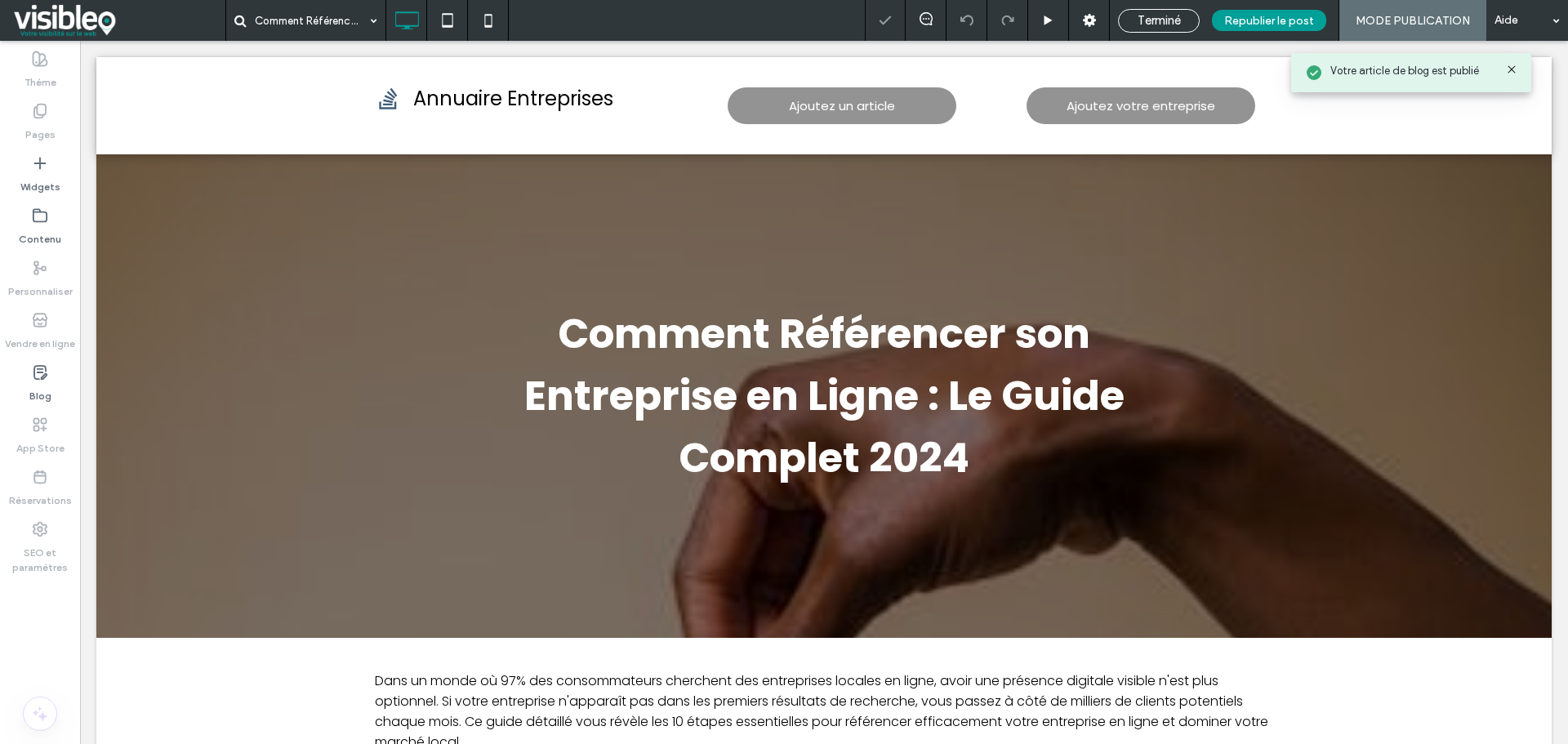
scroll to position [0, 0]
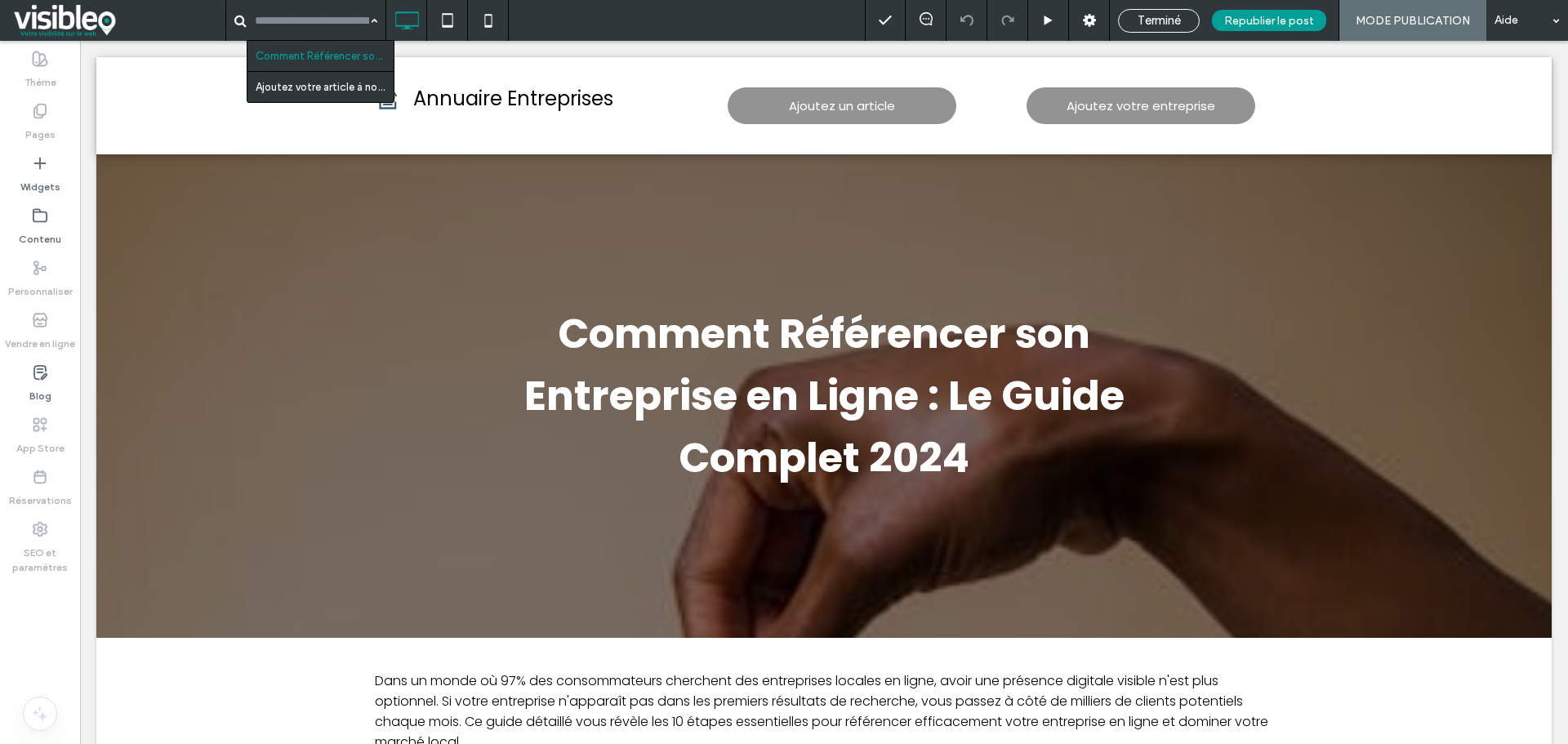
click at [1177, 13] on span "Terminé" at bounding box center [1159, 21] width 43 height 15
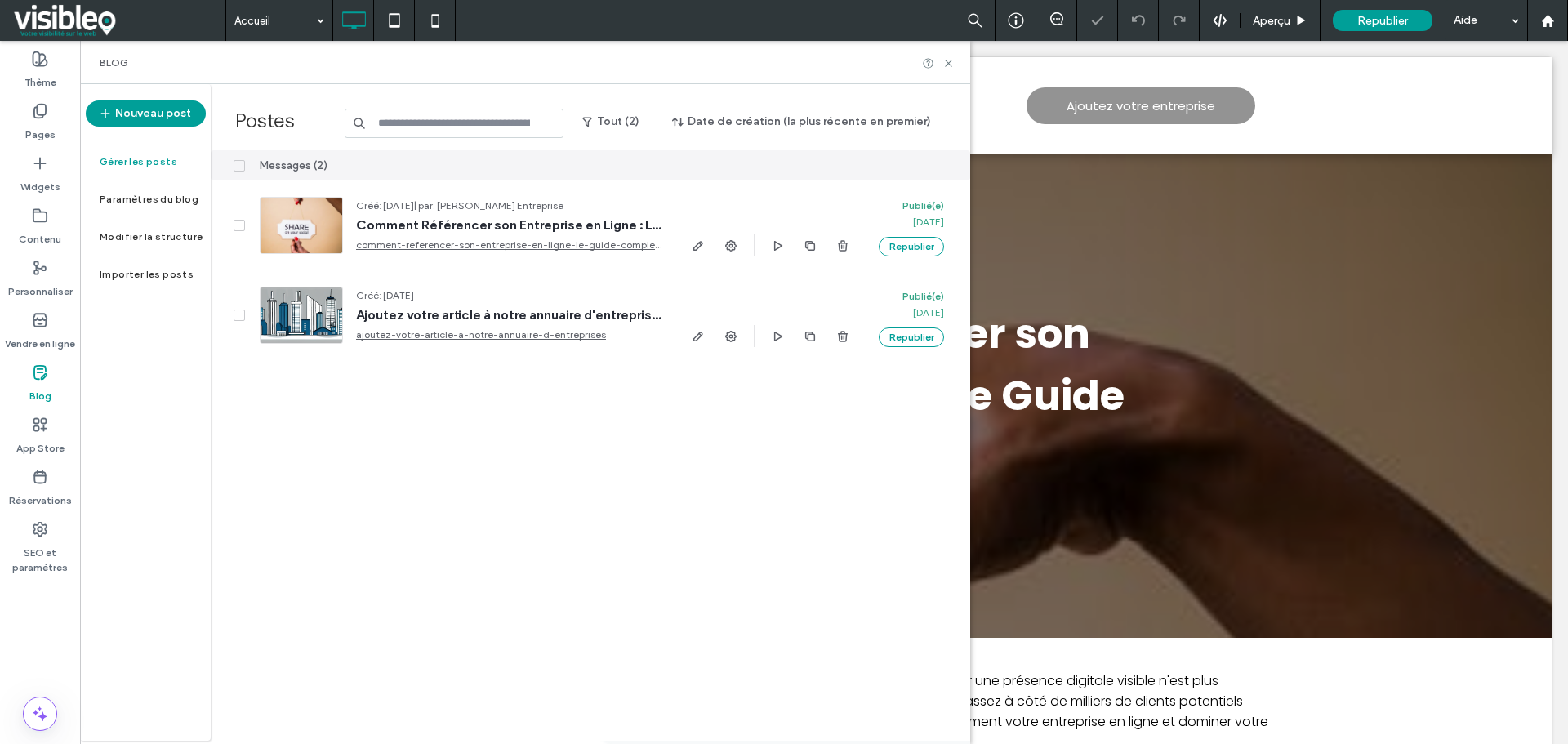
click at [357, 446] on div "Messages (2) Créé: Sep 12, 2025 | par: Thomas - Annuaire Entreprise Comment Réf…" at bounding box center [590, 446] width 759 height 591
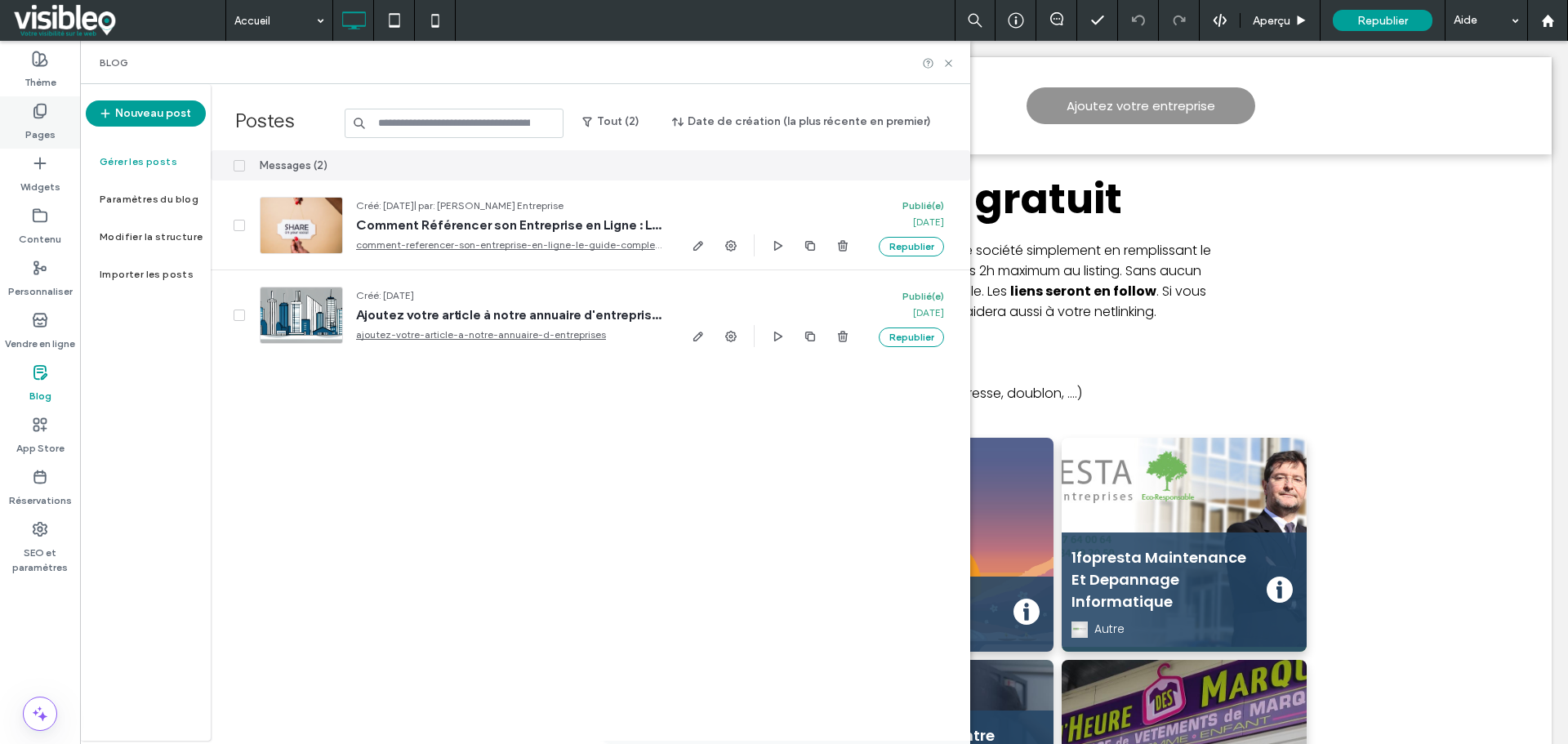
click at [43, 112] on icon at bounding box center [40, 112] width 17 height 17
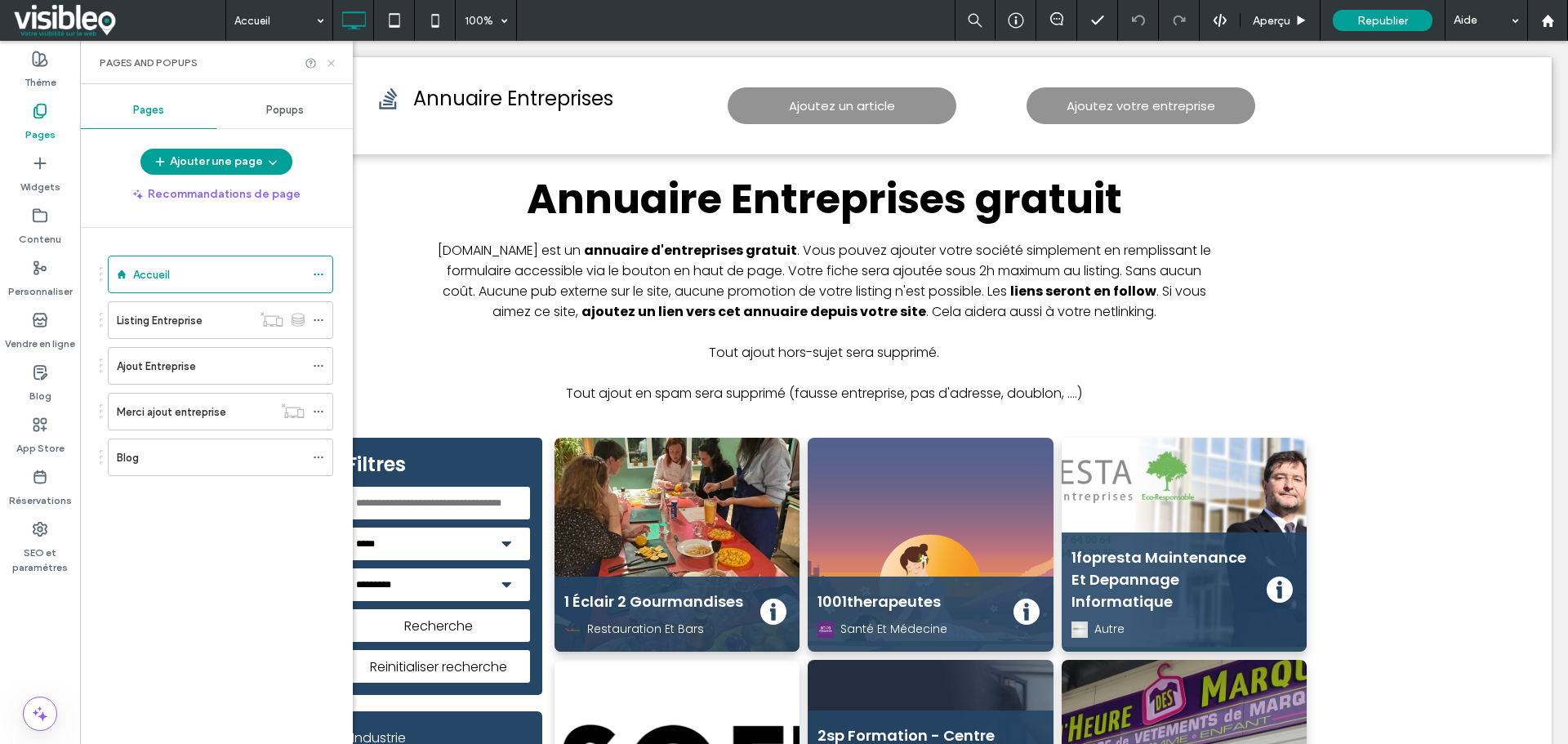
click at [329, 59] on icon at bounding box center [331, 63] width 12 height 12
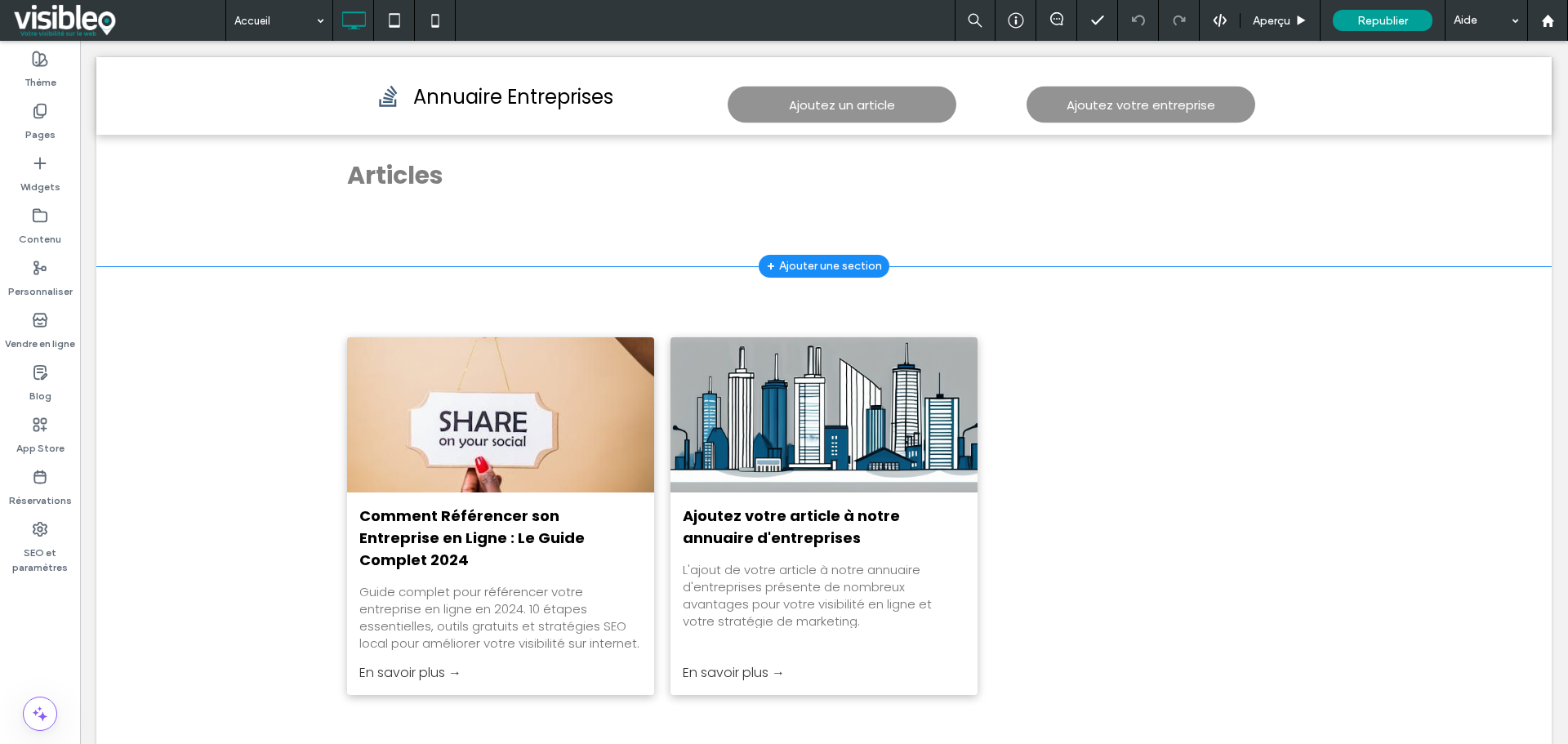
scroll to position [3023, 0]
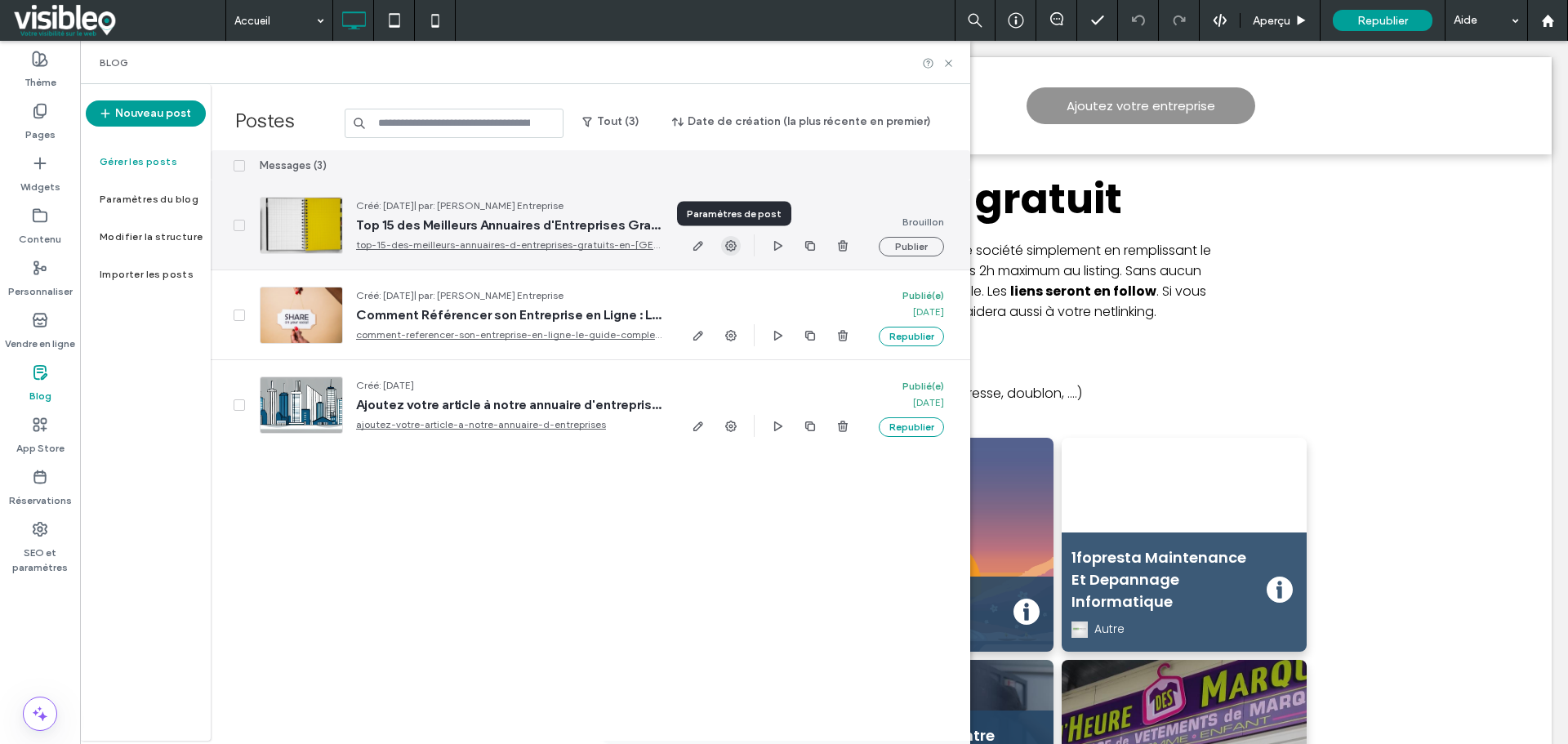
click at [733, 243] on icon "button" at bounding box center [731, 246] width 13 height 13
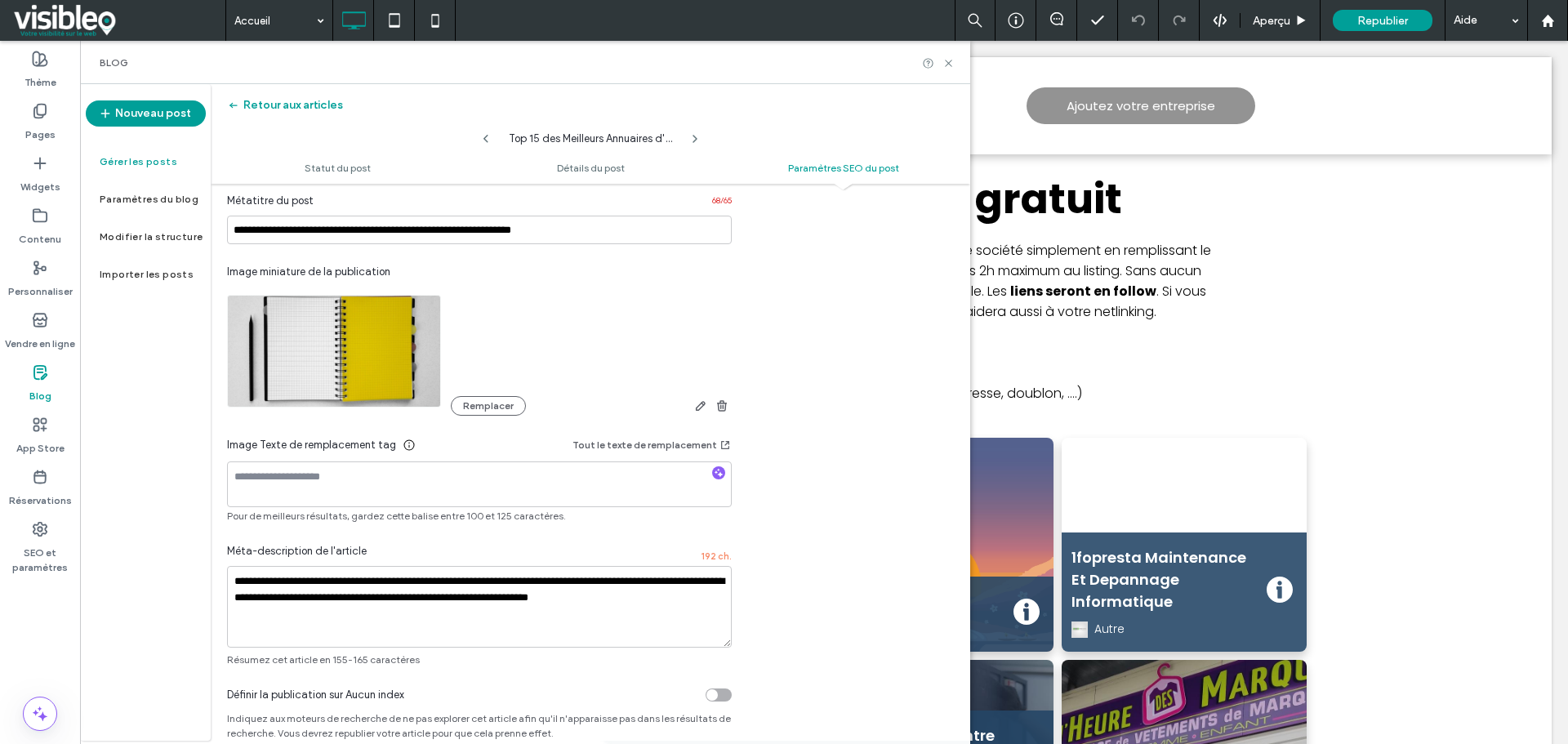
scroll to position [875, 0]
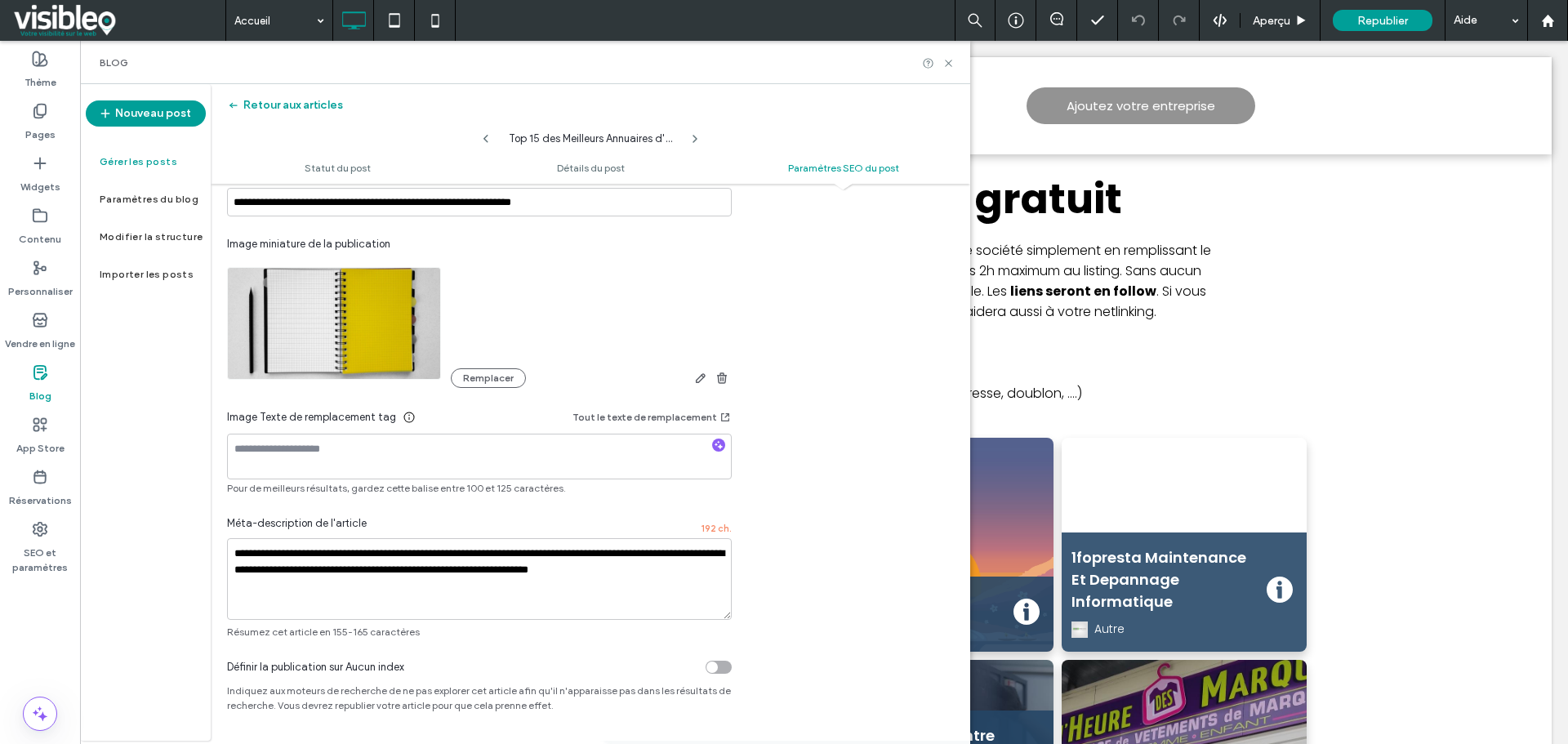
click at [715, 445] on icon "button" at bounding box center [719, 445] width 12 height 12
type textarea "**********"
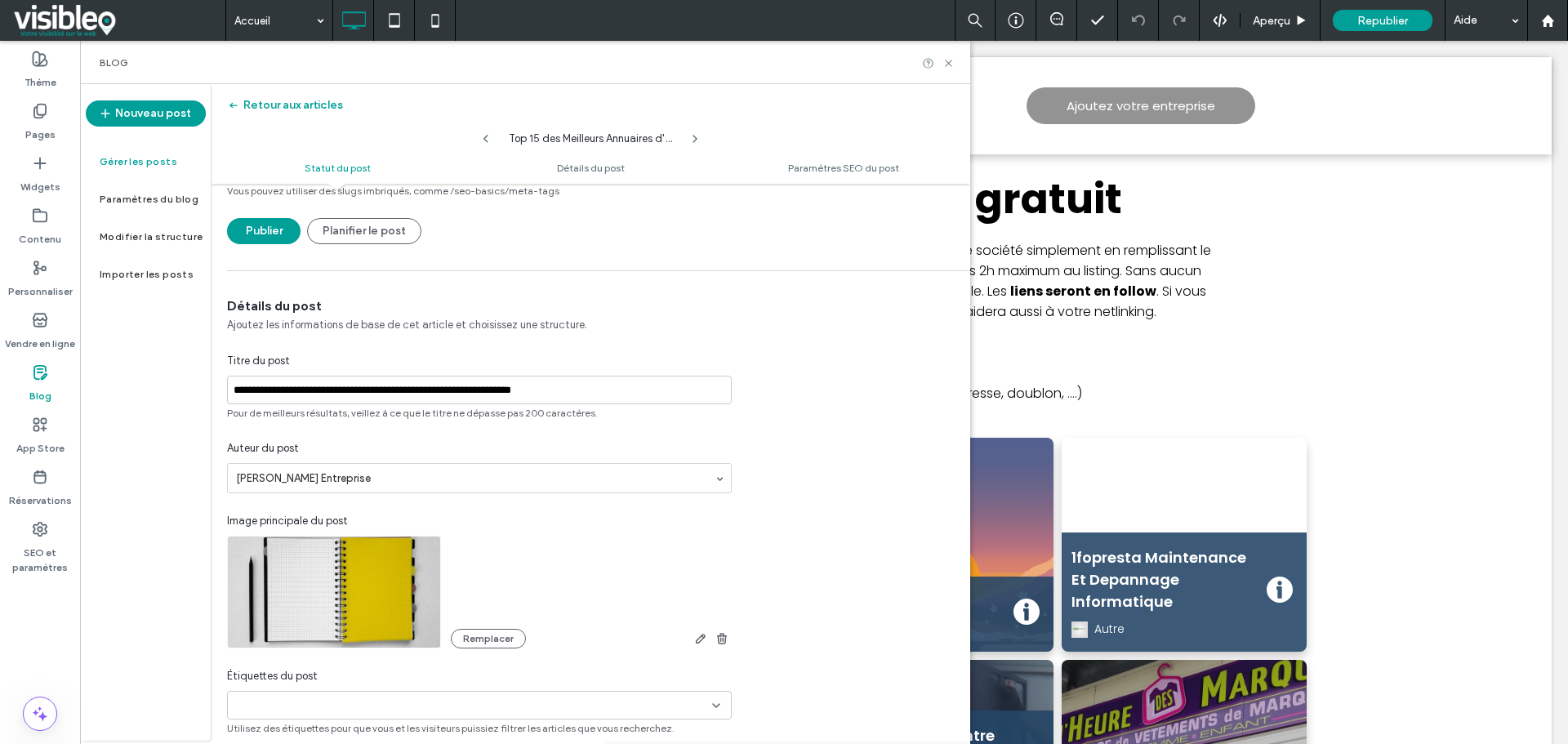
scroll to position [0, 0]
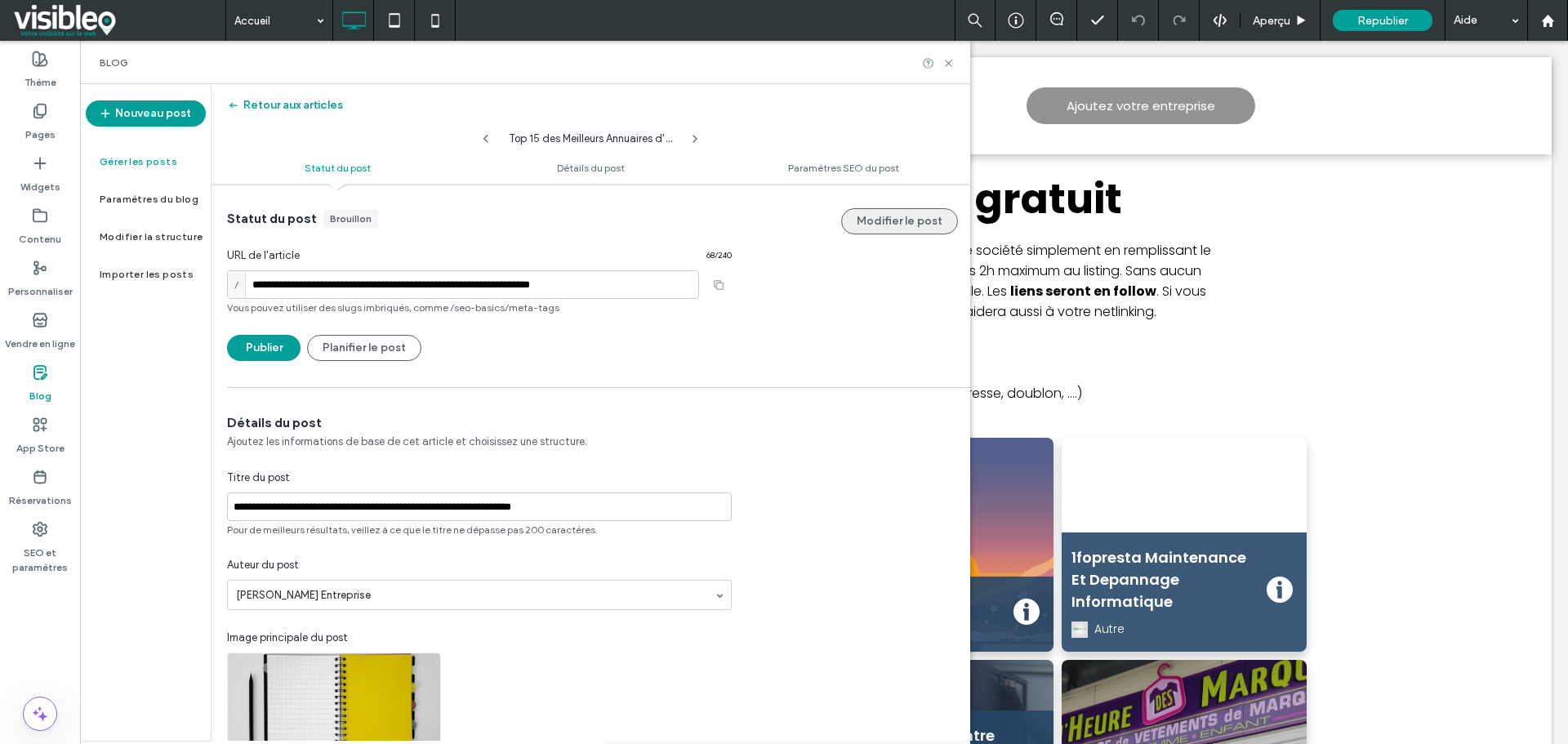
click at [907, 223] on button "Modifier le post" at bounding box center [899, 221] width 116 height 26
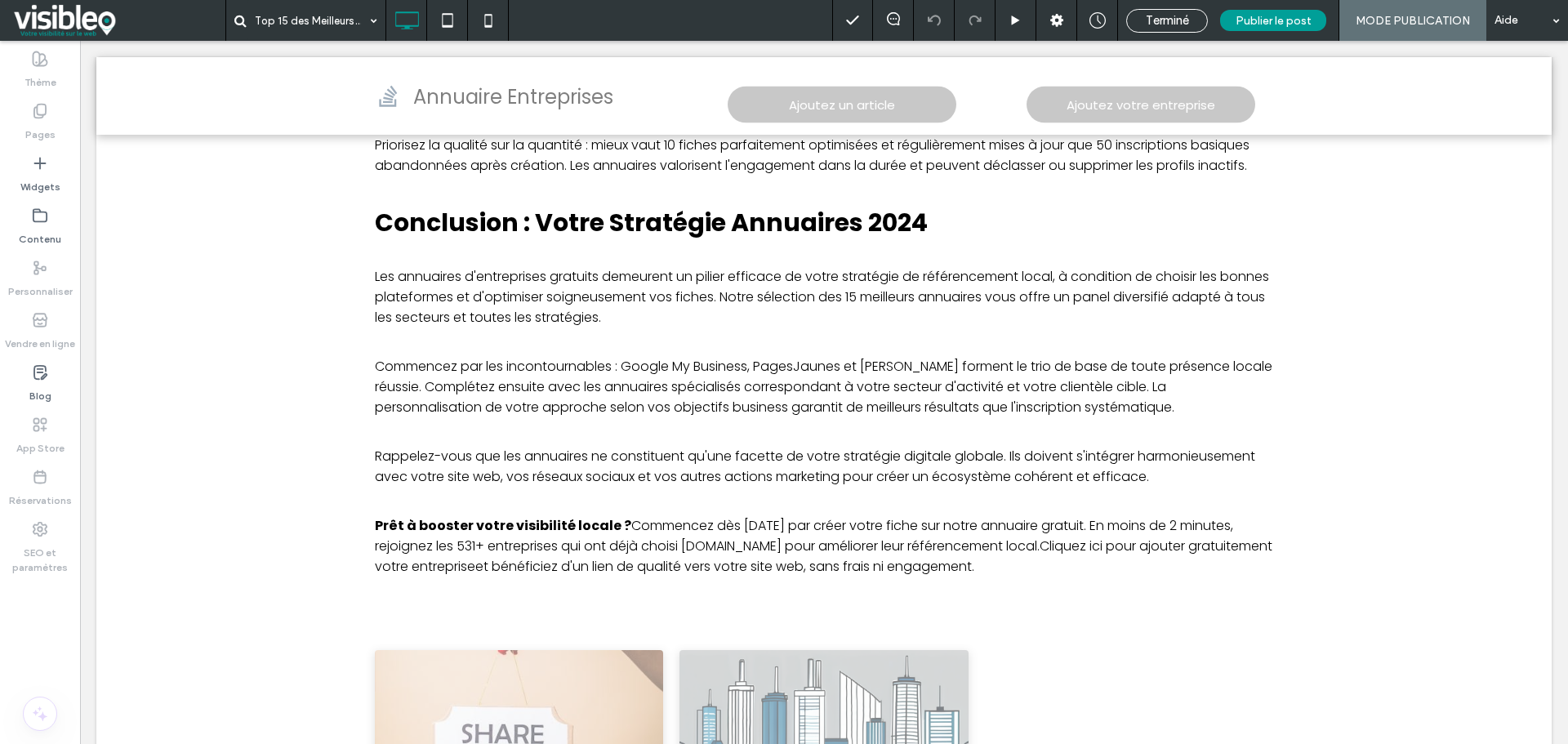
scroll to position [8006, 0]
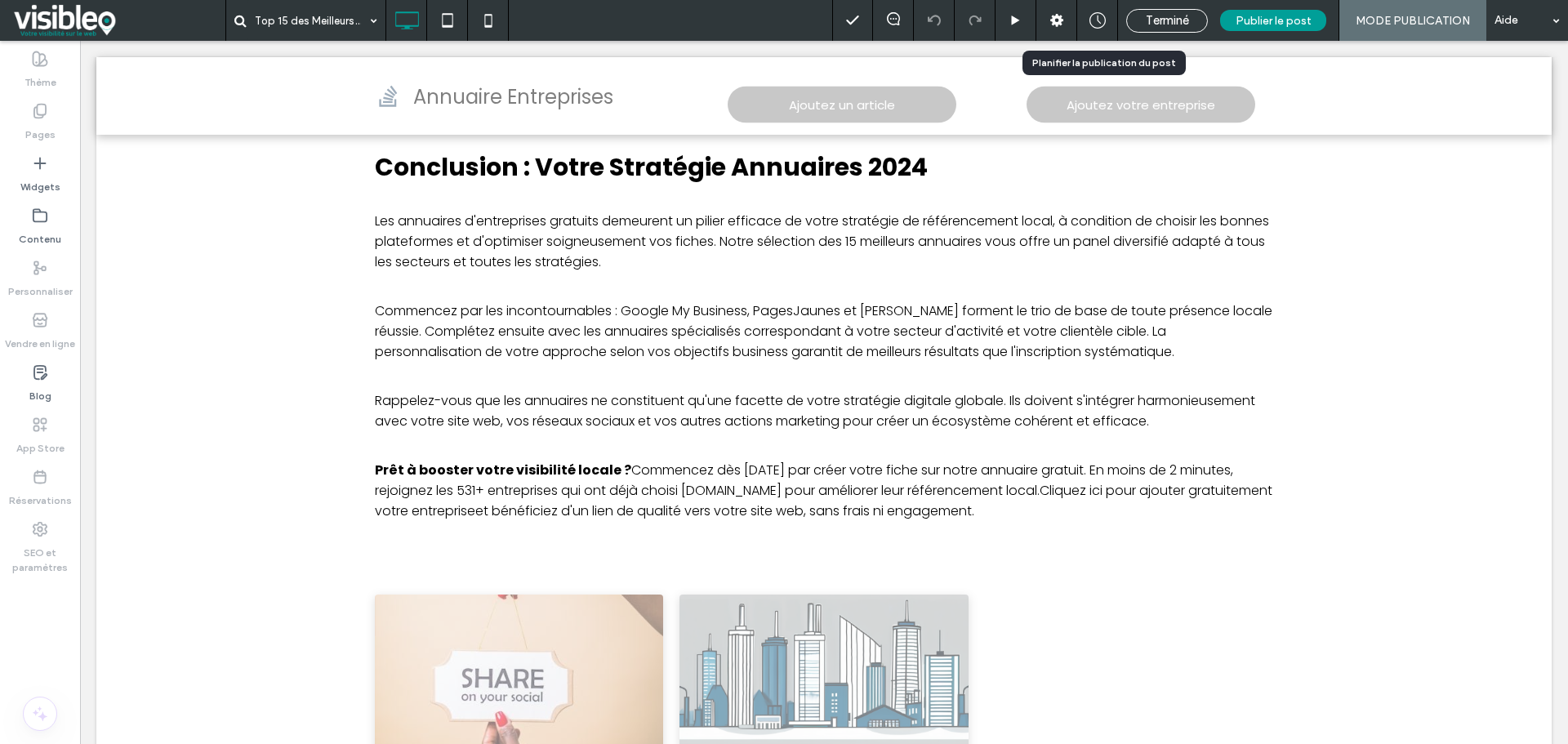
click at [1096, 19] on icon at bounding box center [1097, 21] width 17 height 17
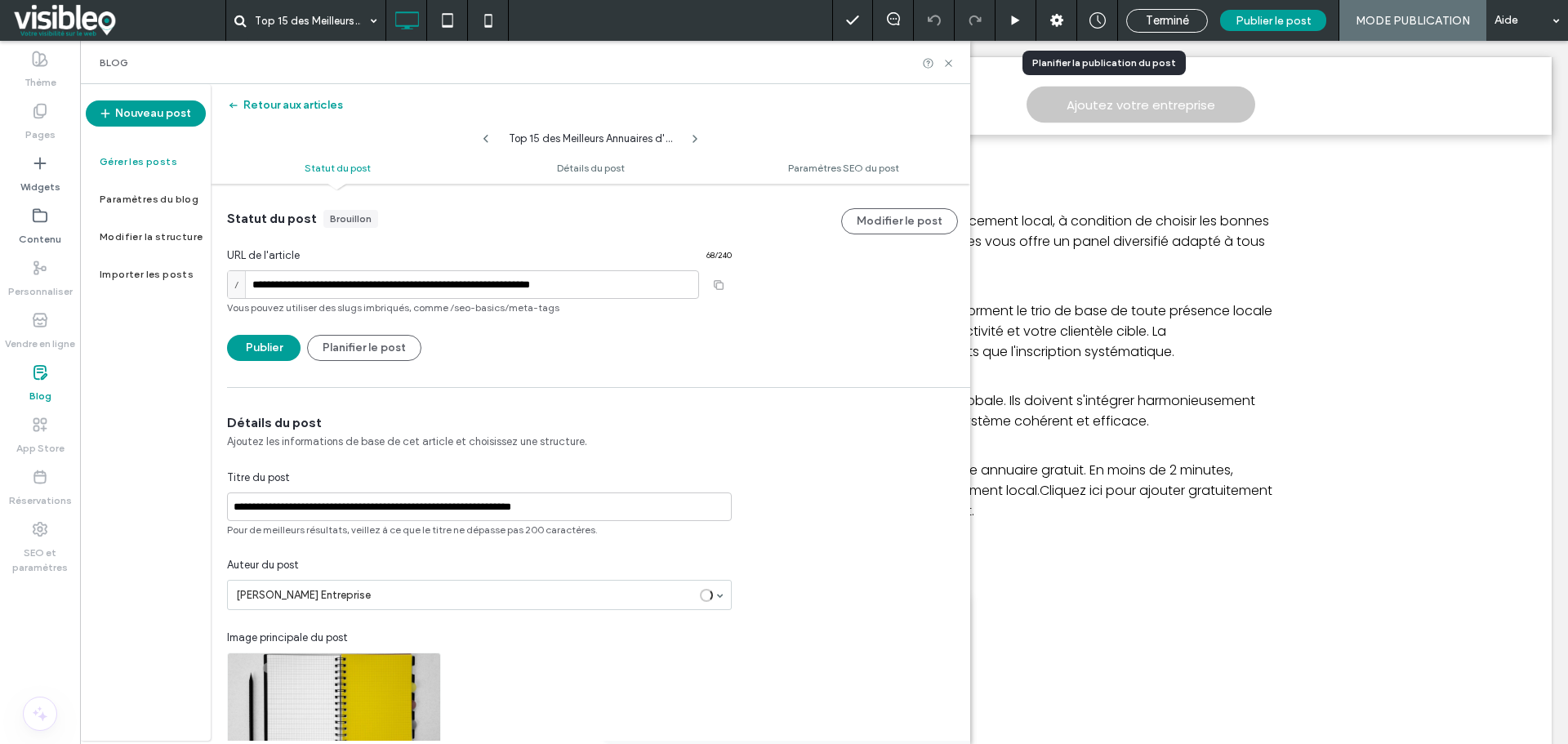
scroll to position [1, 0]
click at [383, 342] on button "Planifier le post" at bounding box center [364, 346] width 114 height 26
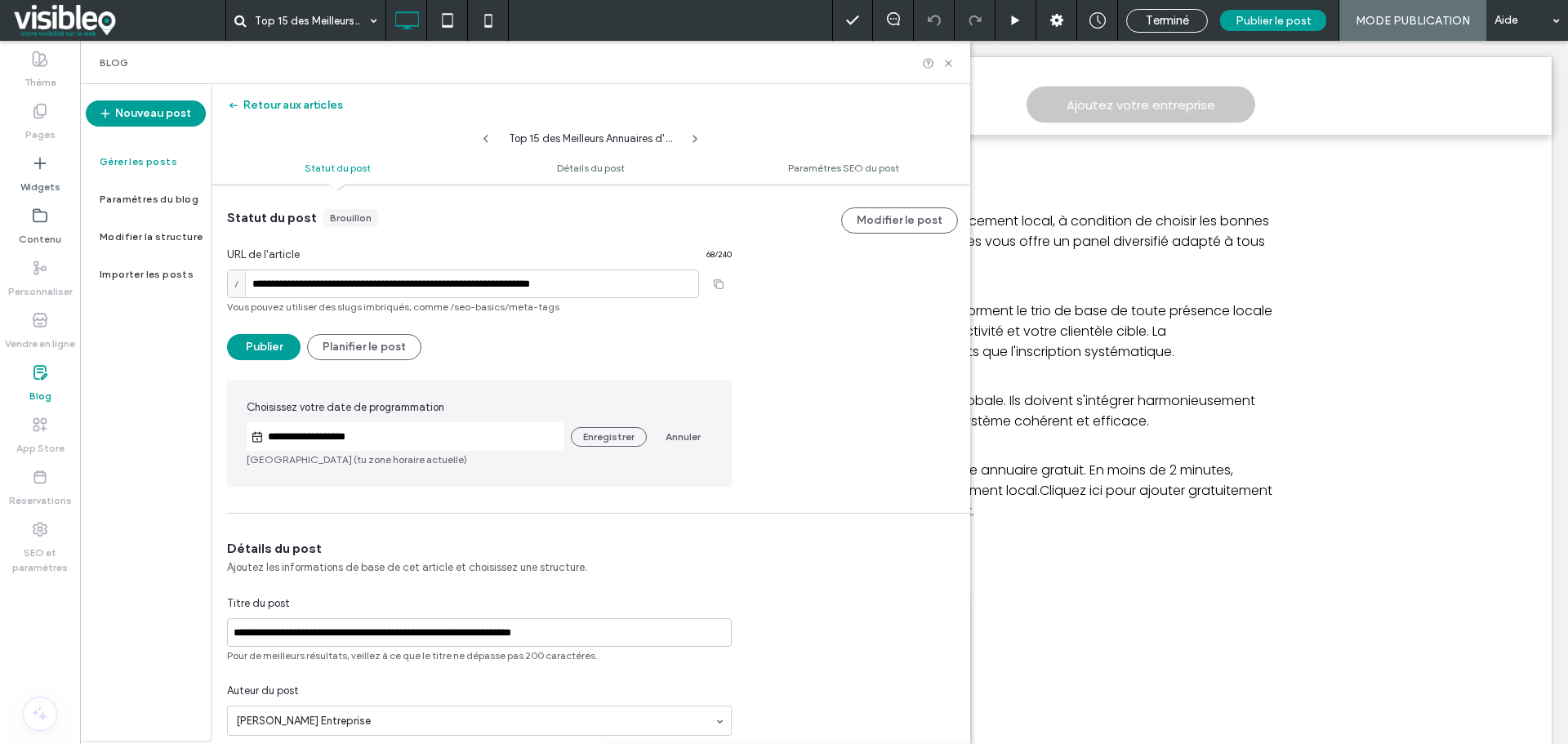
click at [322, 439] on input "**********" at bounding box center [413, 437] width 300 height 20
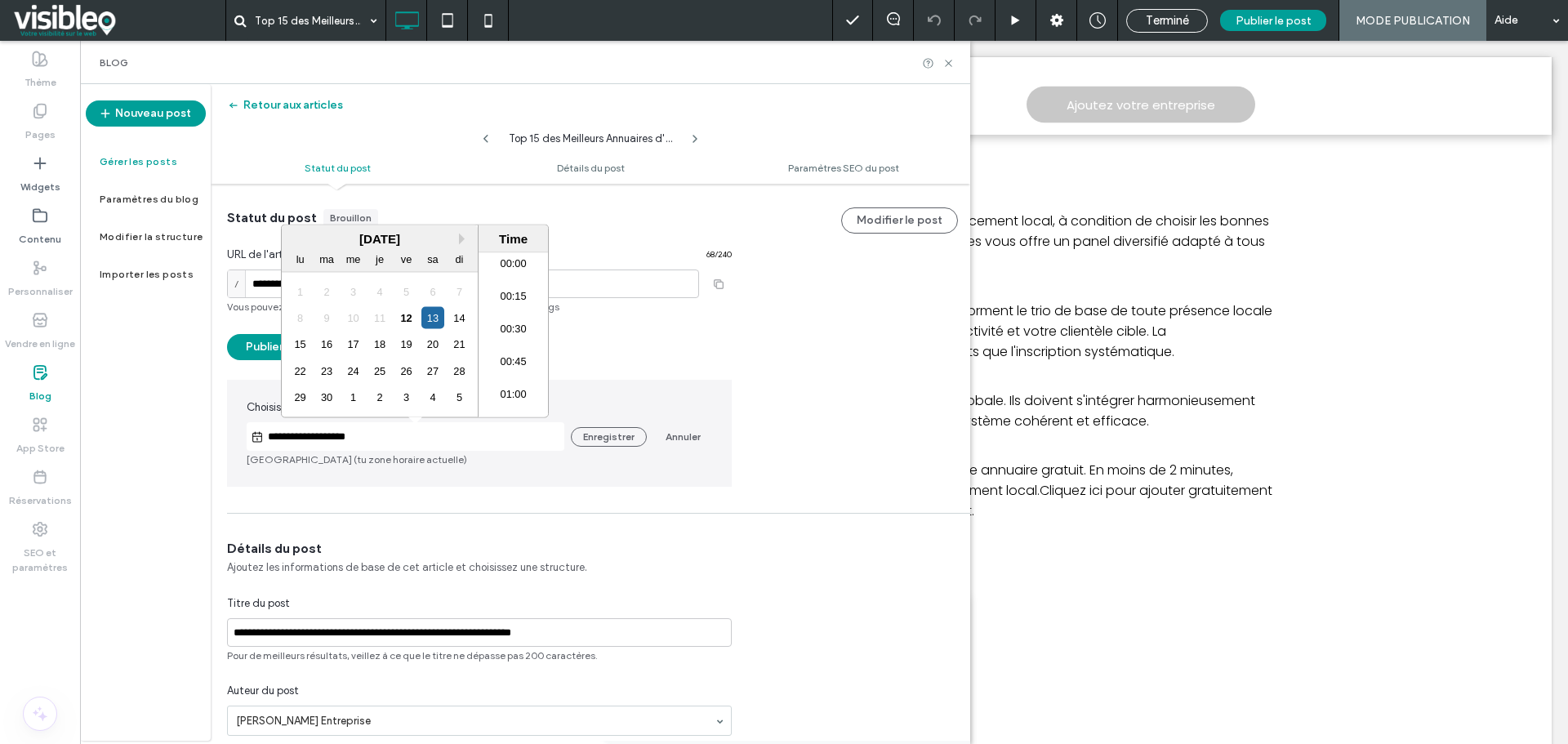
scroll to position [1699, 0]
click at [407, 342] on div "19" at bounding box center [406, 344] width 22 height 22
type input "**********"
click at [606, 436] on button "Enregistrer" at bounding box center [608, 437] width 76 height 20
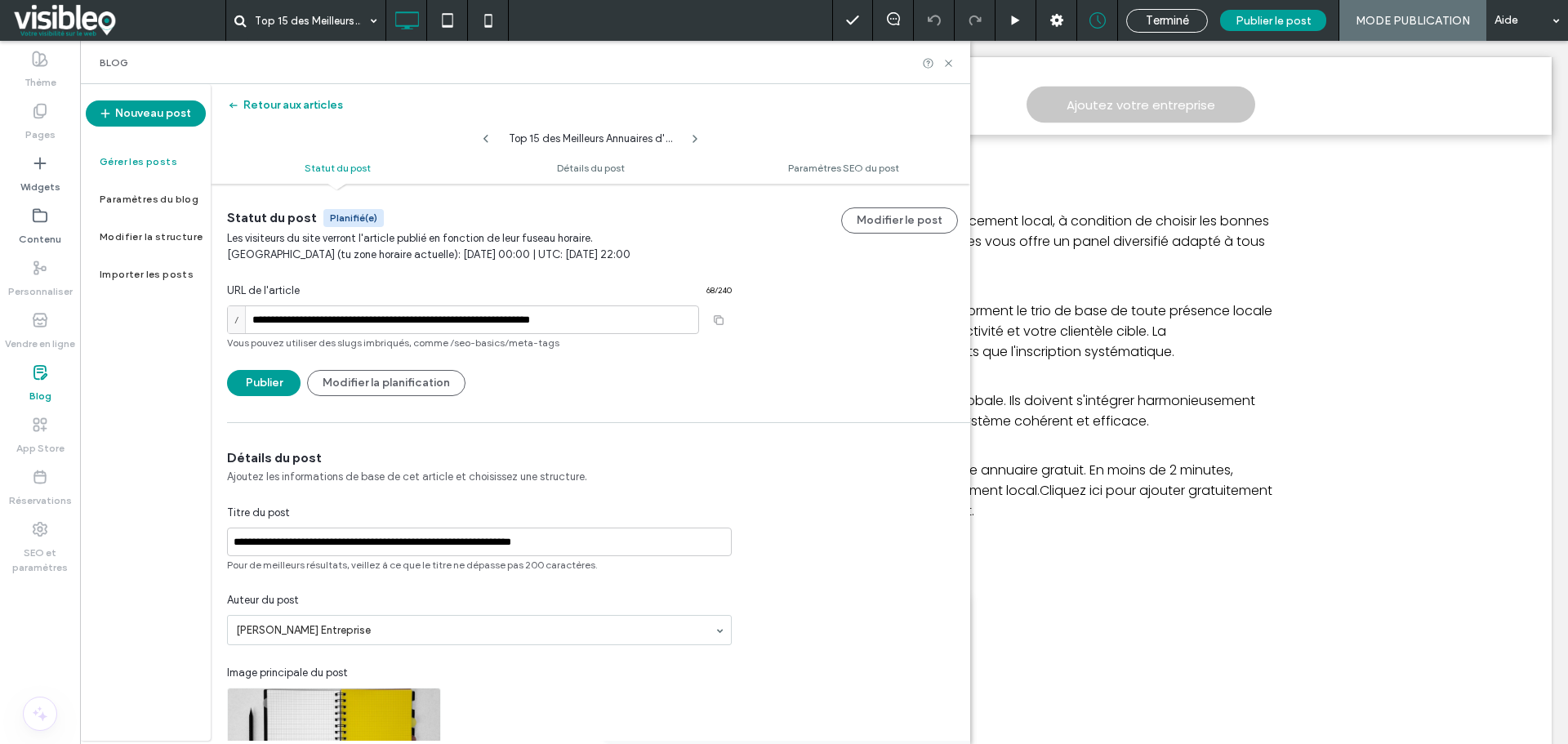
click at [1167, 20] on span "Terminé" at bounding box center [1167, 21] width 43 height 15
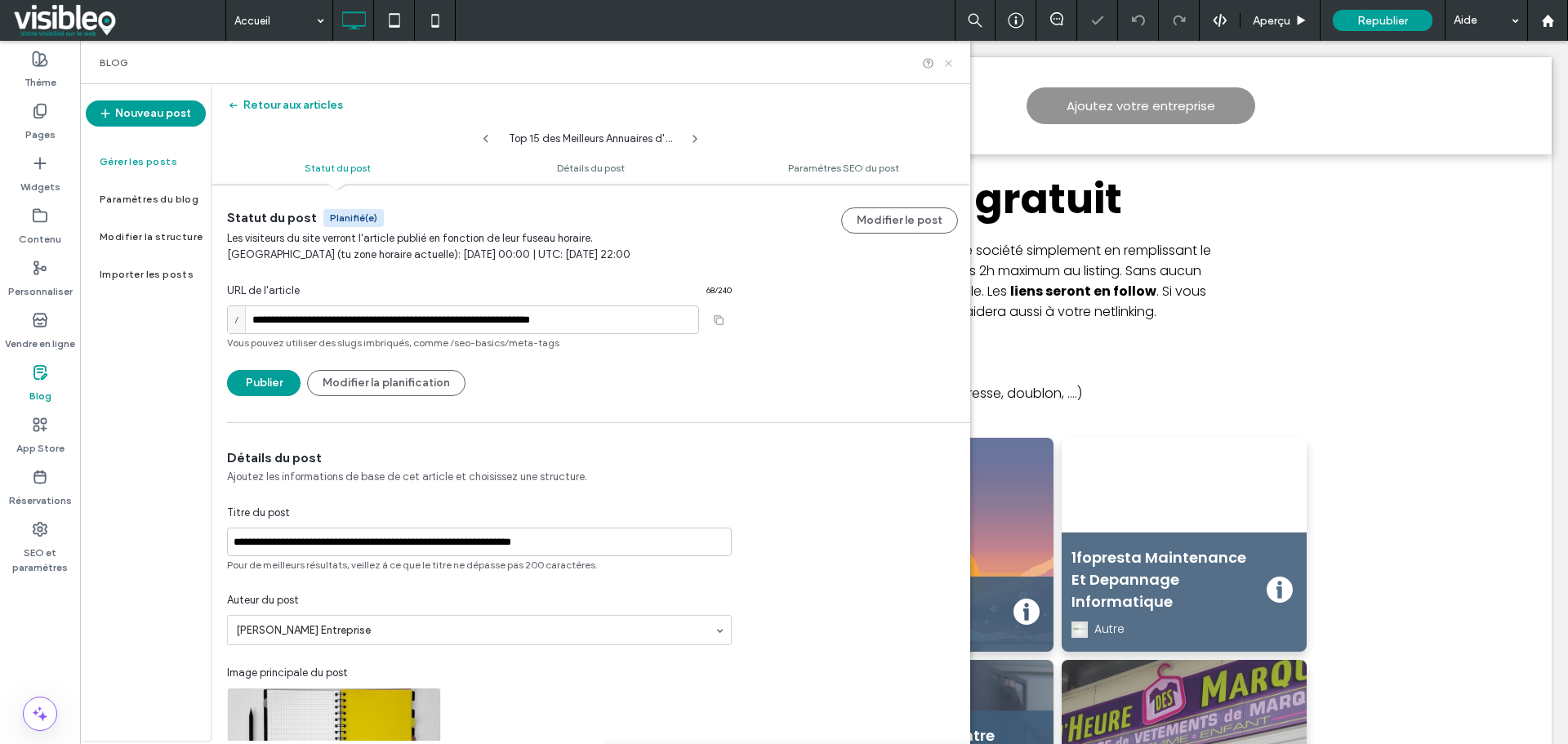
click at [949, 61] on icon at bounding box center [948, 63] width 12 height 12
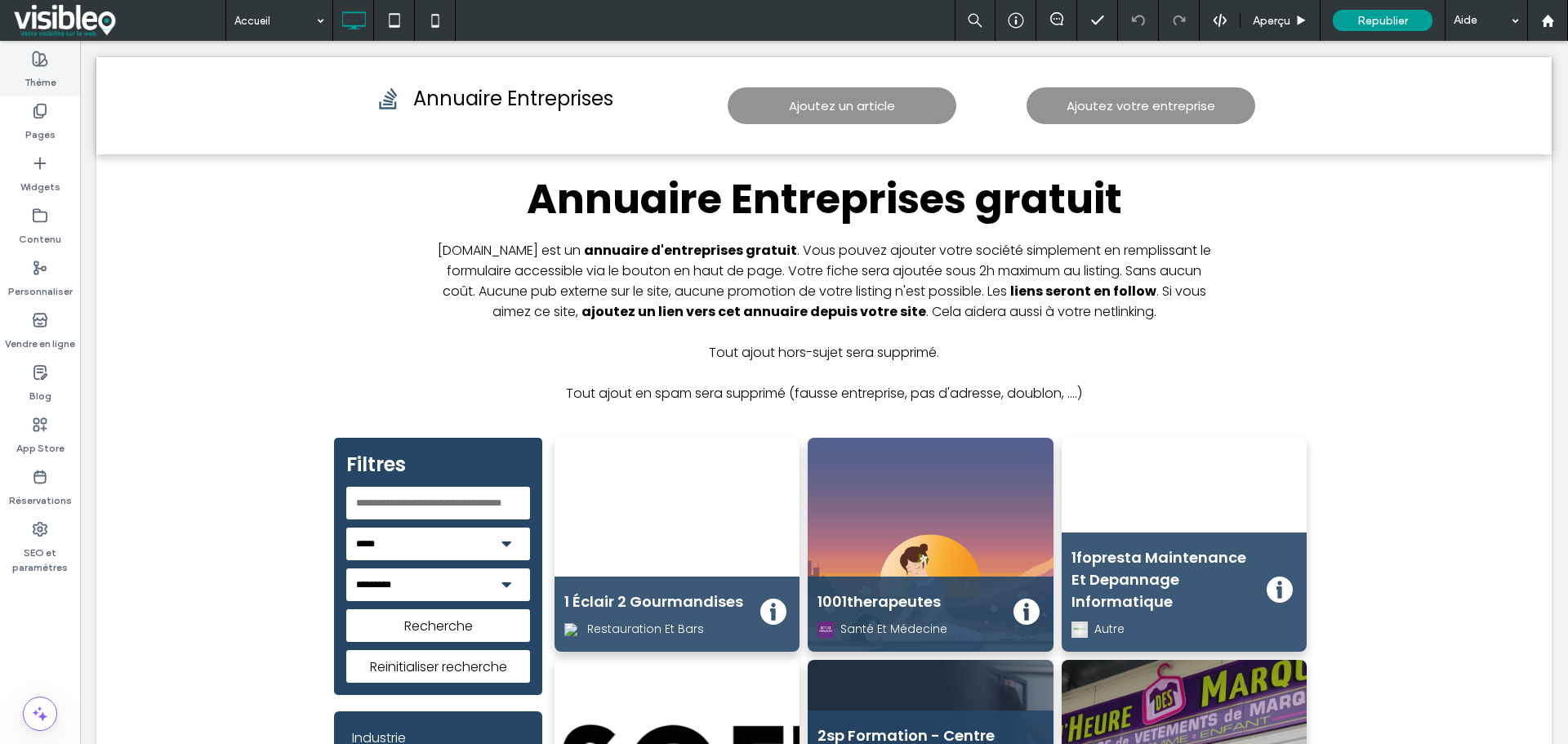
click at [47, 52] on icon at bounding box center [40, 59] width 17 height 17
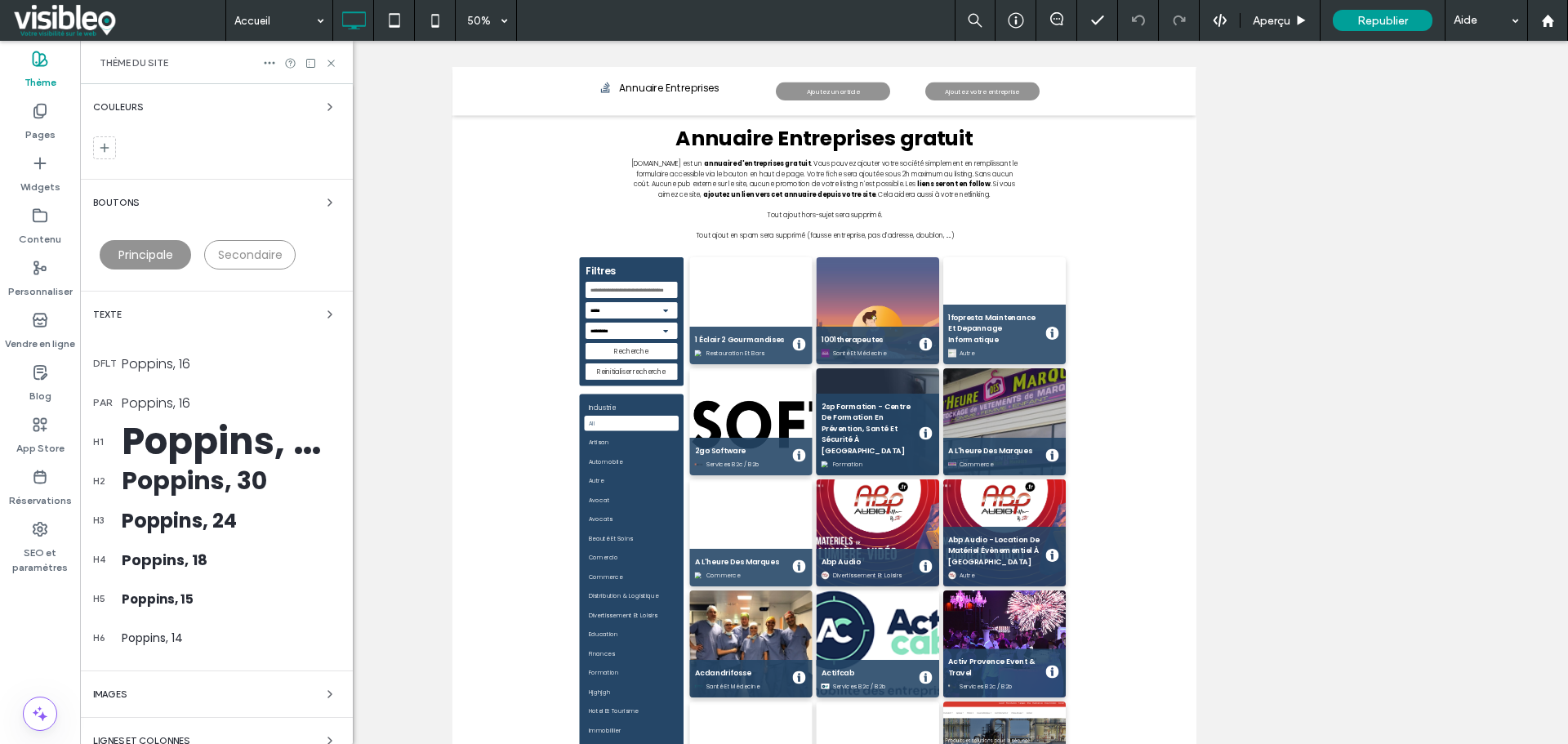
click at [143, 318] on div "Texte" at bounding box center [216, 315] width 246 height 20
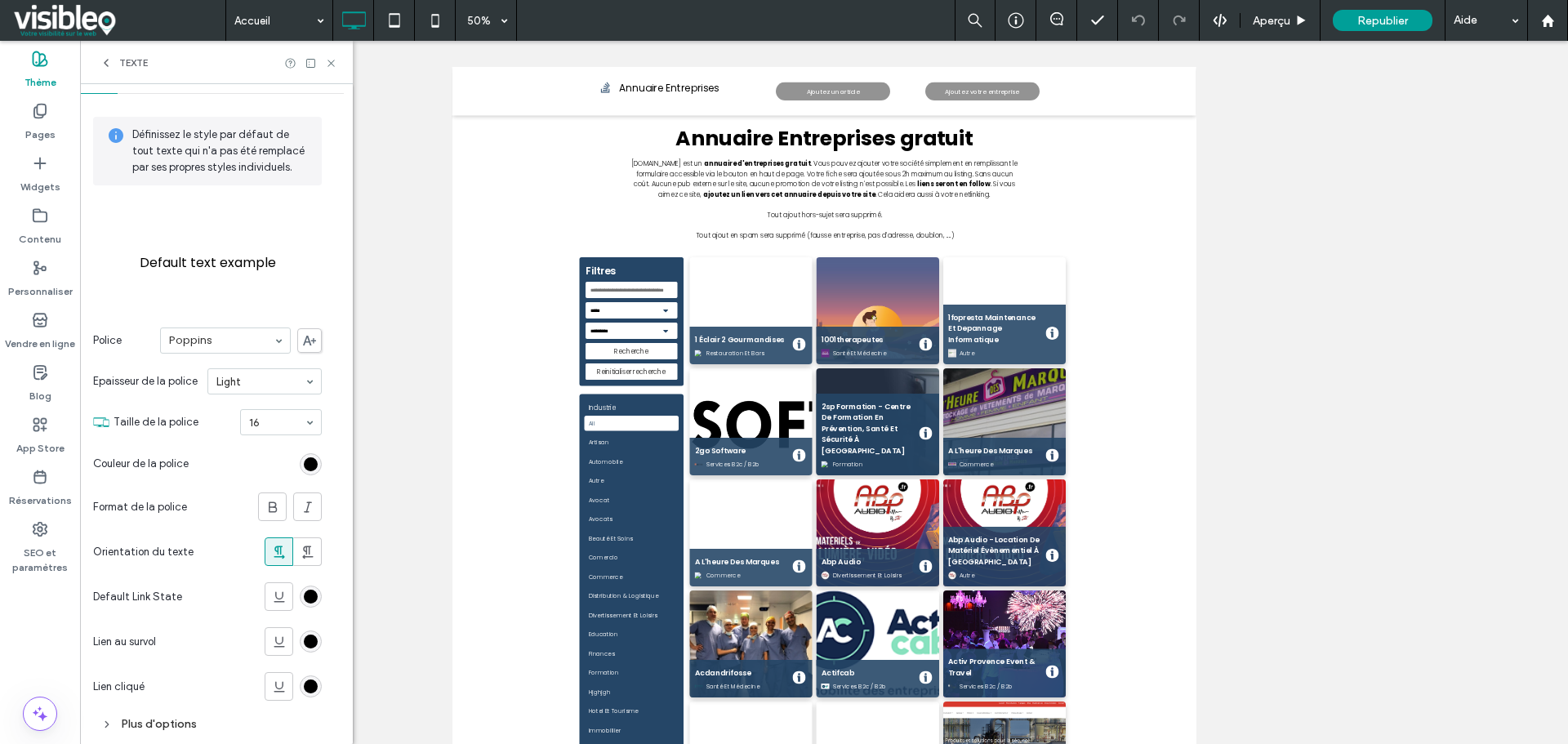
scroll to position [67, 0]
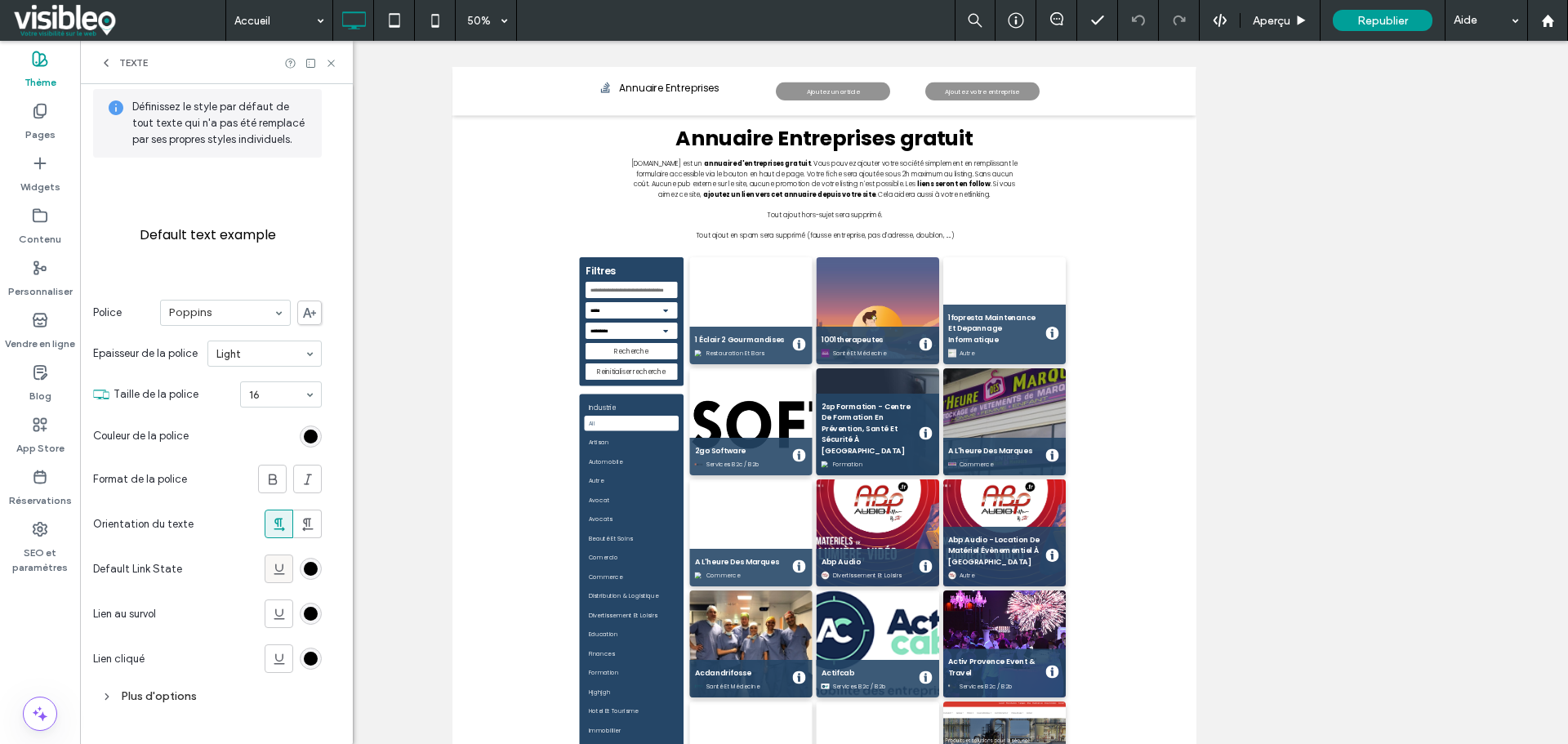
click at [281, 571] on icon at bounding box center [279, 569] width 17 height 17
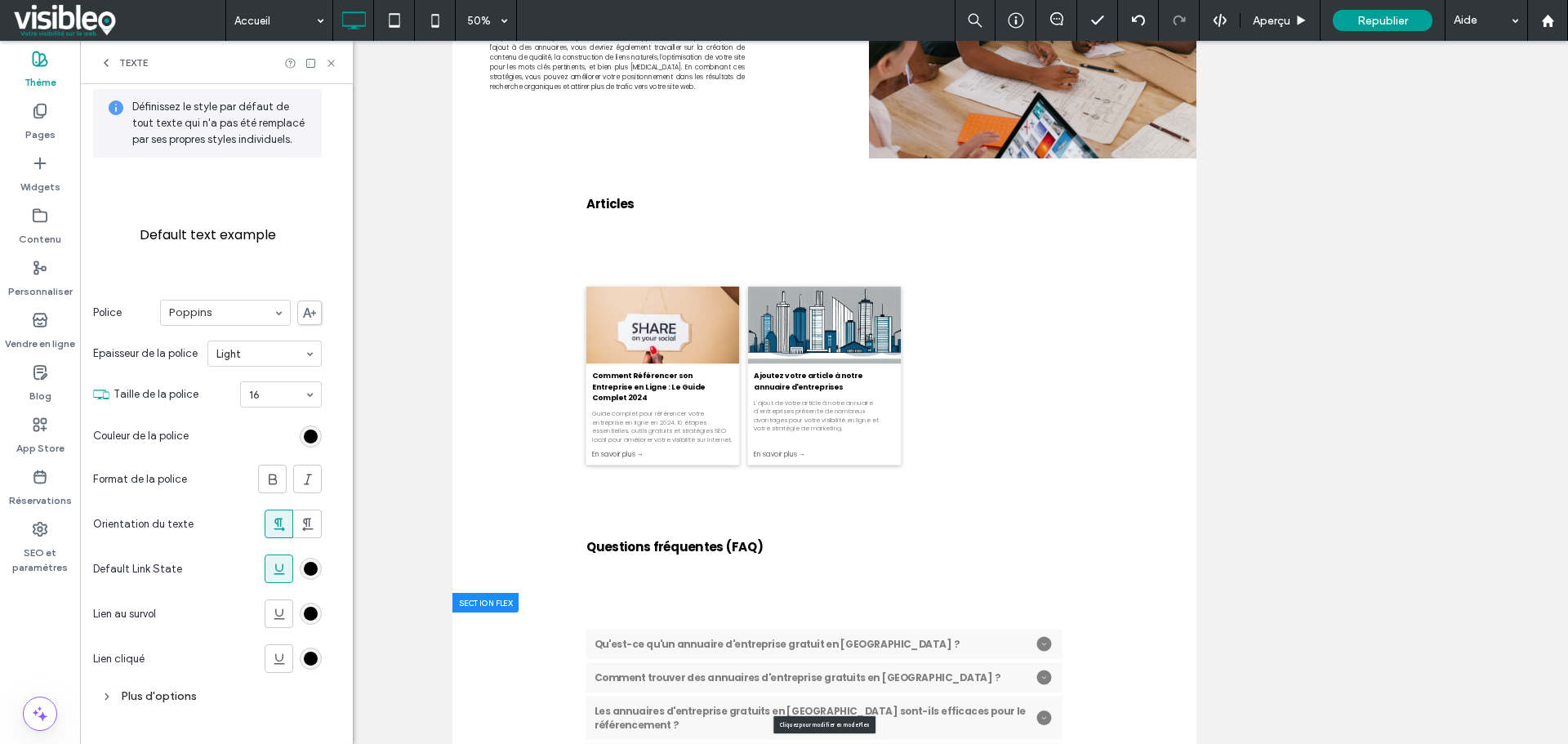
scroll to position [2317, 0]
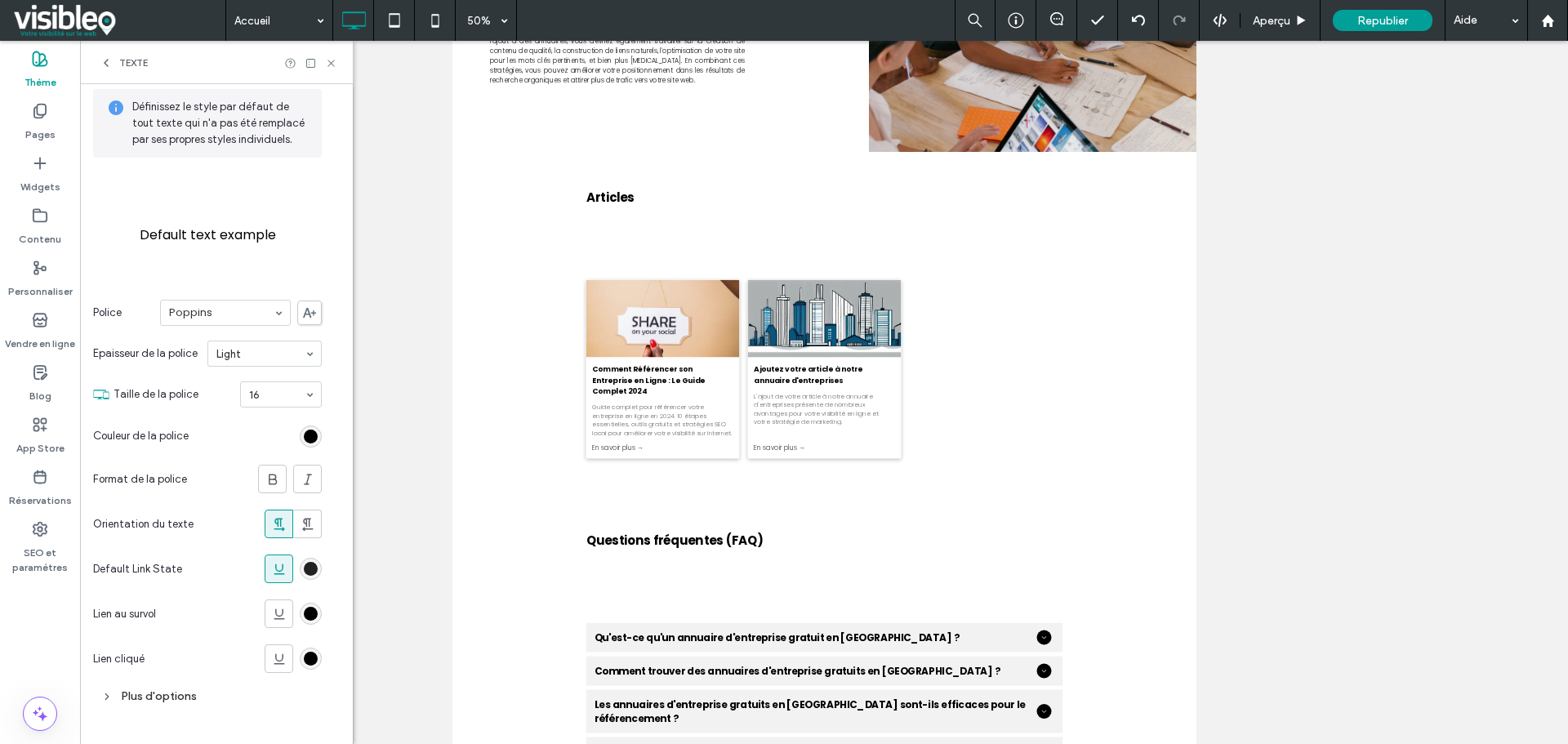
click at [311, 570] on div "rgb(0, 0, 0)" at bounding box center [310, 568] width 14 height 14
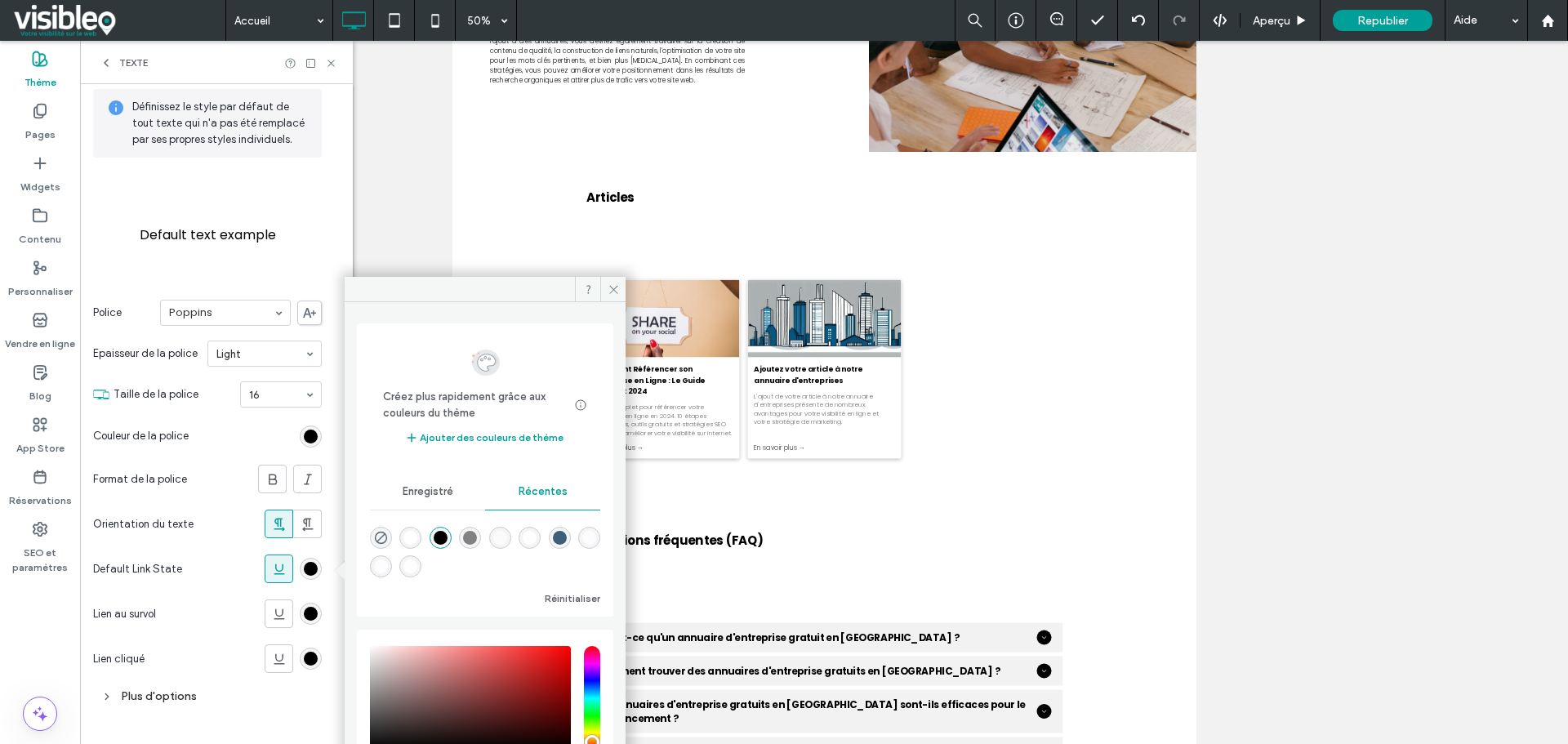
click at [556, 652] on div "saturation and value" at bounding box center [470, 698] width 200 height 105
drag, startPoint x: 555, startPoint y: 652, endPoint x: 559, endPoint y: 635, distance: 17.5
click at [558, 635] on div "HEX ******* Opacité ****" at bounding box center [485, 742] width 256 height 225
click at [448, 563] on div "rgba(240, 6, 6, 1)" at bounding box center [440, 566] width 14 height 14
type input "*******"
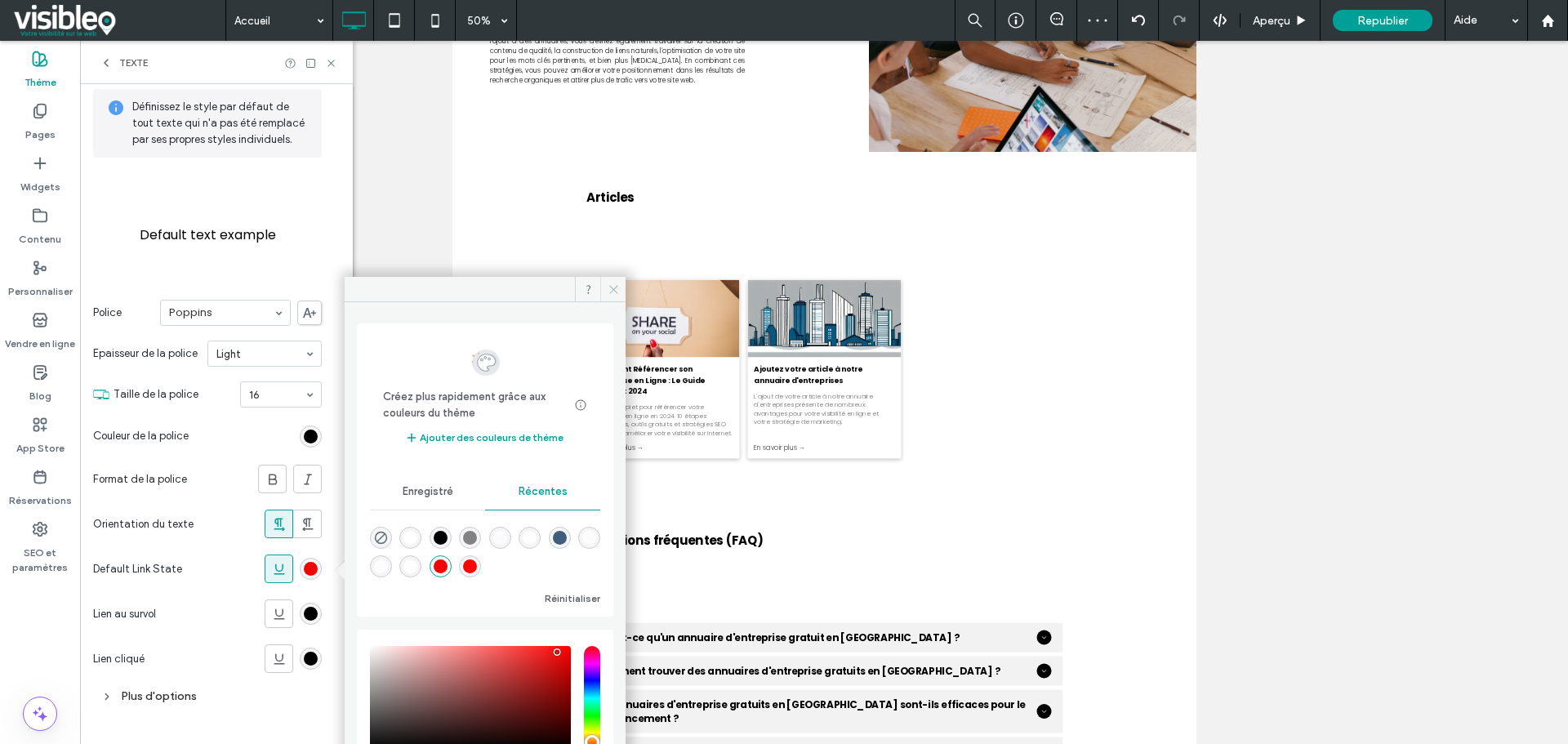
click at [616, 285] on icon at bounding box center [613, 290] width 12 height 12
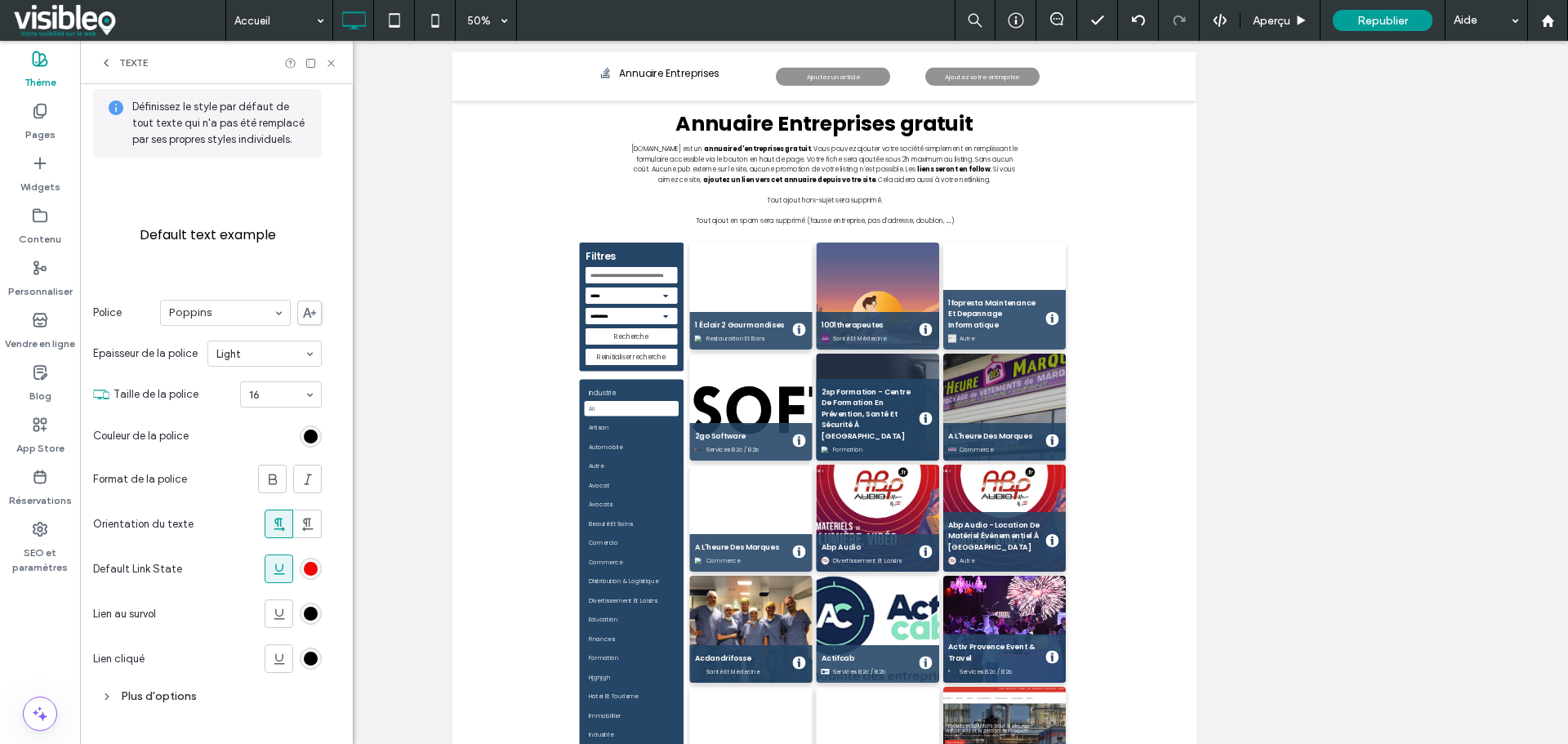
scroll to position [0, 0]
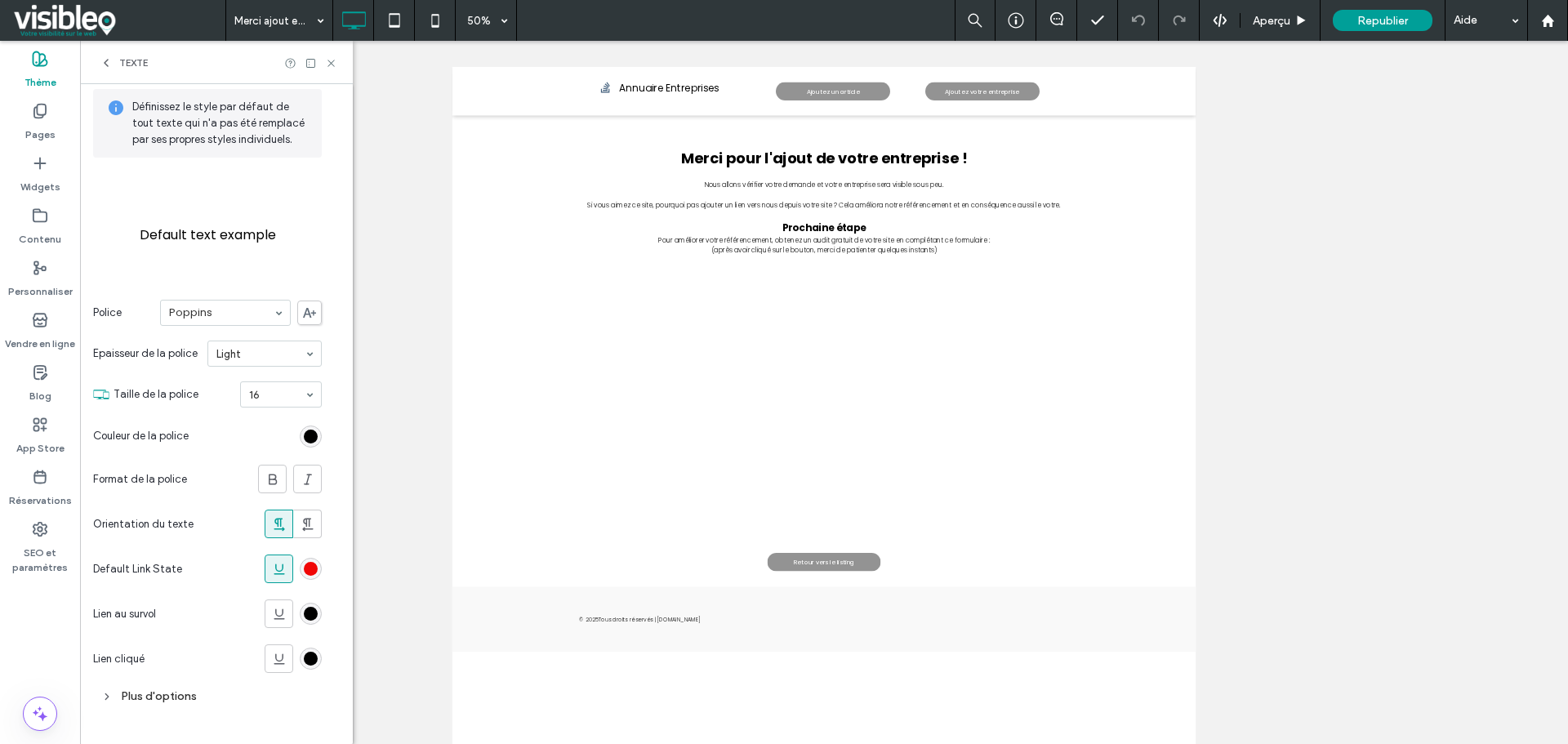
click at [274, 17] on input at bounding box center [275, 20] width 82 height 41
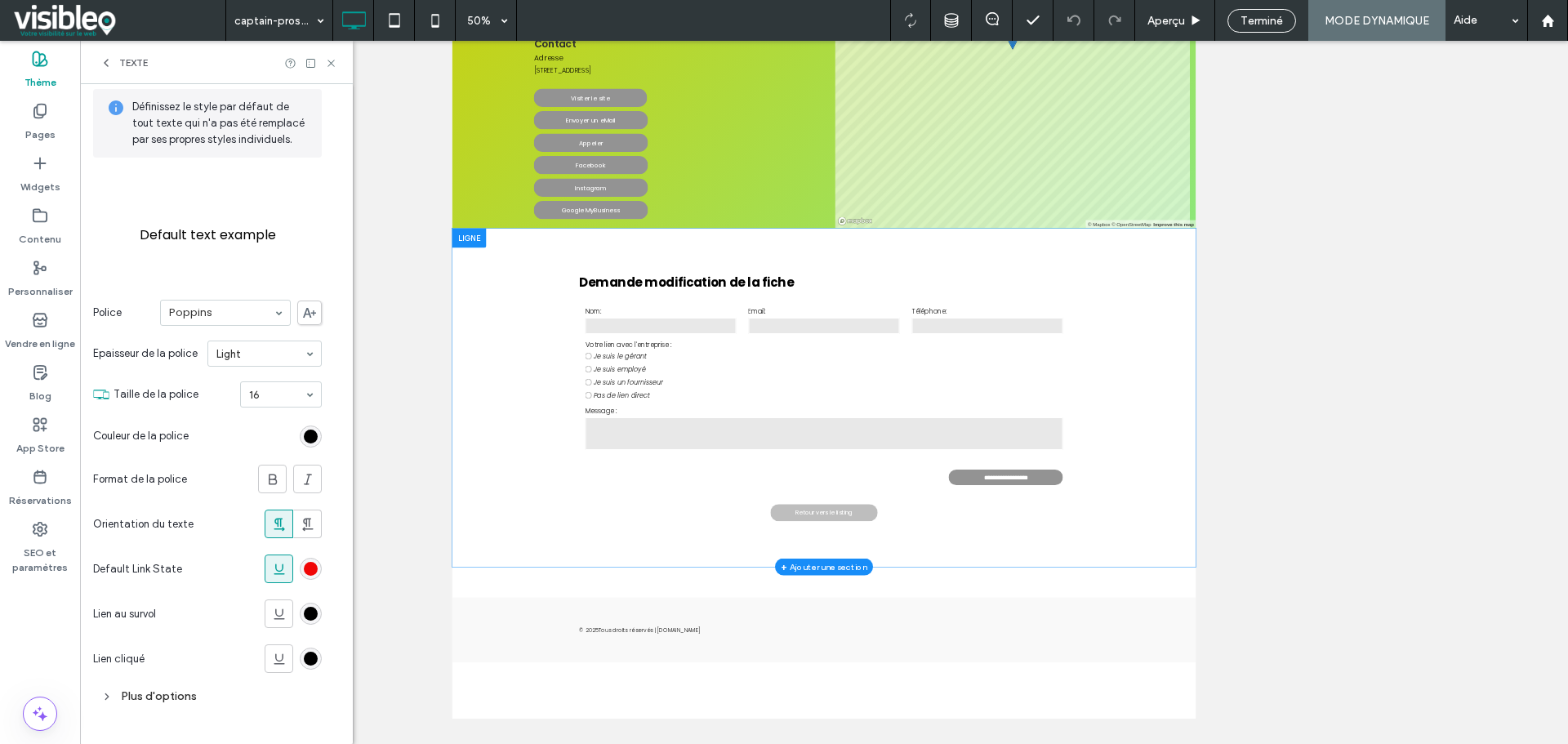
scroll to position [409, 0]
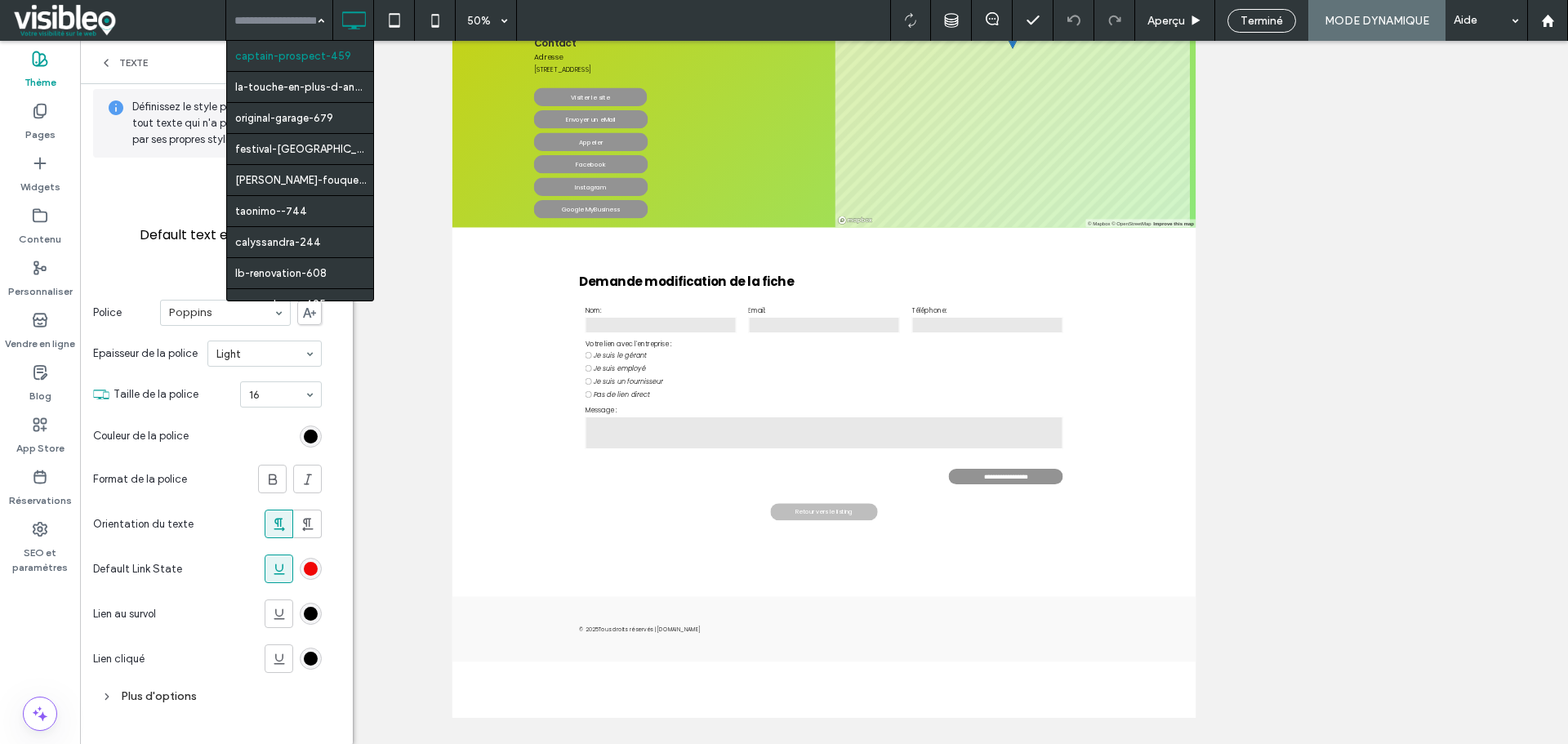
click at [1266, 18] on span "Terminé" at bounding box center [1261, 21] width 42 height 14
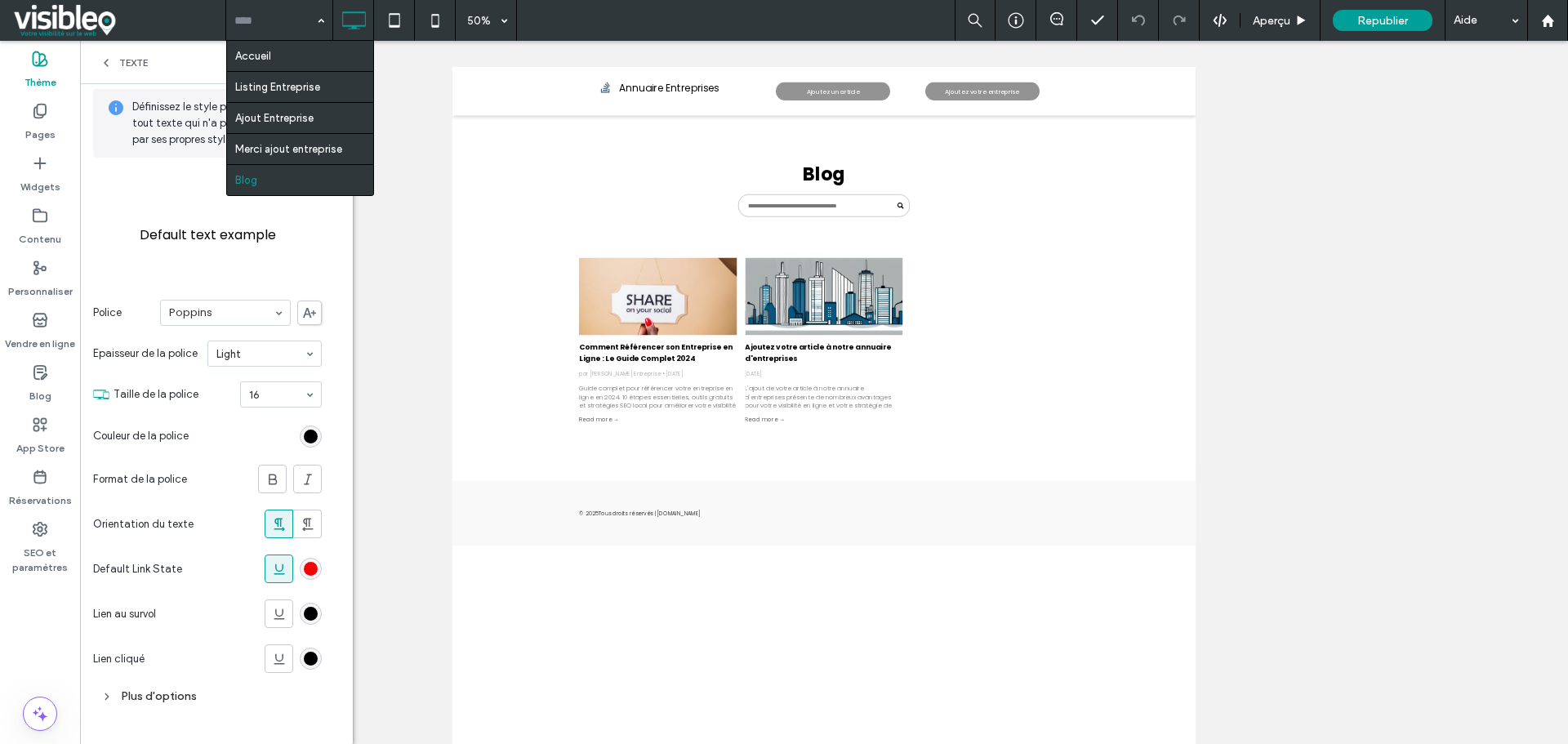
click at [251, 22] on input at bounding box center [275, 20] width 82 height 41
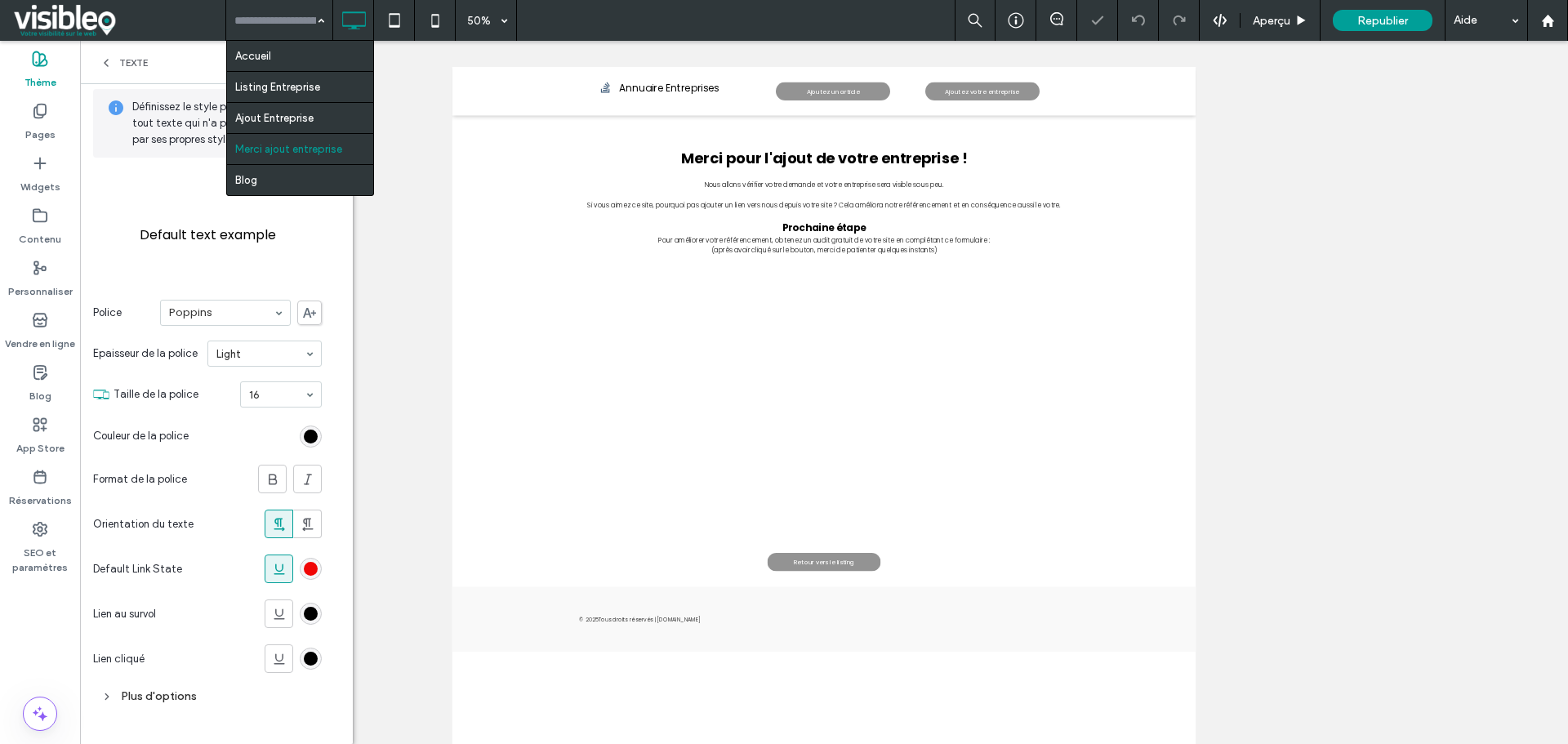
click at [264, 21] on input at bounding box center [275, 20] width 82 height 41
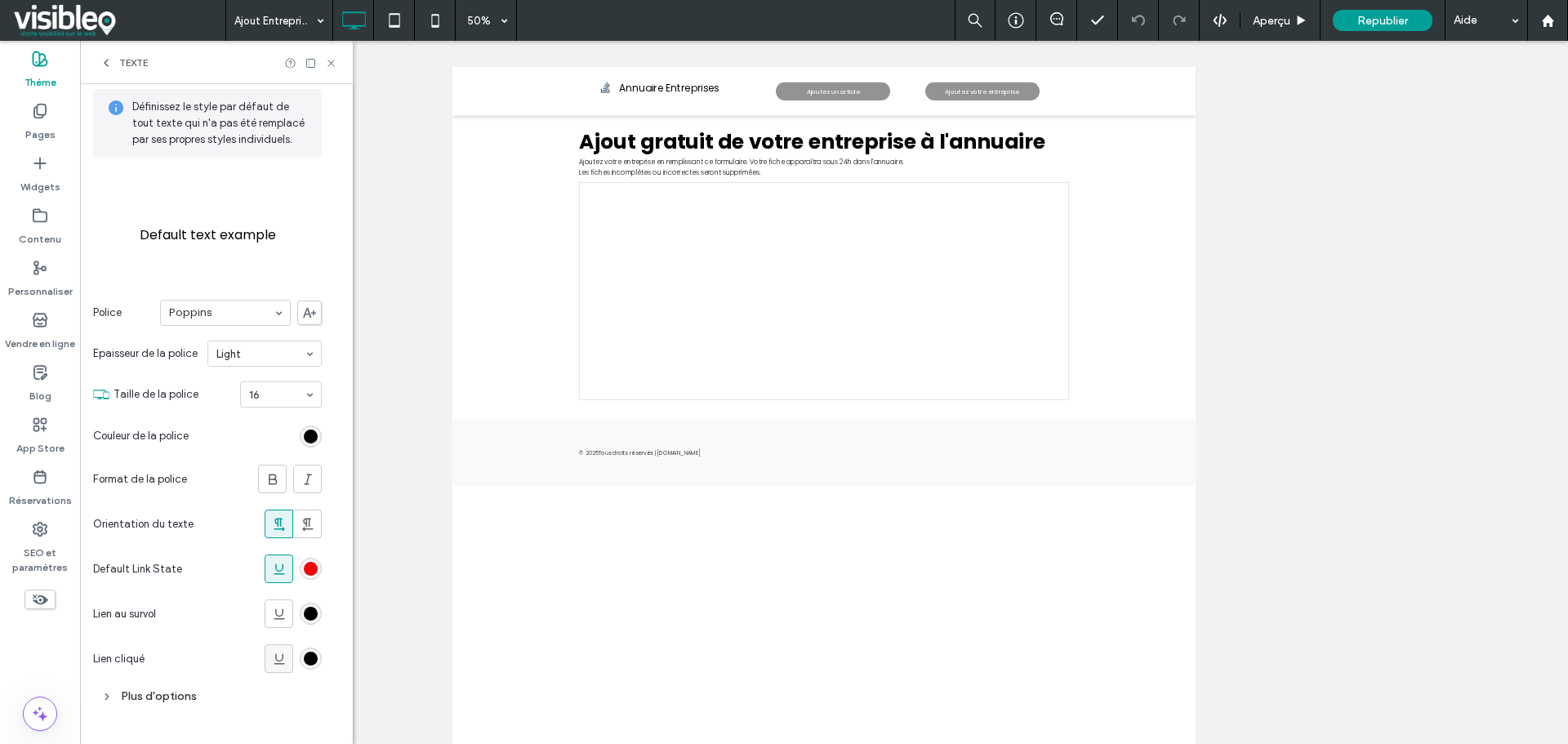
click at [282, 652] on icon at bounding box center [279, 659] width 17 height 17
click at [278, 609] on icon at bounding box center [279, 614] width 17 height 17
click at [328, 67] on icon at bounding box center [331, 63] width 12 height 12
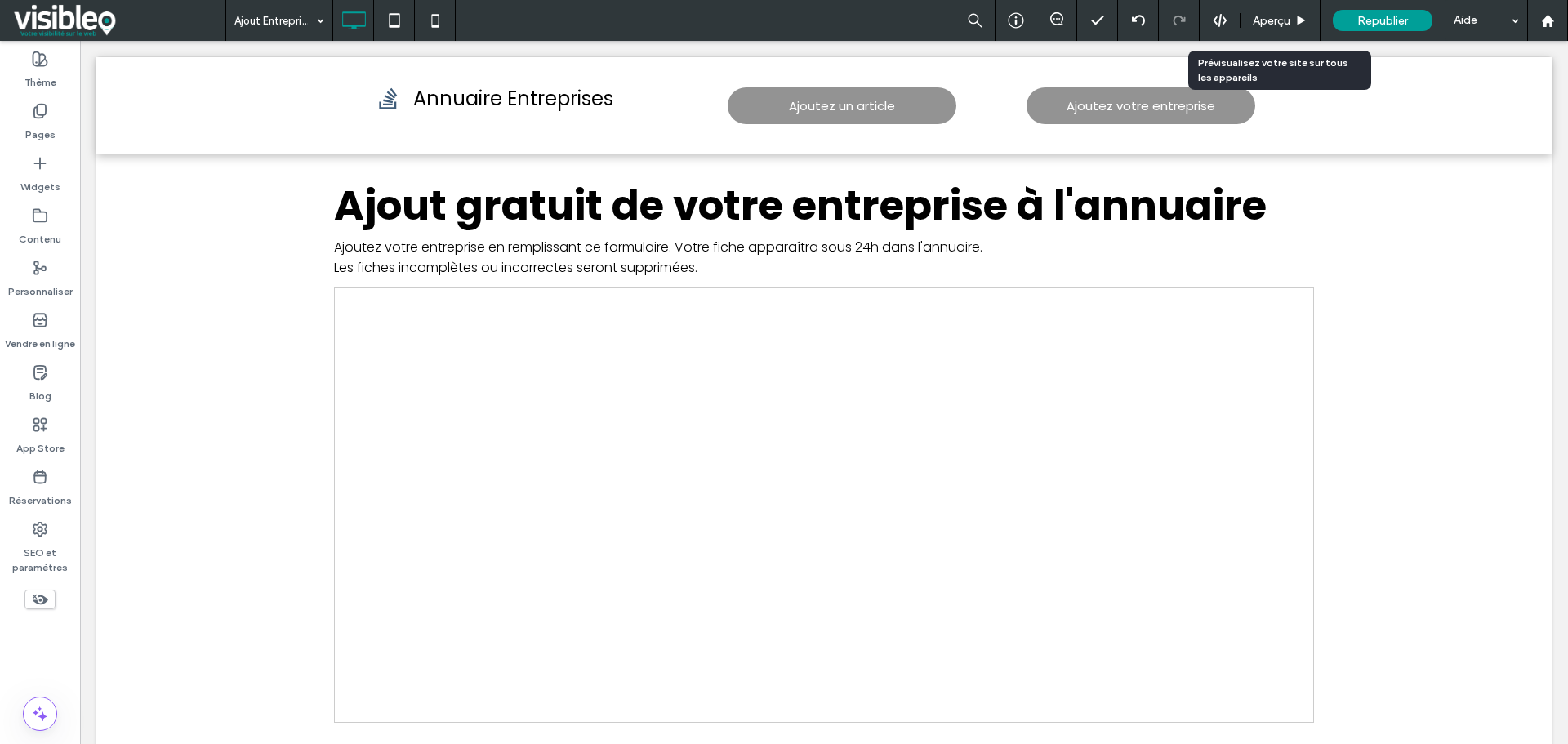
click at [1271, 19] on span "Aperçu" at bounding box center [1271, 21] width 37 height 14
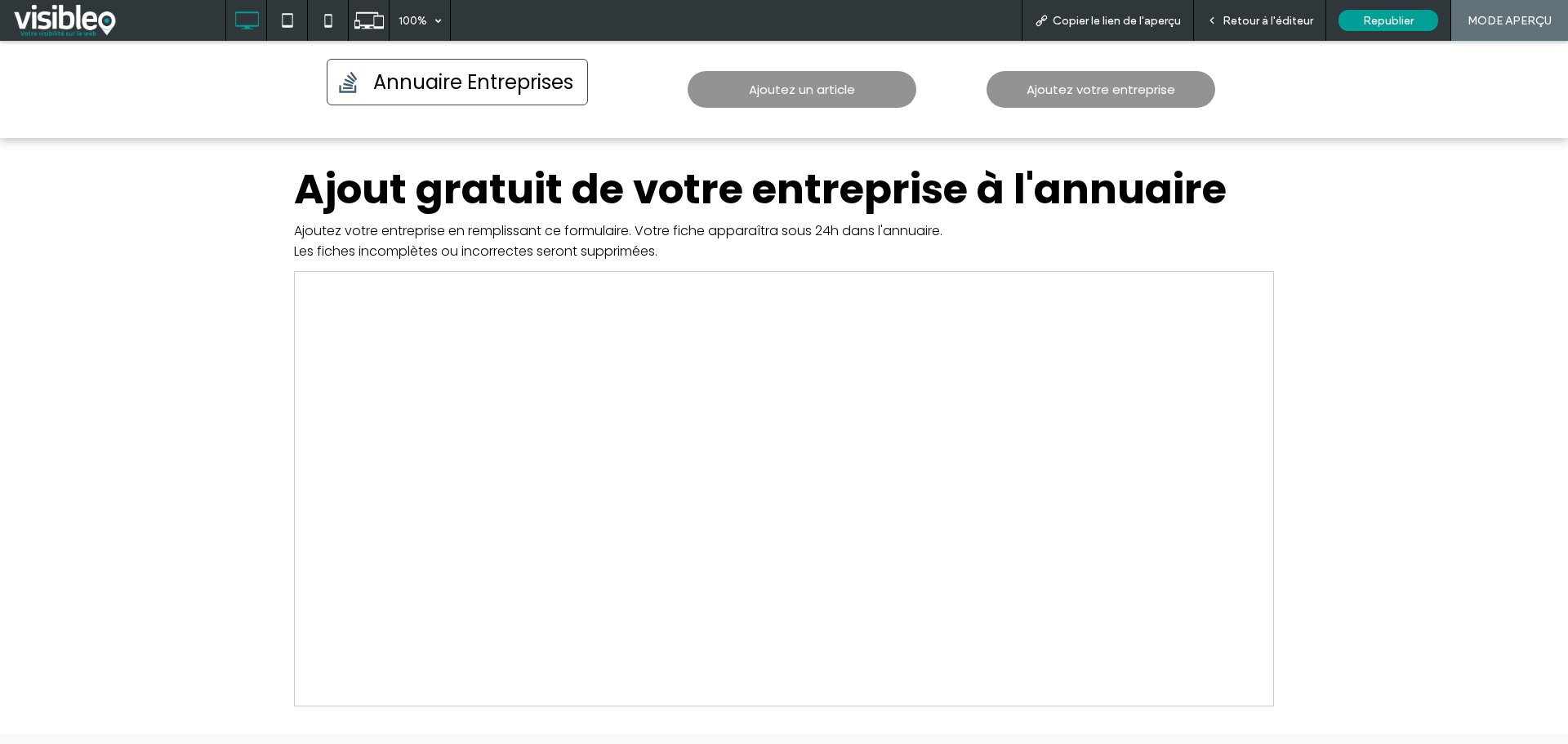
click at [429, 77] on span "Annuaire Entreprises" at bounding box center [473, 82] width 211 height 45
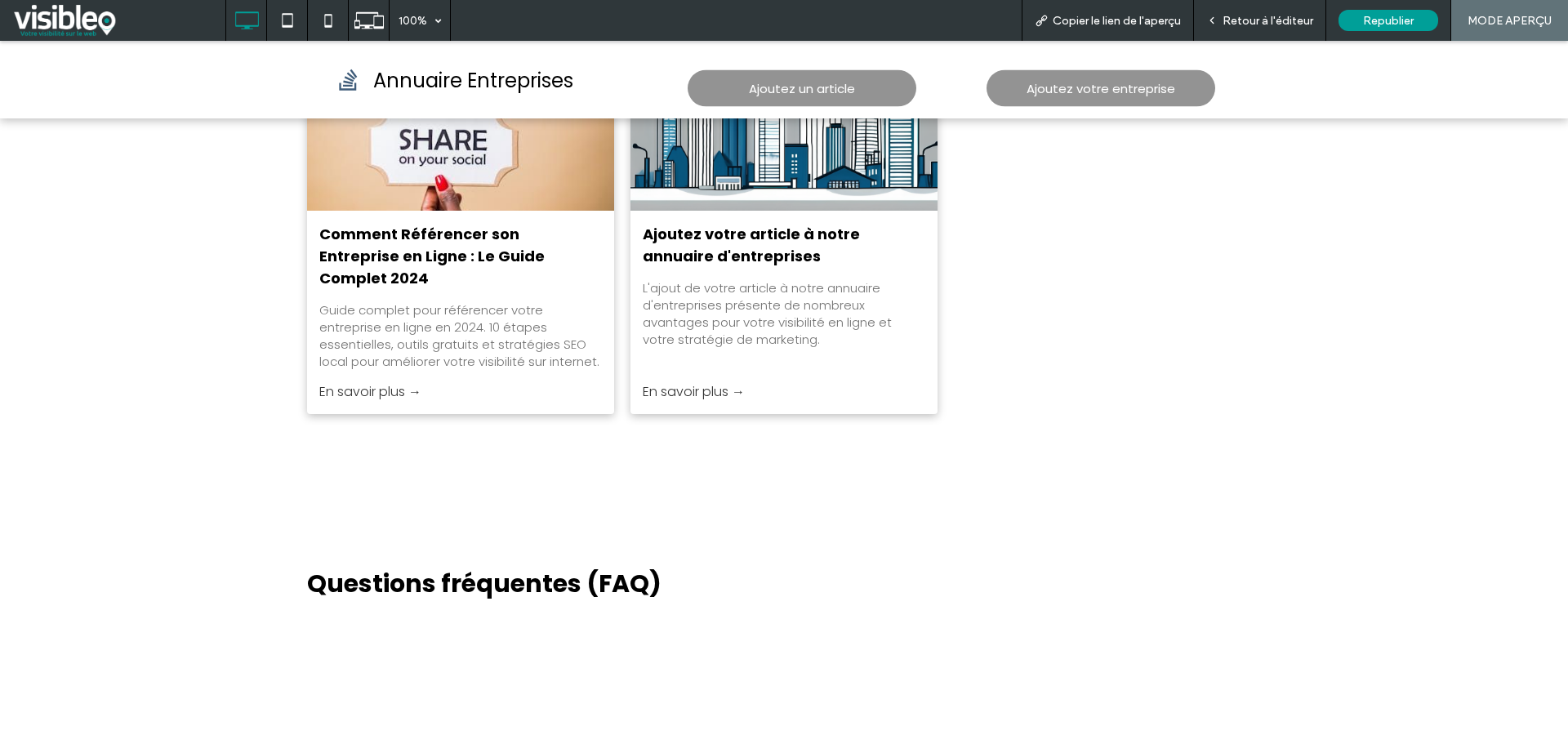
scroll to position [3350, 0]
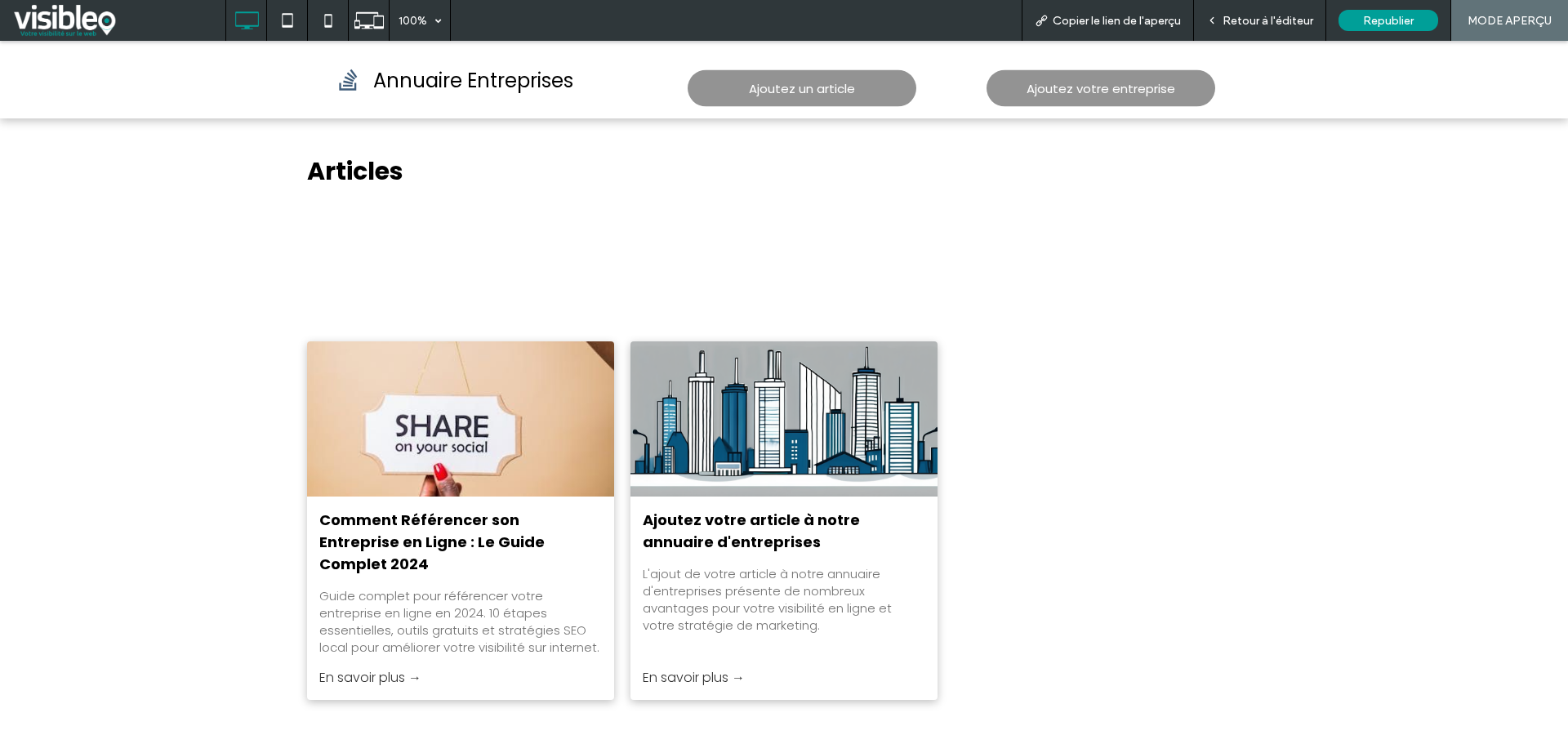
scroll to position [2941, 0]
click at [463, 419] on div at bounding box center [461, 419] width 326 height 164
click at [1267, 20] on span "Retour à l'éditeur" at bounding box center [1267, 21] width 91 height 14
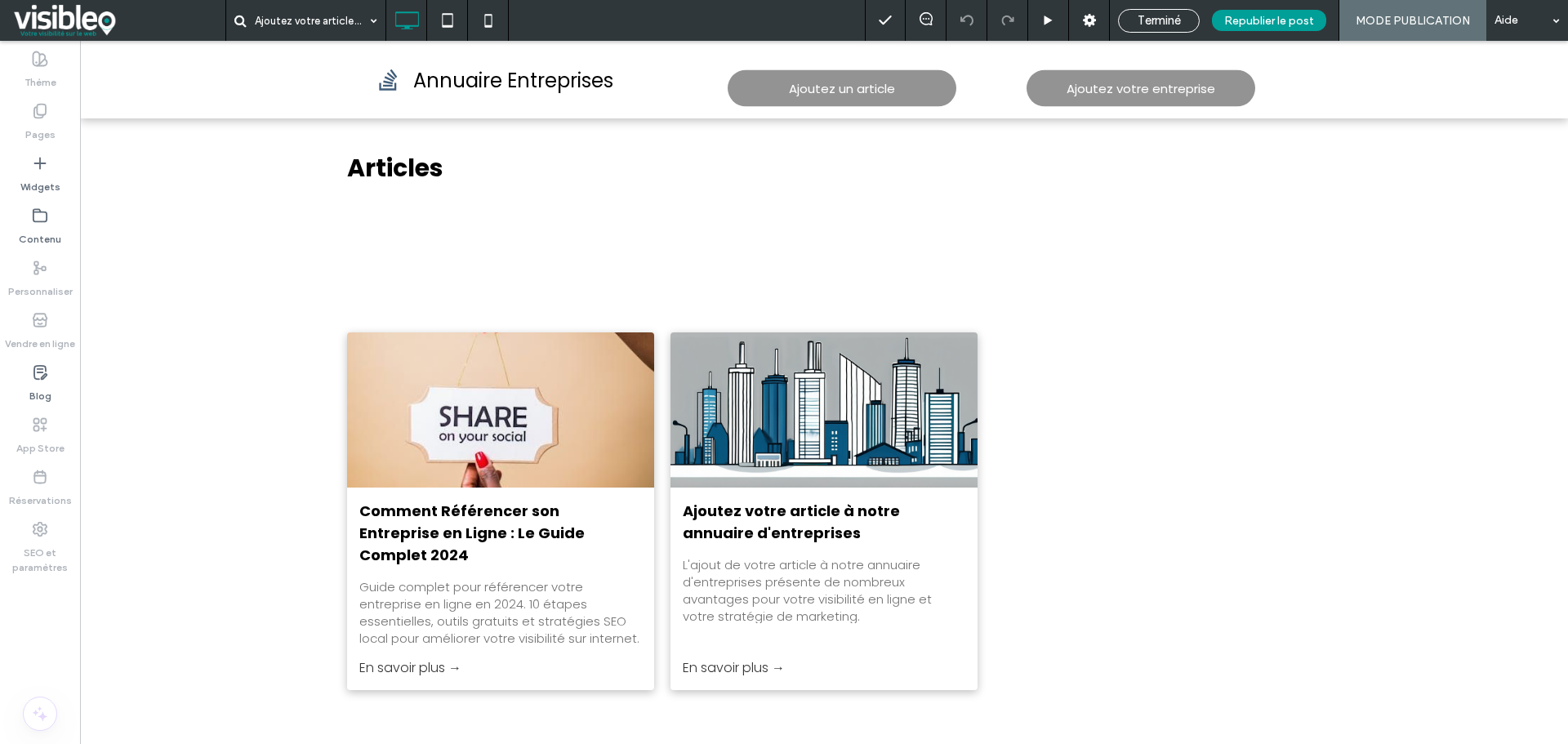
click at [1147, 21] on span "Terminé" at bounding box center [1159, 21] width 43 height 15
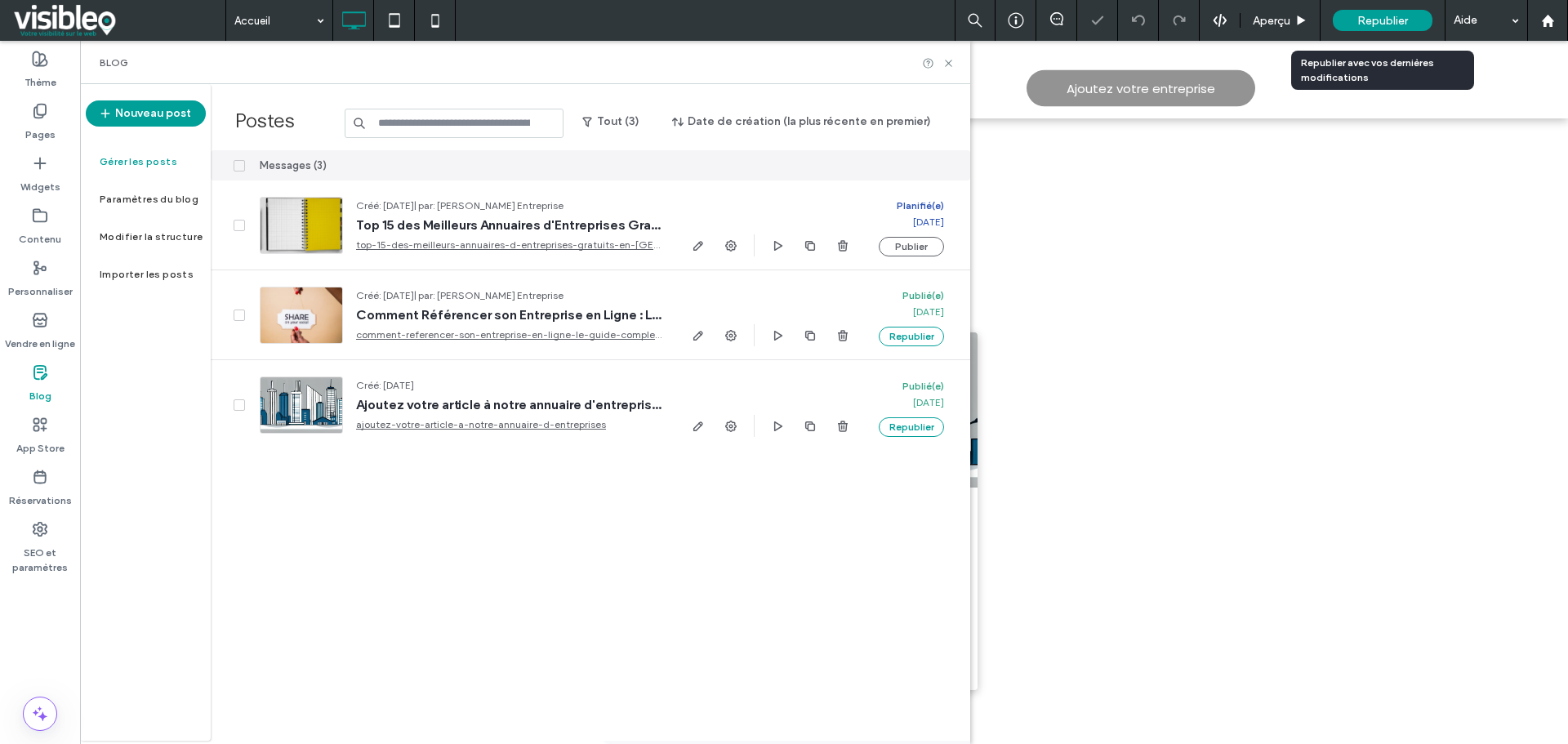
click at [1394, 18] on span "Republier" at bounding box center [1382, 21] width 51 height 14
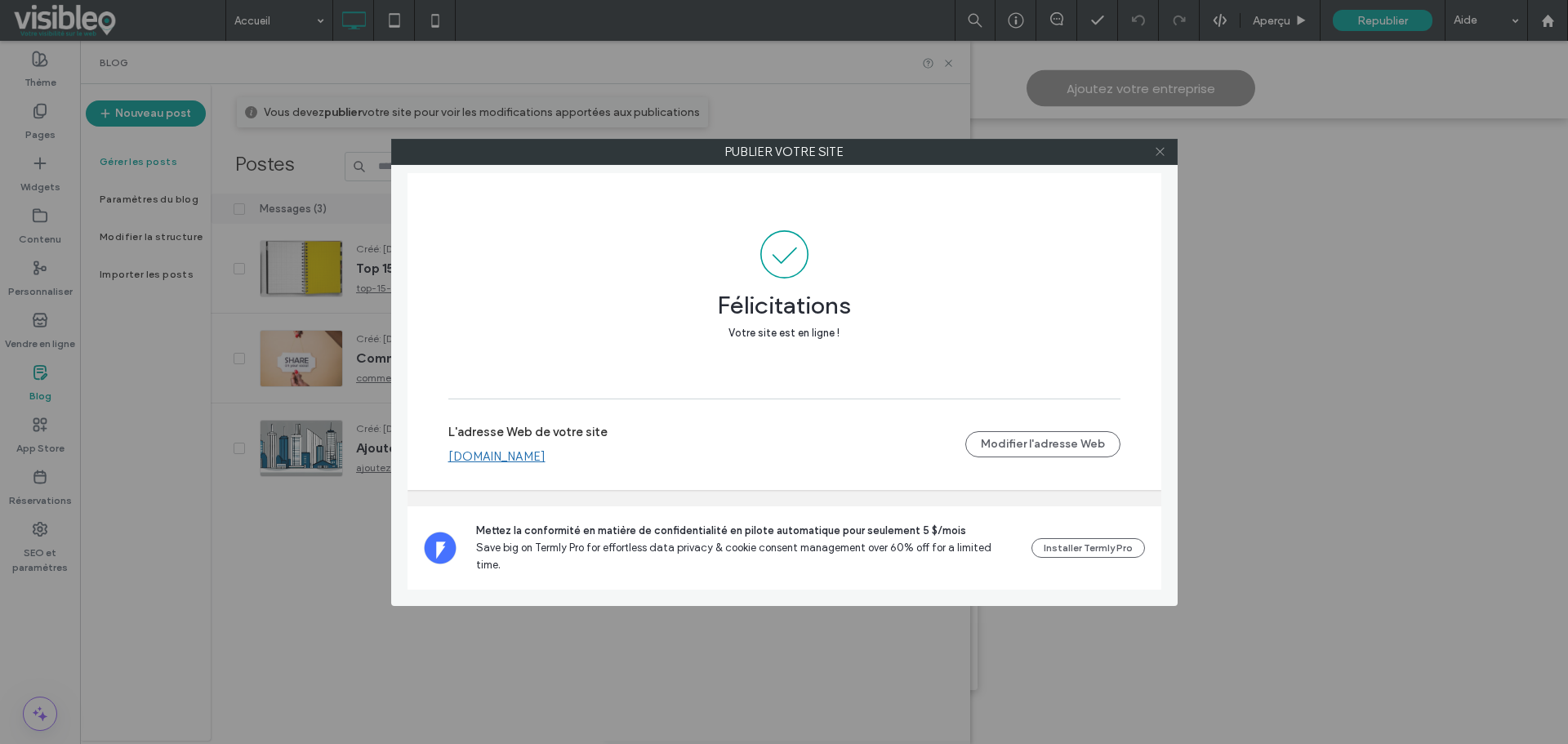
click at [1156, 153] on icon at bounding box center [1160, 151] width 12 height 12
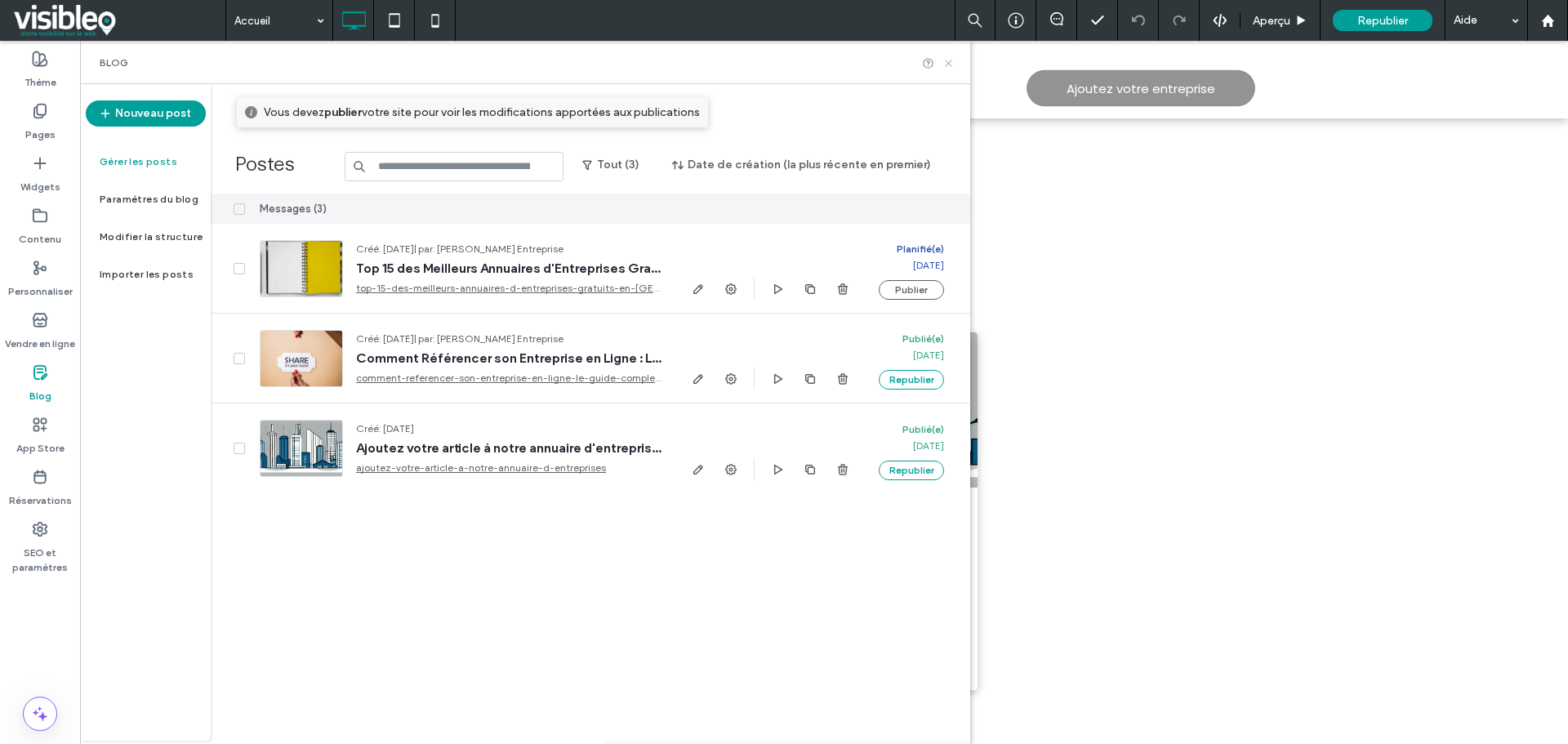
click at [946, 61] on icon at bounding box center [948, 63] width 12 height 12
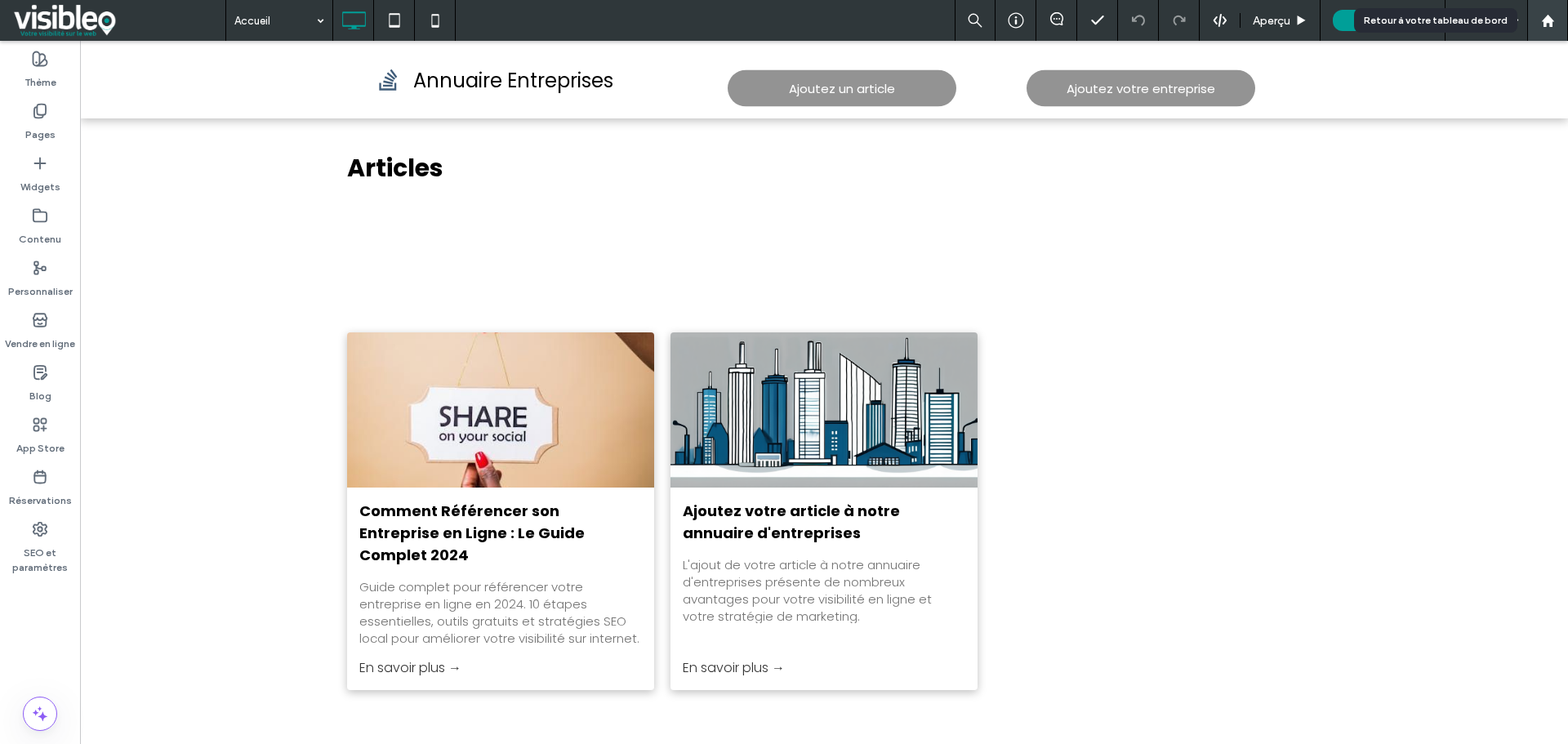
click at [1548, 22] on use at bounding box center [1546, 20] width 12 height 12
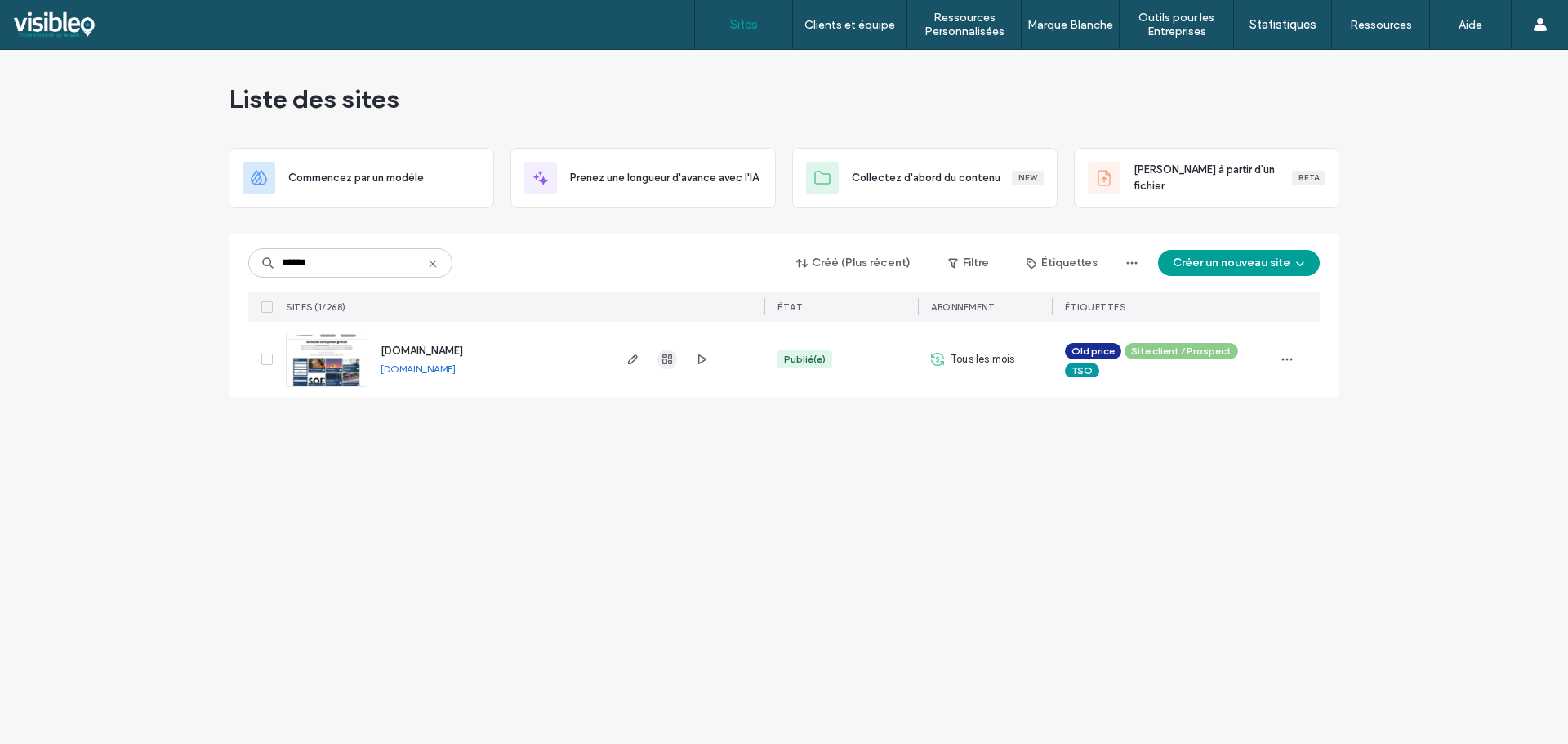
type input "******"
click at [661, 356] on icon "button" at bounding box center [667, 360] width 13 height 13
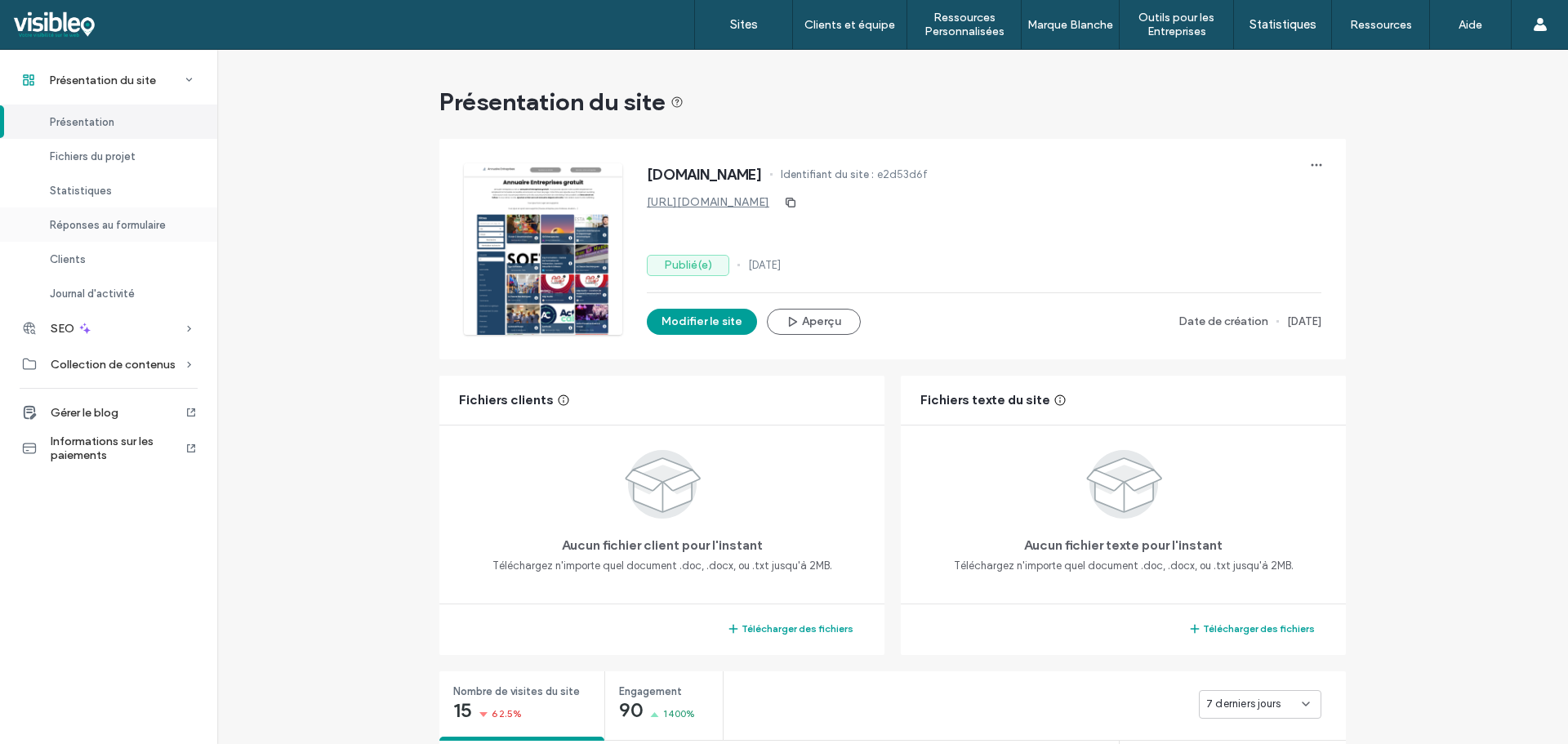
click at [129, 223] on span "Réponses au formulaire" at bounding box center [107, 225] width 116 height 12
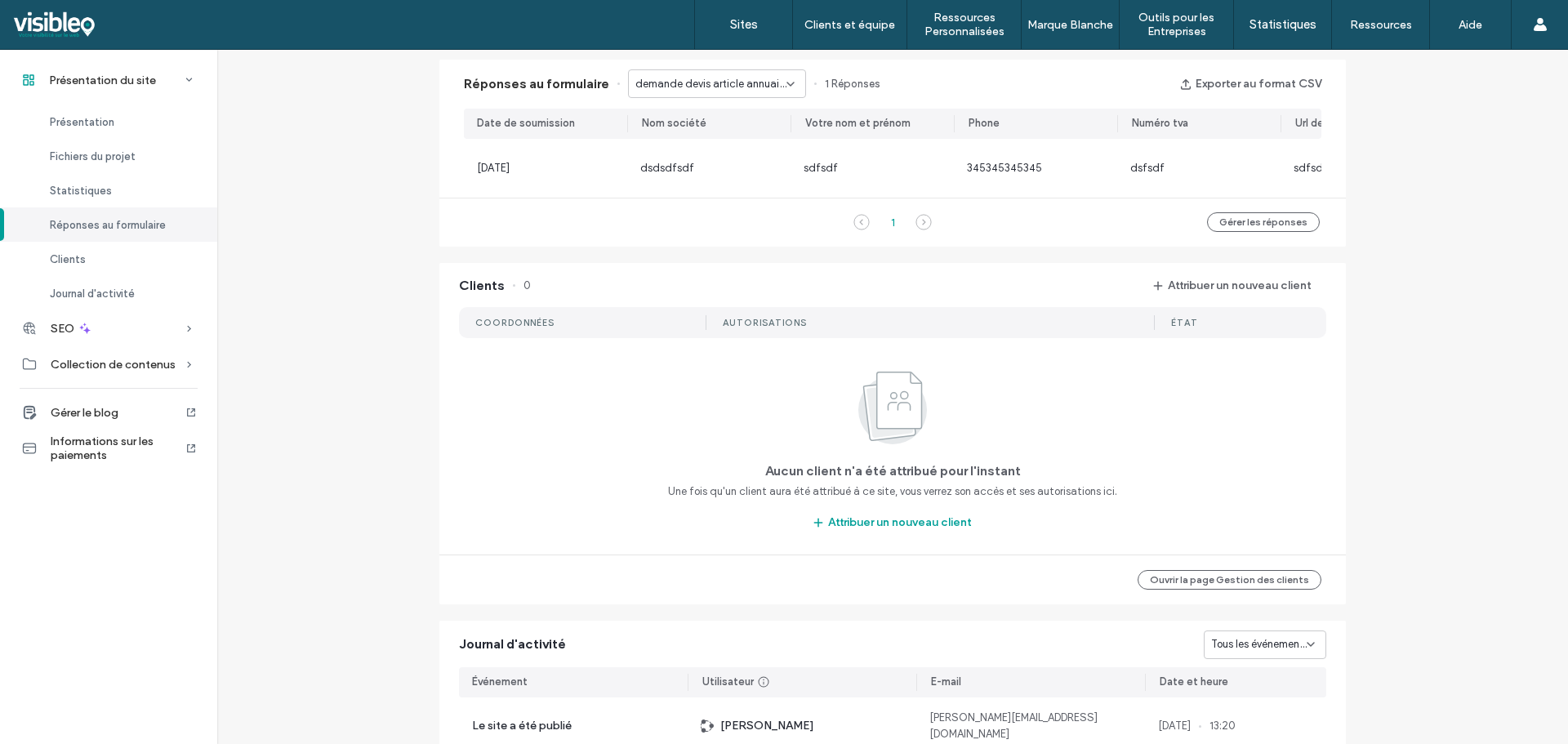
scroll to position [1050, 0]
click at [765, 82] on span "demande devis article annuaire - Post de blog" at bounding box center [711, 82] width 151 height 17
click at [757, 141] on span "Ajoutez l - Ajout Entreprise page" at bounding box center [705, 139] width 156 height 17
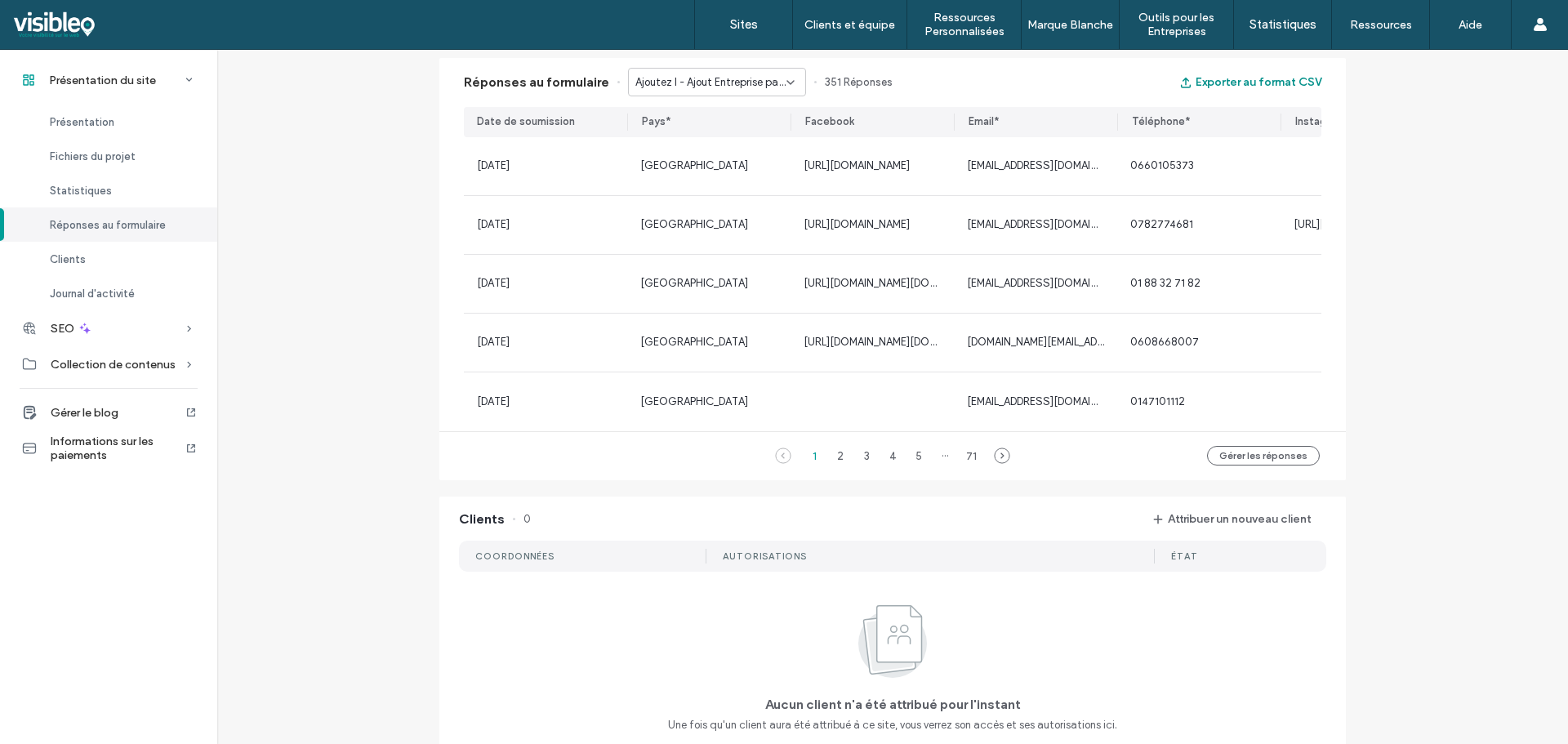
click at [1271, 84] on button "Exporter au format CSV" at bounding box center [1249, 82] width 142 height 26
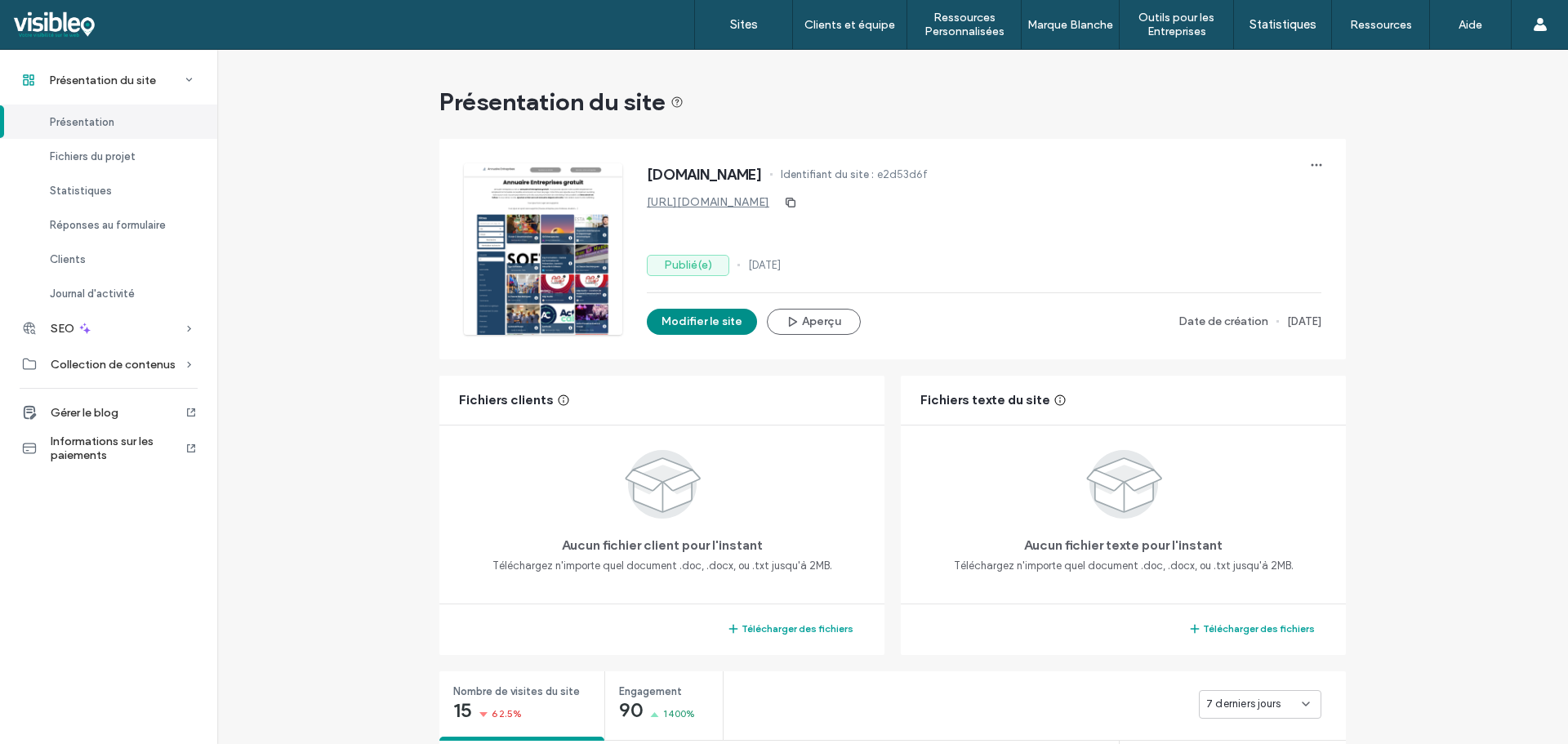
click at [705, 323] on button "Modifier le site" at bounding box center [701, 321] width 111 height 26
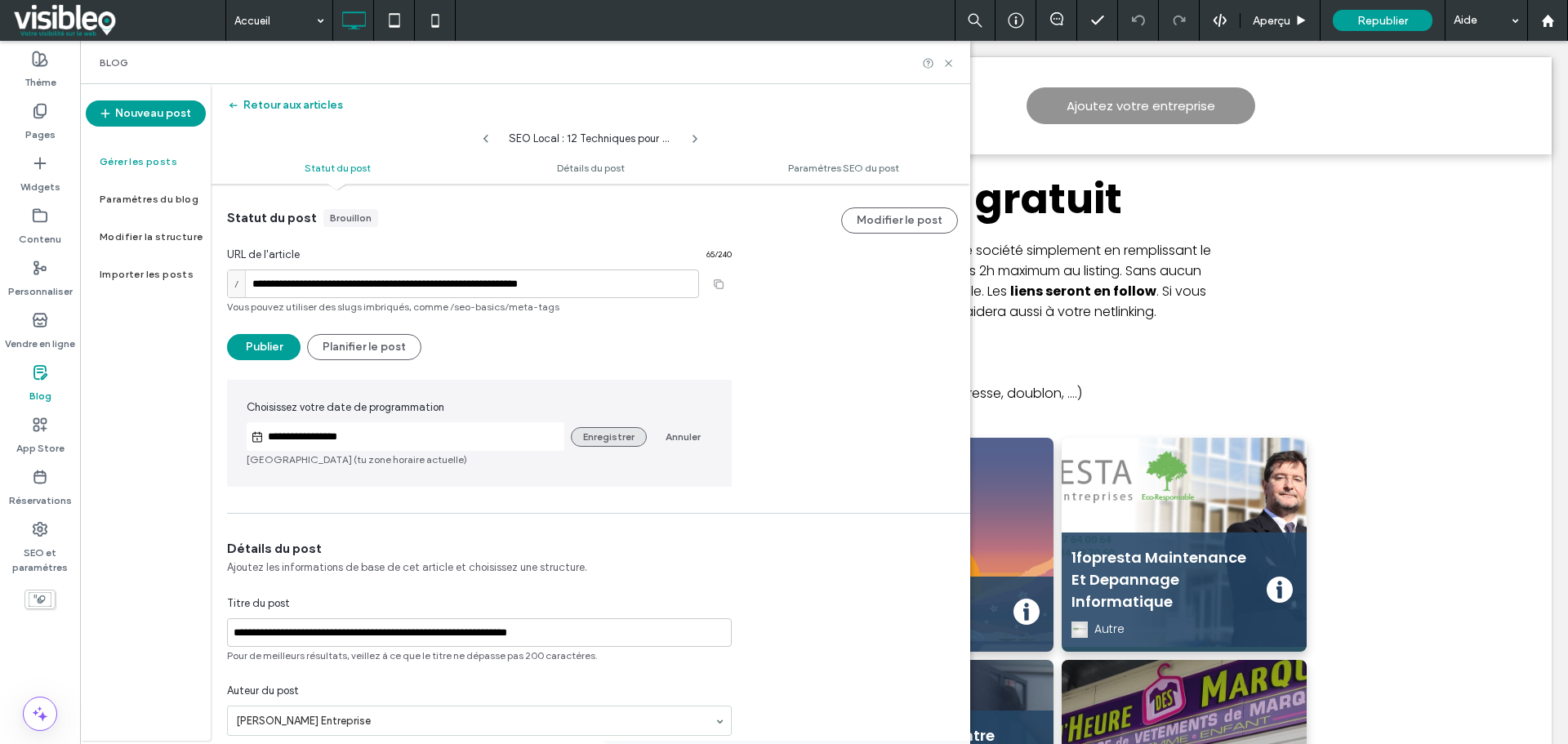
click at [612, 436] on button "Enregistrer" at bounding box center [608, 437] width 76 height 20
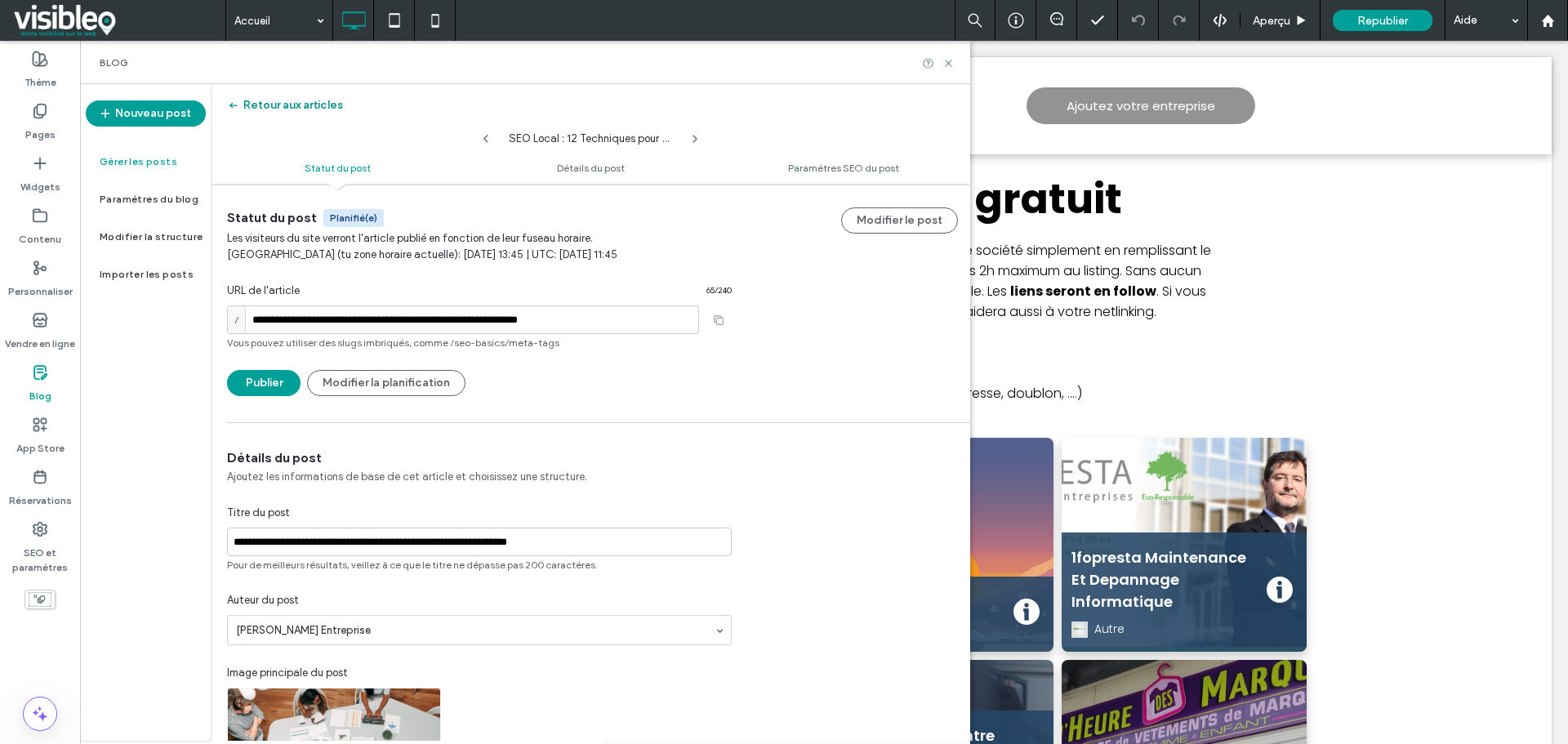
click at [295, 108] on button "Retour aux articles" at bounding box center [284, 105] width 116 height 26
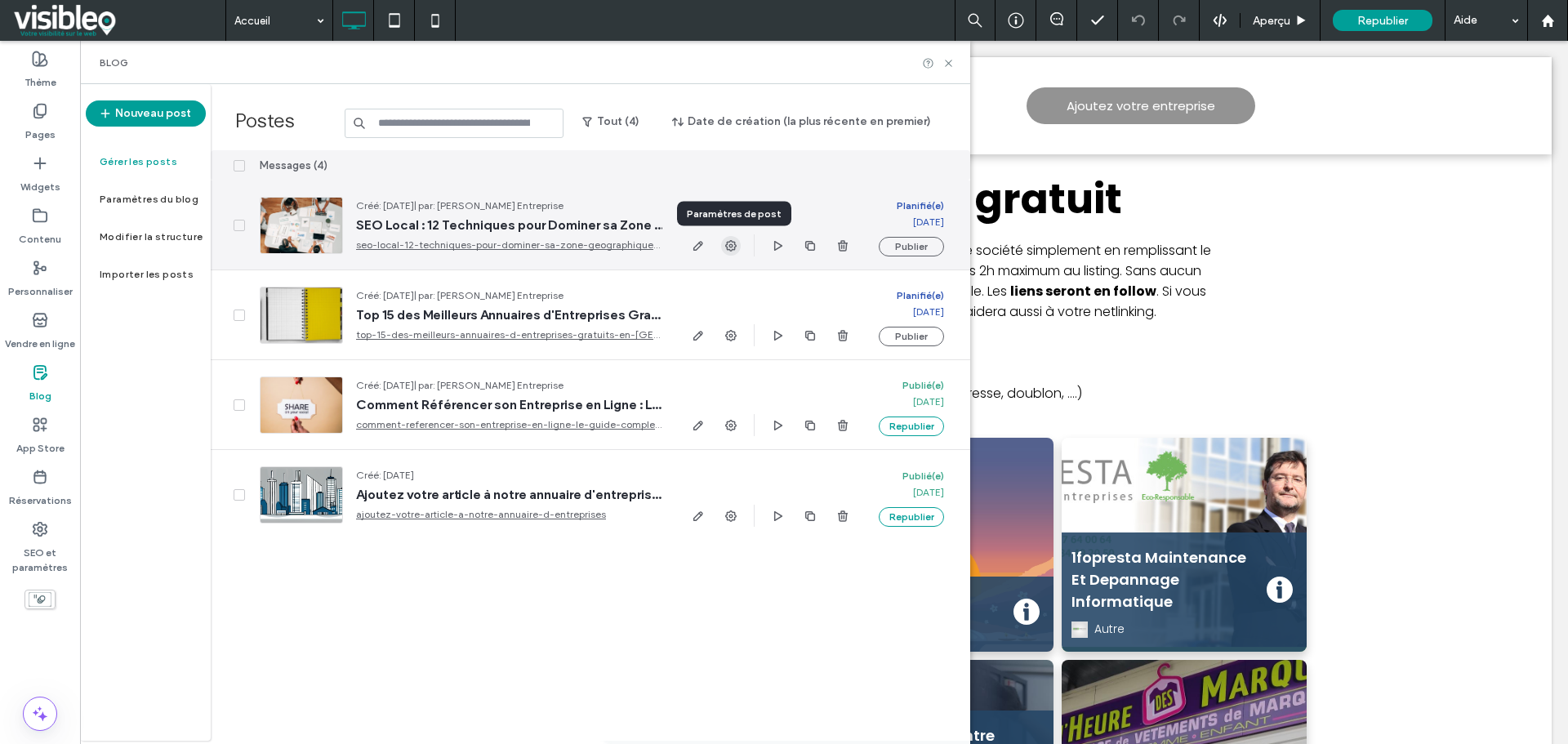
click at [730, 244] on use "button" at bounding box center [731, 246] width 12 height 12
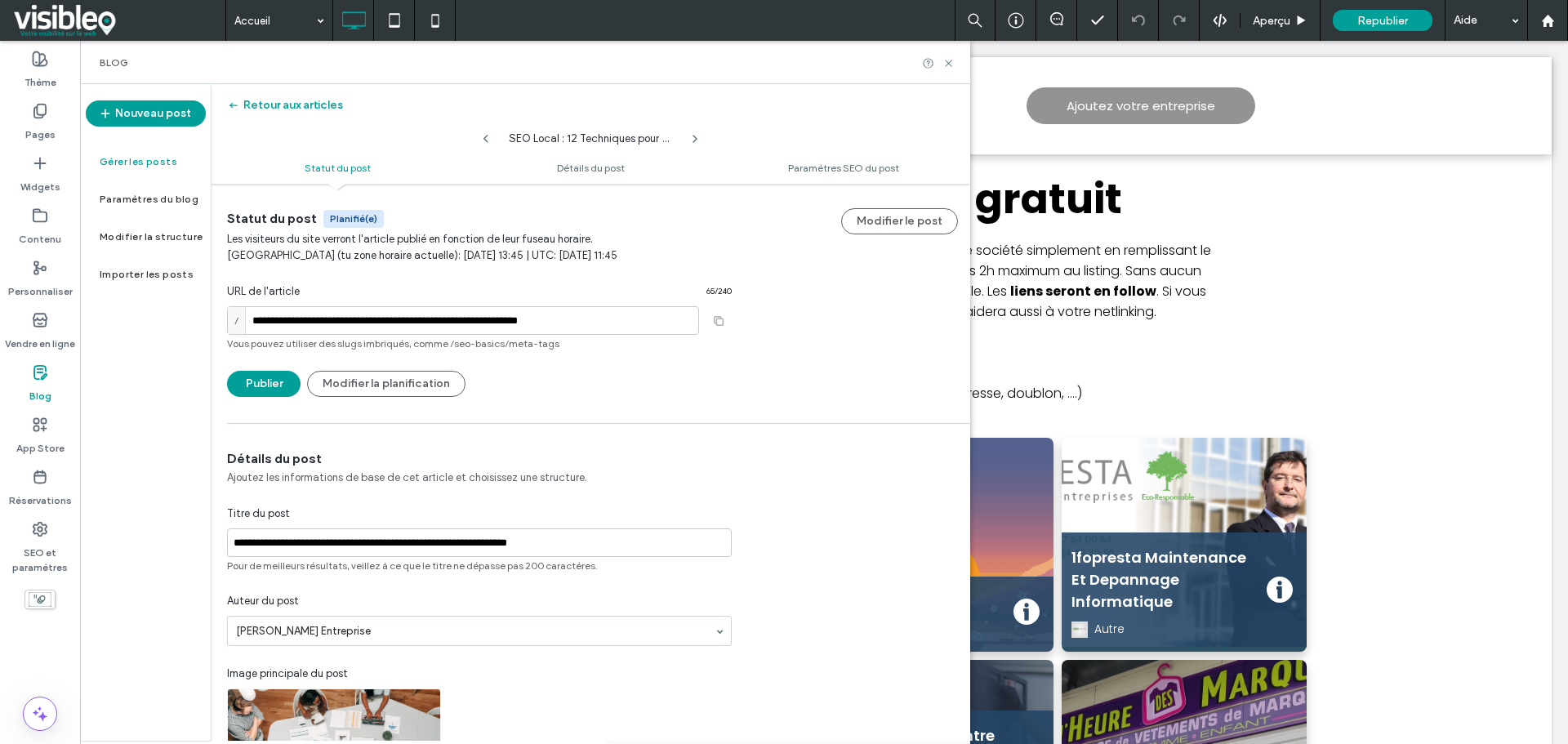
scroll to position [1, 0]
click at [394, 380] on button "Modifier la planification" at bounding box center [386, 383] width 158 height 26
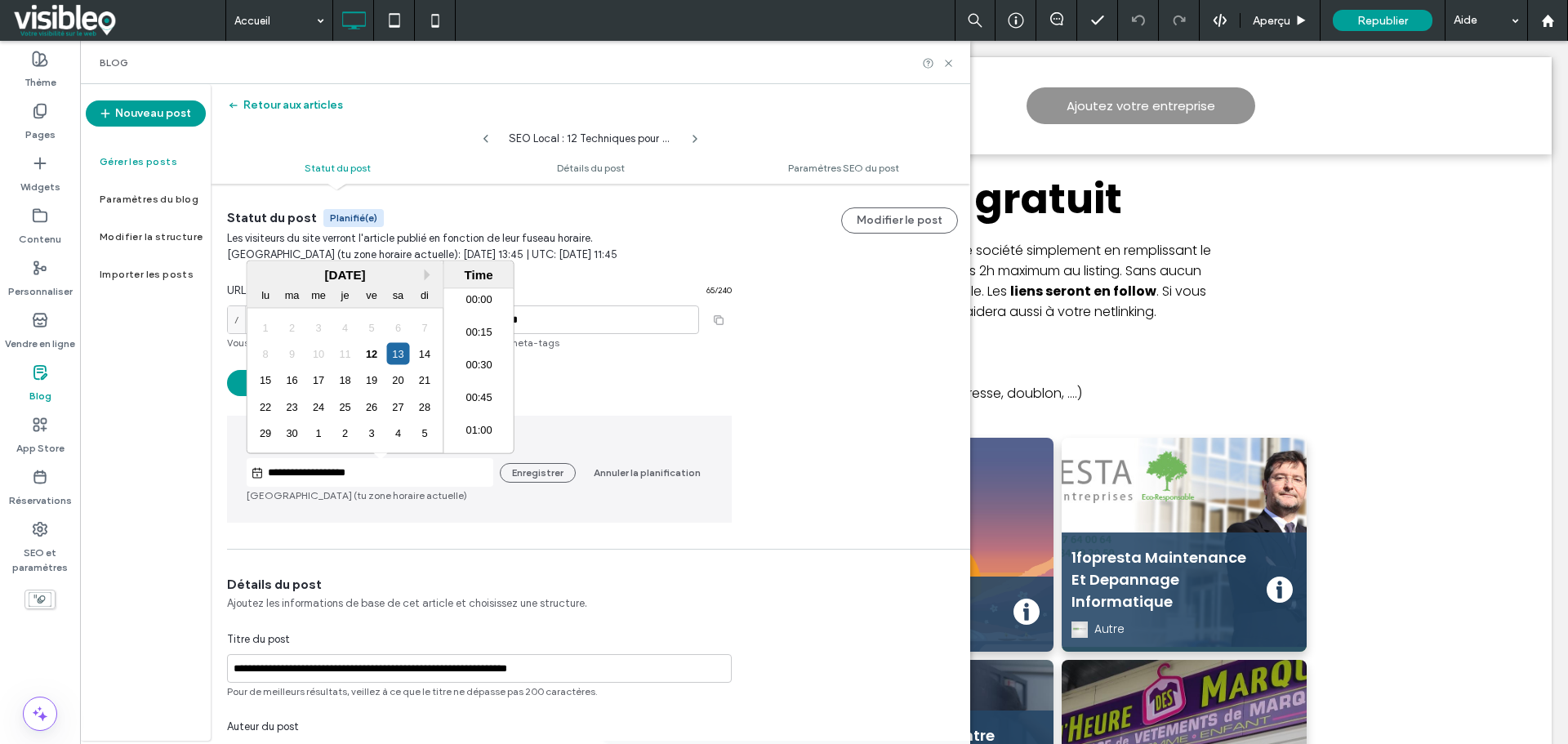
click at [332, 466] on input "**********" at bounding box center [378, 474] width 230 height 20
click at [370, 404] on div "26" at bounding box center [371, 406] width 22 height 22
type input "**********"
click at [542, 474] on button "Enregistrer" at bounding box center [537, 474] width 76 height 20
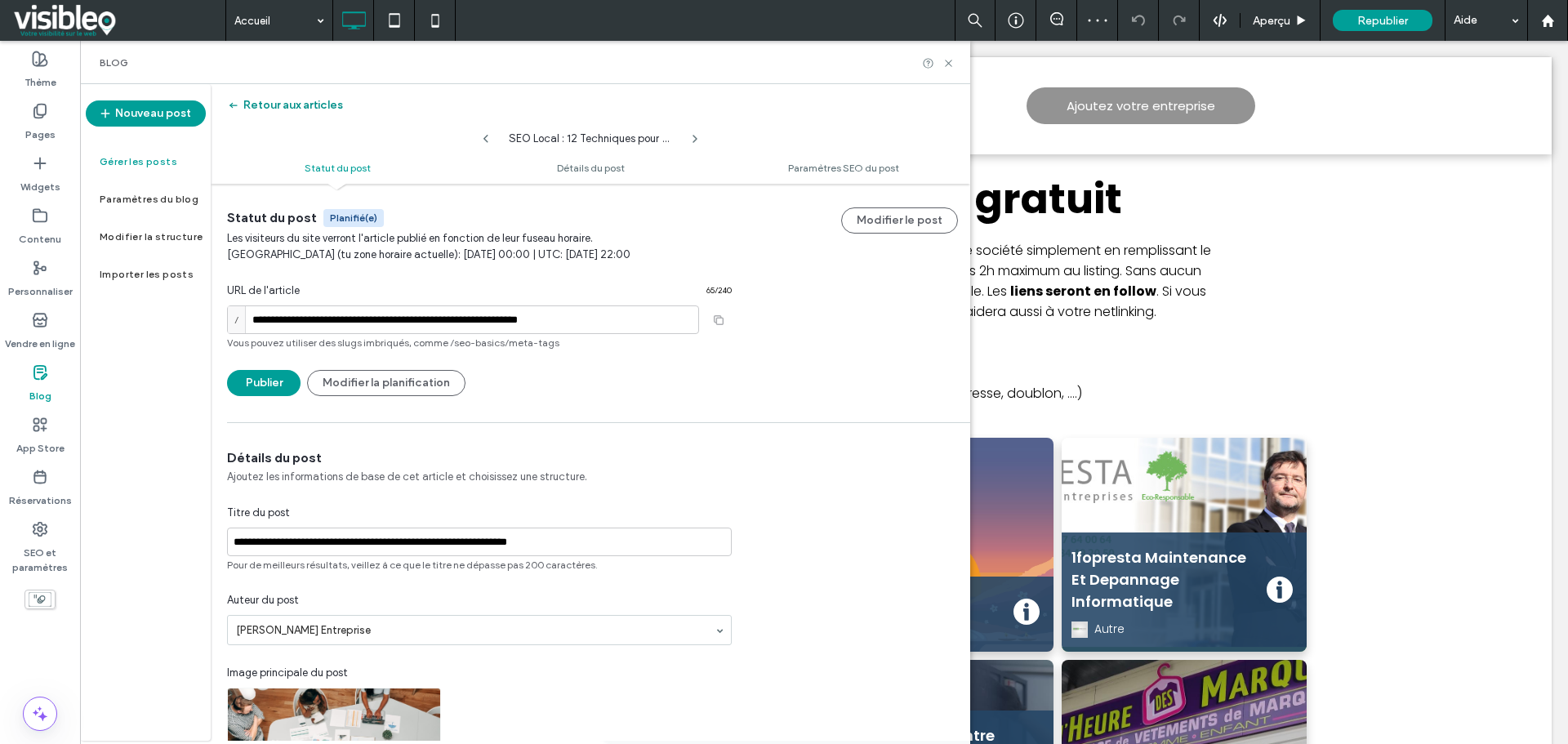
click at [274, 101] on button "Retour aux articles" at bounding box center [284, 105] width 116 height 26
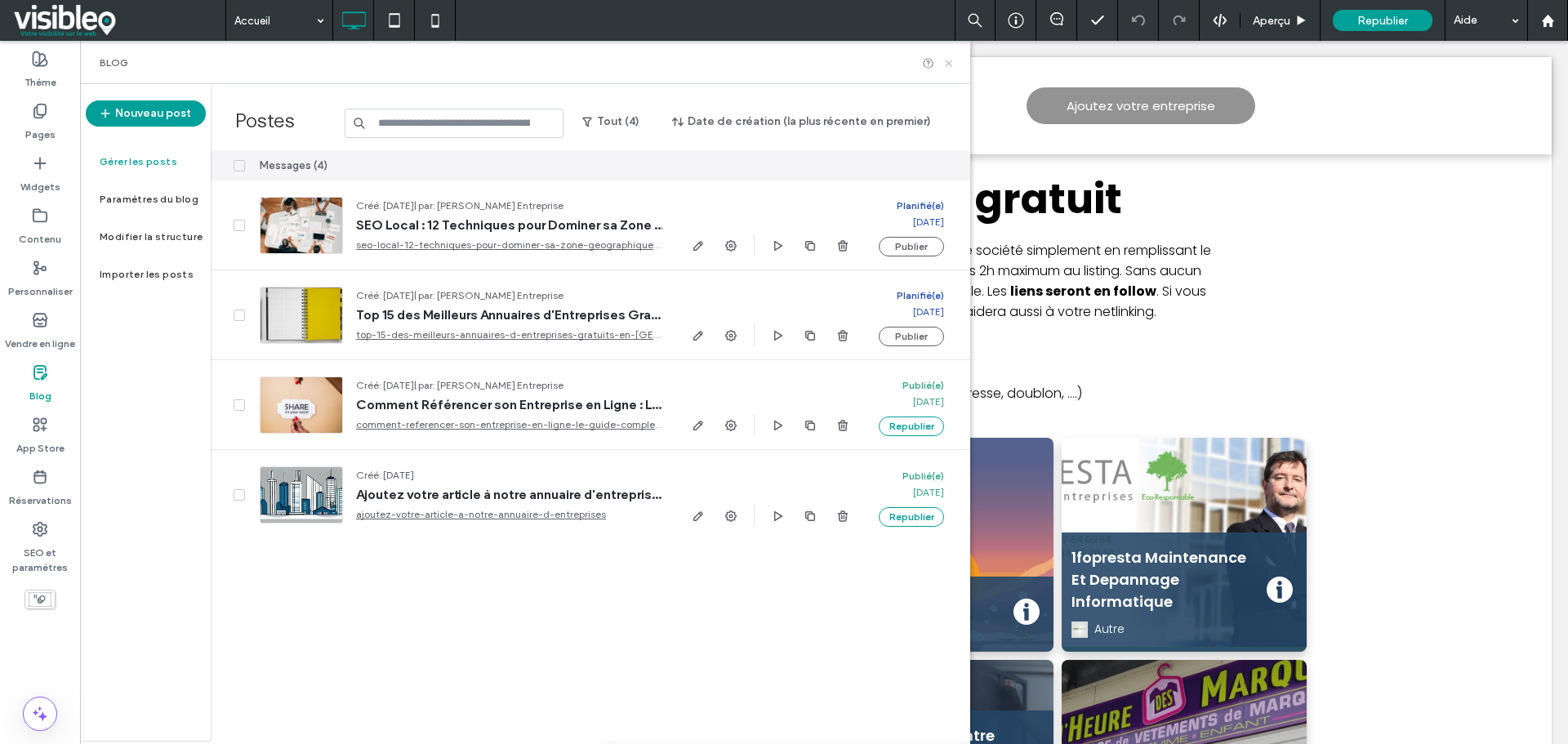
click at [949, 62] on icon at bounding box center [948, 63] width 12 height 12
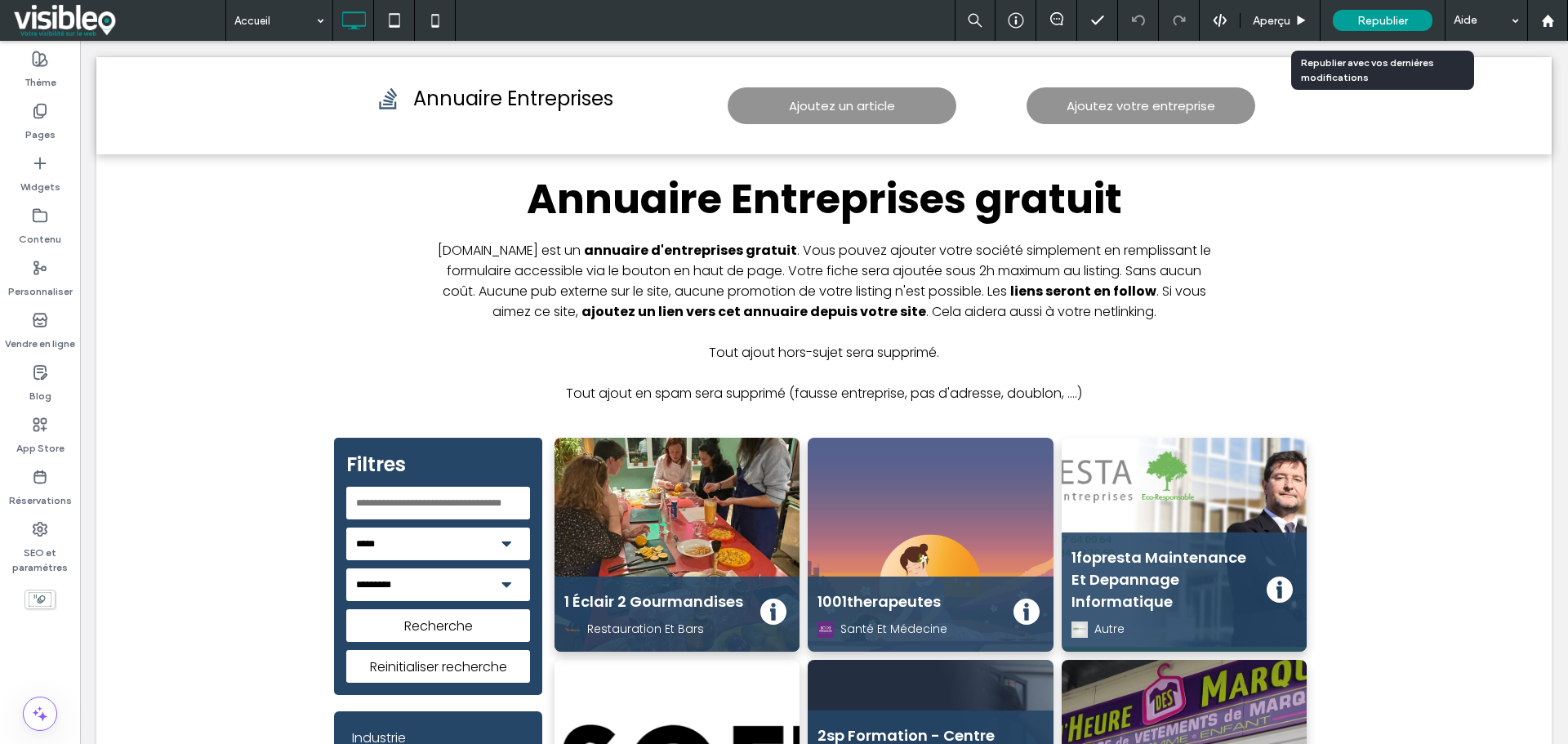
click at [1387, 18] on span "Republier" at bounding box center [1382, 21] width 51 height 14
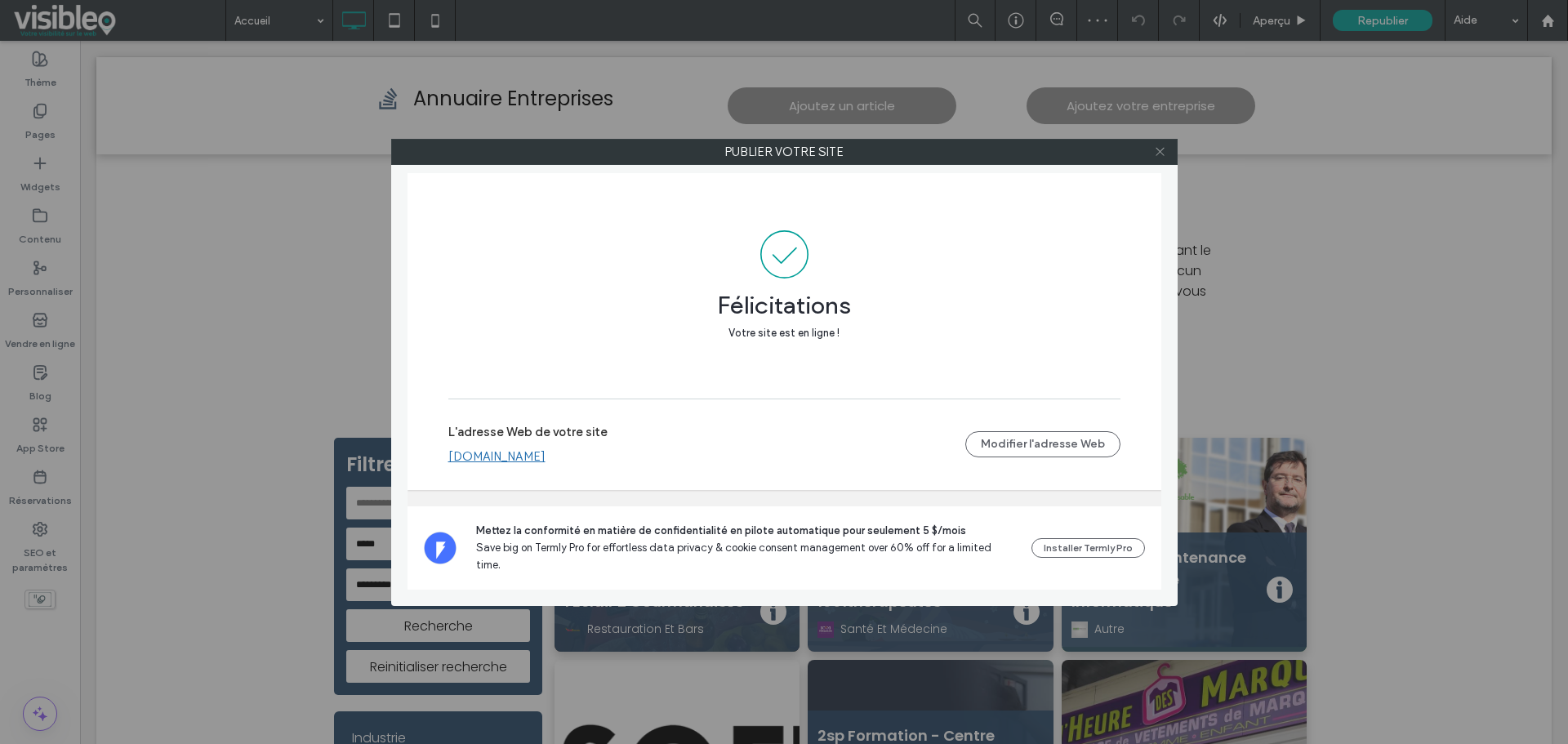
click at [1156, 156] on icon at bounding box center [1160, 151] width 12 height 12
